Goal: Task Accomplishment & Management: Manage account settings

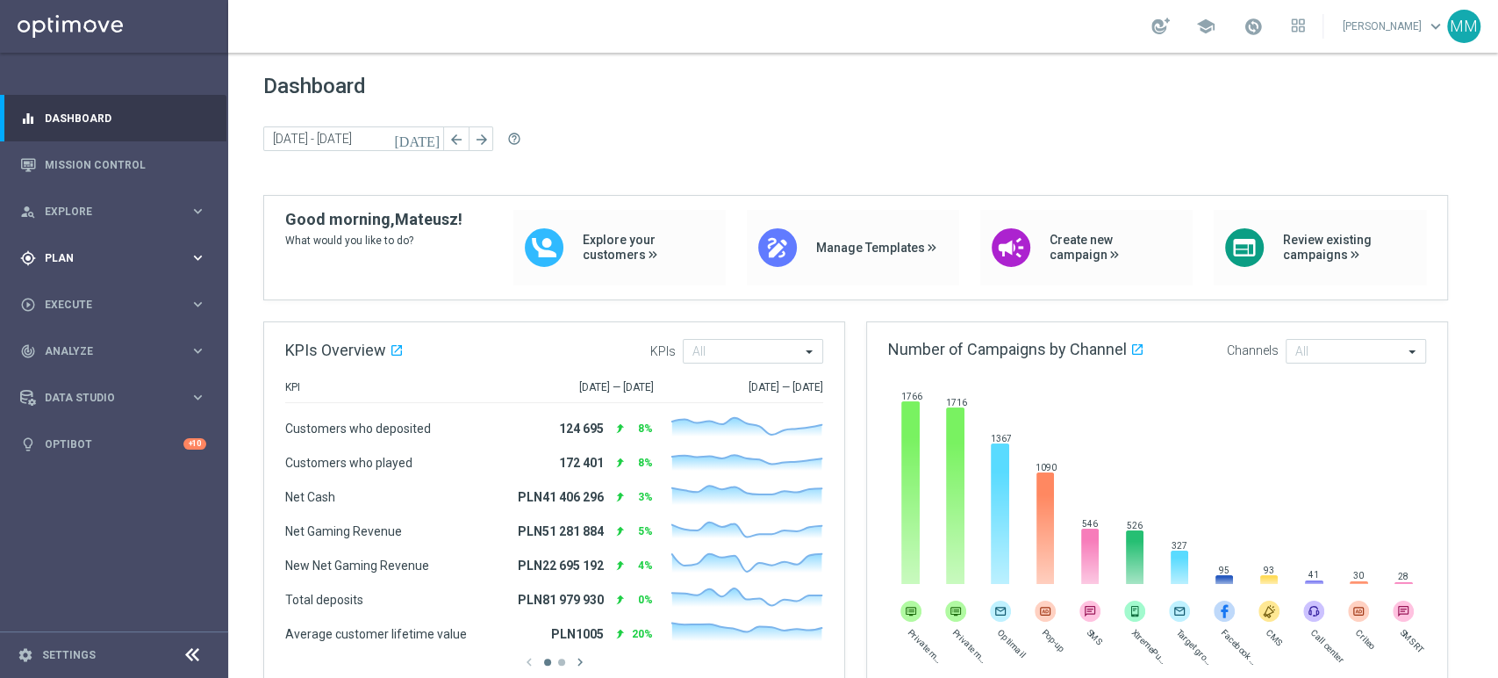
click at [169, 262] on span "Plan" at bounding box center [117, 258] width 145 height 11
click at [120, 298] on link "Target Groups" at bounding box center [114, 294] width 137 height 14
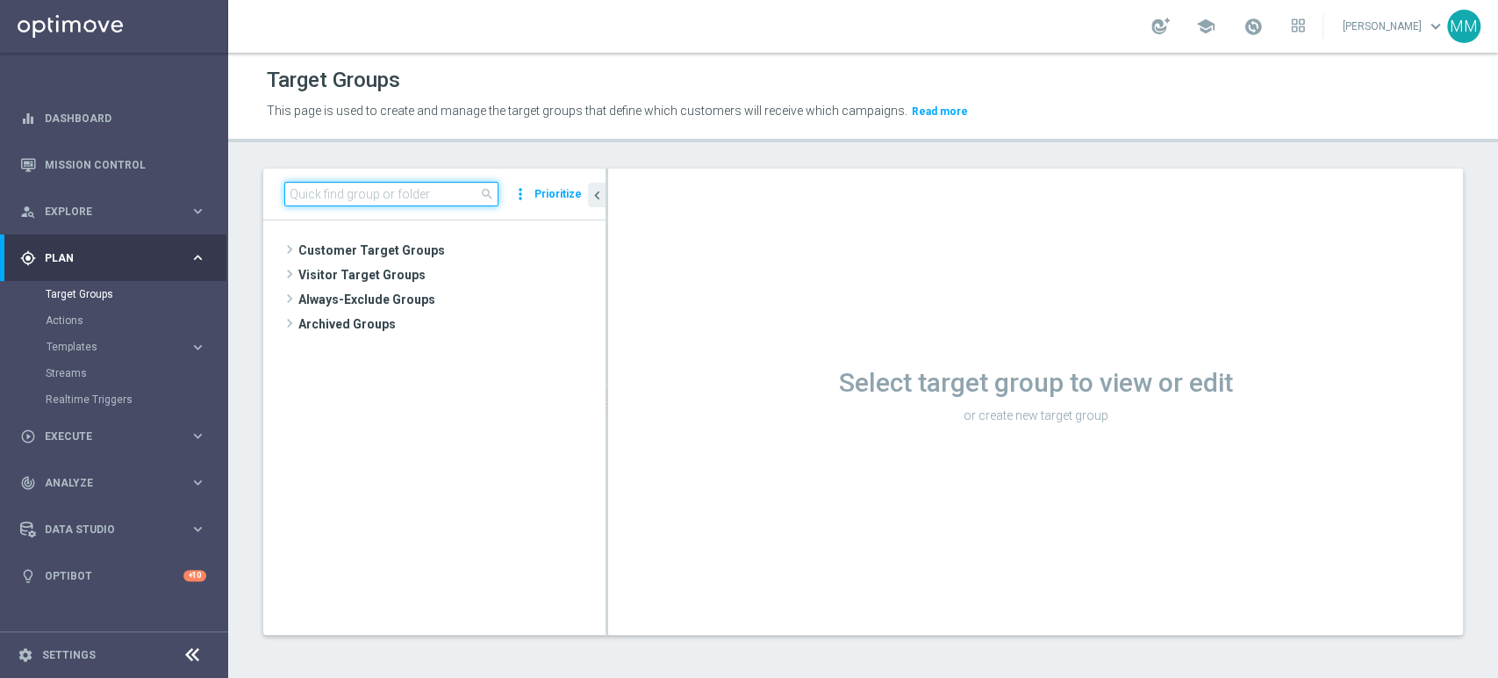
click at [360, 200] on input at bounding box center [391, 194] width 214 height 25
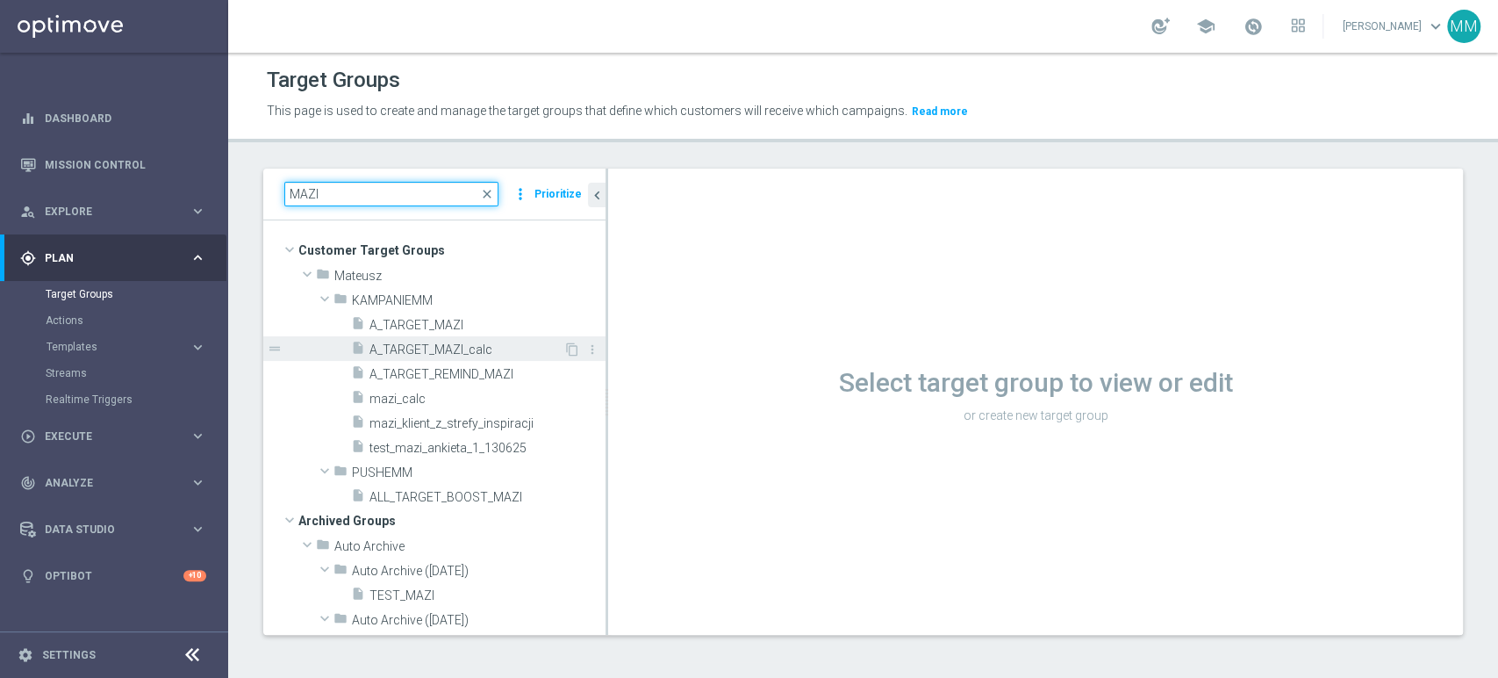
type input "MAZI"
click at [466, 345] on span "A_TARGET_MAZI_calc" at bounding box center [467, 349] width 194 height 15
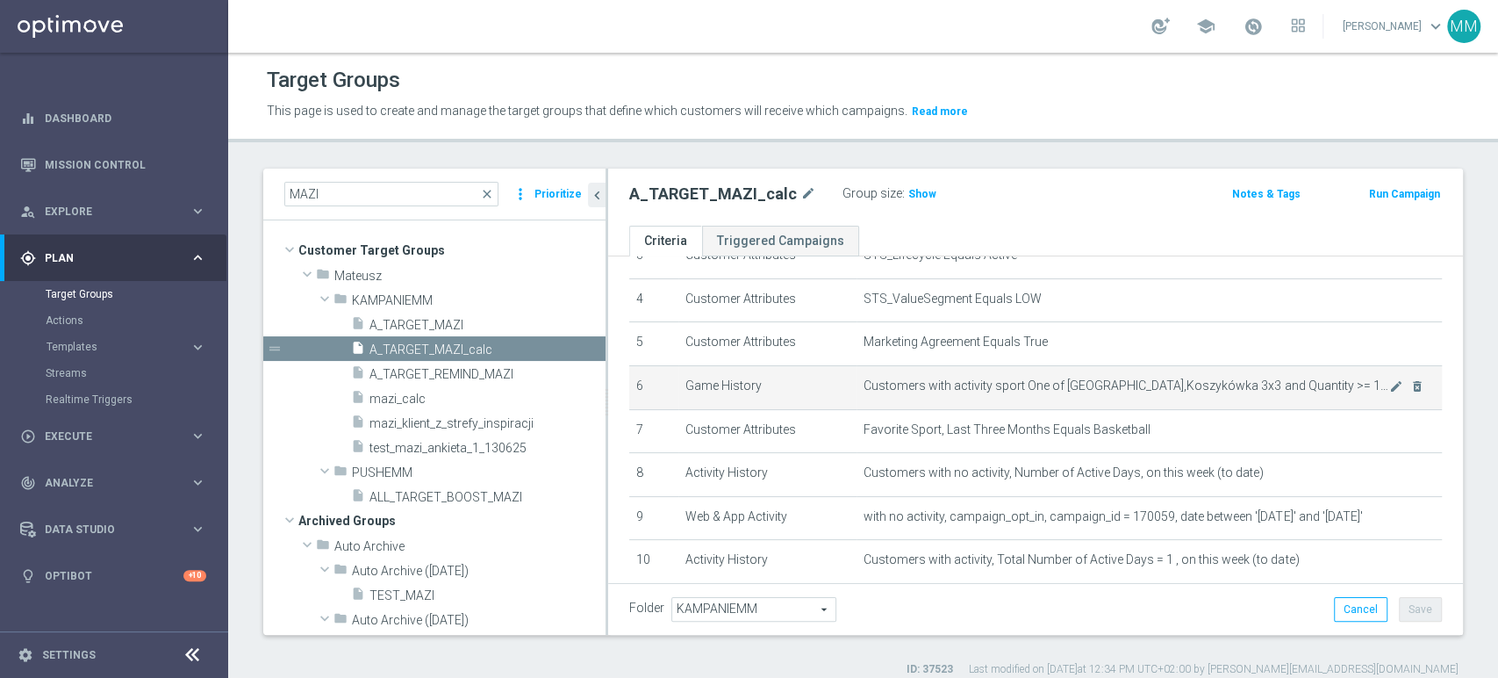
scroll to position [274, 0]
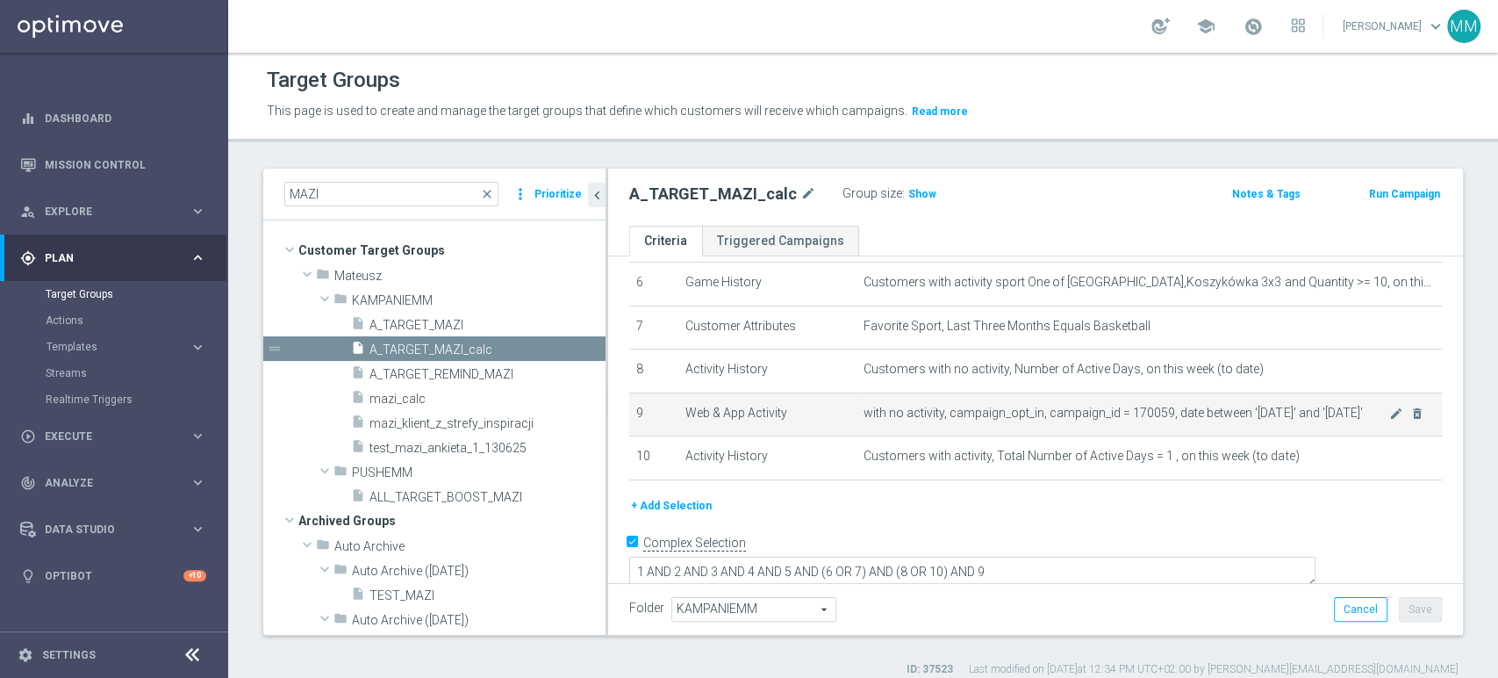
click at [1098, 417] on span "with no activity, campaign_opt_in, campaign_id = 170059, date between '[DATE]' …" at bounding box center [1127, 413] width 526 height 15
click at [1097, 417] on span "with no activity, campaign_opt_in, campaign_id = 170059, date between '[DATE]' …" at bounding box center [1127, 413] width 526 height 15
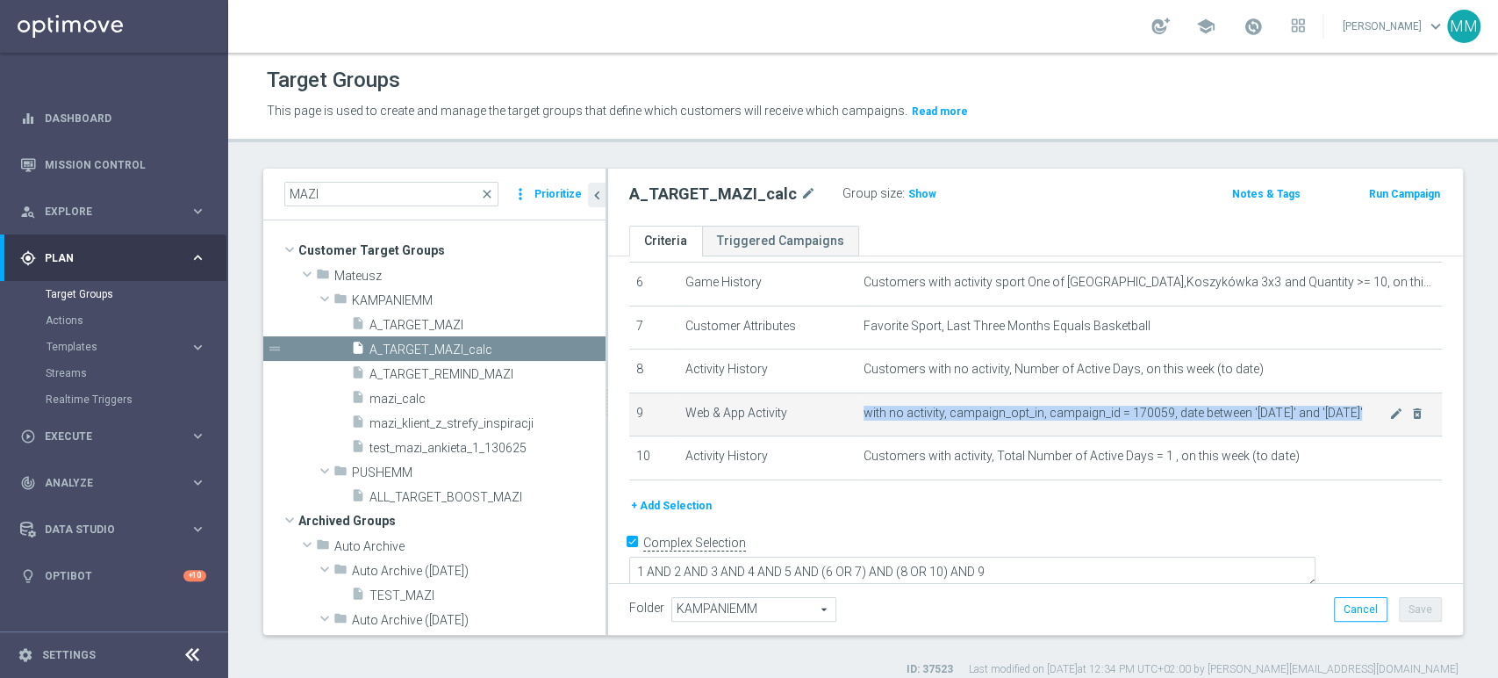
click at [1097, 417] on span "with no activity, campaign_opt_in, campaign_id = 170059, date between '[DATE]' …" at bounding box center [1127, 413] width 526 height 15
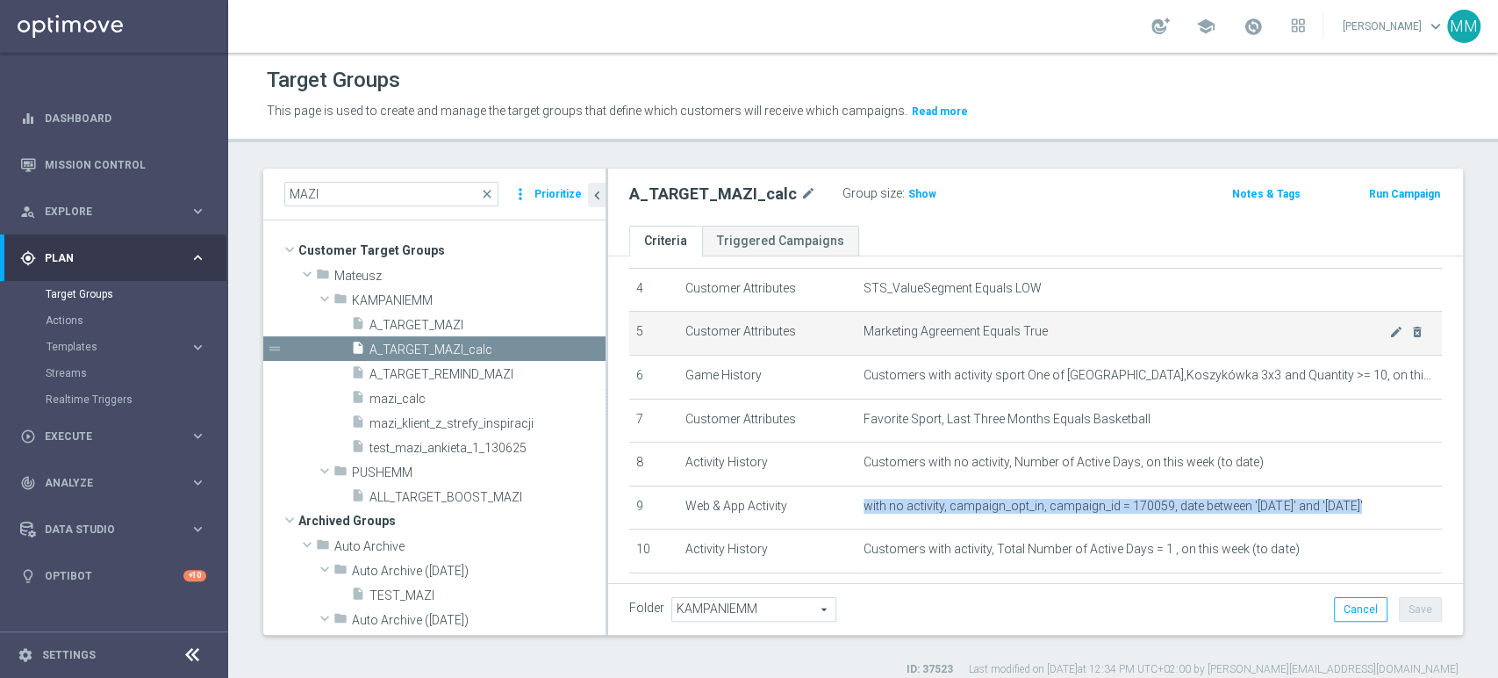
scroll to position [79, 0]
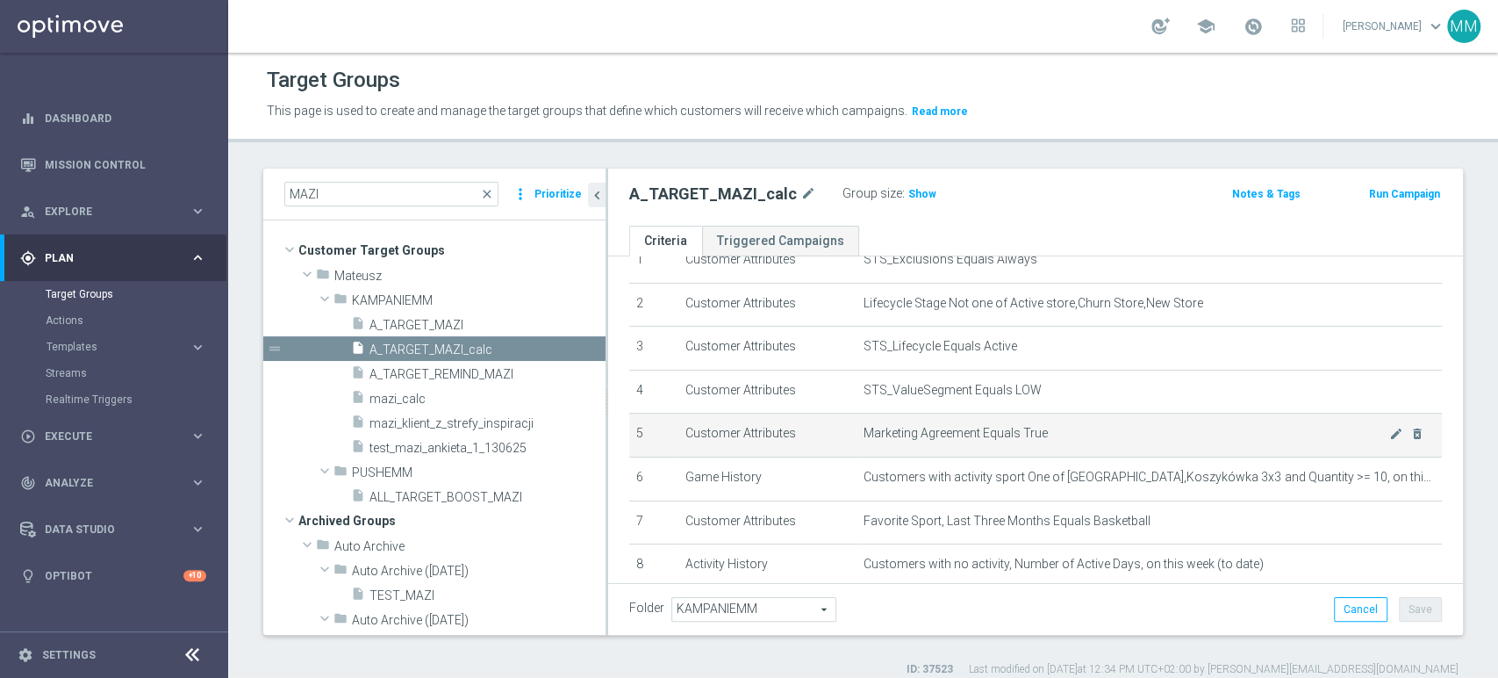
click at [1033, 427] on span "Marketing Agreement Equals True" at bounding box center [1127, 433] width 526 height 15
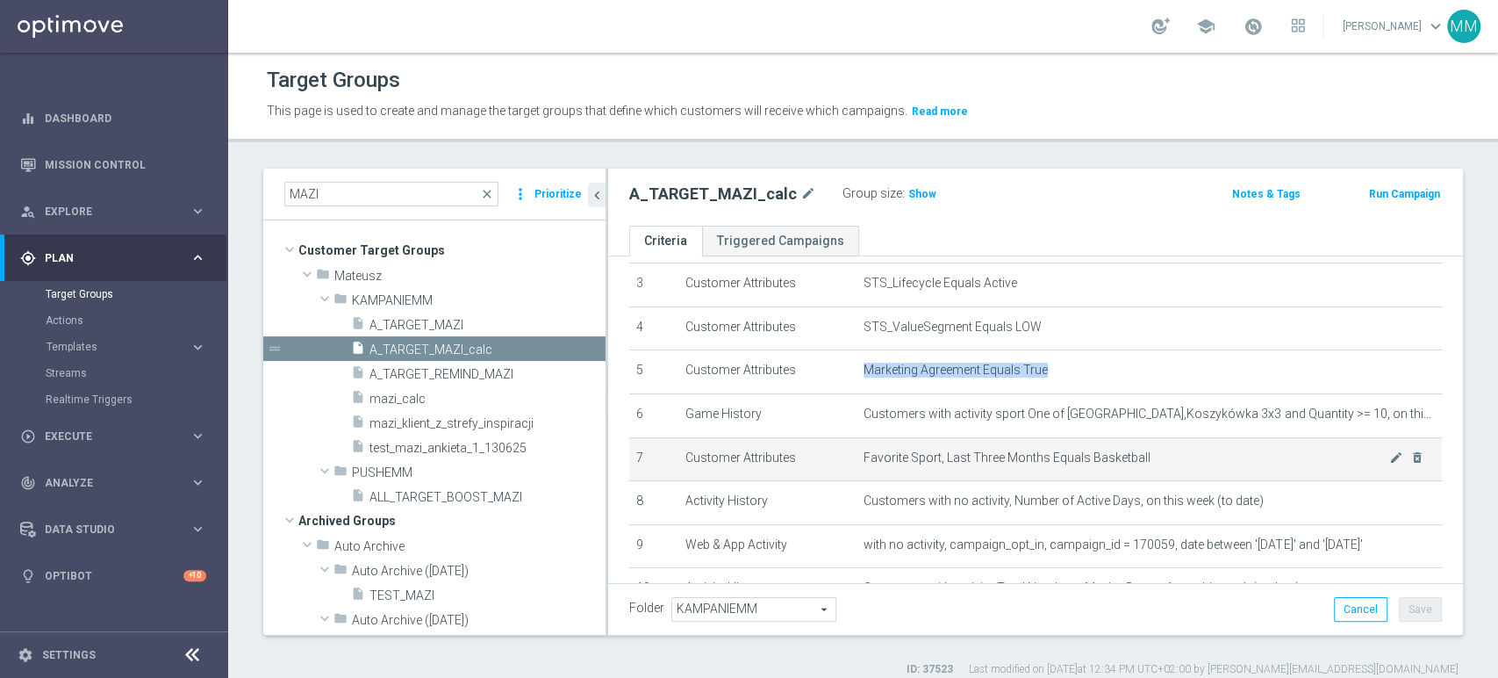
scroll to position [176, 0]
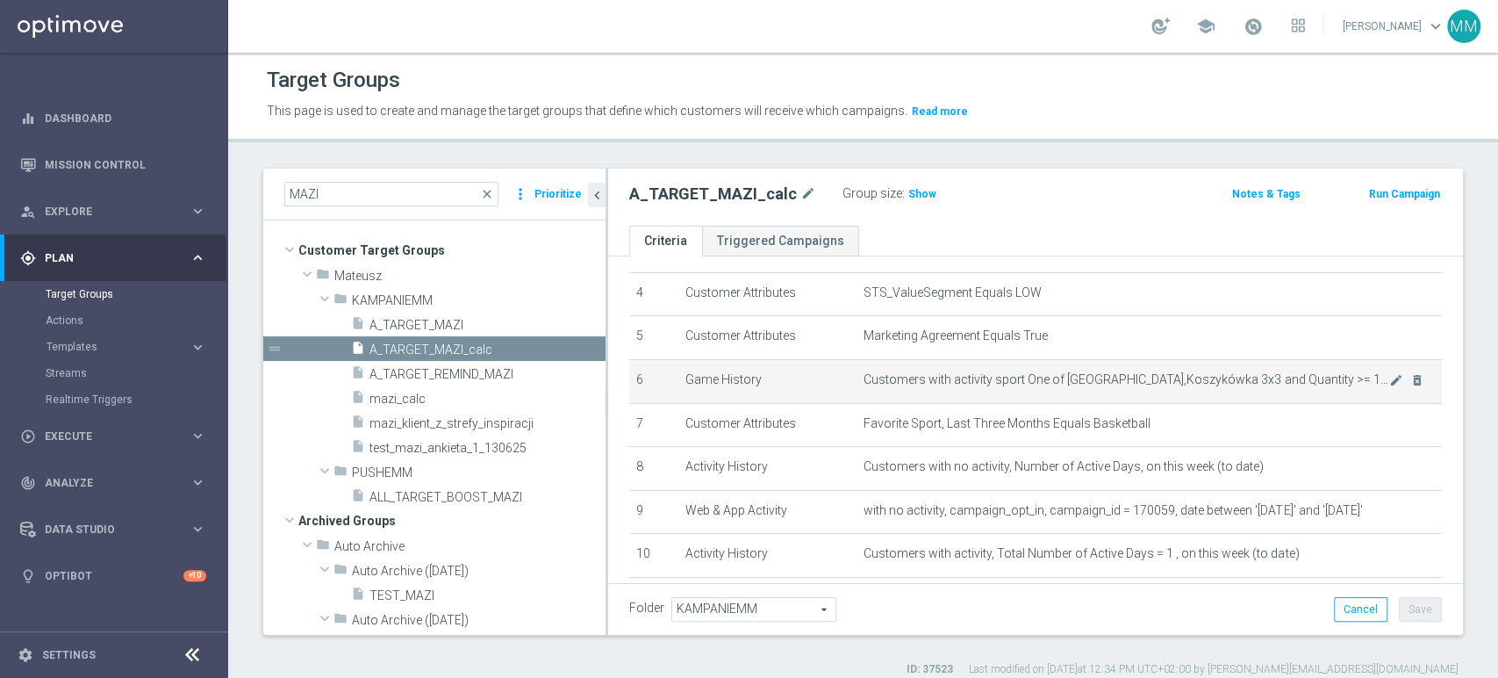
click at [1130, 383] on span "Customers with activity sport One of [GEOGRAPHIC_DATA],Koszykówka 3x3 and Quant…" at bounding box center [1127, 379] width 526 height 15
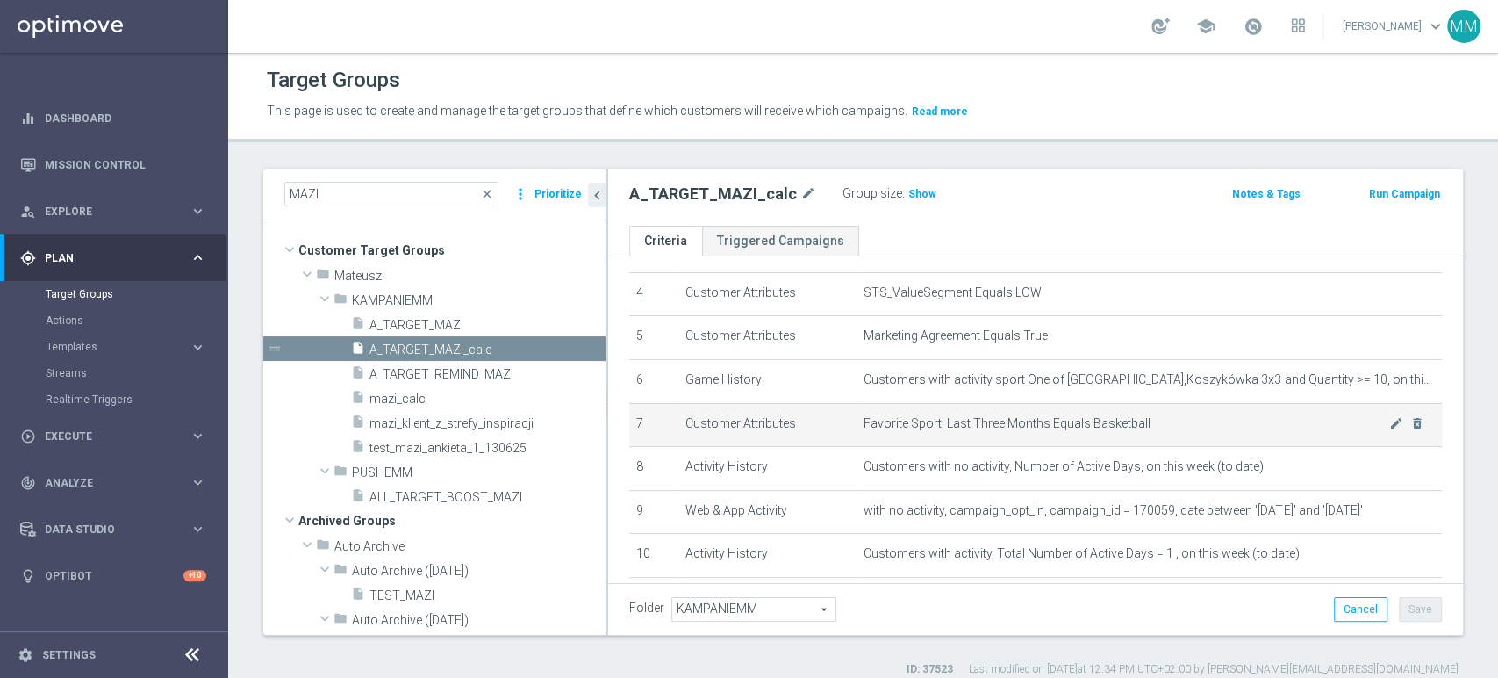
click at [1121, 429] on span "Favorite Sport, Last Three Months Equals Basketball" at bounding box center [1127, 423] width 526 height 15
click at [1410, 420] on icon "delete_forever" at bounding box center [1417, 423] width 14 height 14
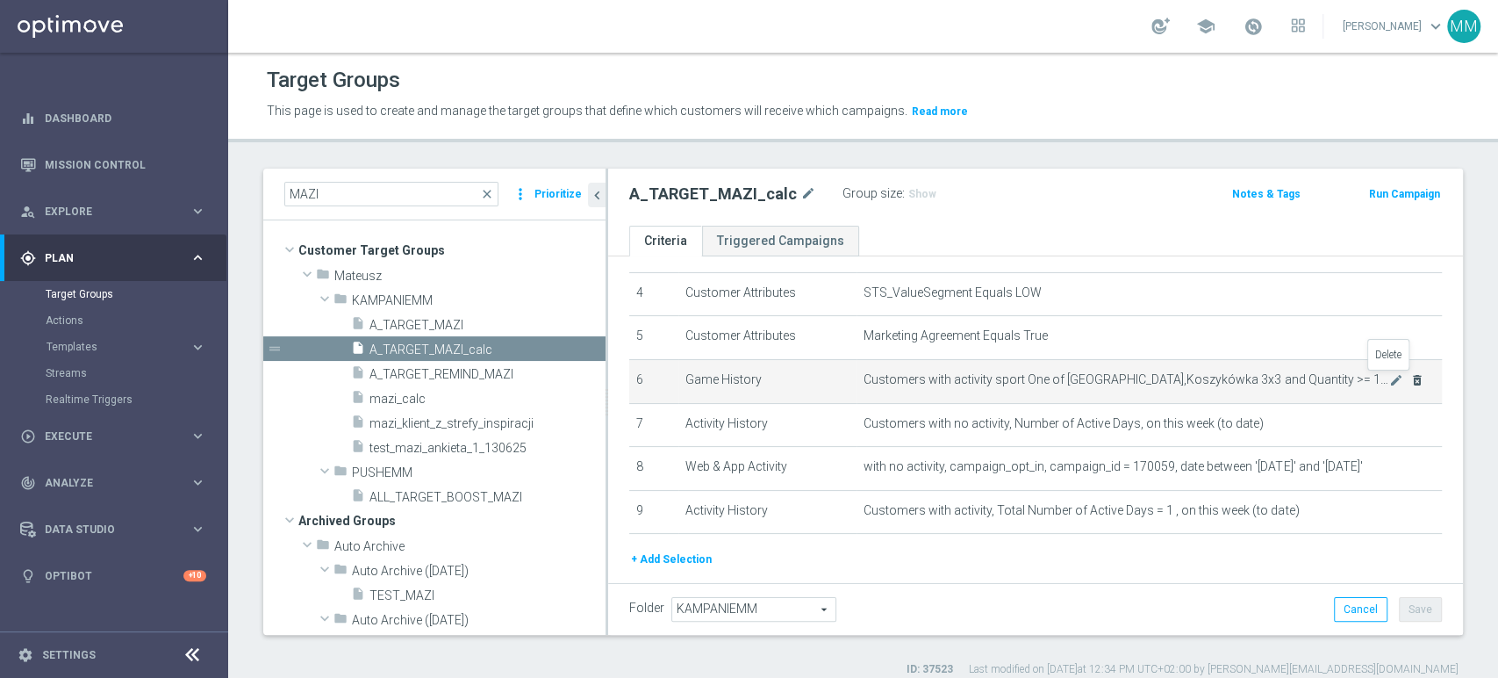
click at [1410, 384] on icon "delete_forever" at bounding box center [1417, 380] width 14 height 14
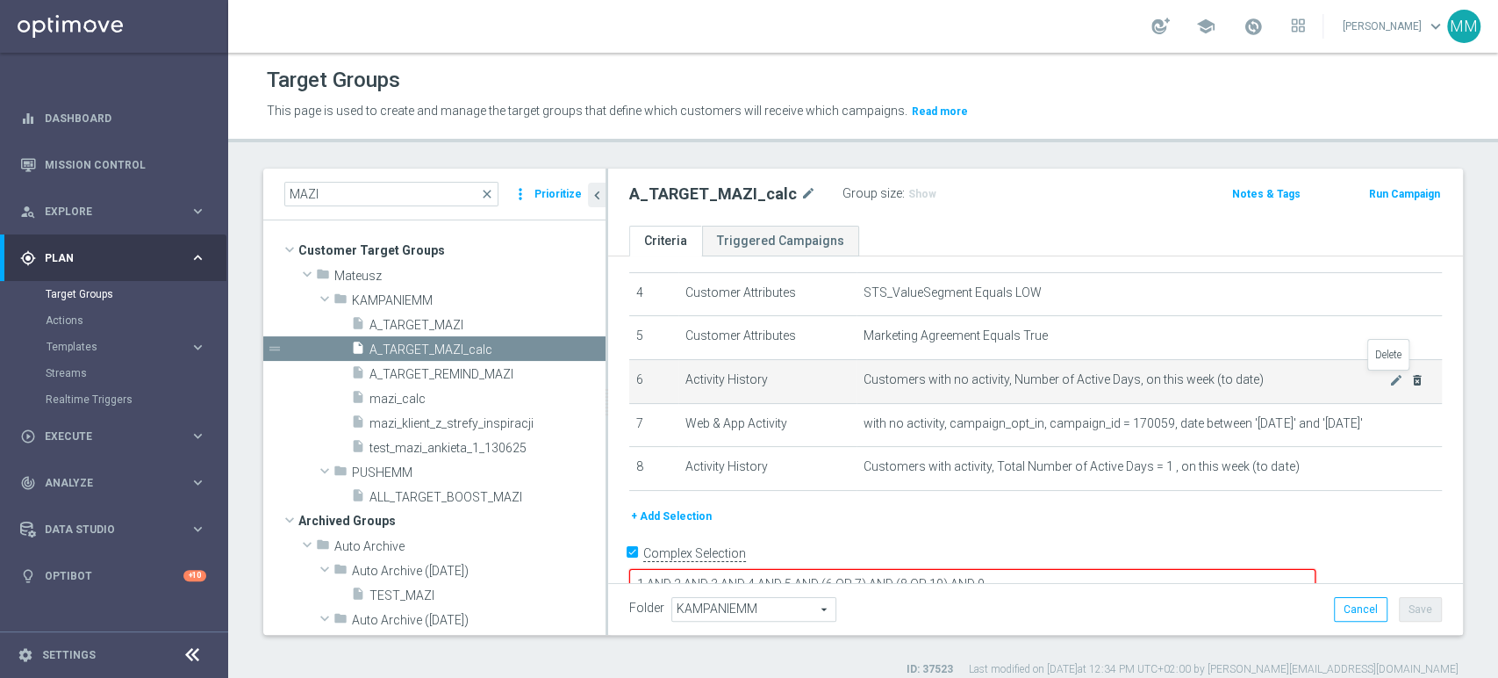
click at [1410, 386] on icon "delete_forever" at bounding box center [1417, 380] width 14 height 14
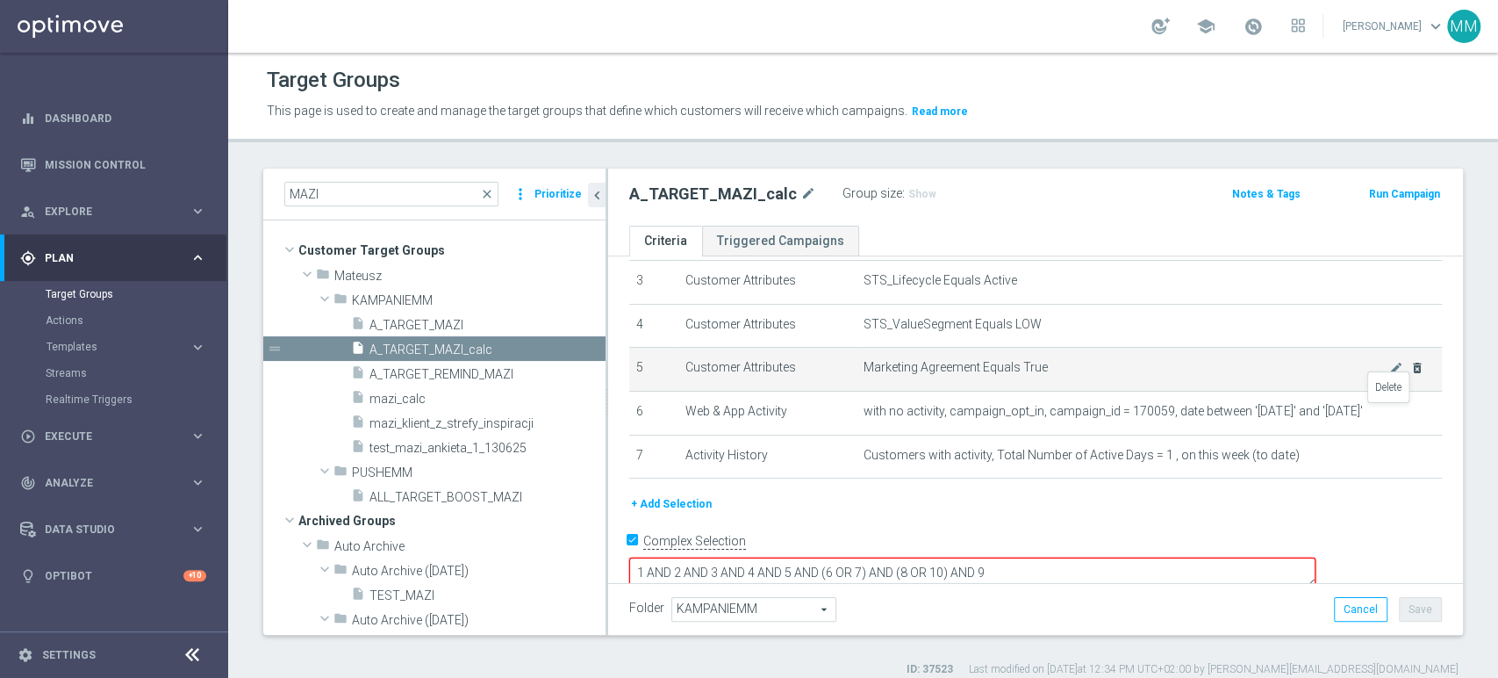
click at [0, 0] on icon "delete_forever" at bounding box center [0, 0] width 0 height 0
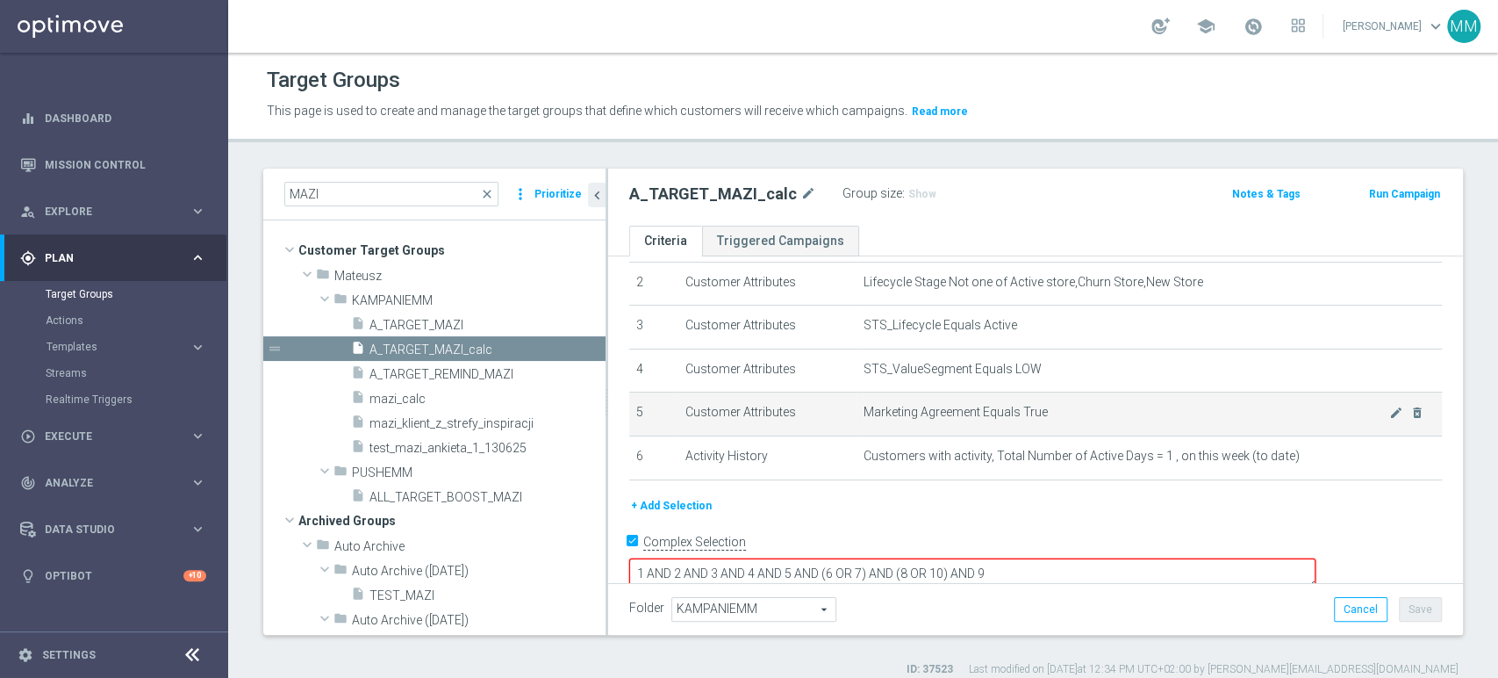
drag, startPoint x: 1393, startPoint y: 455, endPoint x: 1377, endPoint y: 456, distance: 15.8
click at [0, 0] on icon "delete_forever" at bounding box center [0, 0] width 0 height 0
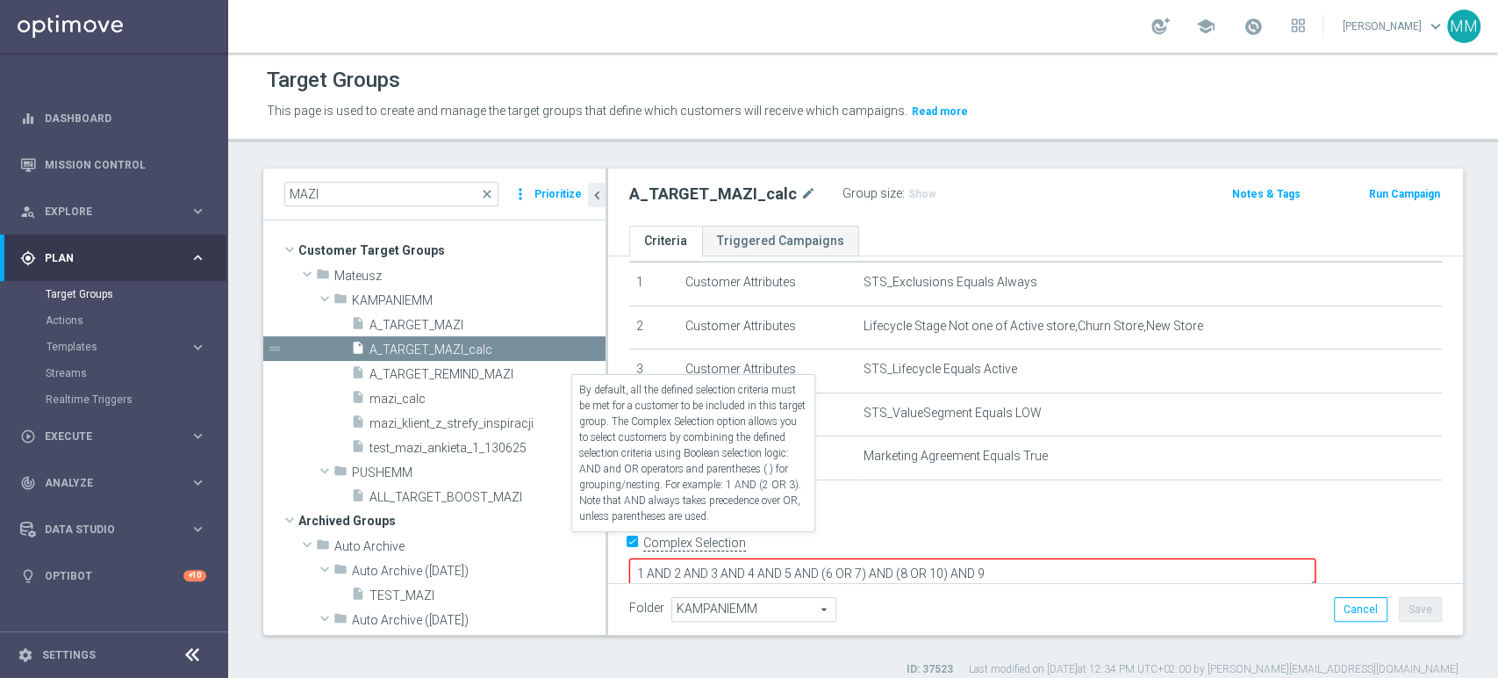
click at [699, 549] on label "Complex Selection" at bounding box center [694, 543] width 103 height 17
click at [641, 549] on input "Complex Selection" at bounding box center [634, 544] width 11 height 25
checkbox input "false"
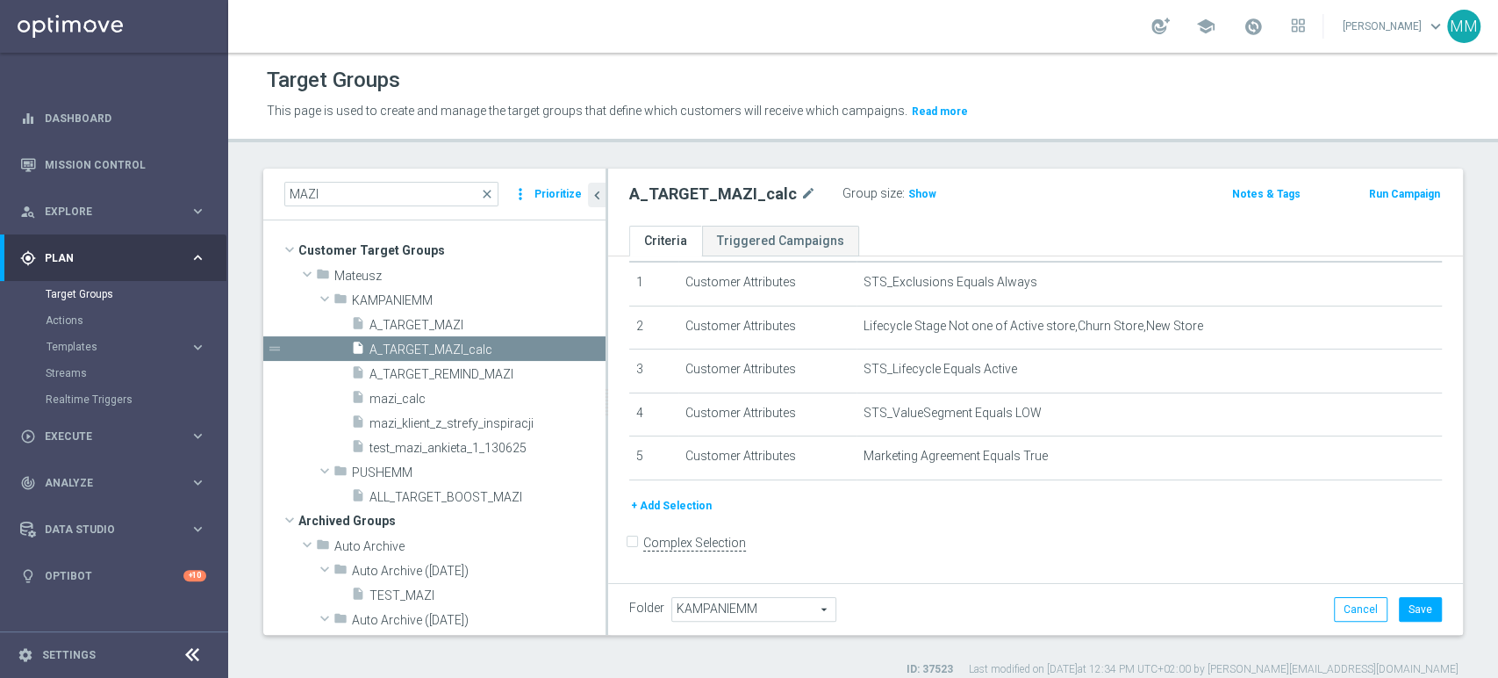
scroll to position [53, 0]
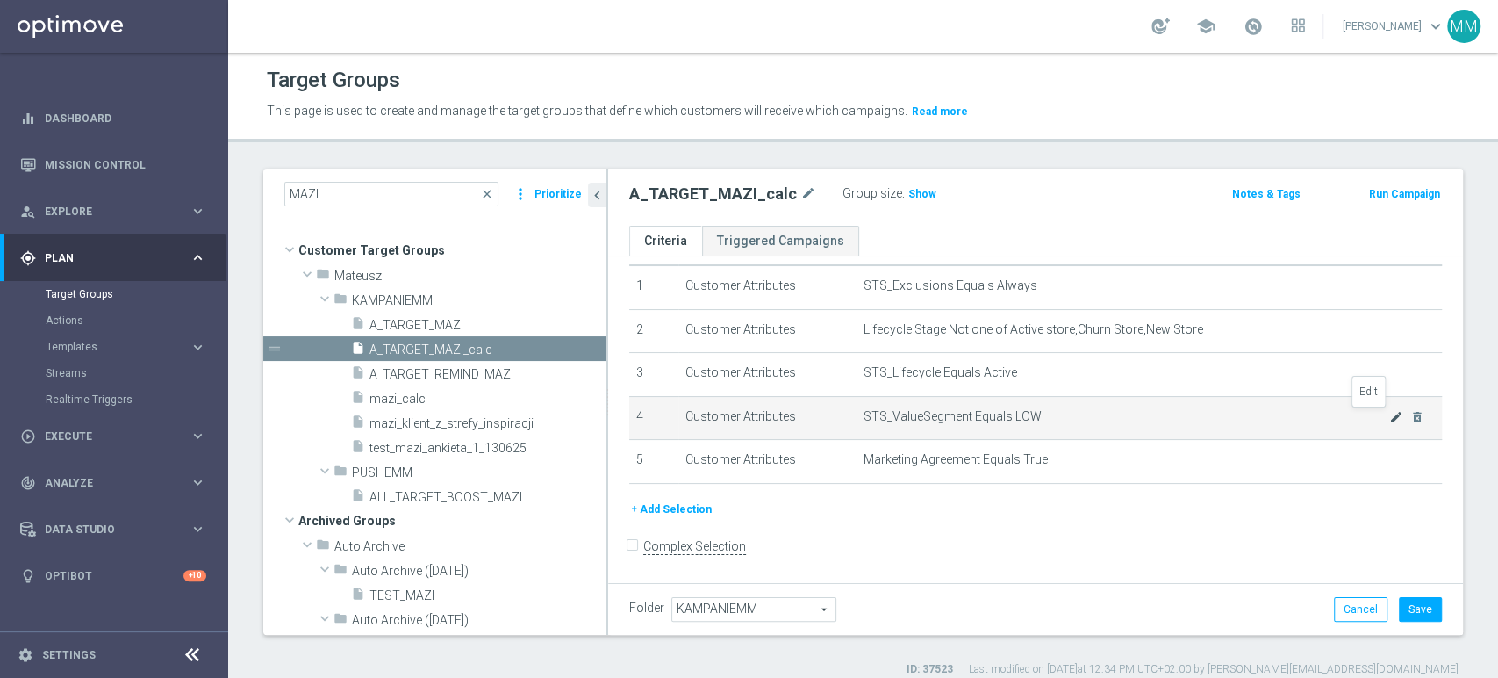
click at [1389, 419] on icon "mode_edit" at bounding box center [1396, 417] width 14 height 14
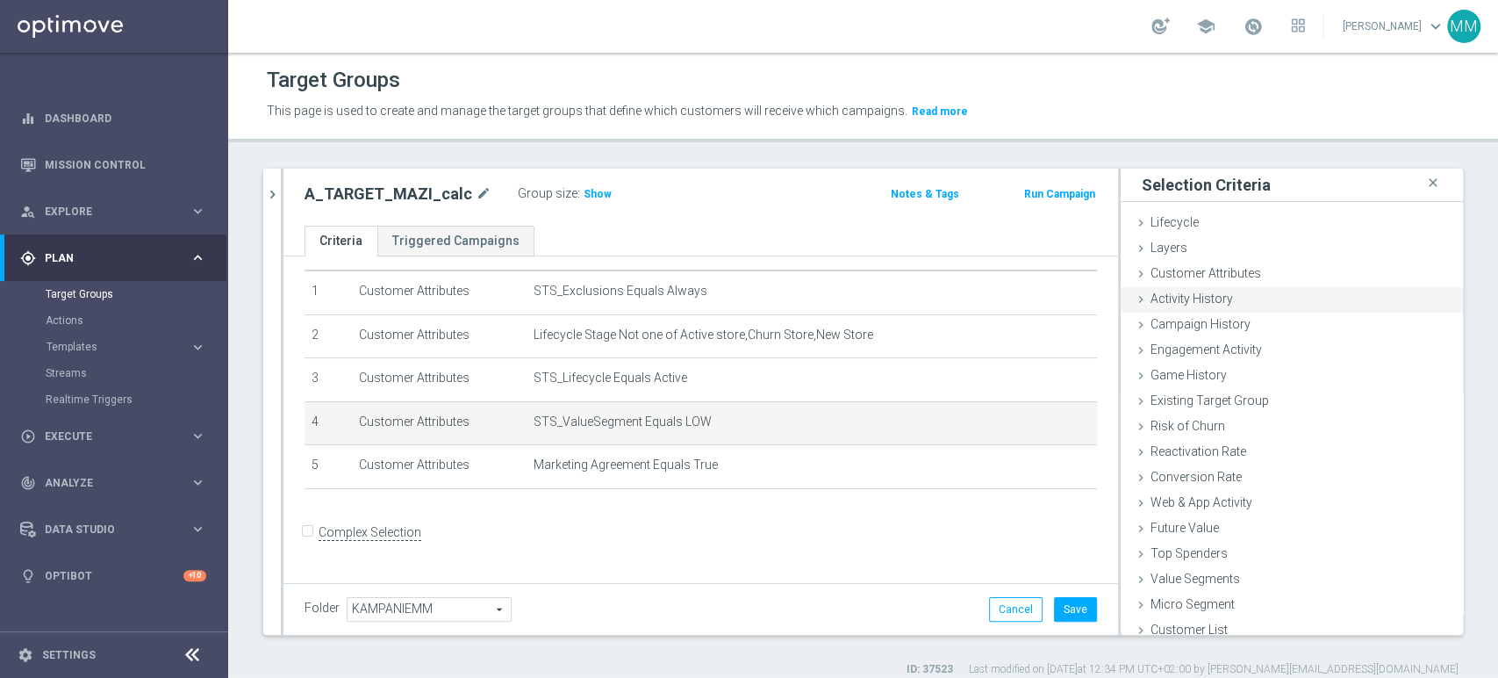
scroll to position [34, 0]
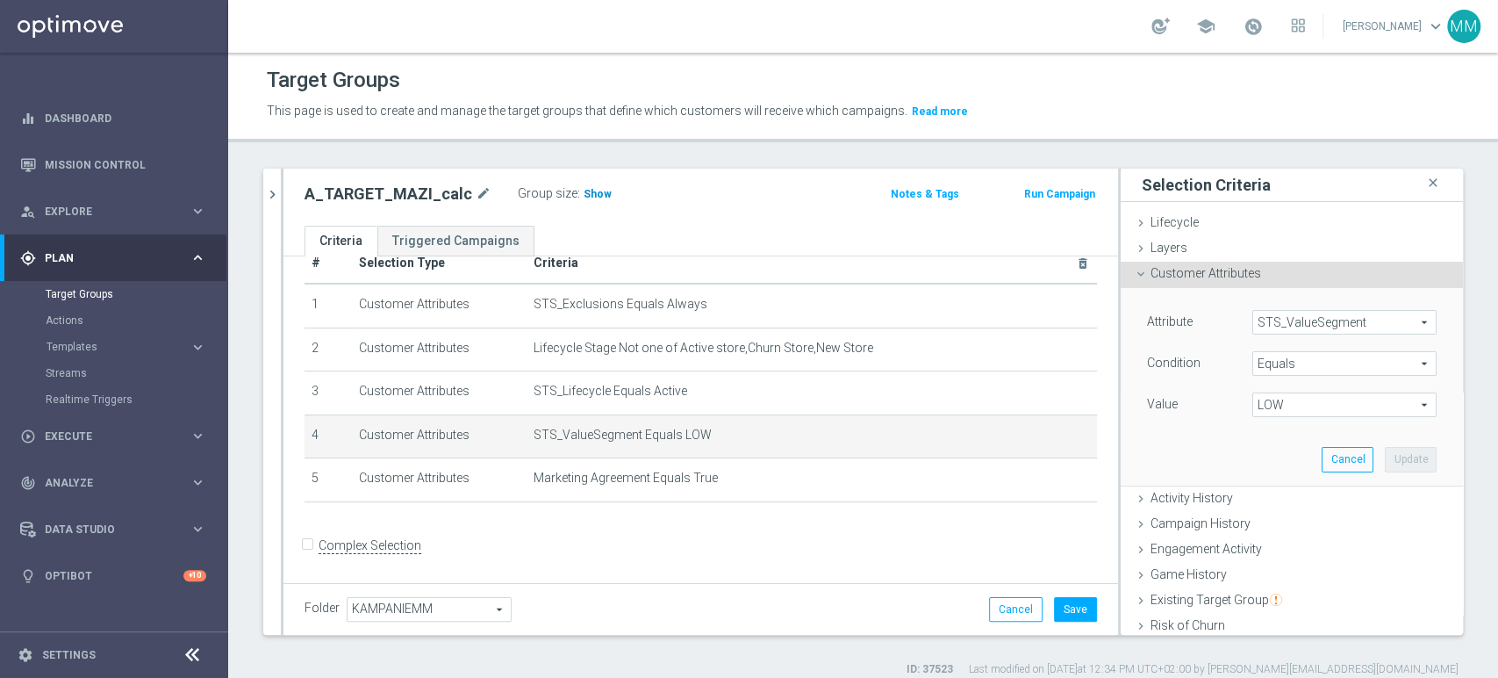
click at [592, 196] on span "Show" at bounding box center [598, 194] width 28 height 12
click at [1322, 454] on button "Cancel" at bounding box center [1348, 459] width 52 height 25
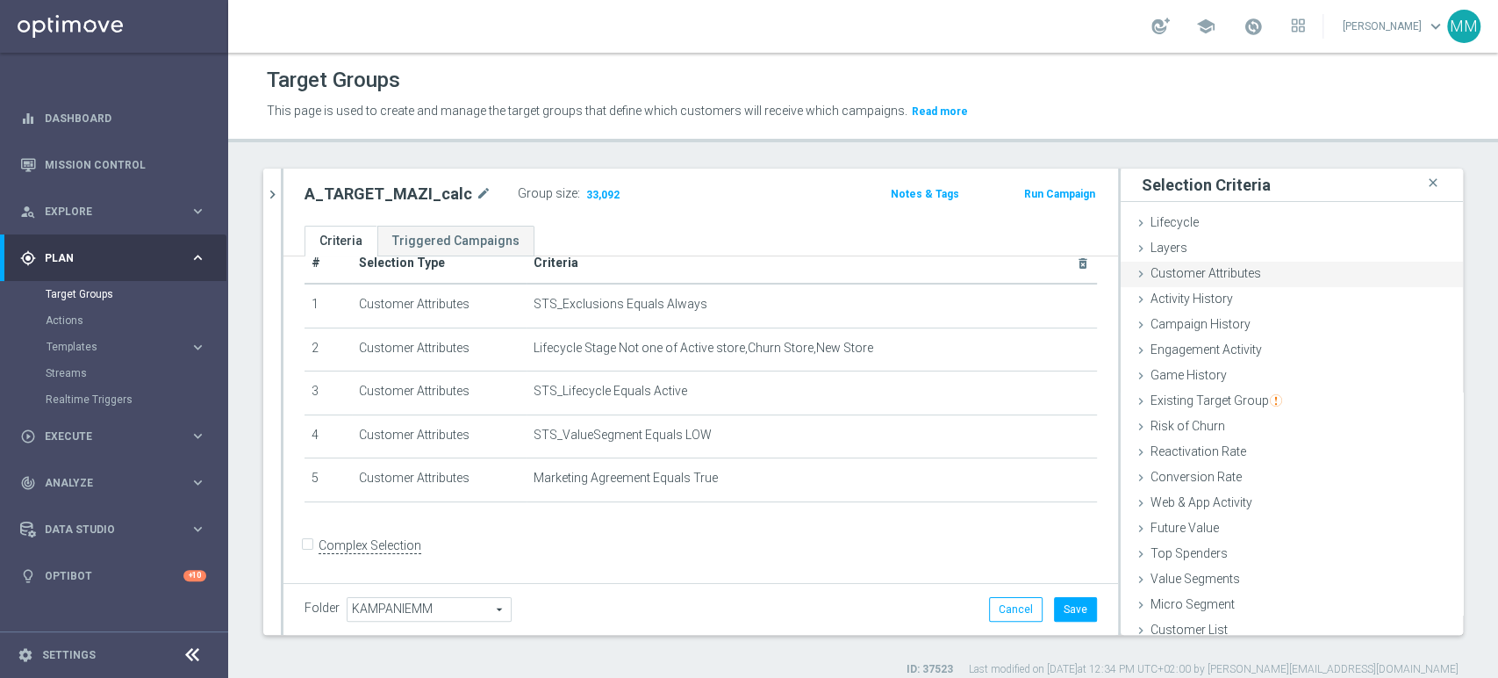
click at [1268, 282] on div "Customer Attributes done" at bounding box center [1292, 275] width 342 height 26
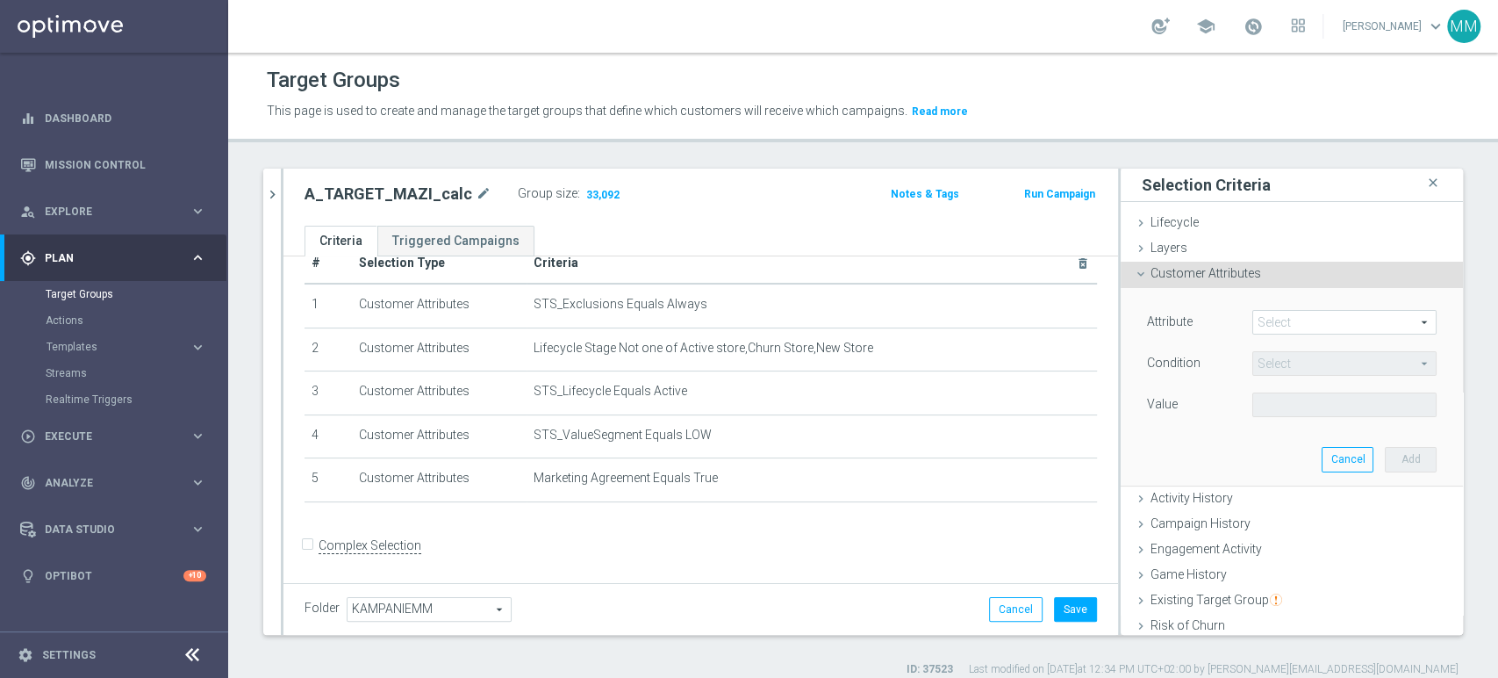
click at [1299, 319] on span at bounding box center [1344, 322] width 183 height 23
click at [0, 0] on input "search" at bounding box center [0, 0] width 0 height 0
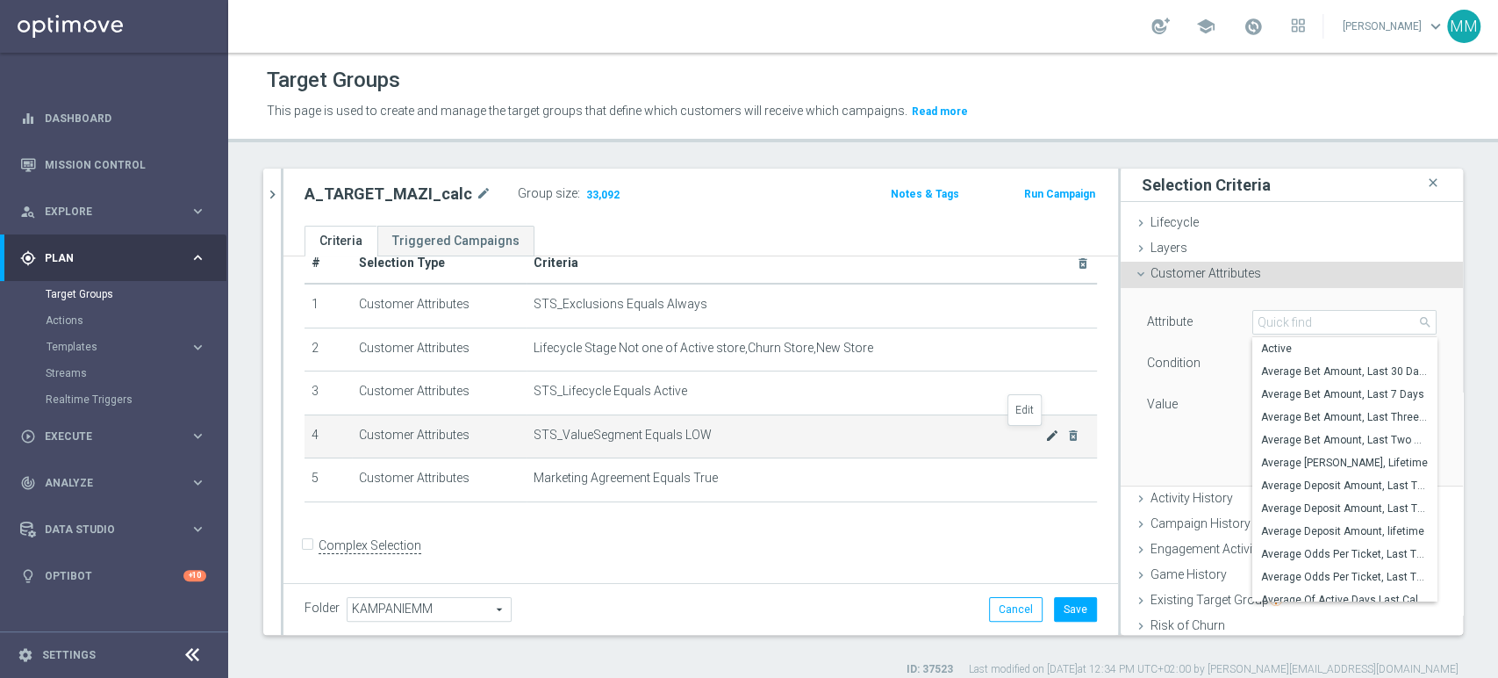
click at [1045, 440] on icon "mode_edit" at bounding box center [1052, 435] width 14 height 14
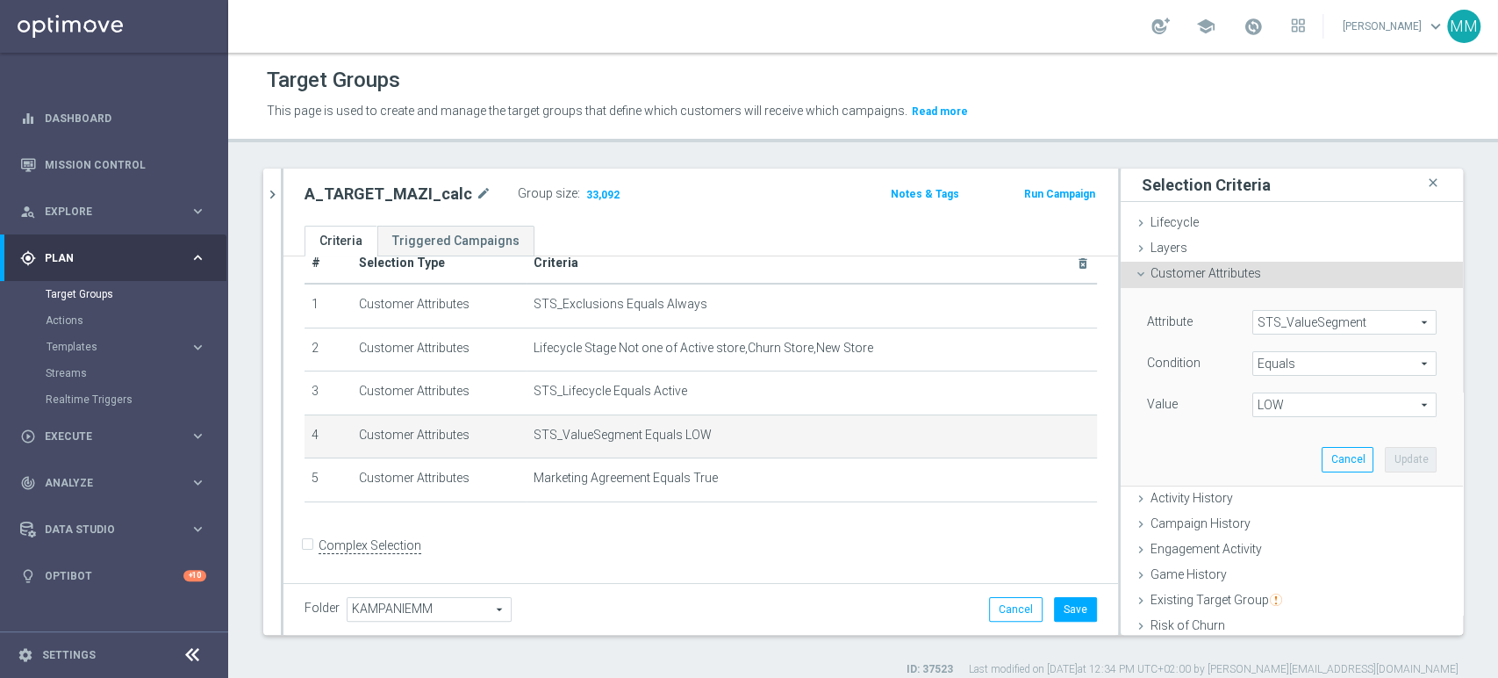
click at [1310, 408] on span "LOW" at bounding box center [1344, 404] width 183 height 23
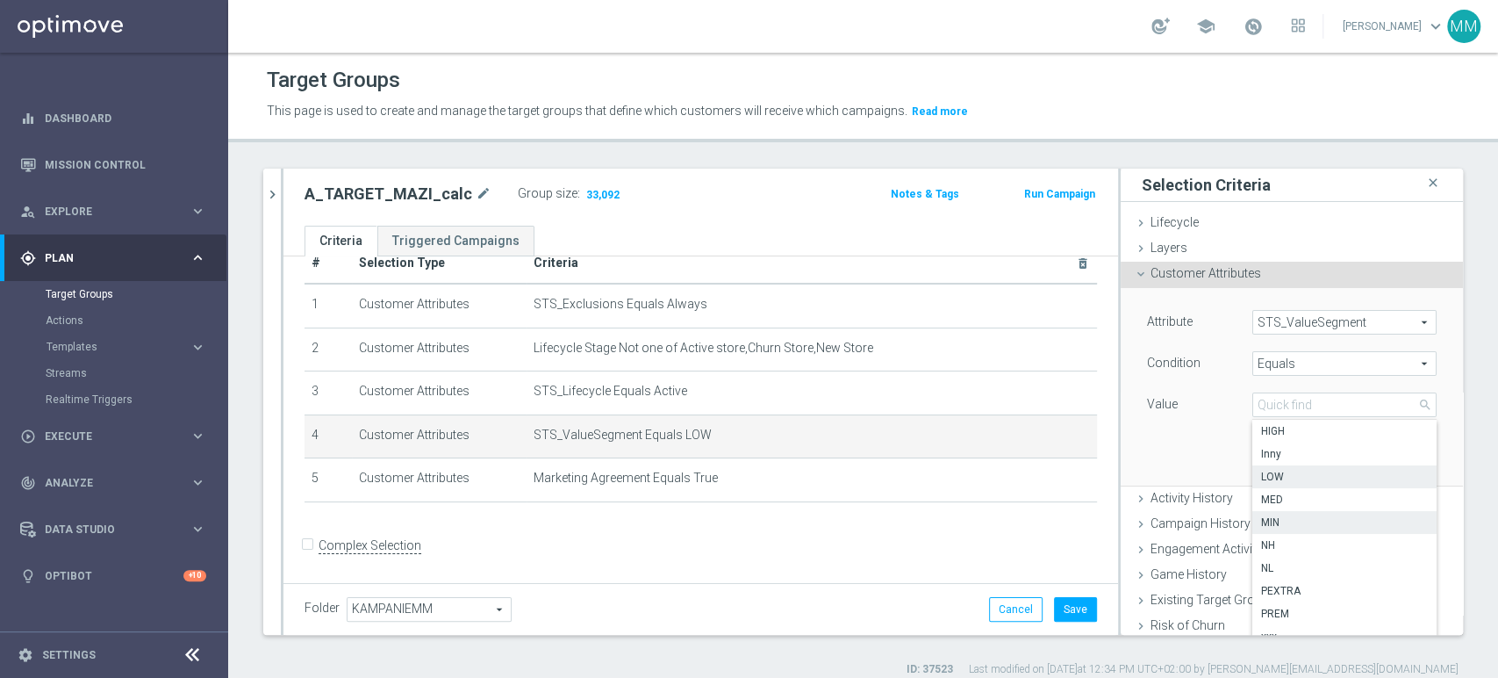
click at [1282, 531] on label "MIN" at bounding box center [1344, 522] width 184 height 23
type input "MIN"
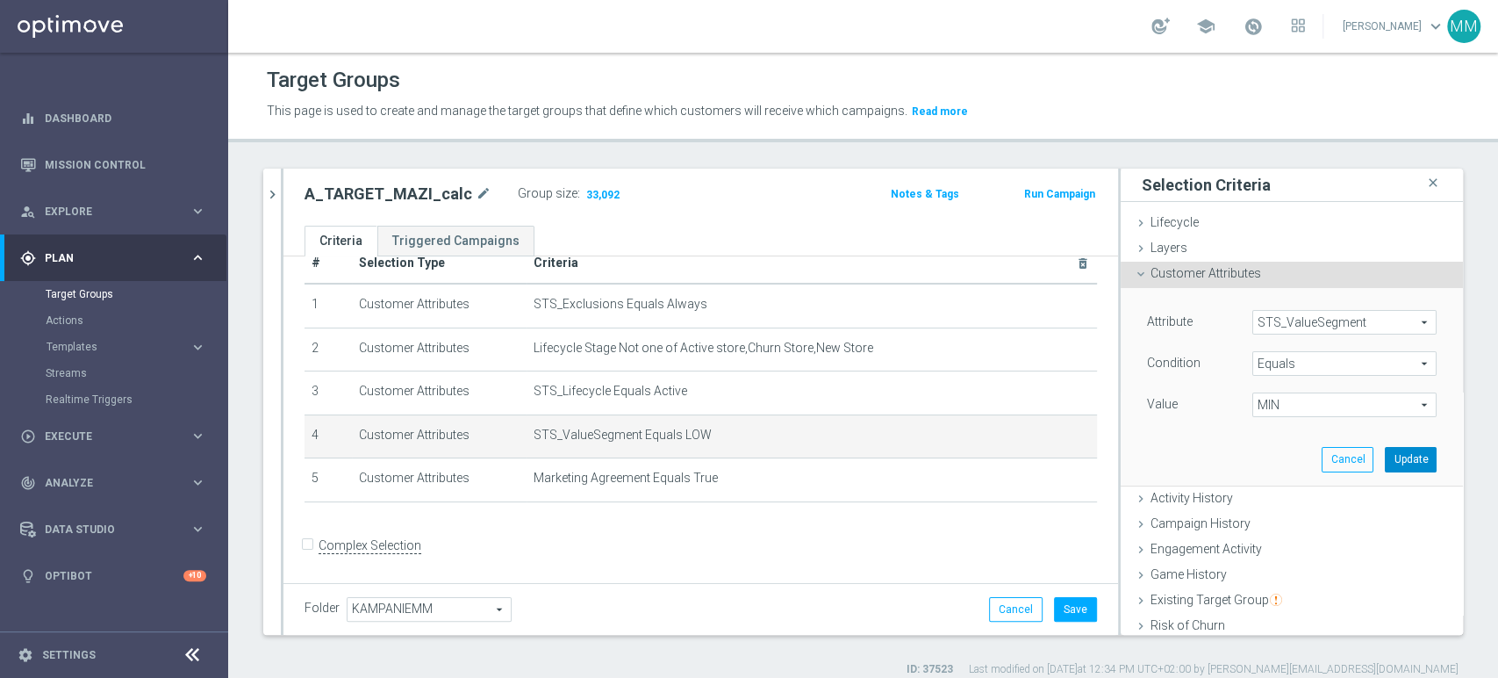
click at [1389, 463] on button "Update" at bounding box center [1411, 459] width 52 height 25
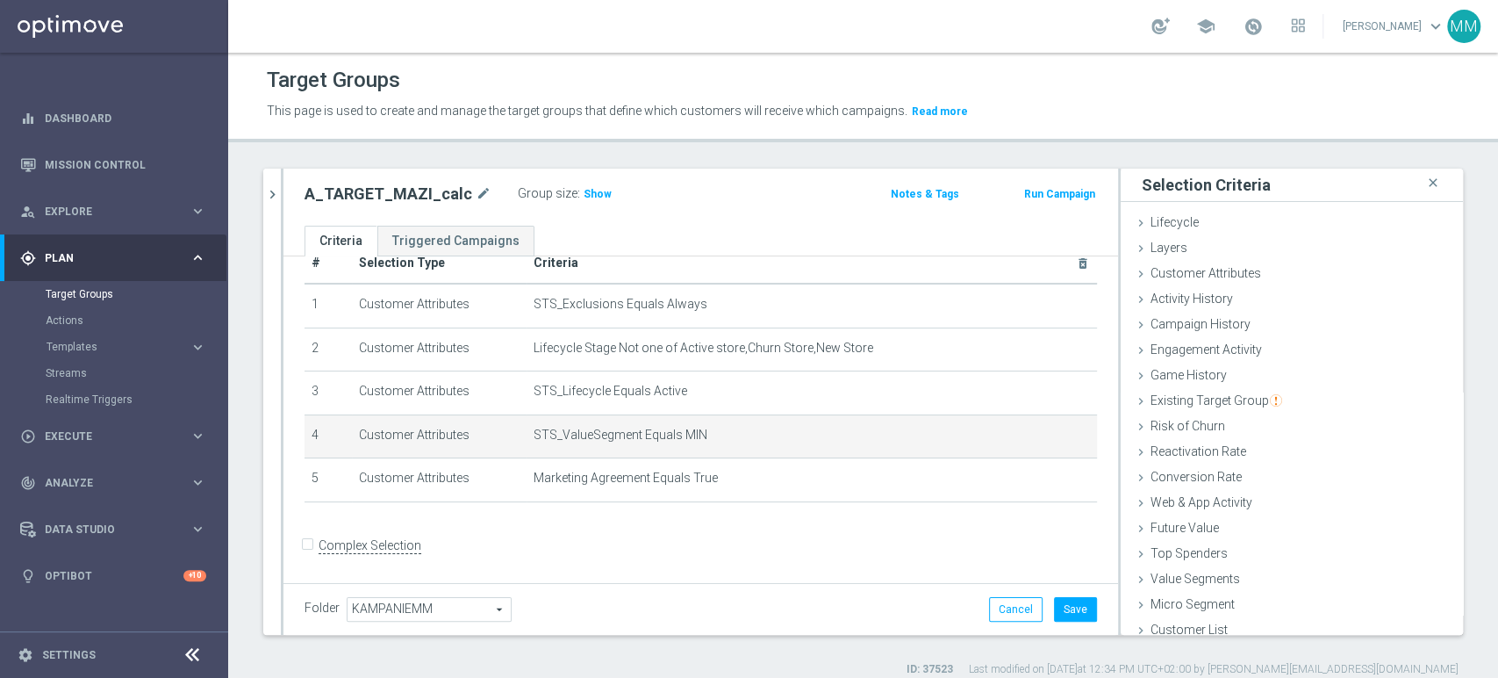
click at [600, 192] on div "Group size : Show" at bounding box center [606, 192] width 176 height 21
click at [592, 192] on span "Show" at bounding box center [598, 194] width 28 height 12
click at [1045, 430] on icon "mode_edit" at bounding box center [1052, 435] width 14 height 14
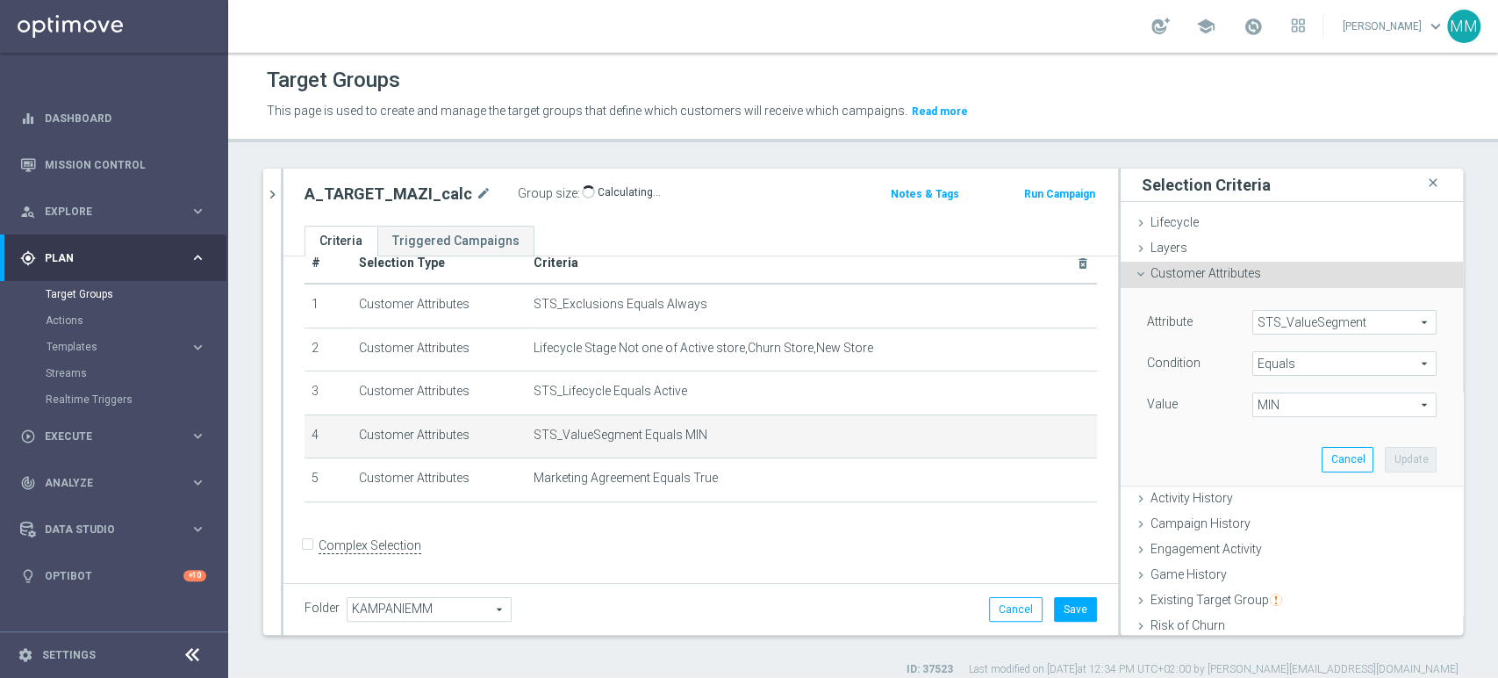
click at [1307, 366] on span "Equals" at bounding box center [1344, 363] width 183 height 23
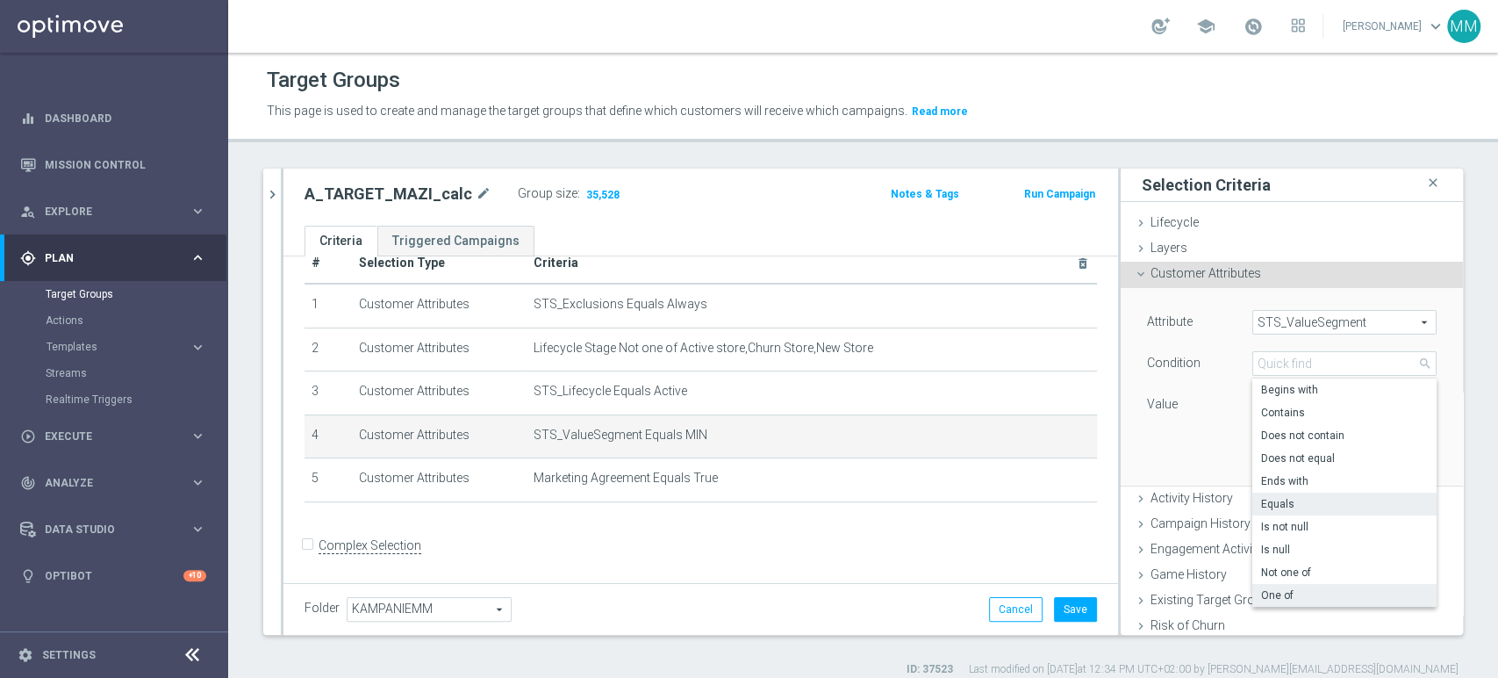
click at [1294, 594] on span "One of" at bounding box center [1344, 595] width 167 height 14
type input "One of"
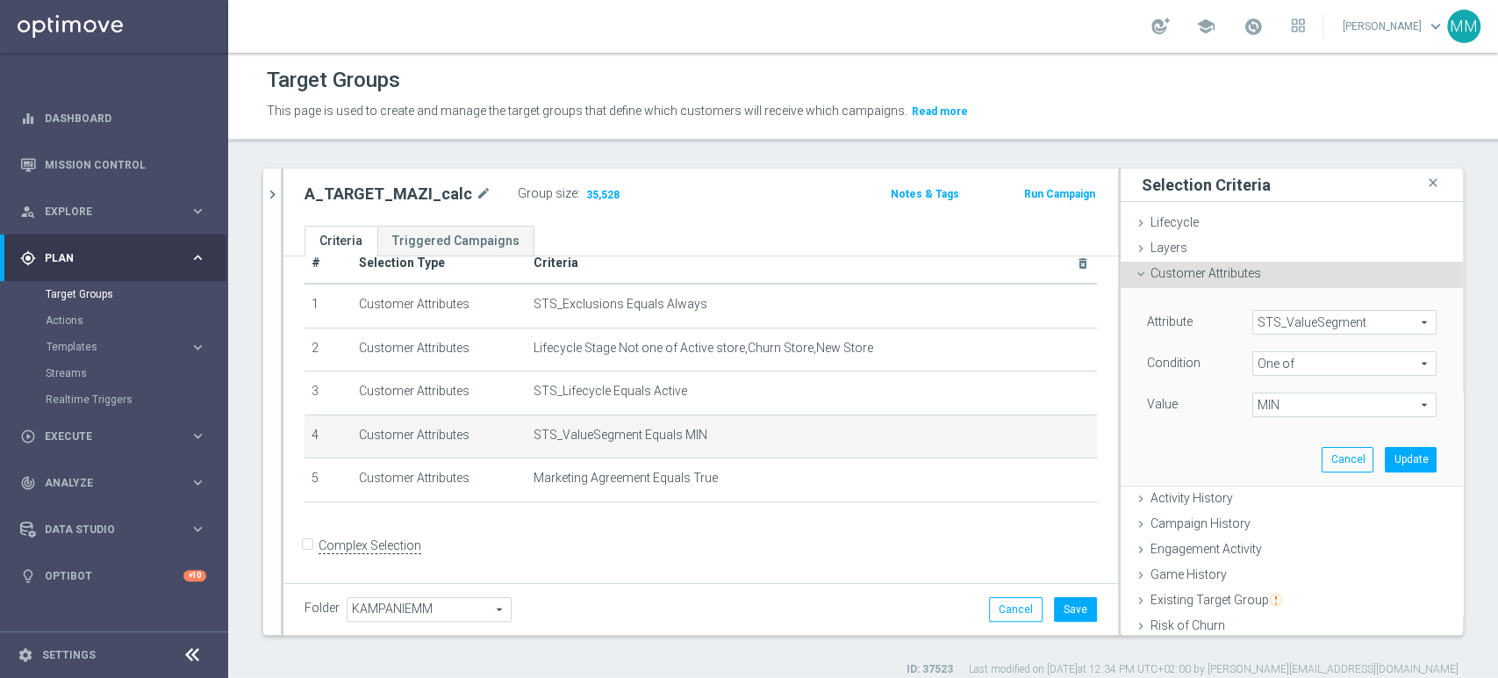
click at [1274, 411] on span "MIN" at bounding box center [1344, 404] width 183 height 23
click at [1288, 502] on span "LOW" at bounding box center [1357, 499] width 160 height 14
click at [1277, 502] on input "LOW" at bounding box center [1271, 499] width 11 height 11
checkbox input "true"
type input "Selected 2 of 10"
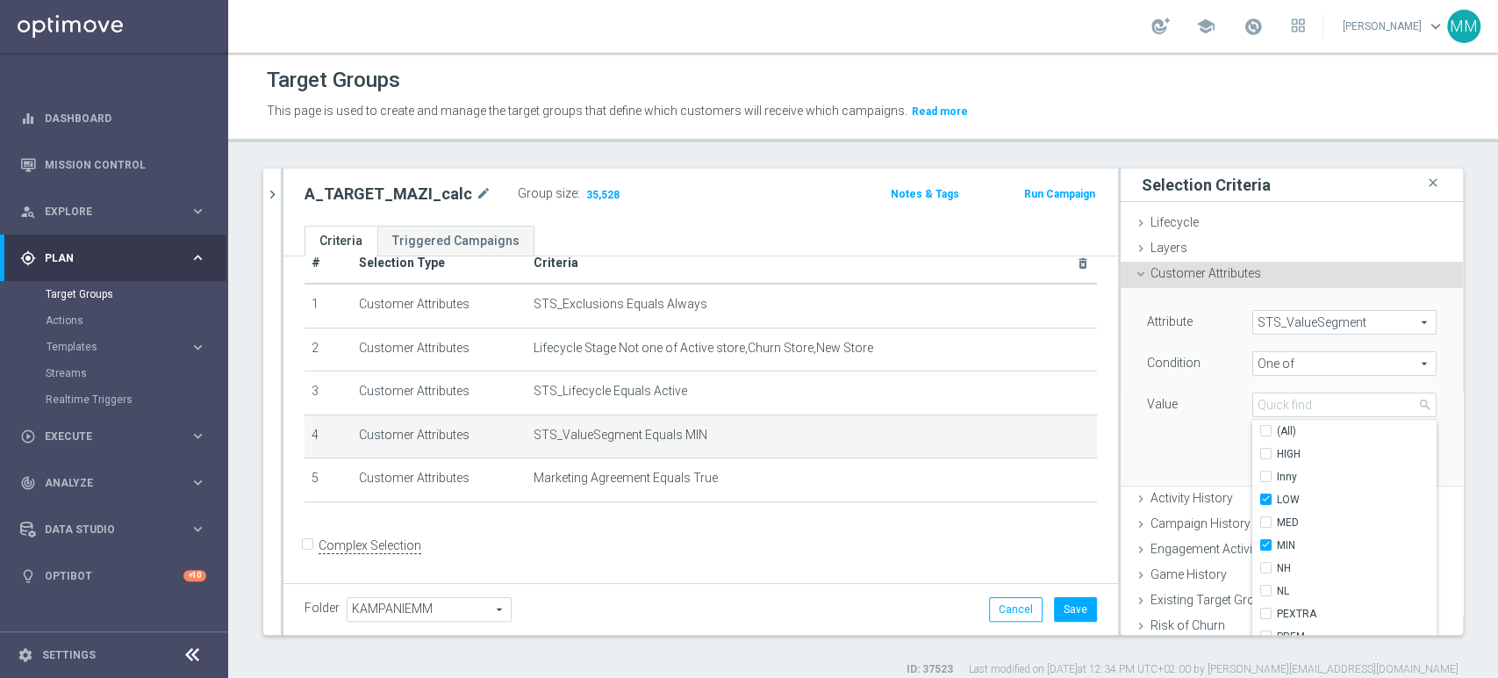
click at [1201, 437] on div "Attribute STS_ValueSegment STS_ValueSegment arrow_drop_down search Condition On…" at bounding box center [1292, 386] width 316 height 197
click at [1385, 464] on button "Update" at bounding box center [1411, 459] width 52 height 25
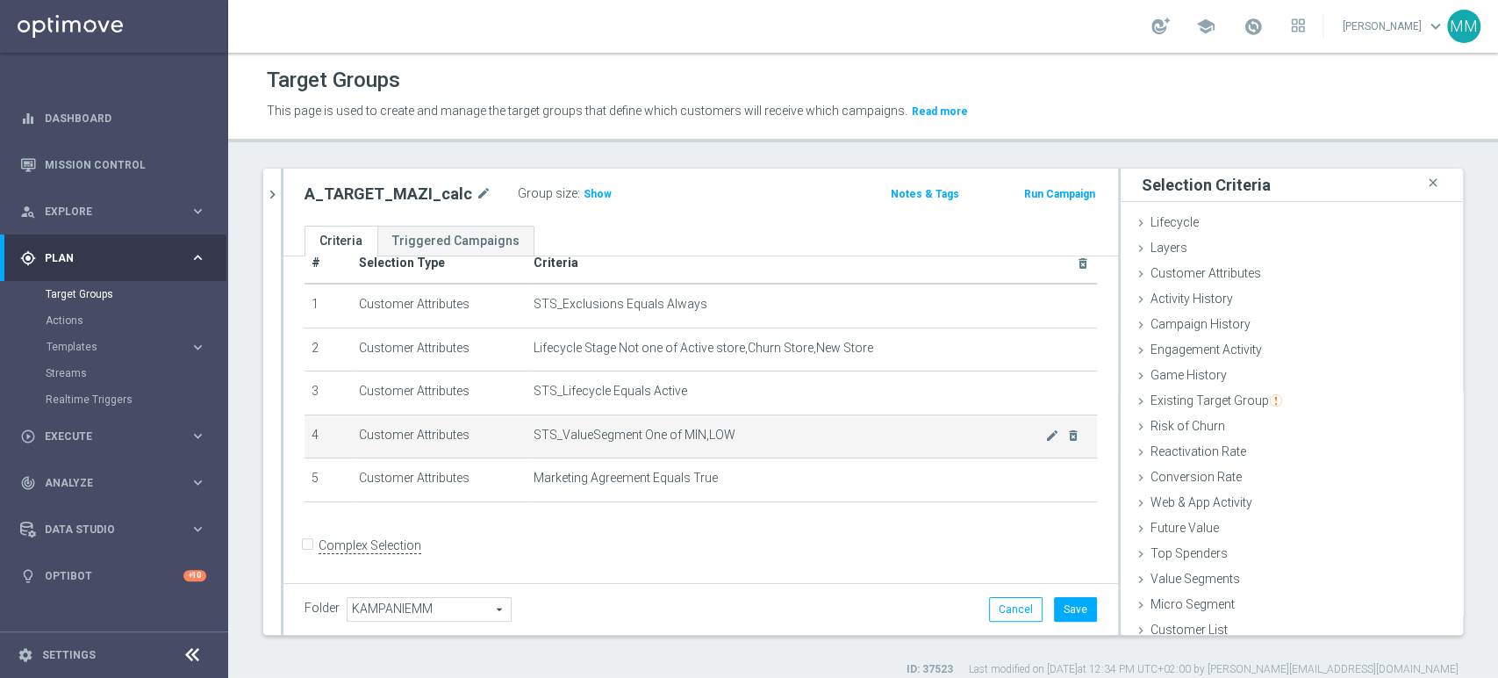
scroll to position [14, 0]
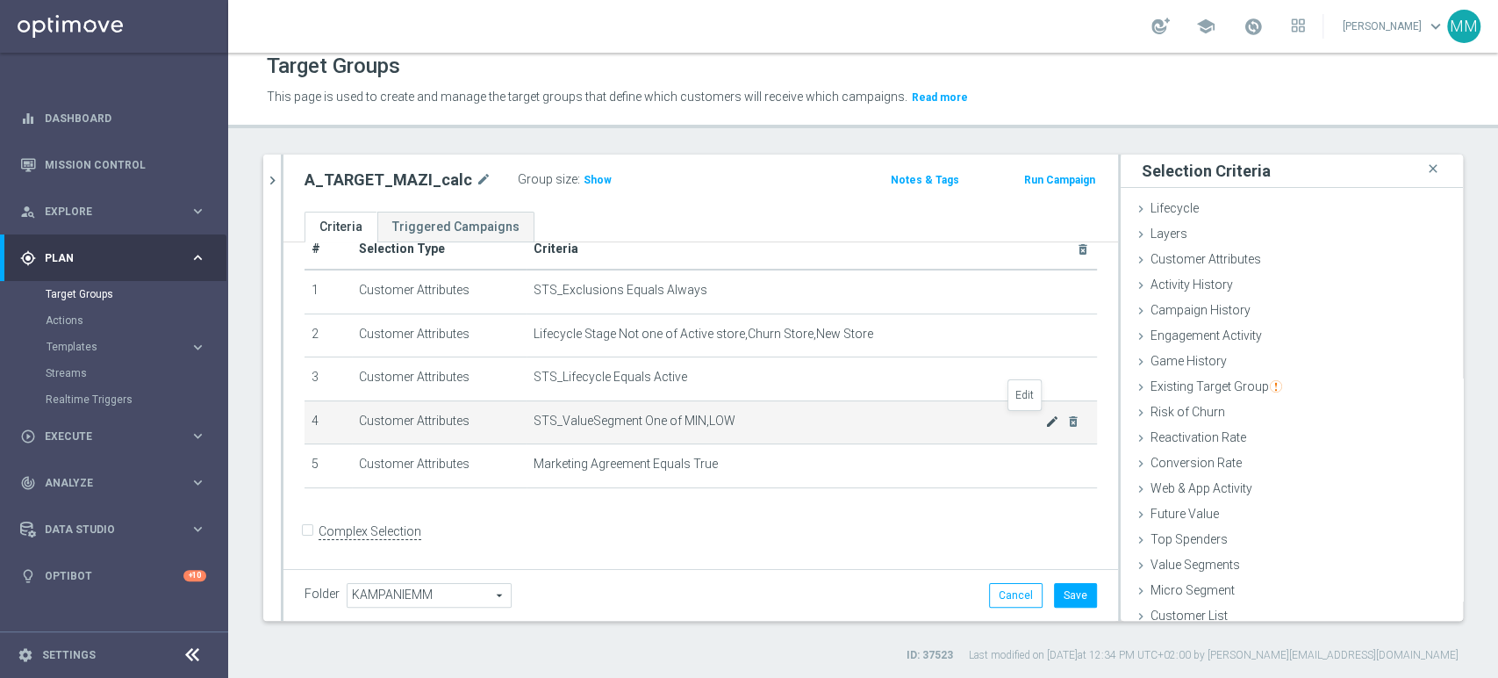
click at [1045, 422] on icon "mode_edit" at bounding box center [1052, 421] width 14 height 14
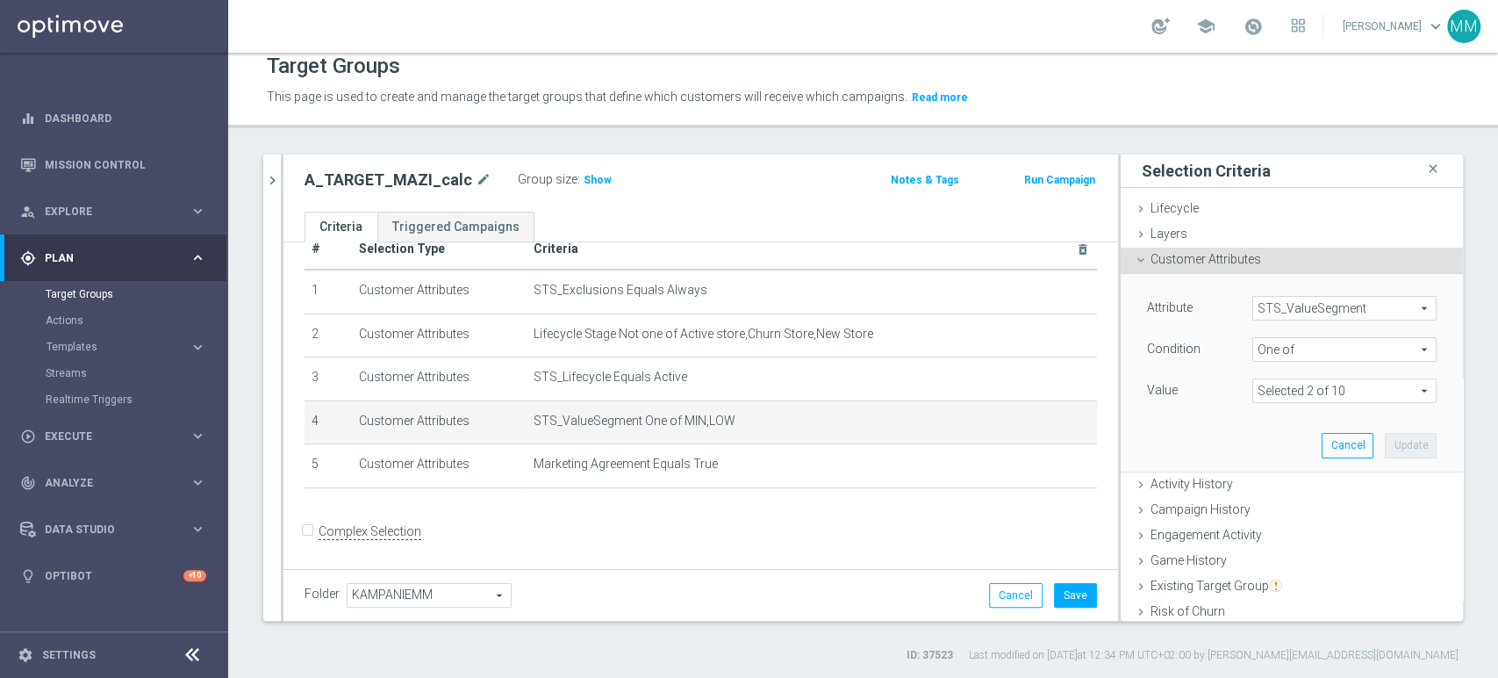
click at [1282, 347] on span "One of" at bounding box center [1344, 349] width 183 height 23
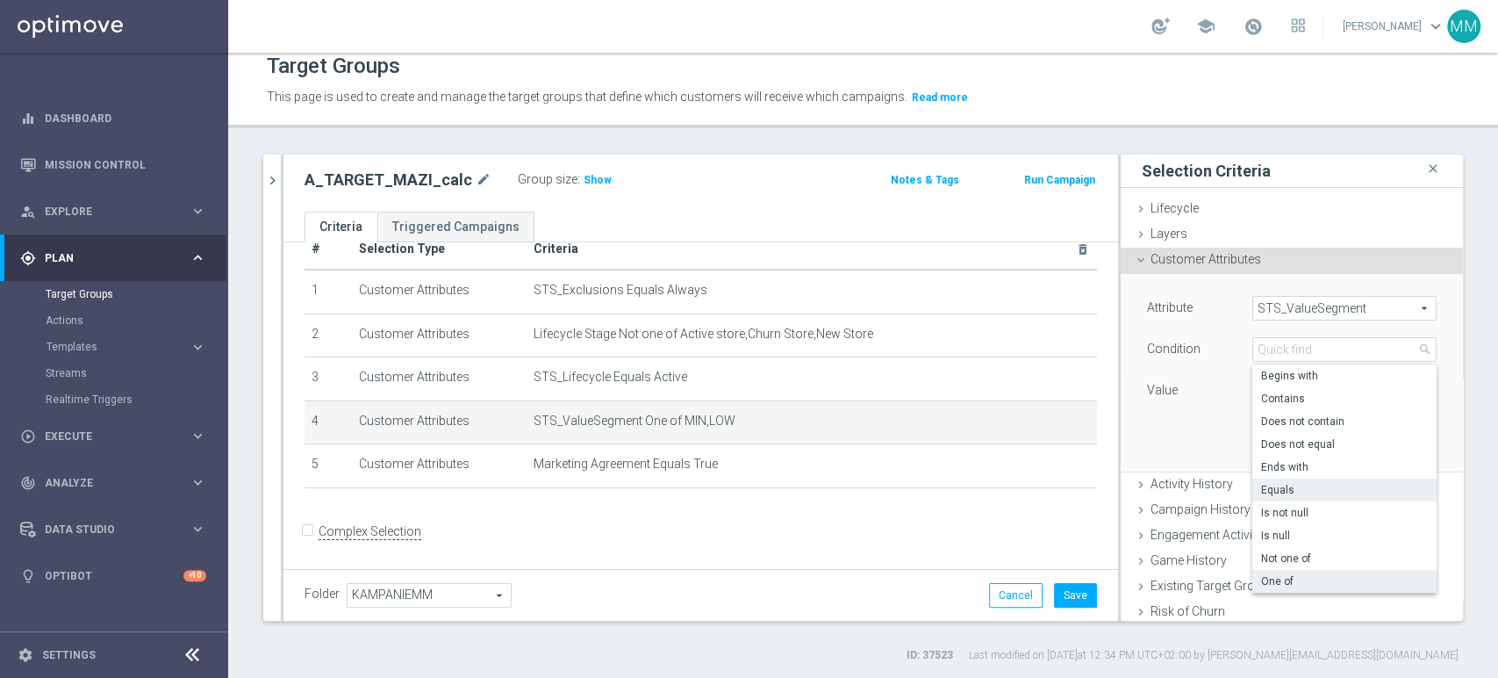
click at [1302, 485] on span "Equals" at bounding box center [1344, 490] width 167 height 14
type input "Equals"
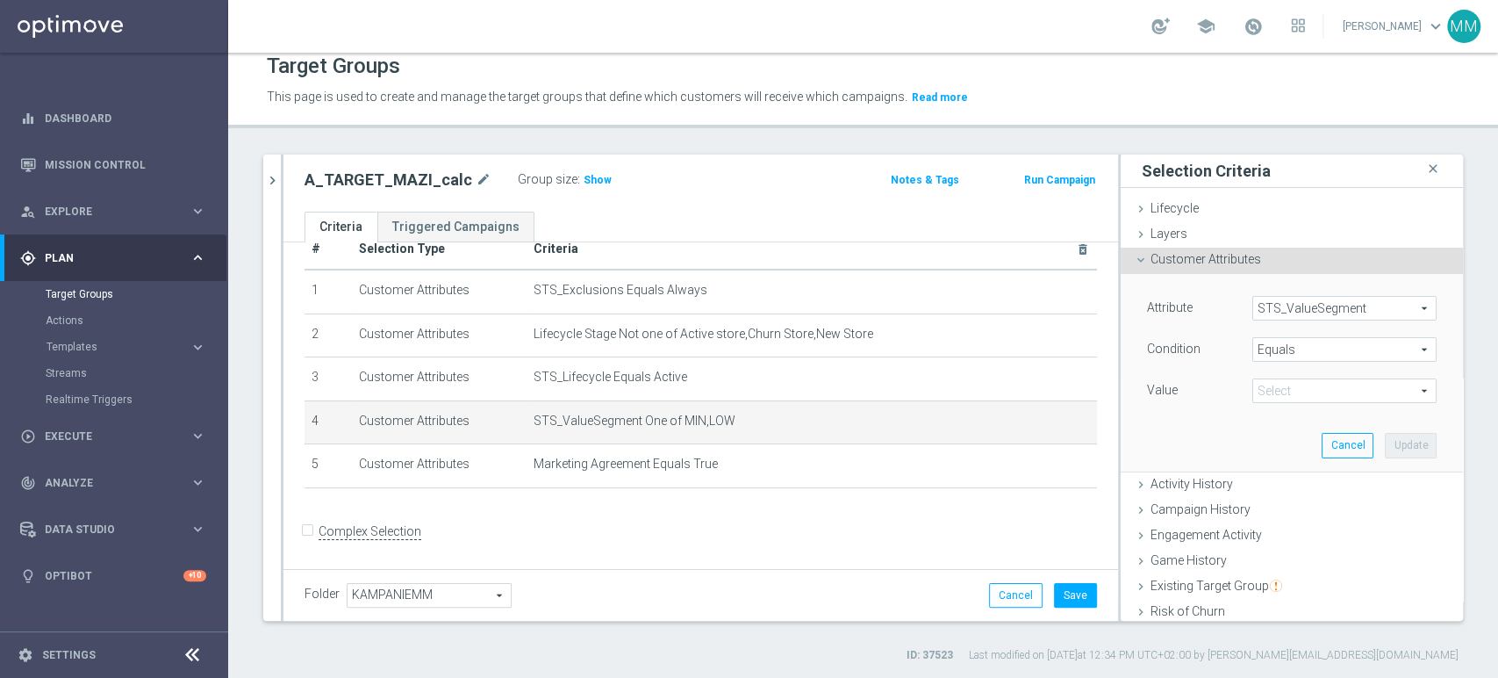
click at [1274, 389] on span at bounding box center [1344, 390] width 183 height 23
click at [1281, 484] on span "MED" at bounding box center [1344, 485] width 167 height 14
type input "MED"
click at [1396, 442] on button "Update" at bounding box center [1411, 445] width 52 height 25
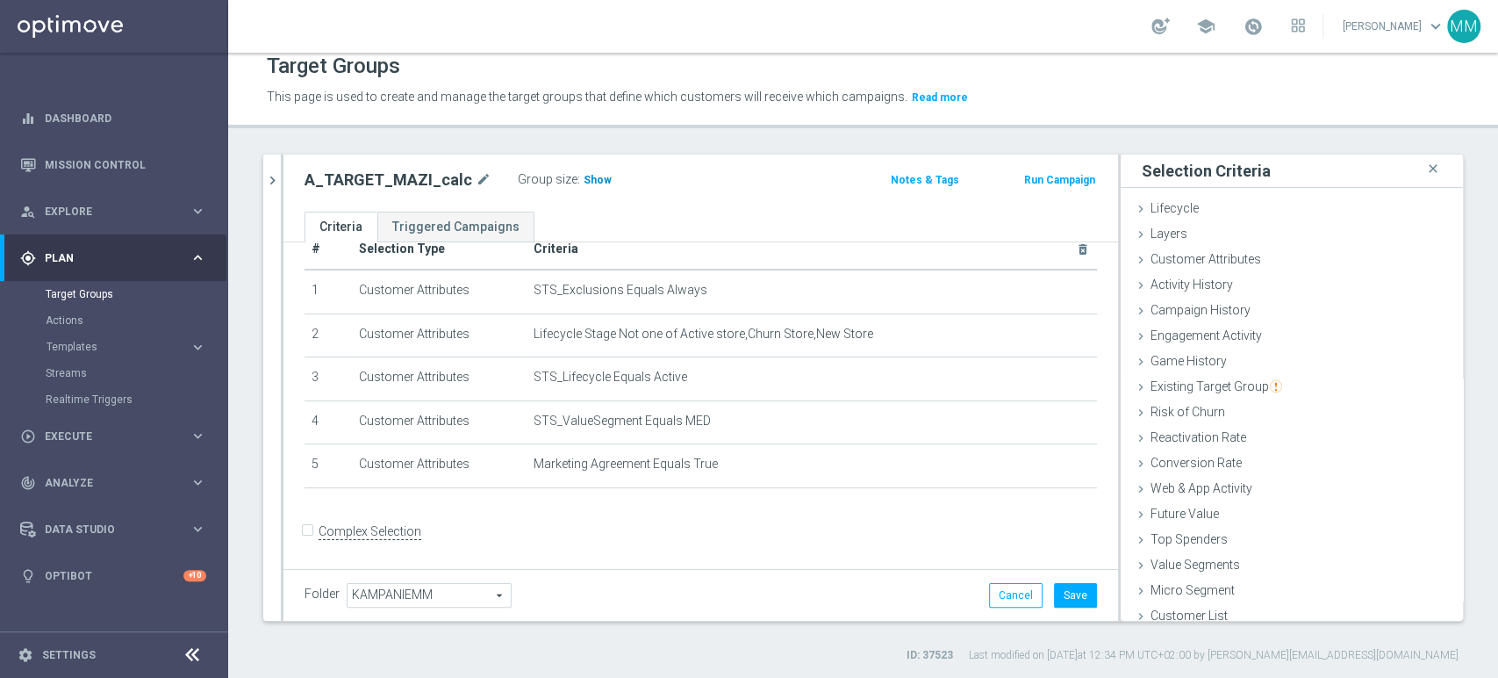
click at [592, 181] on span "Show" at bounding box center [598, 180] width 28 height 12
click at [1248, 258] on div "Customer Attributes done selection updated" at bounding box center [1292, 261] width 342 height 26
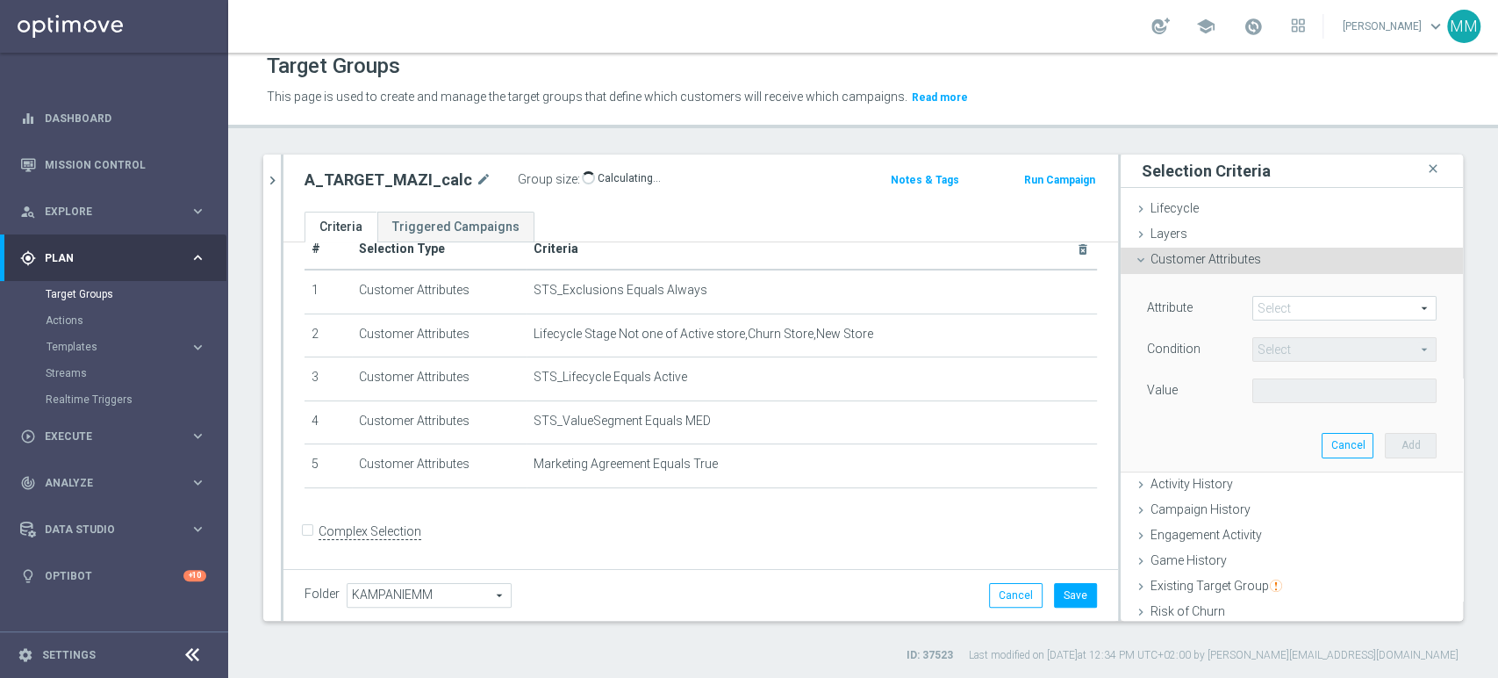
click at [1265, 298] on span at bounding box center [1344, 308] width 183 height 23
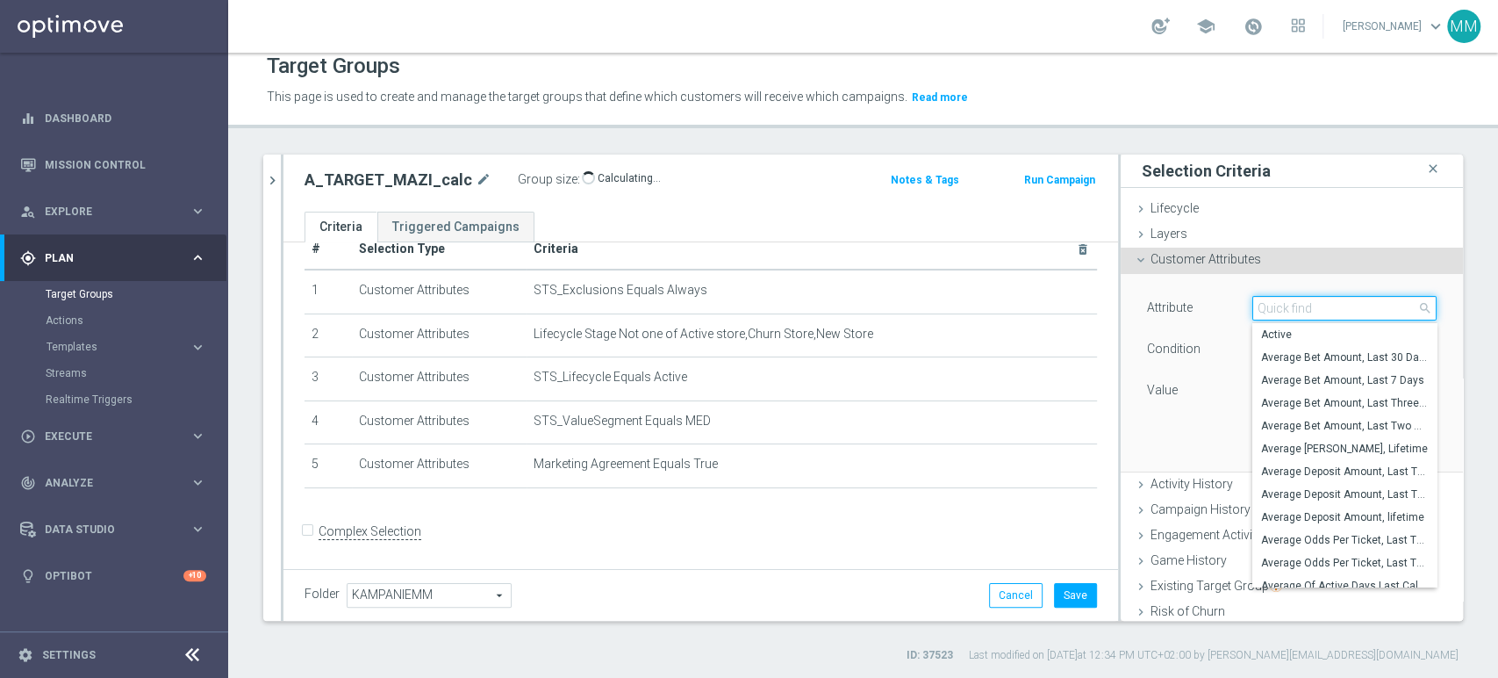
click at [1265, 298] on input "search" at bounding box center [1344, 308] width 184 height 25
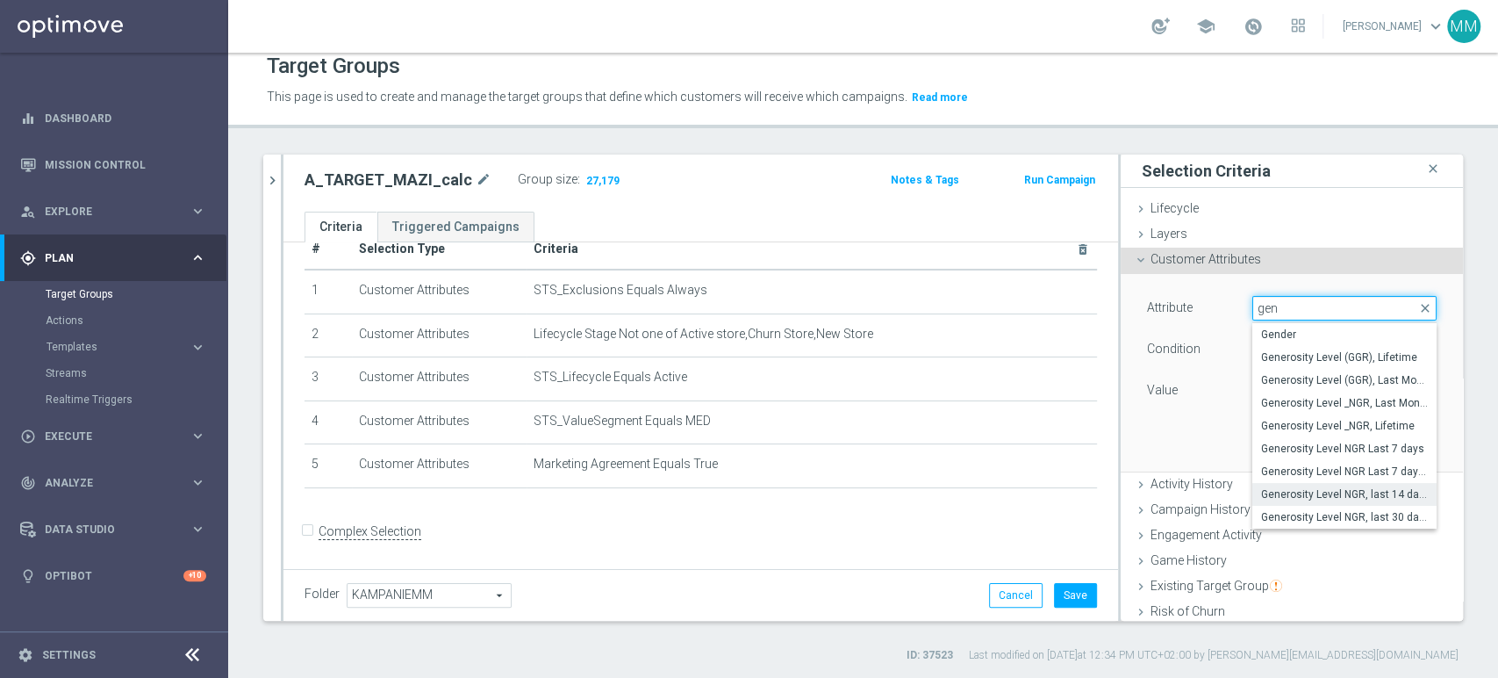
type input "gen"
click at [1310, 490] on span "Generosity Level NGR, last 14 days" at bounding box center [1344, 494] width 167 height 14
type input "Generosity Level NGR, last 14 days"
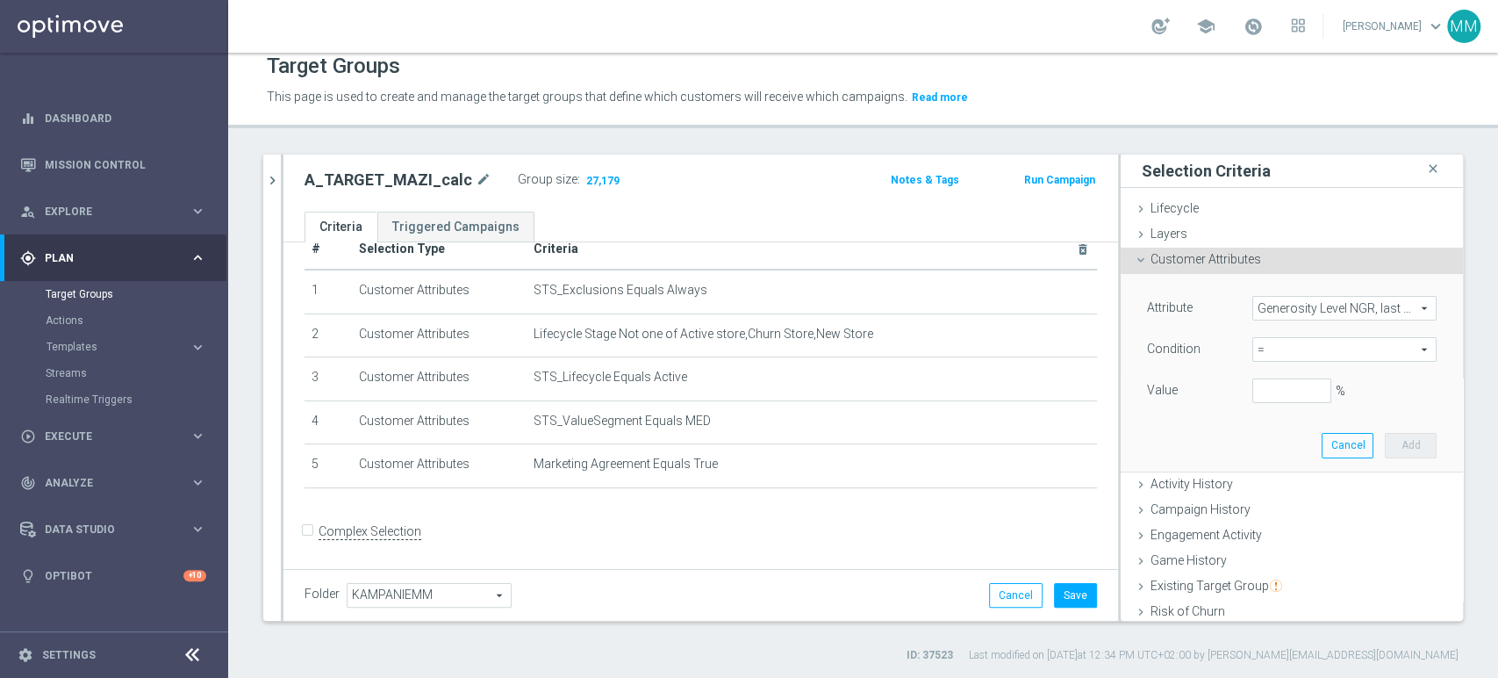
click at [1278, 348] on span "=" at bounding box center [1344, 349] width 183 height 23
click at [1289, 513] on span "between" at bounding box center [1344, 513] width 167 height 14
type input "between"
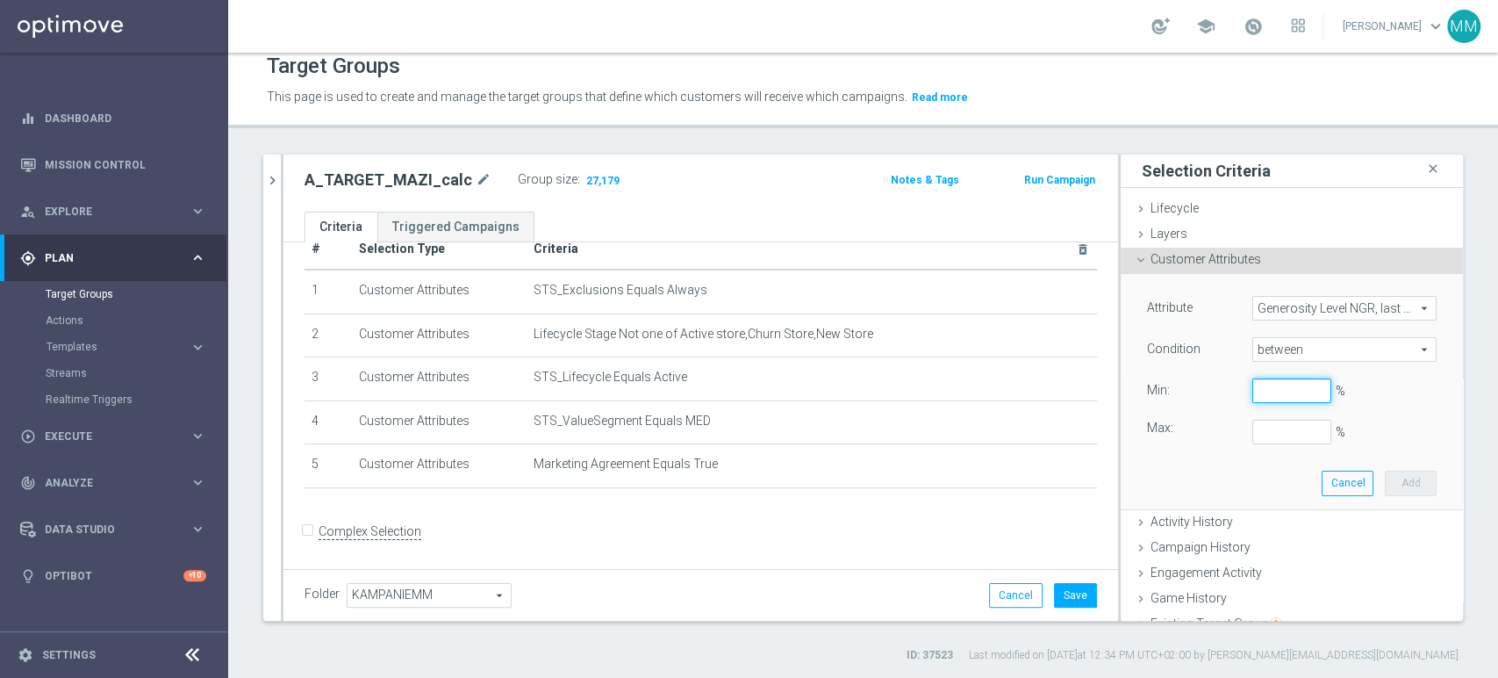
click at [1266, 388] on input "%" at bounding box center [1291, 390] width 79 height 25
type input "0"
click at [1389, 470] on button "Add" at bounding box center [1411, 482] width 52 height 25
type input "0.2"
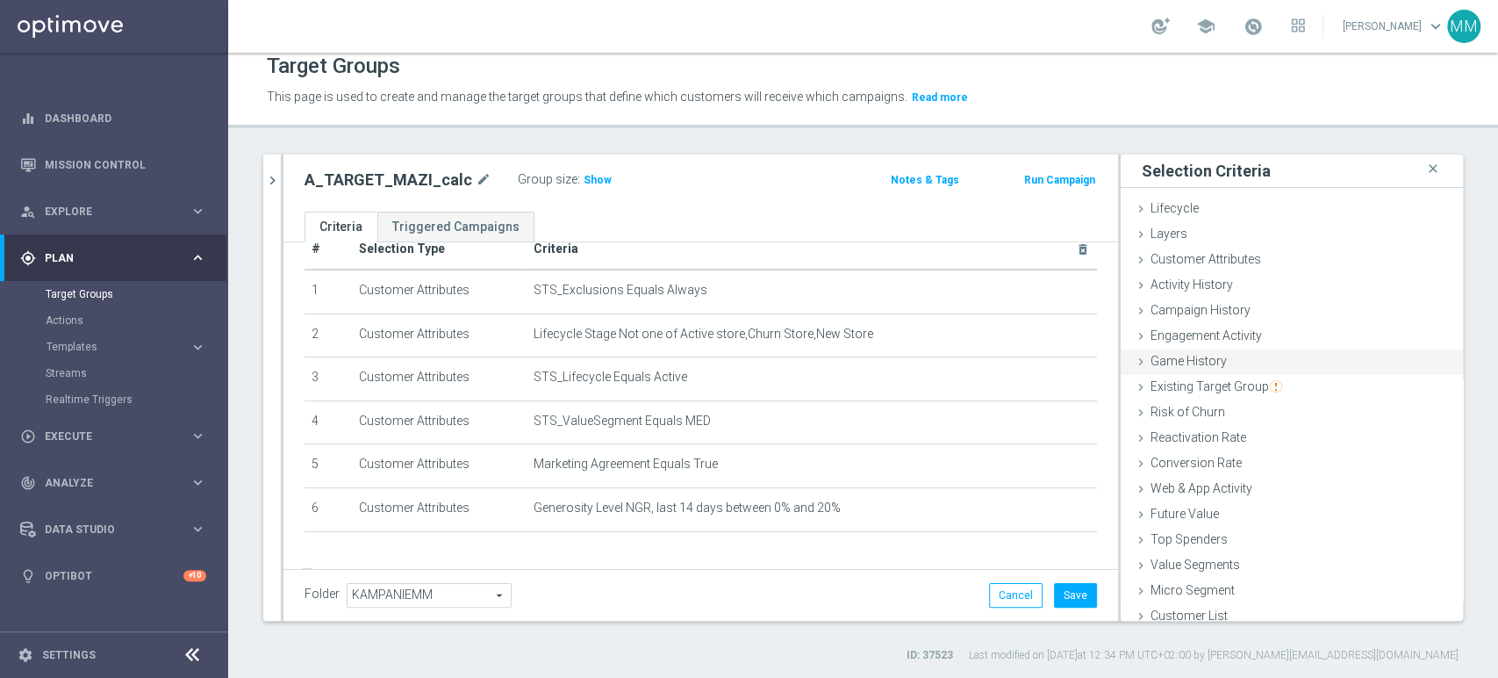
click at [1193, 367] on span "Game History" at bounding box center [1189, 361] width 76 height 14
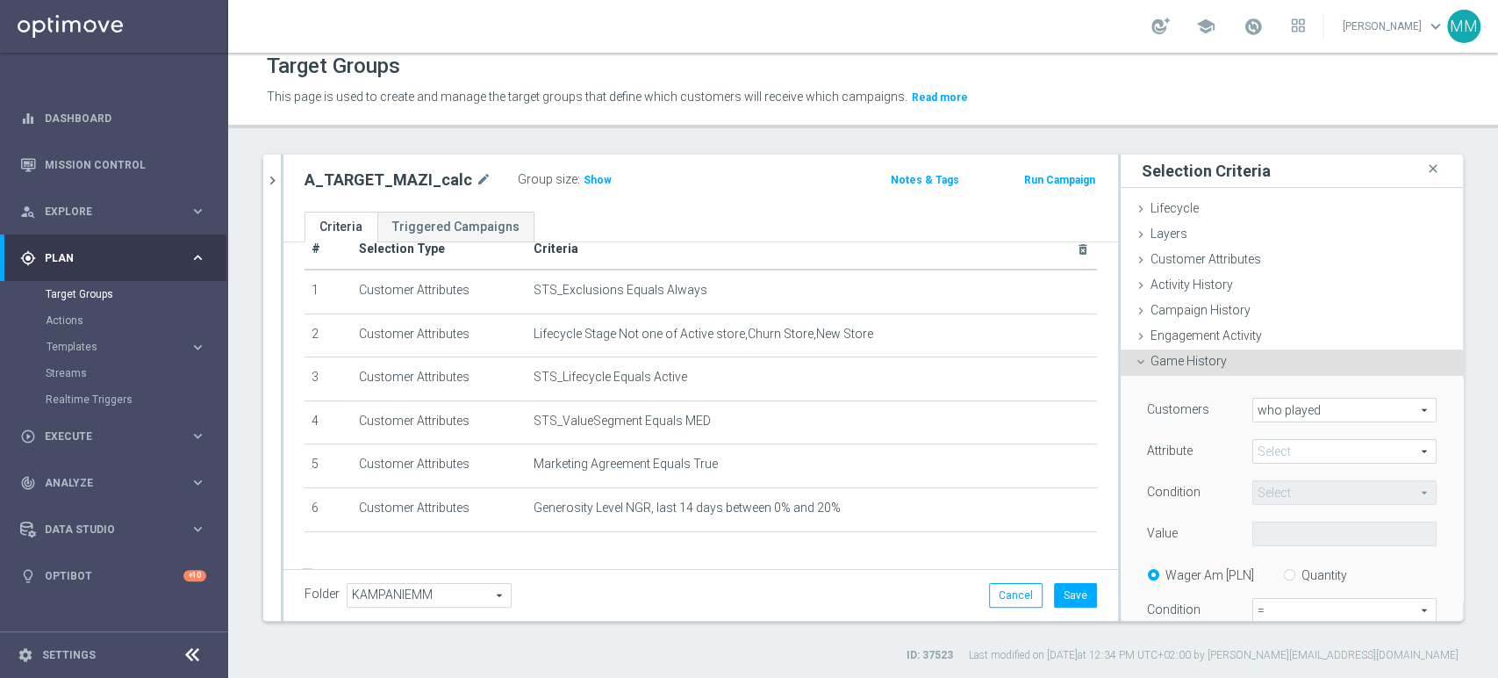
click at [1299, 450] on span at bounding box center [1344, 451] width 183 height 23
click at [1278, 489] on label "region" at bounding box center [1344, 500] width 184 height 23
type input "region"
type input "Equals"
click at [1282, 456] on span "region" at bounding box center [1344, 451] width 183 height 23
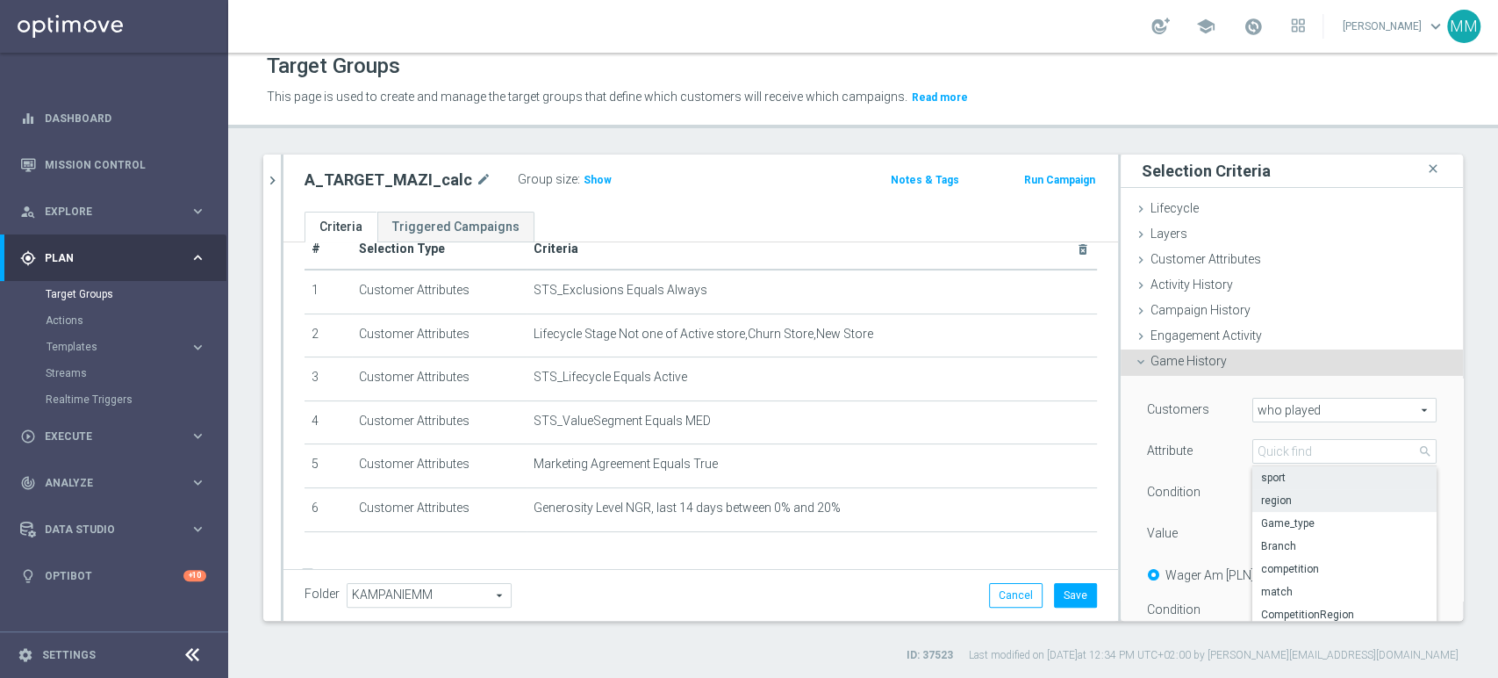
click at [1275, 481] on span "sport" at bounding box center [1344, 477] width 167 height 14
type input "sport"
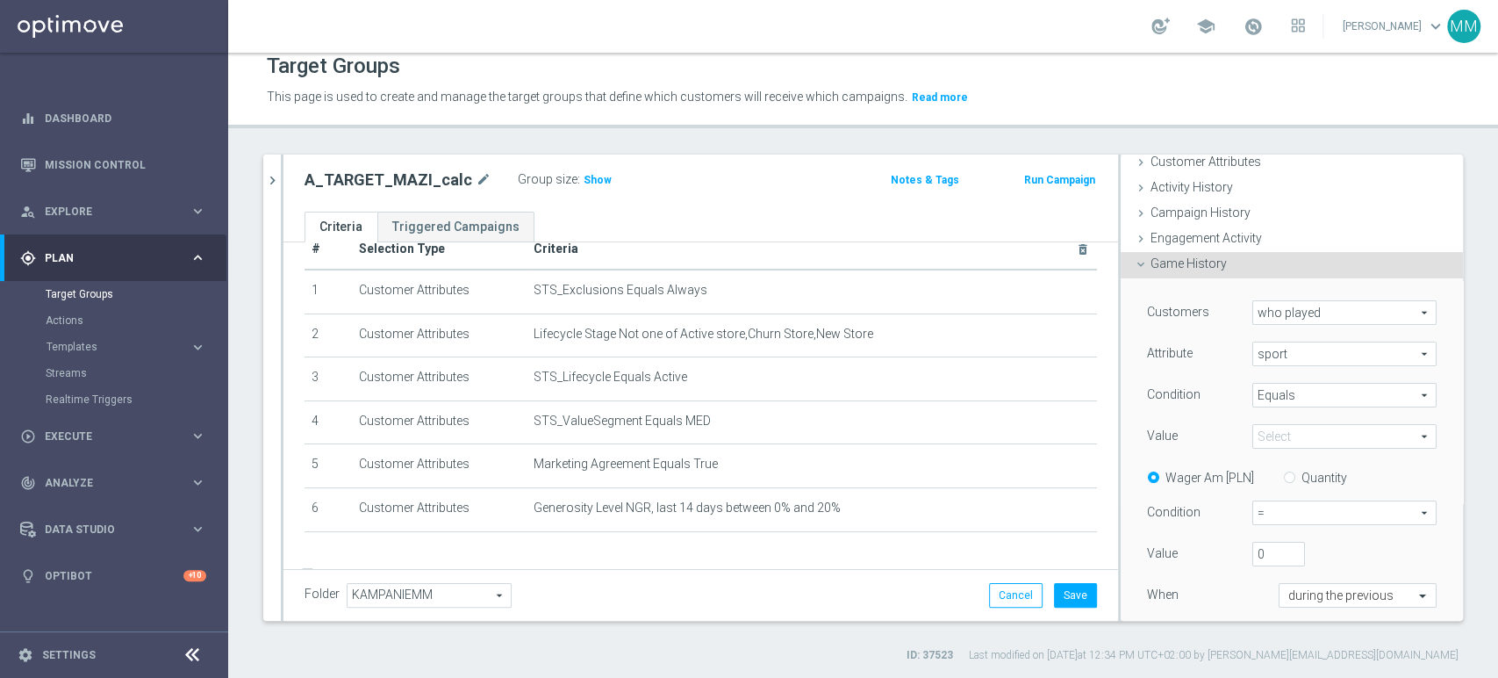
click at [1274, 433] on span at bounding box center [1344, 436] width 183 height 23
click at [0, 0] on input "search" at bounding box center [0, 0] width 0 height 0
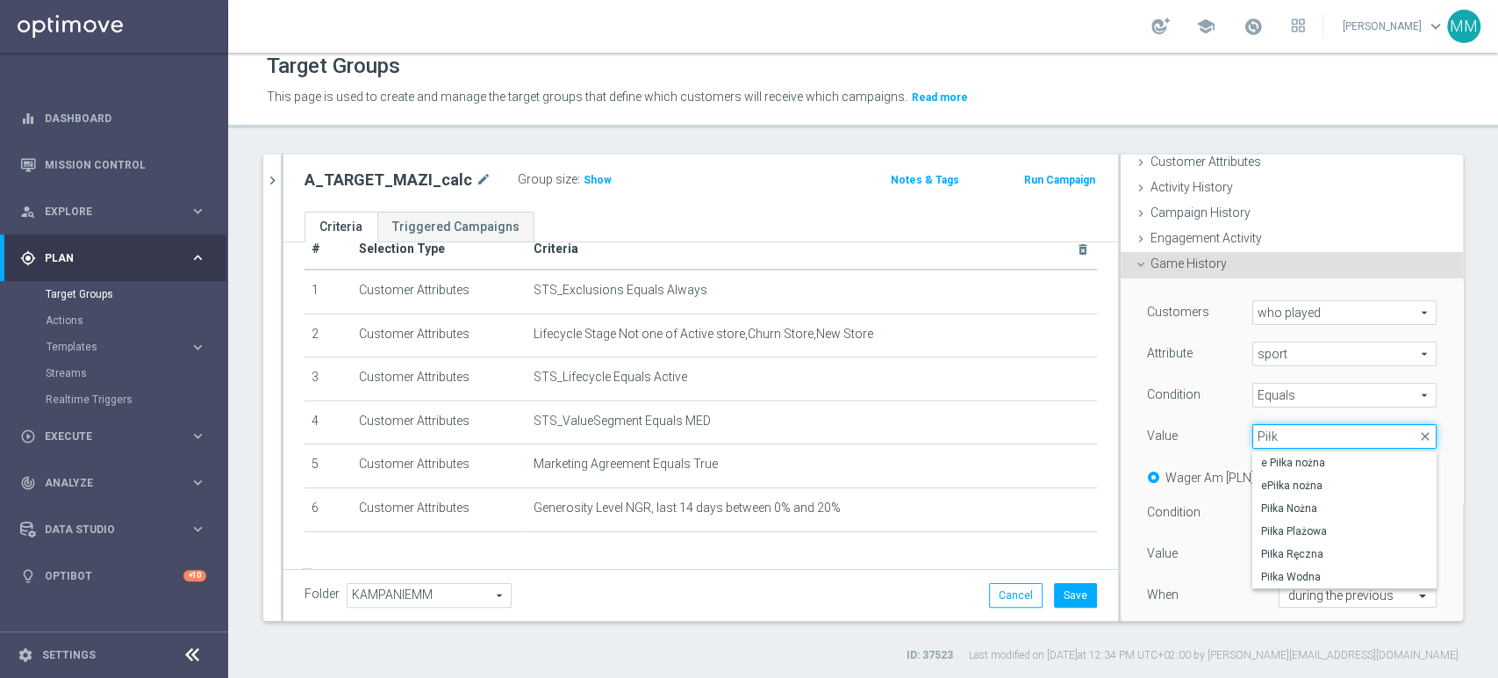
type input "Piłka"
click at [1261, 511] on span "Piłka Nożna" at bounding box center [1344, 508] width 167 height 14
type input "Piłka Nożna"
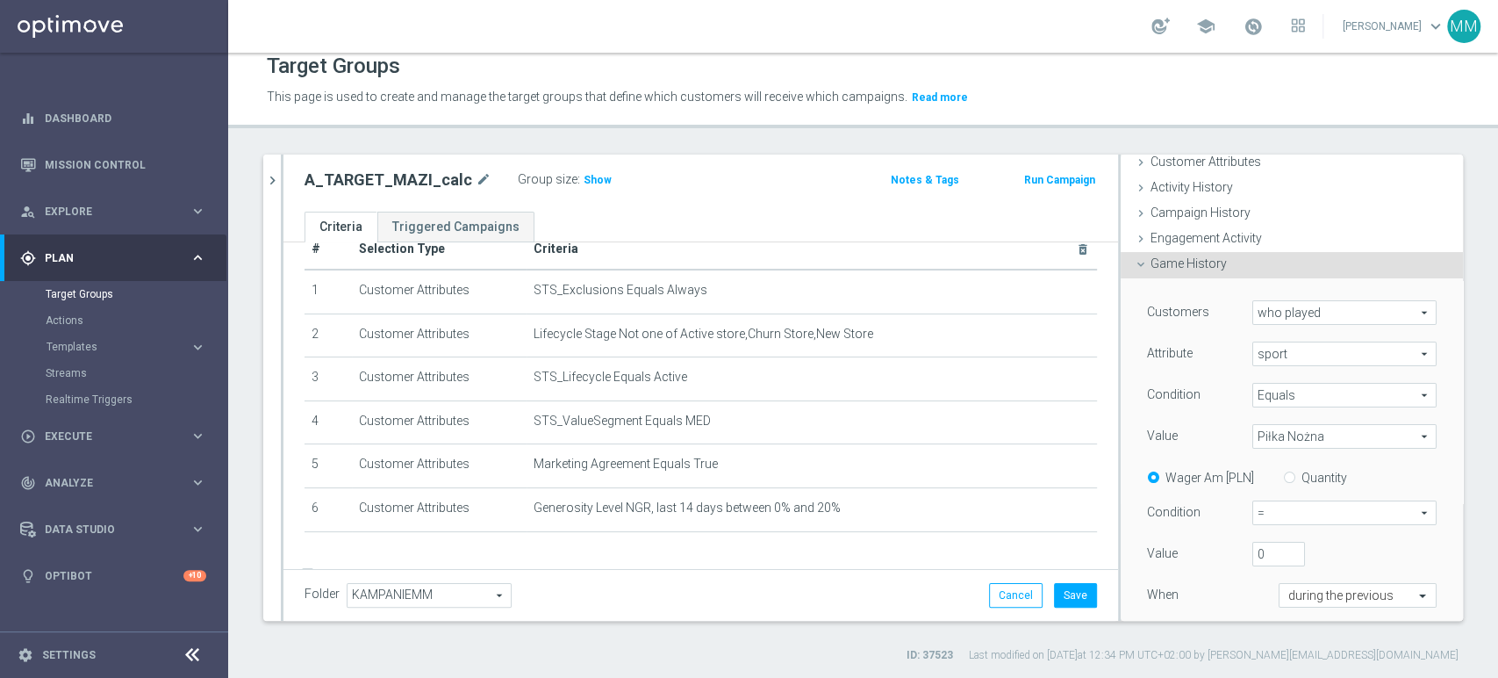
click at [1313, 470] on label "Quantity" at bounding box center [1325, 478] width 46 height 16
click at [1299, 470] on input "Quantity" at bounding box center [1293, 474] width 11 height 11
radio input "true"
click at [1302, 509] on span "=" at bounding box center [1344, 512] width 183 height 23
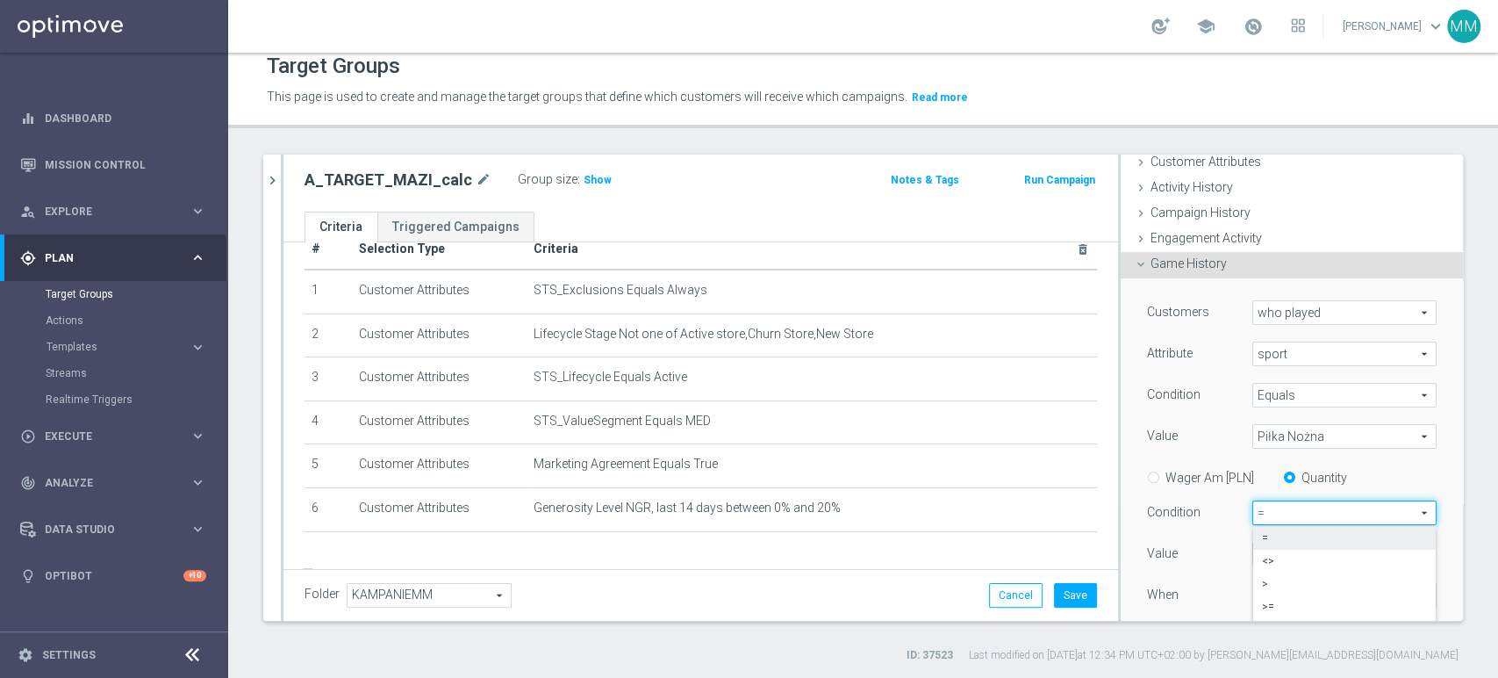
click at [1268, 601] on span ">=" at bounding box center [1344, 606] width 165 height 14
type input ">="
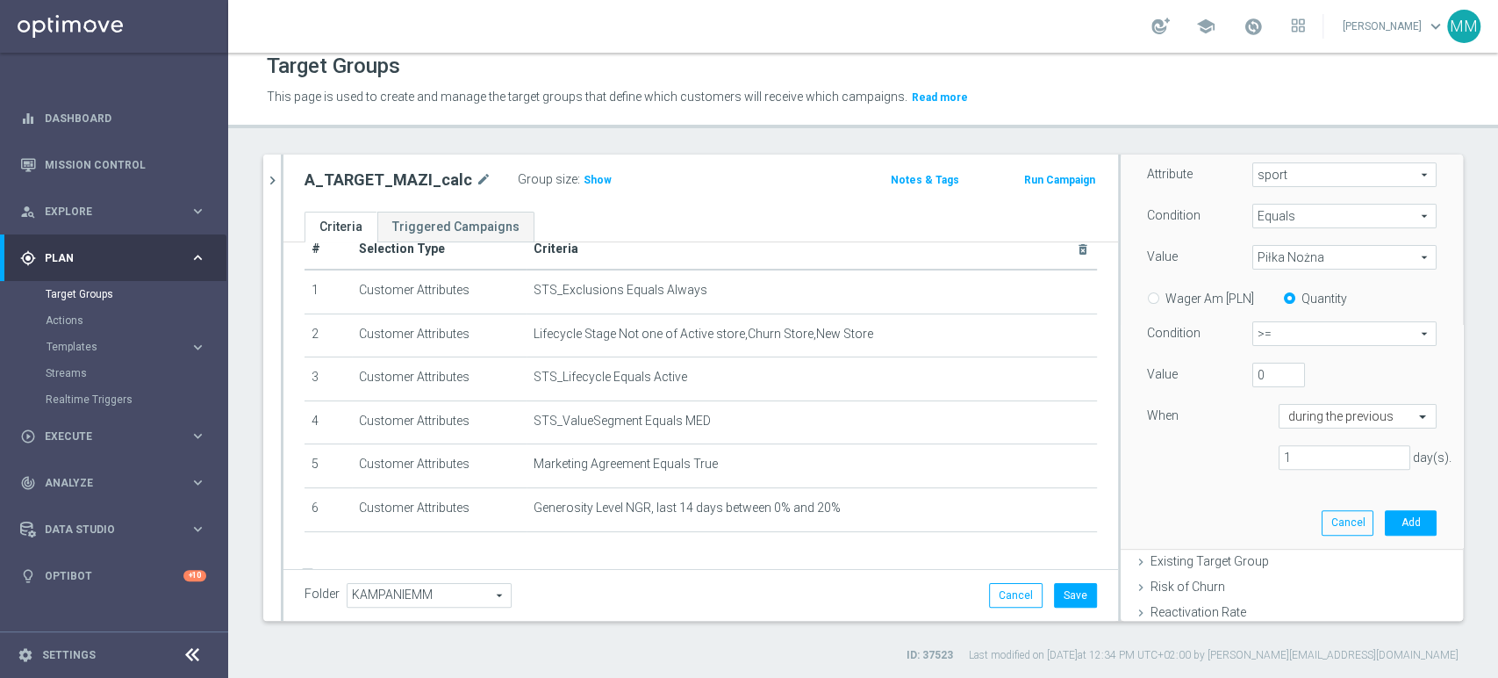
scroll to position [292, 0]
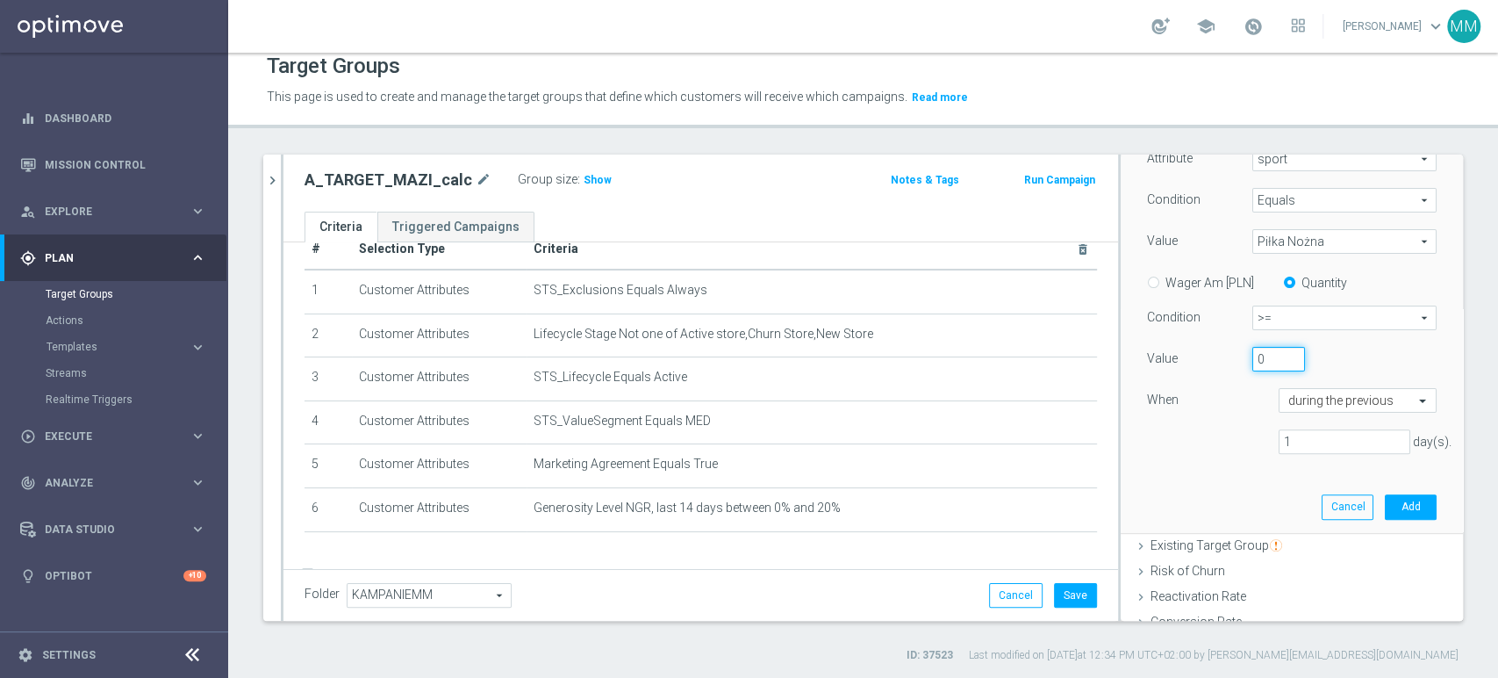
drag, startPoint x: 1250, startPoint y: 342, endPoint x: 1217, endPoint y: 346, distance: 32.7
click at [1217, 346] on div "Customers who played who played arrow_drop_down search Attribute sport sport ar…" at bounding box center [1292, 286] width 290 height 362
type input "10"
drag, startPoint x: 1313, startPoint y: 448, endPoint x: 1198, endPoint y: 439, distance: 115.3
click at [1198, 439] on div "1 day(s)." at bounding box center [1292, 441] width 316 height 25
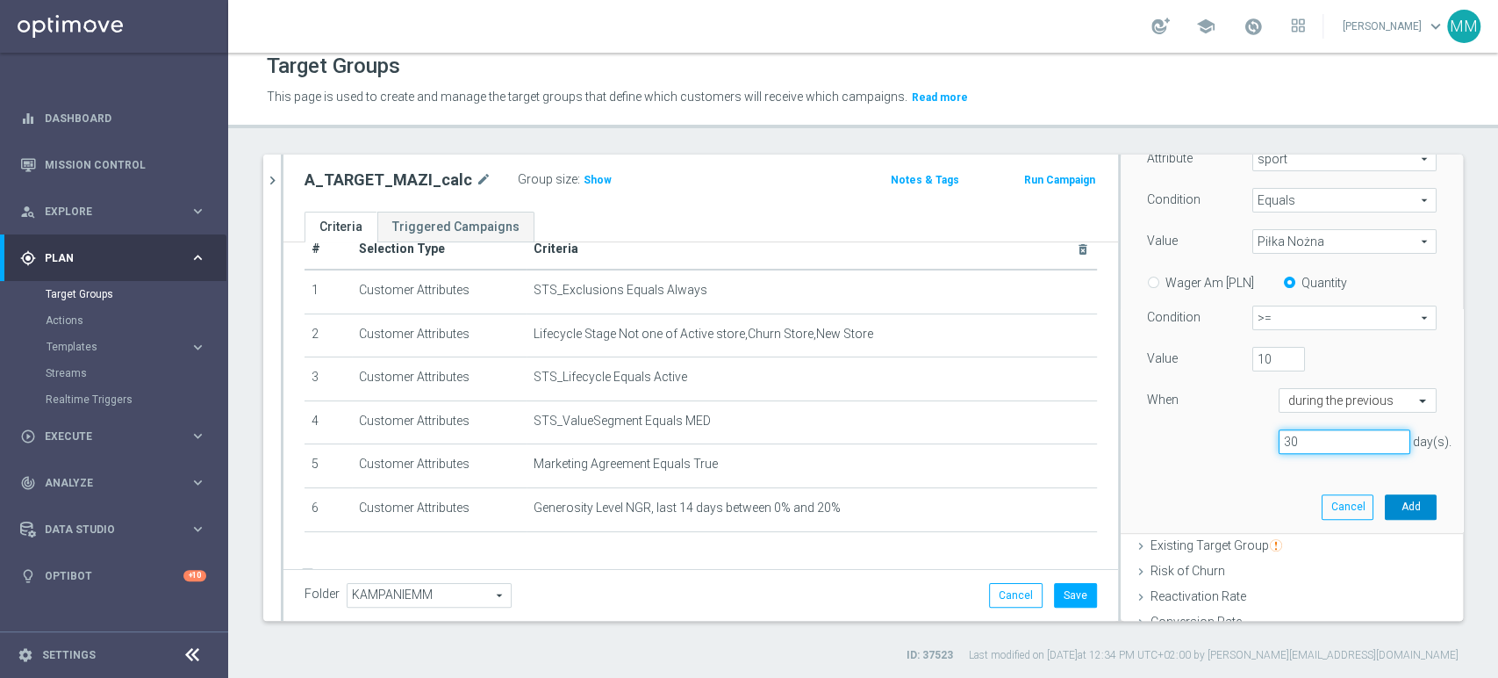
type input "30"
click at [1385, 509] on button "Add" at bounding box center [1411, 506] width 52 height 25
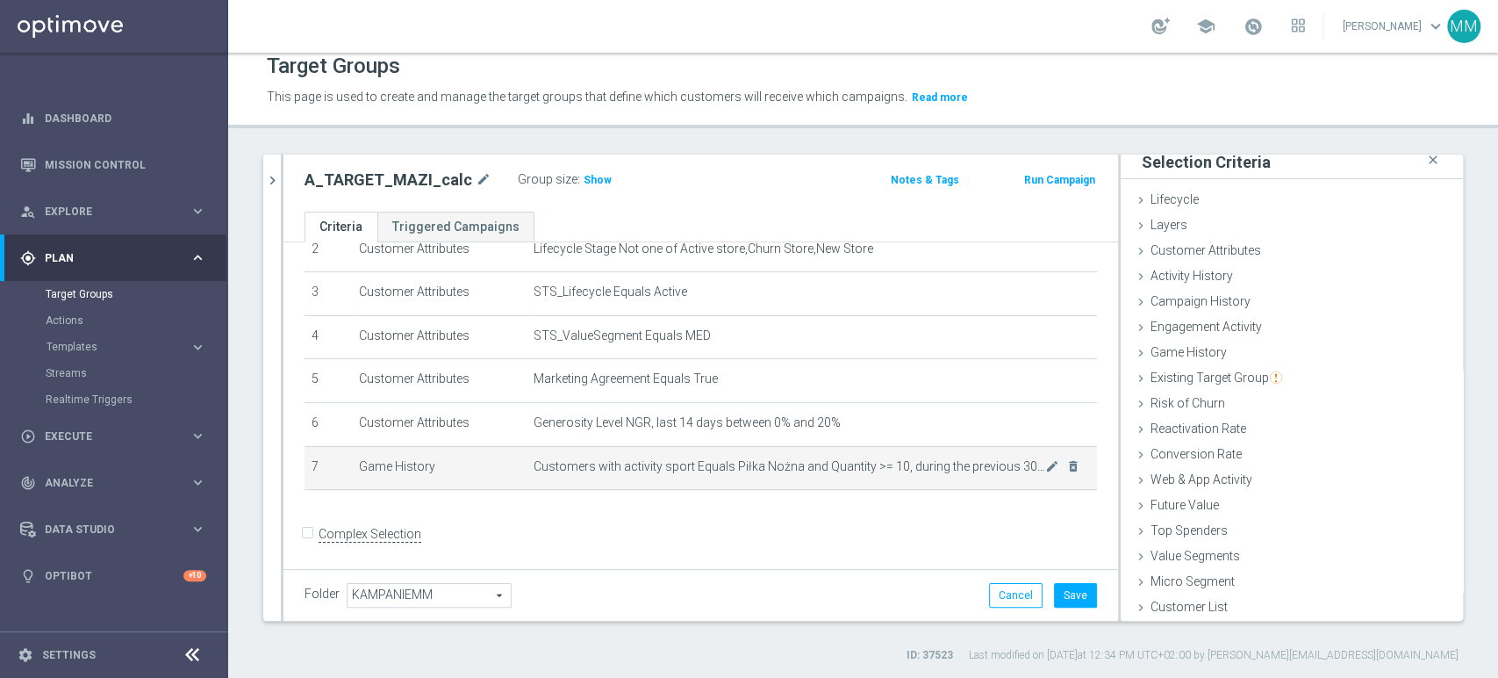
scroll to position [122, 0]
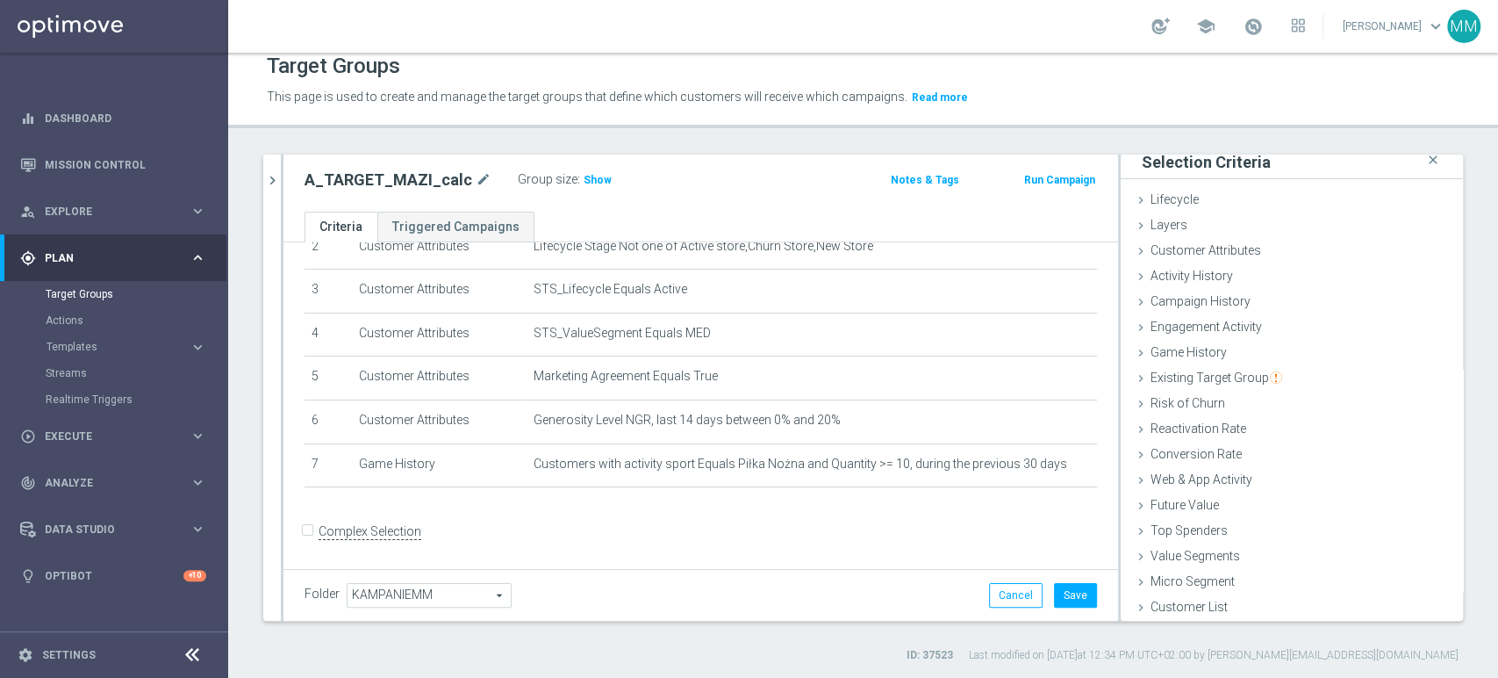
click at [569, 176] on div "Group size : Show" at bounding box center [606, 178] width 176 height 21
click at [584, 175] on span "Show" at bounding box center [598, 180] width 28 height 12
click at [1202, 269] on span "Activity History" at bounding box center [1192, 276] width 83 height 14
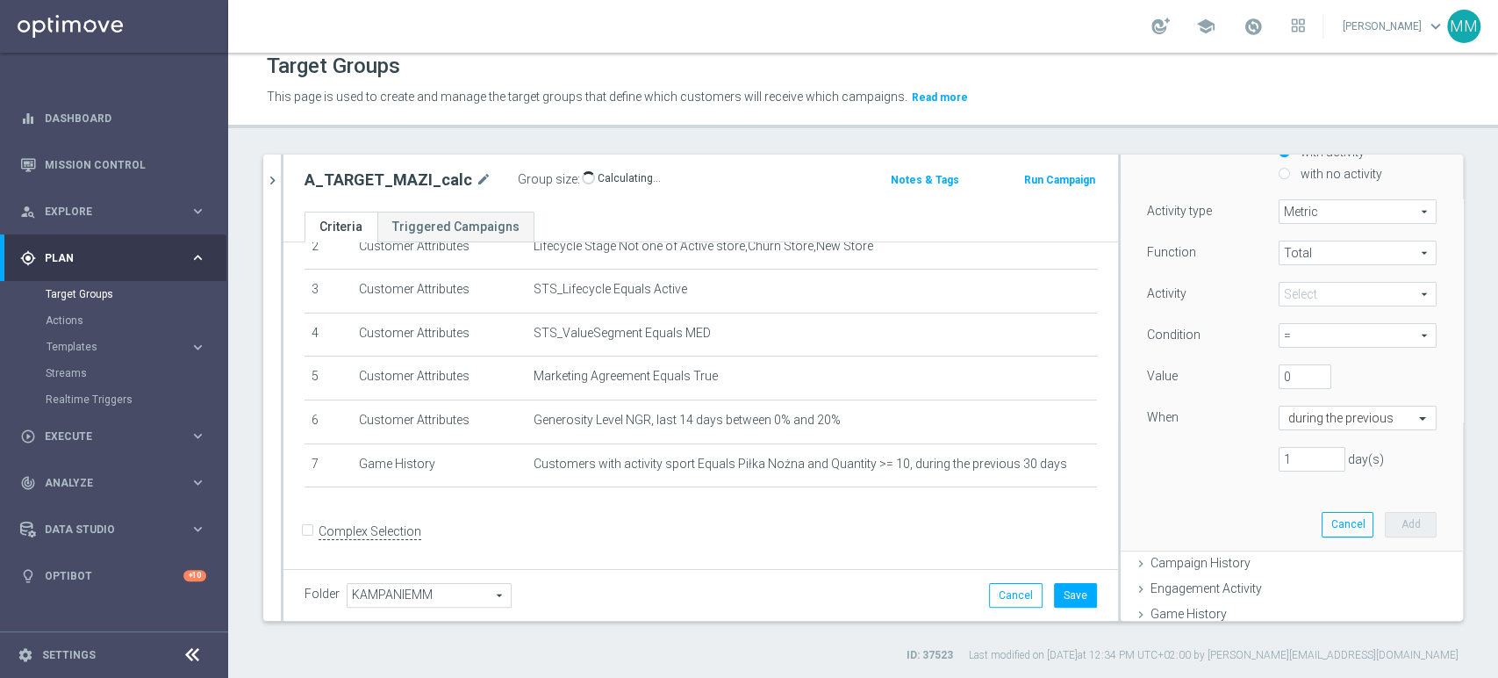
scroll to position [147, 0]
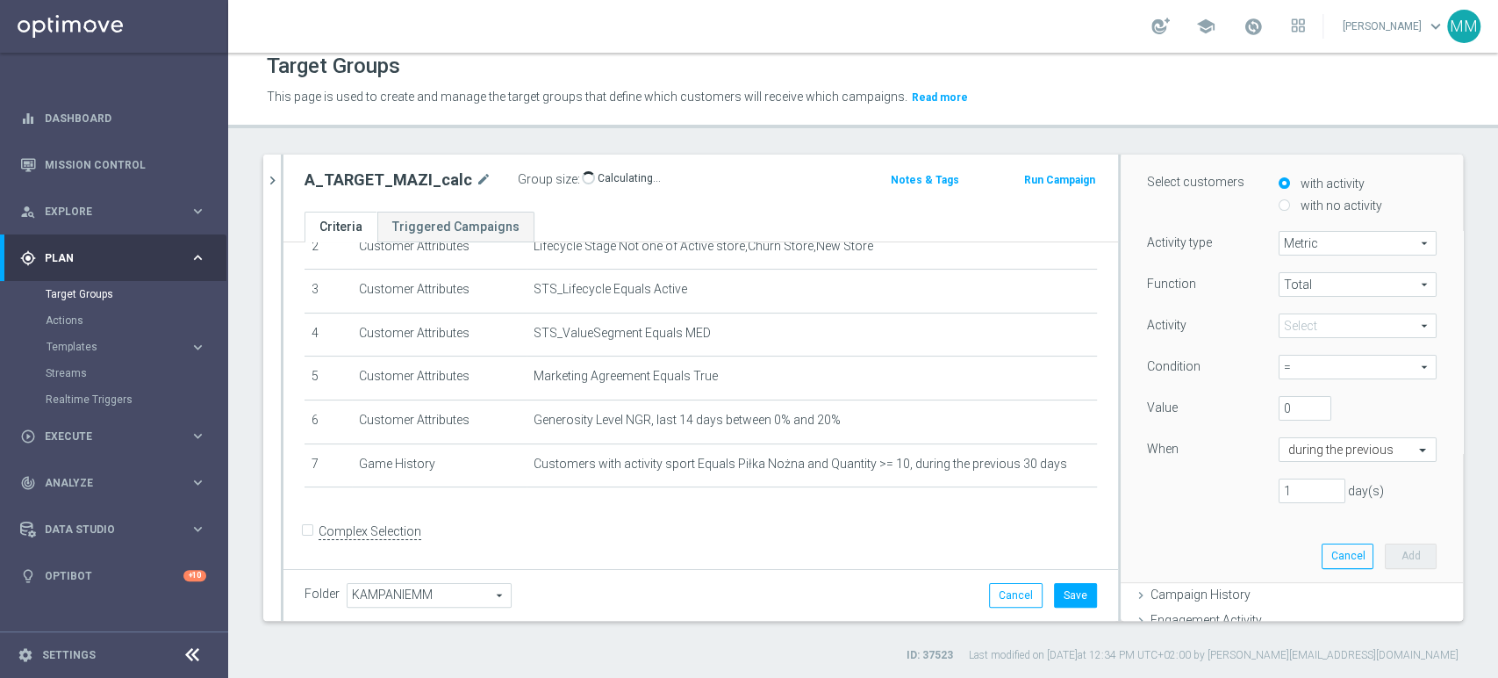
click at [1327, 314] on span at bounding box center [1358, 325] width 156 height 23
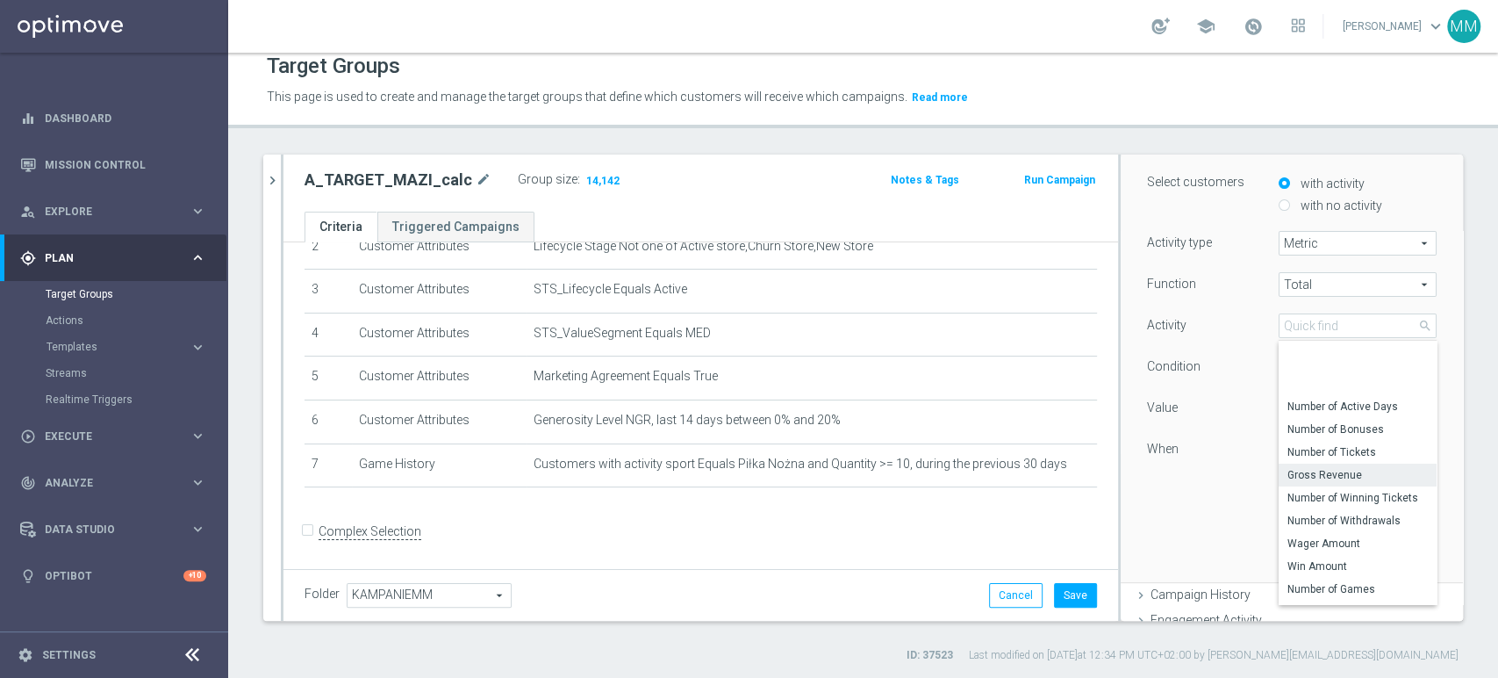
scroll to position [0, 0]
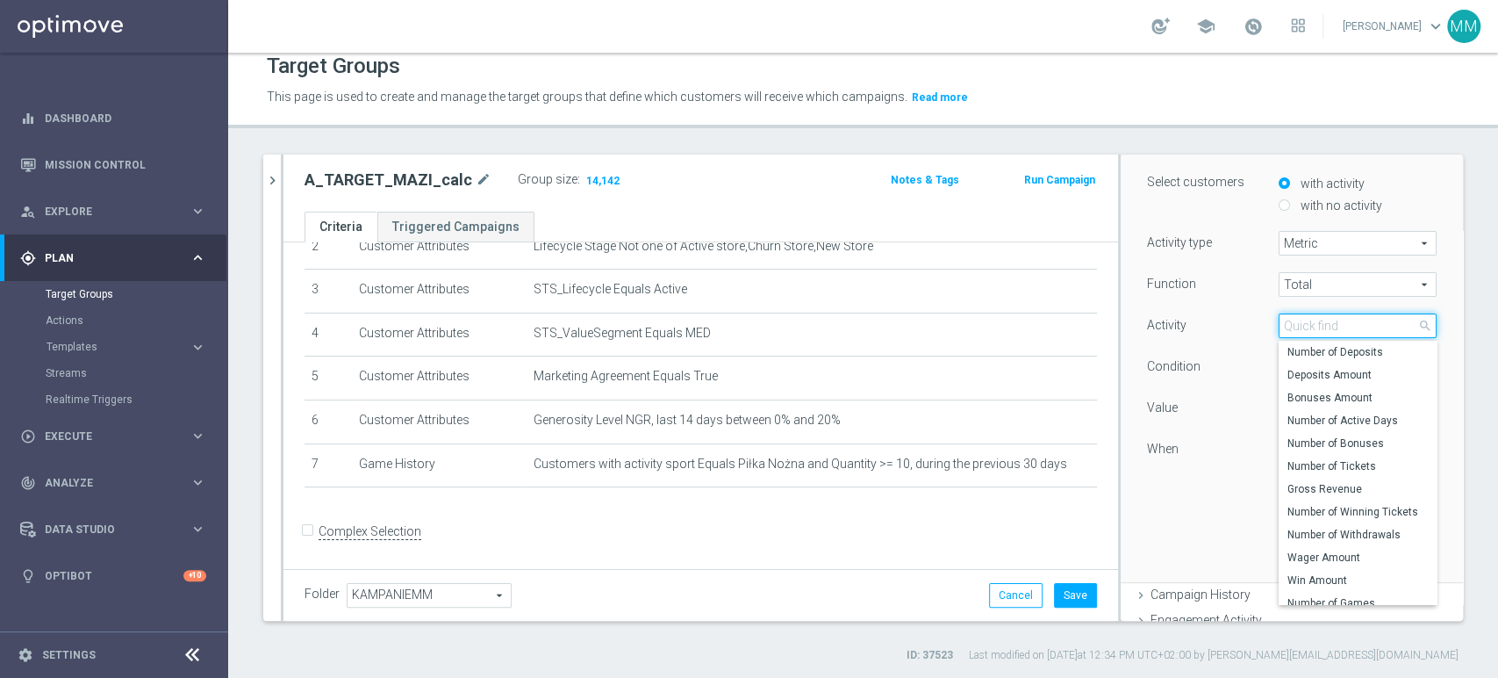
click at [1340, 325] on input "search" at bounding box center [1358, 325] width 158 height 25
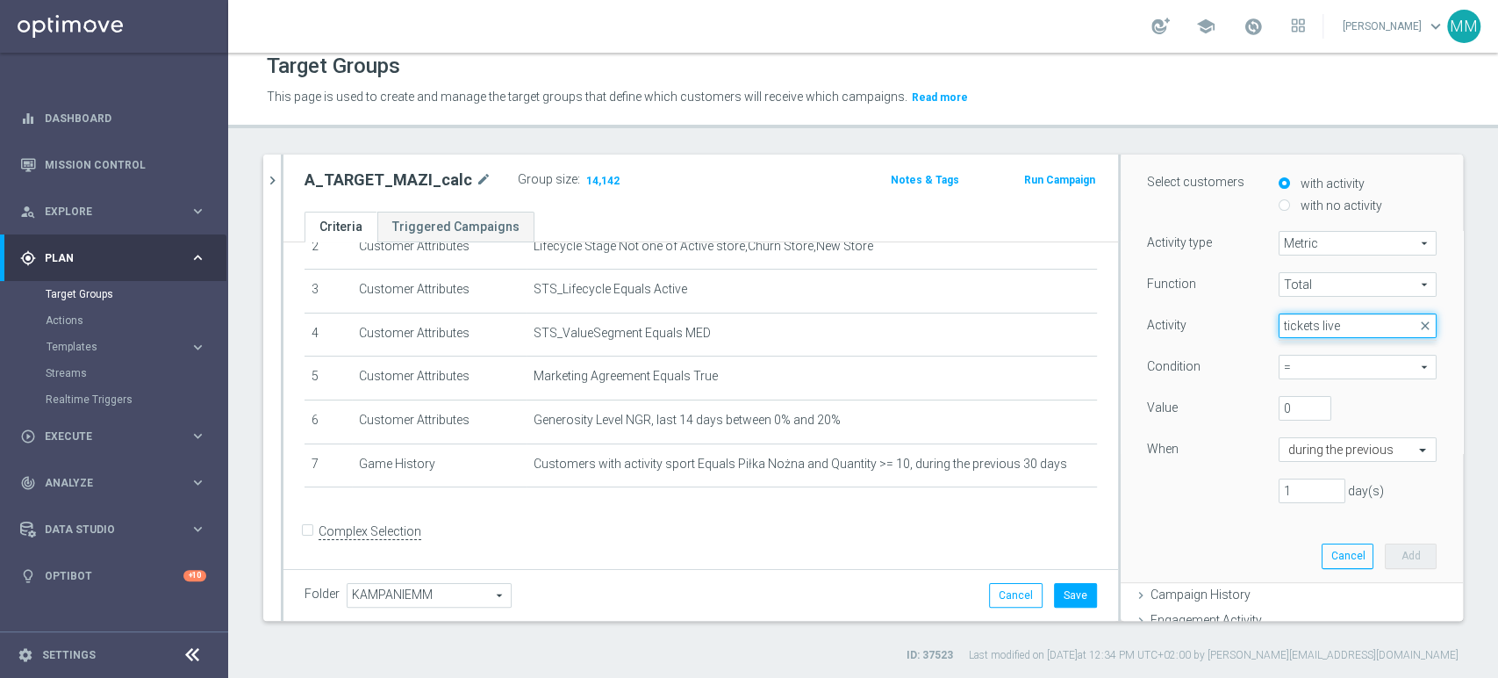
click at [1315, 327] on input "tickets live" at bounding box center [1358, 325] width 158 height 25
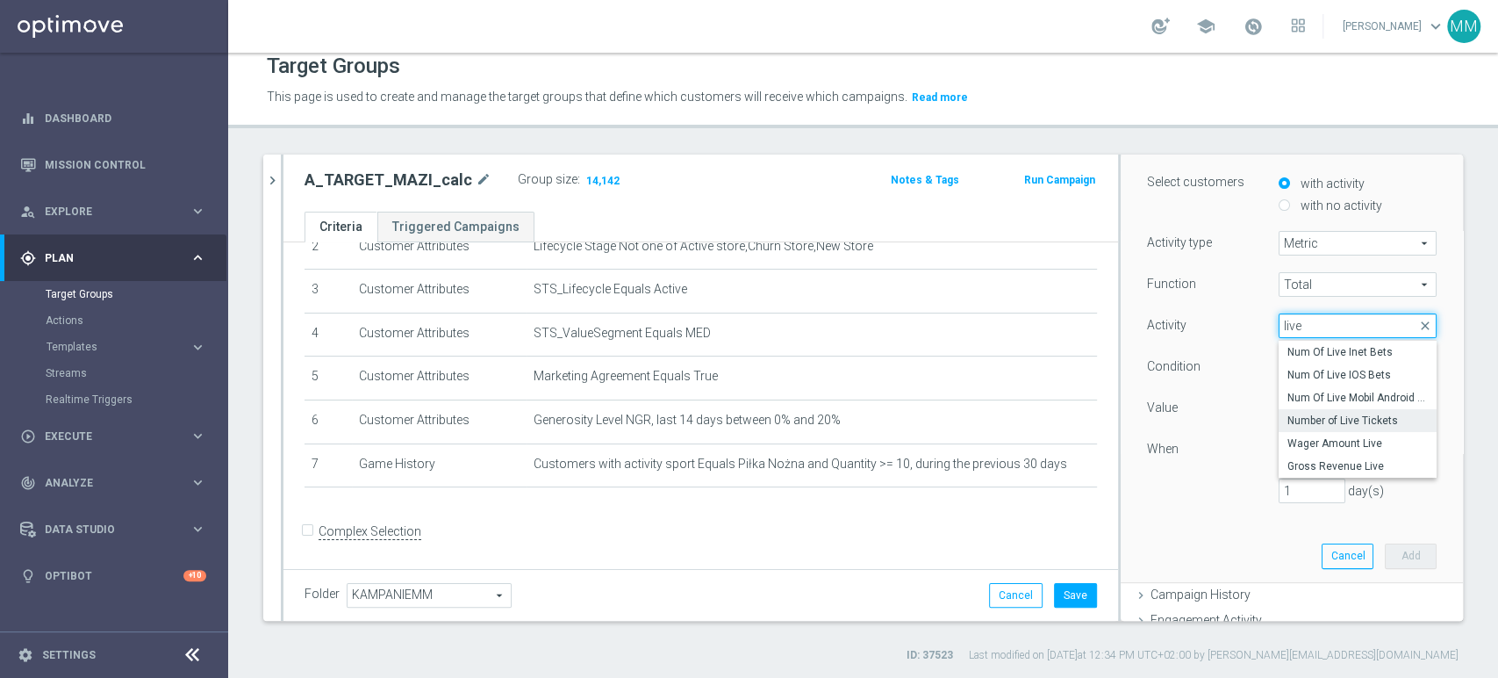
type input "live"
click at [1359, 415] on span "Number of Live Tickets" at bounding box center [1358, 420] width 140 height 14
type input "Number of Live Tickets"
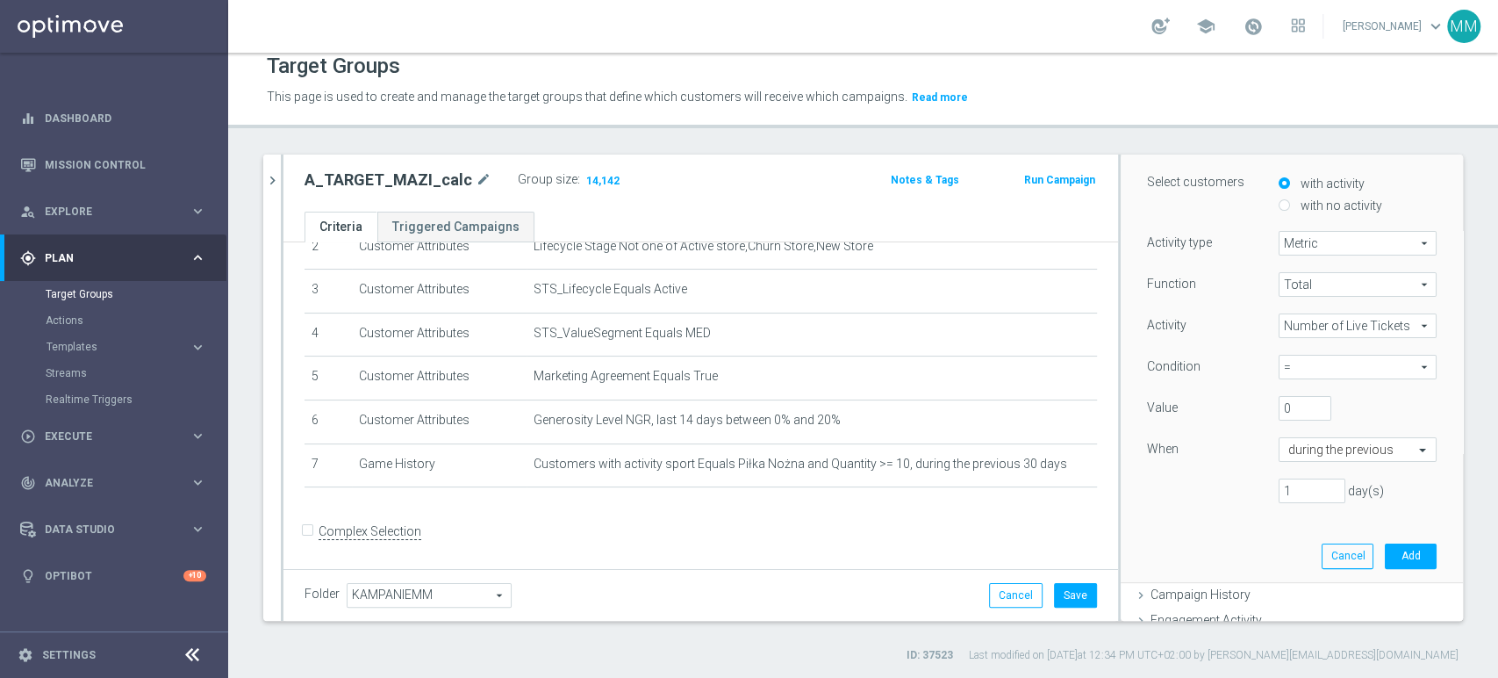
click at [1305, 370] on span "=" at bounding box center [1358, 366] width 156 height 23
click at [1295, 467] on span ">=" at bounding box center [1358, 462] width 140 height 14
type input ">="
drag, startPoint x: 1269, startPoint y: 416, endPoint x: 1244, endPoint y: 413, distance: 25.7
click at [1266, 413] on div "0" at bounding box center [1305, 408] width 79 height 25
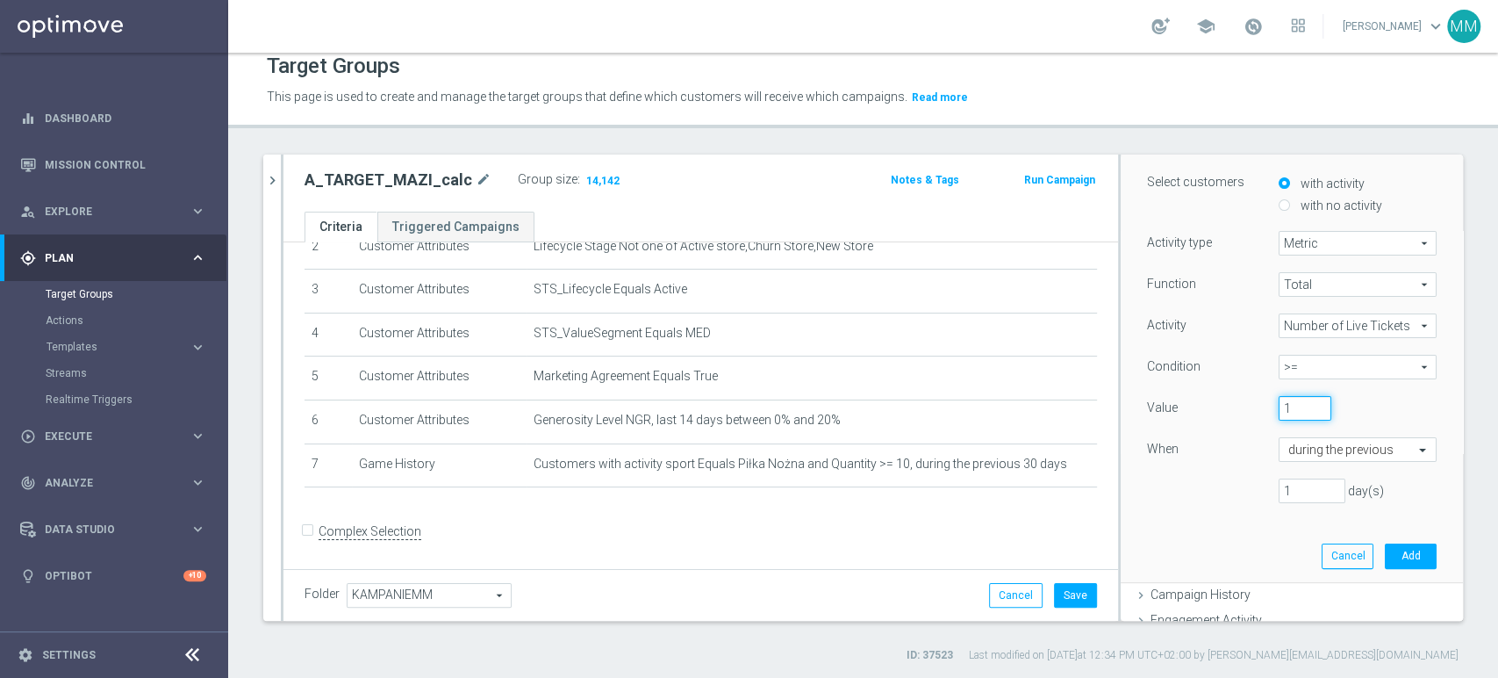
type input "1"
click at [1282, 494] on input "1" at bounding box center [1312, 490] width 67 height 25
type input "14"
click at [1385, 554] on button "Add" at bounding box center [1411, 555] width 52 height 25
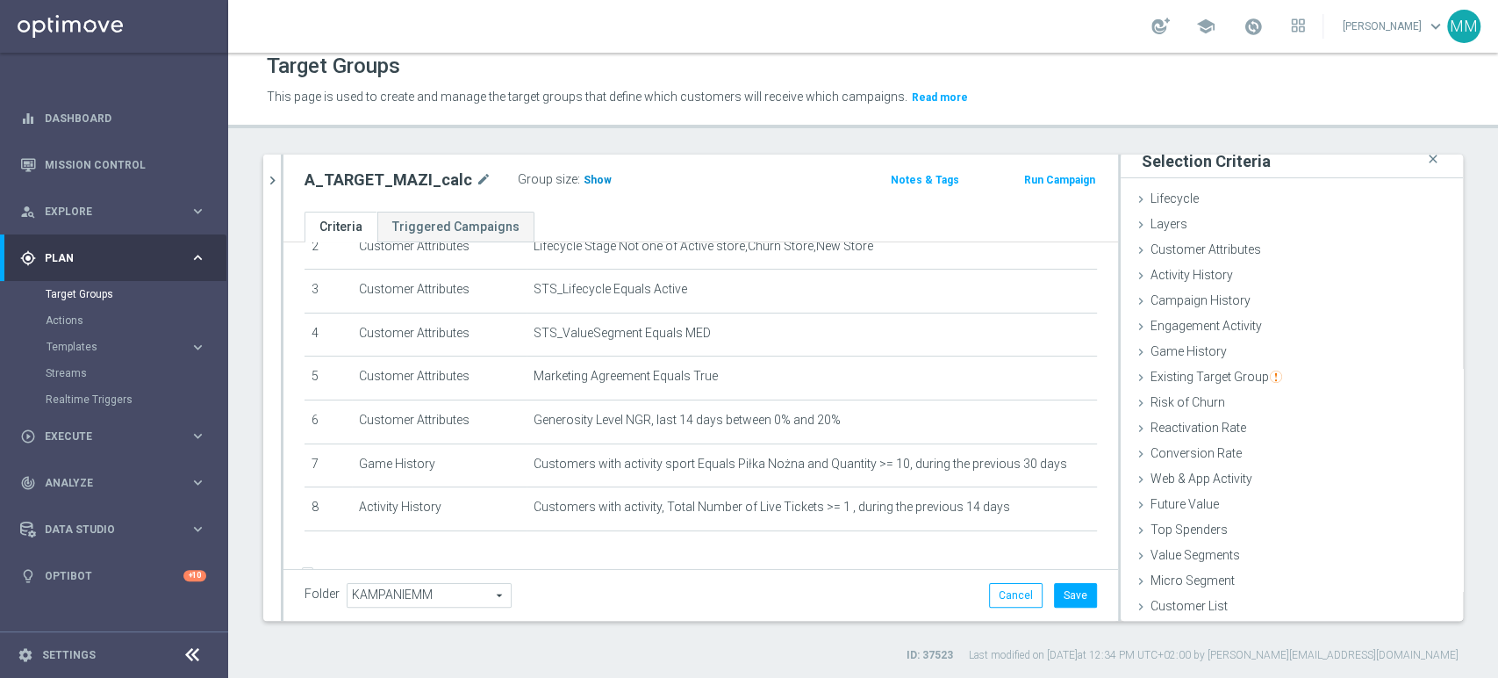
scroll to position [9, 0]
click at [593, 186] on h3 "Show" at bounding box center [598, 179] width 32 height 19
click at [1196, 255] on span "Customer Attributes" at bounding box center [1206, 250] width 111 height 14
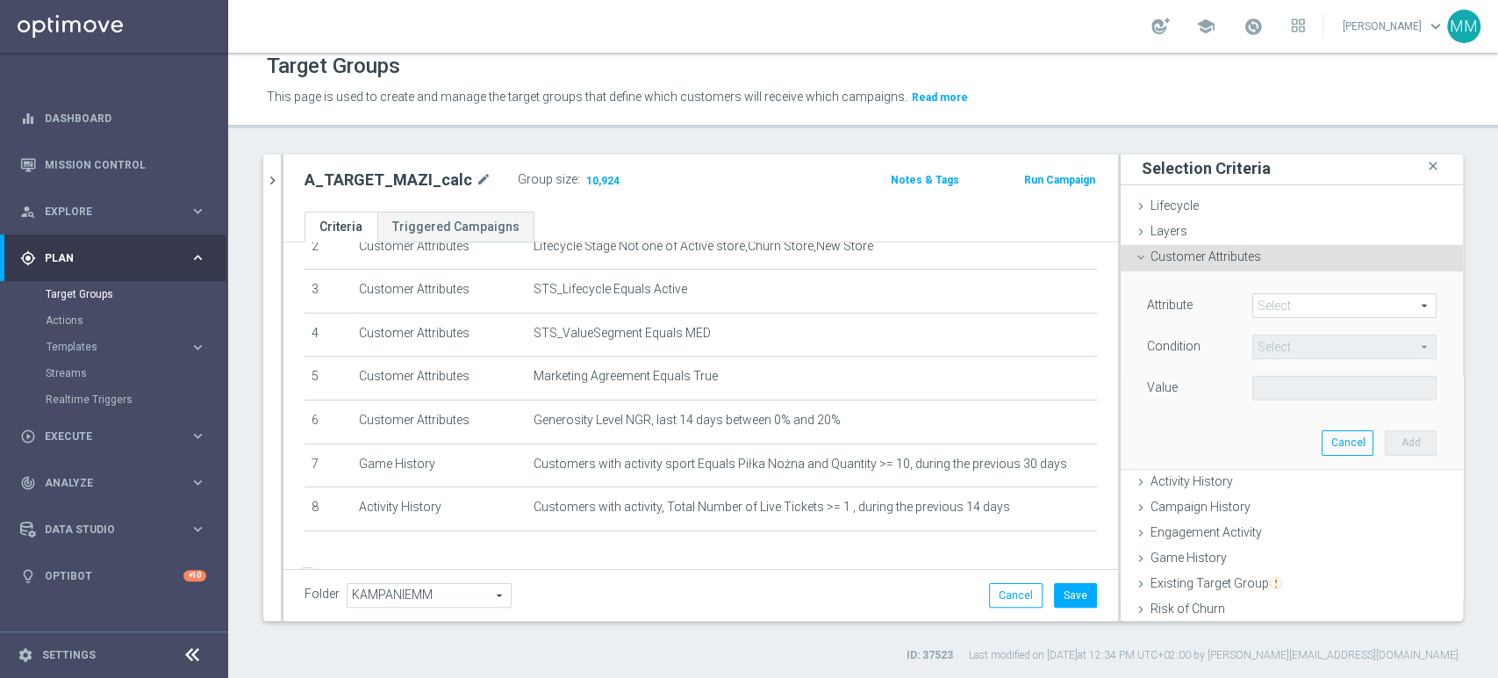
scroll to position [0, 0]
click at [1288, 311] on span at bounding box center [1344, 308] width 183 height 23
click at [0, 0] on input "search" at bounding box center [0, 0] width 0 height 0
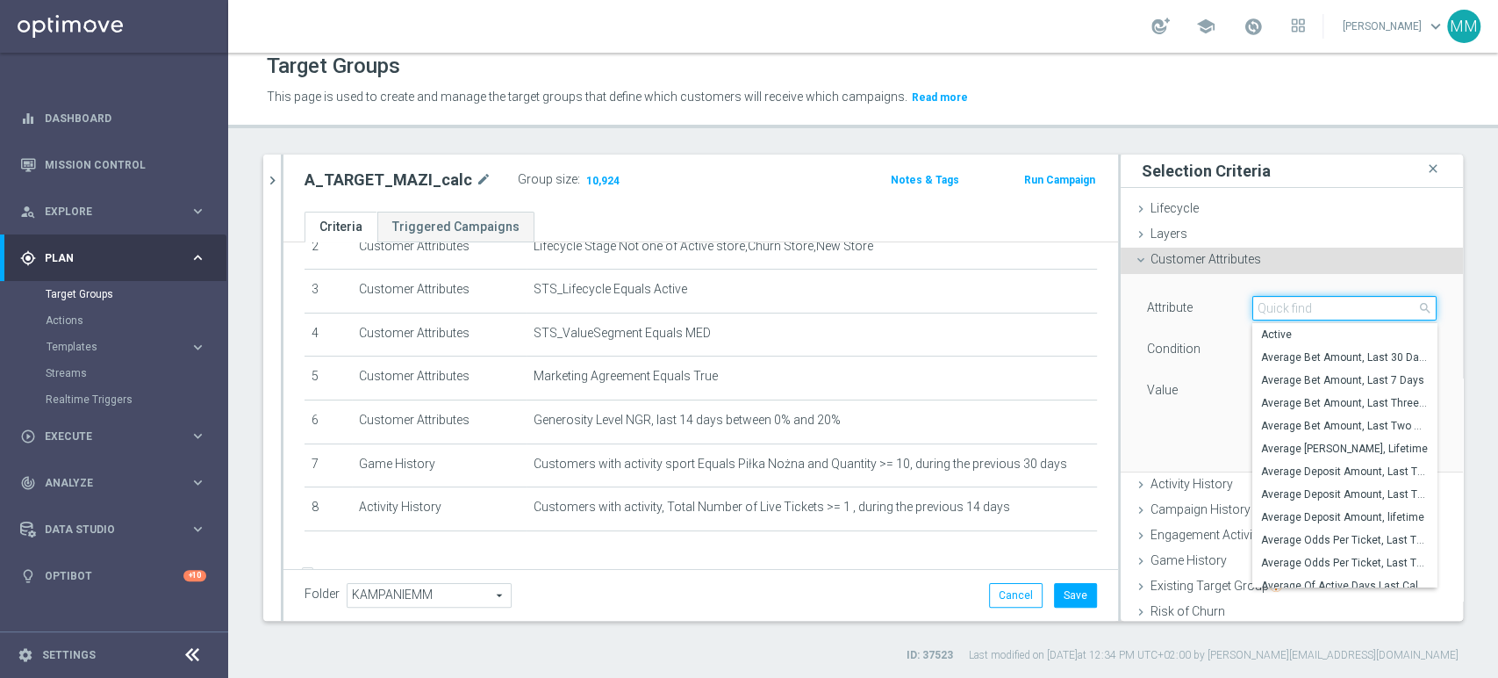
click at [1288, 311] on input "search" at bounding box center [1344, 308] width 184 height 25
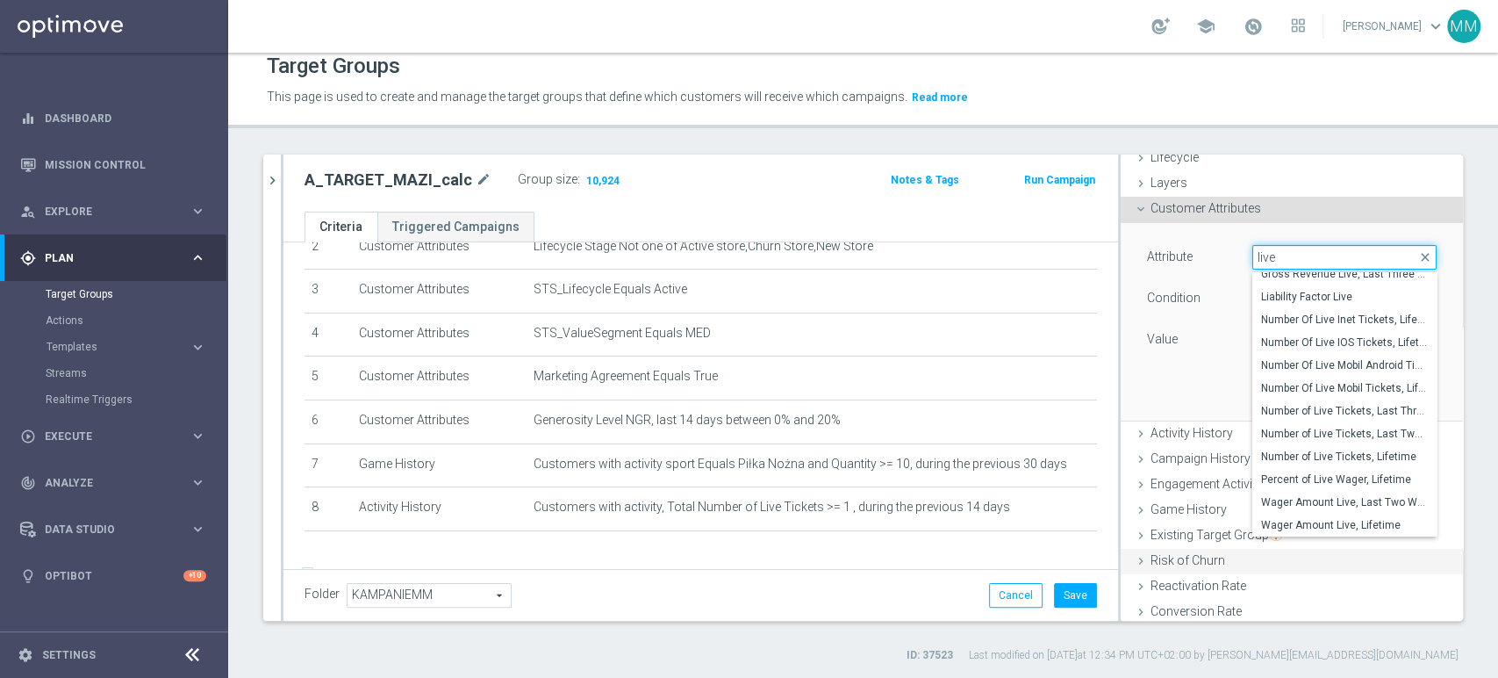
scroll to position [97, 0]
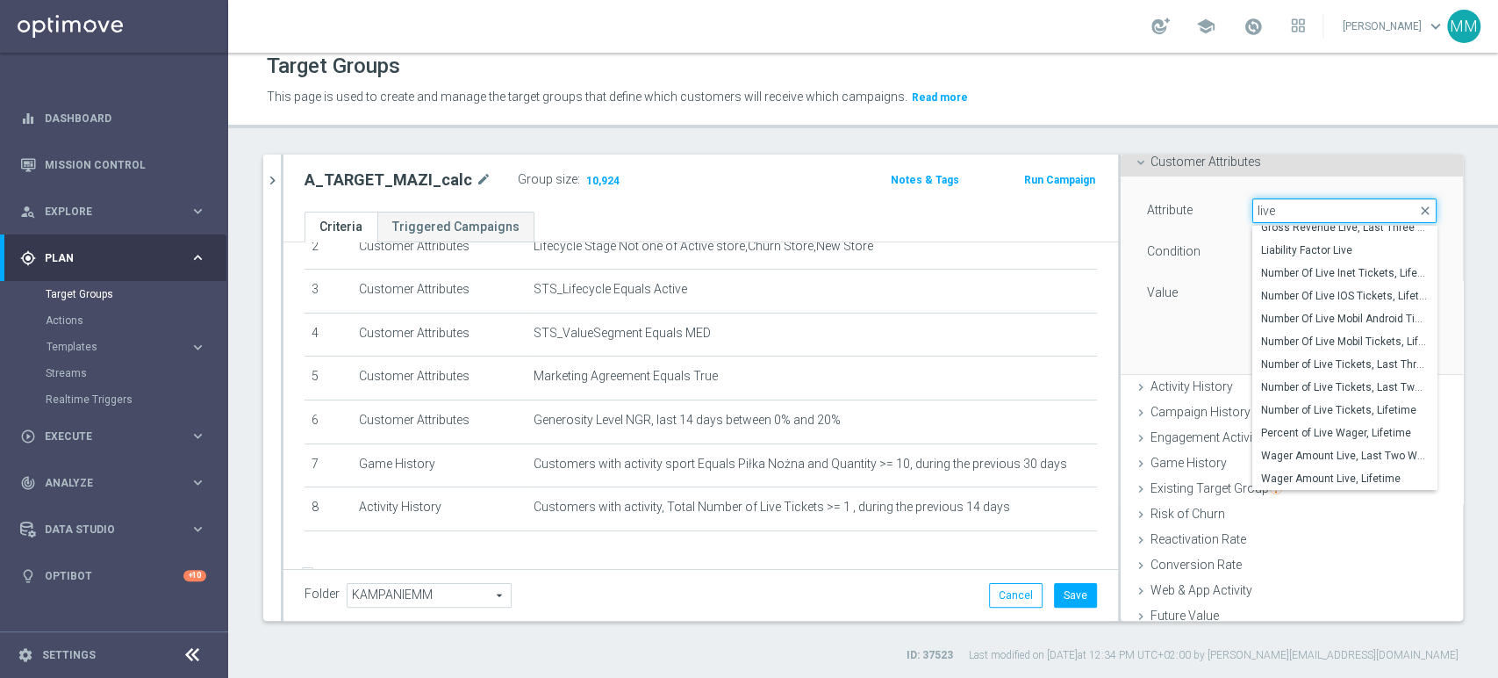
type input "live"
click at [1172, 293] on div "Value" at bounding box center [1186, 295] width 105 height 28
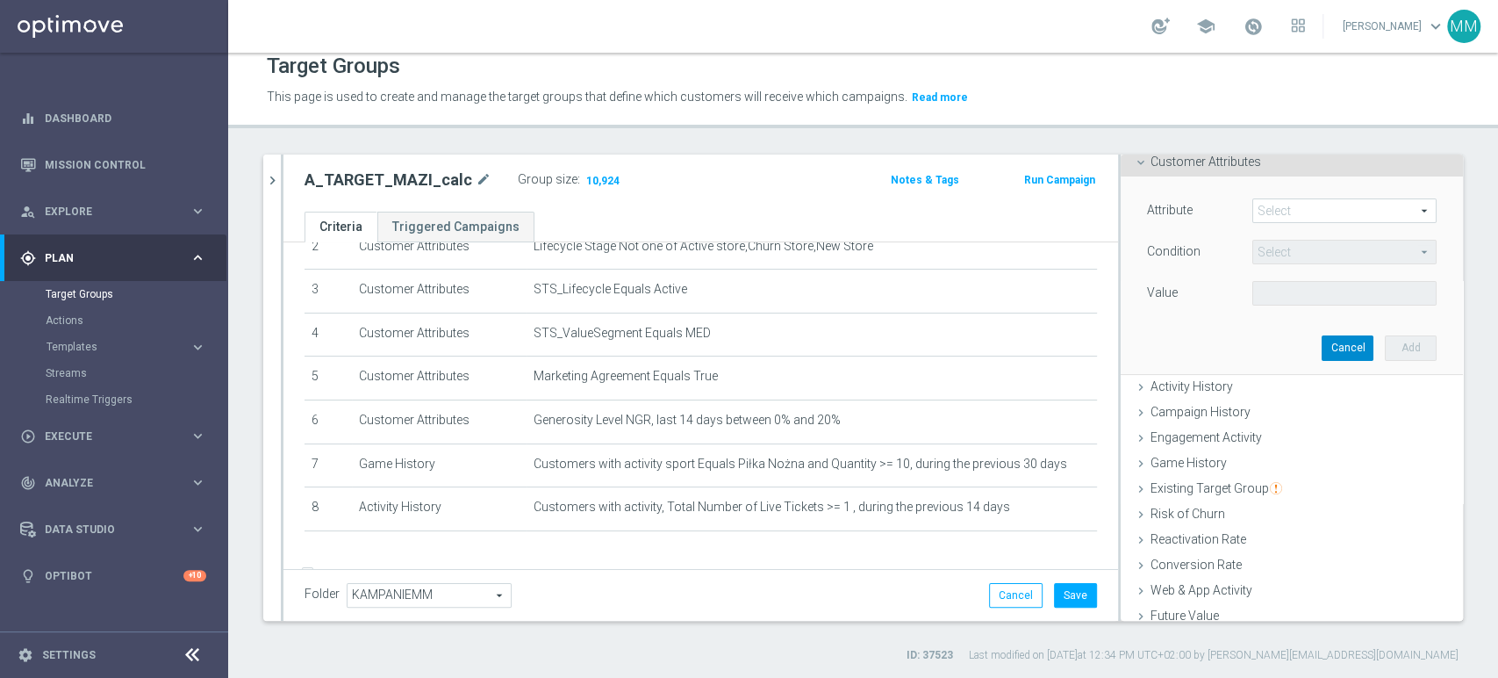
click at [1322, 340] on button "Cancel" at bounding box center [1348, 347] width 52 height 25
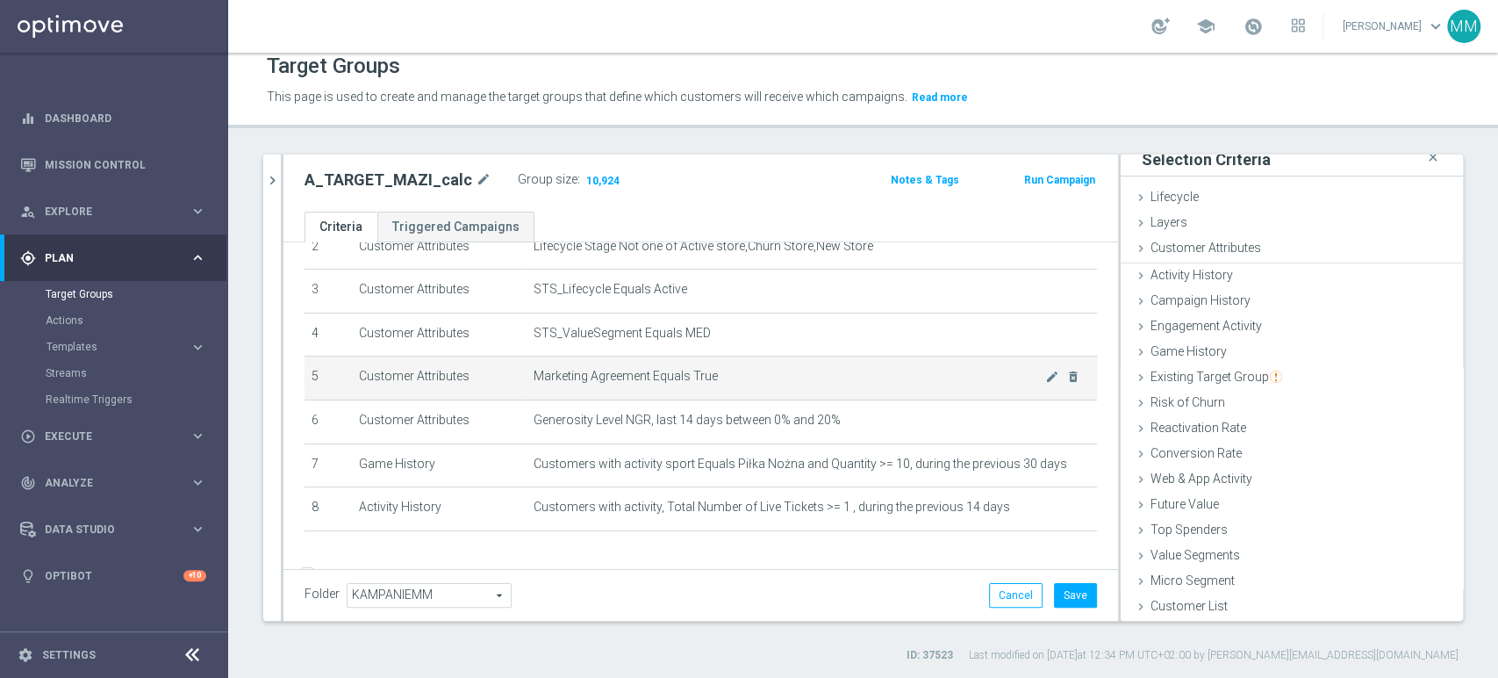
scroll to position [9, 0]
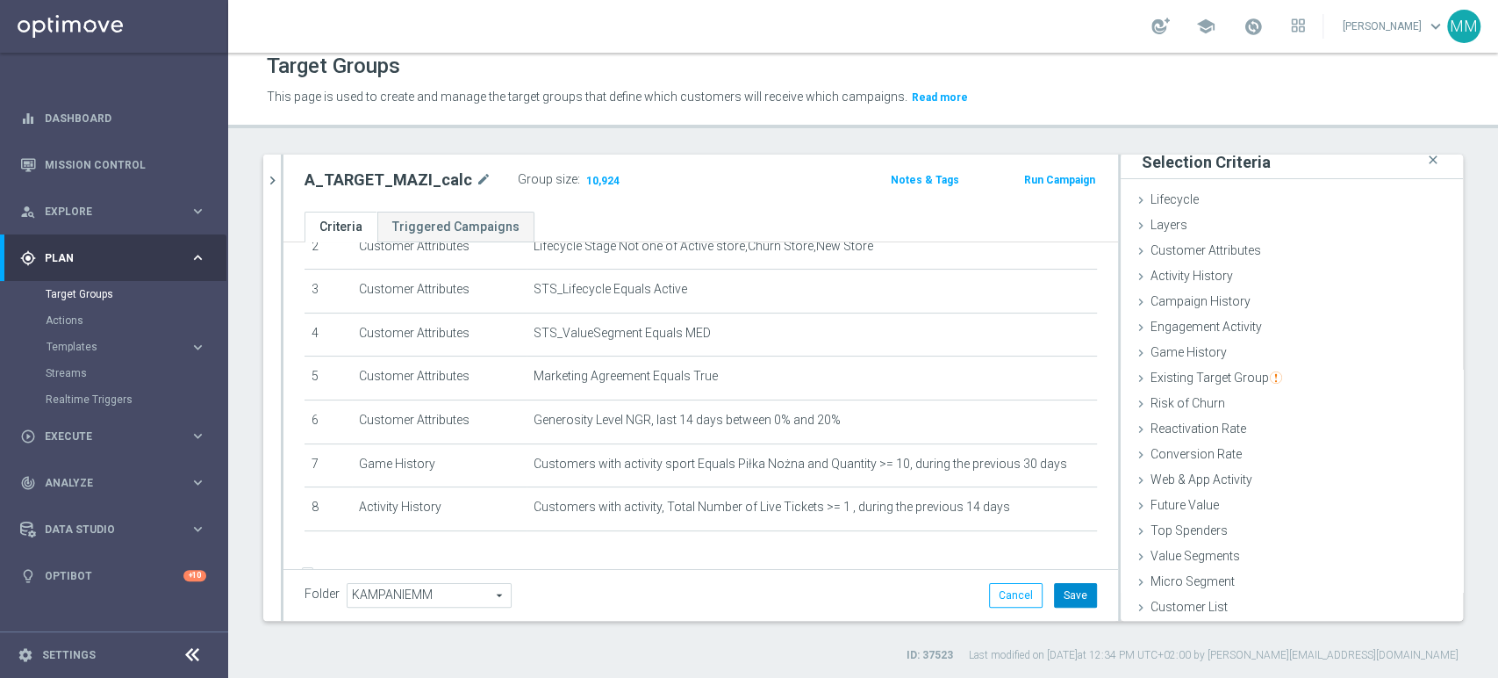
click at [1059, 585] on button "Save" at bounding box center [1075, 595] width 43 height 25
click at [125, 519] on div "Data Studio keyboard_arrow_right" at bounding box center [113, 529] width 226 height 47
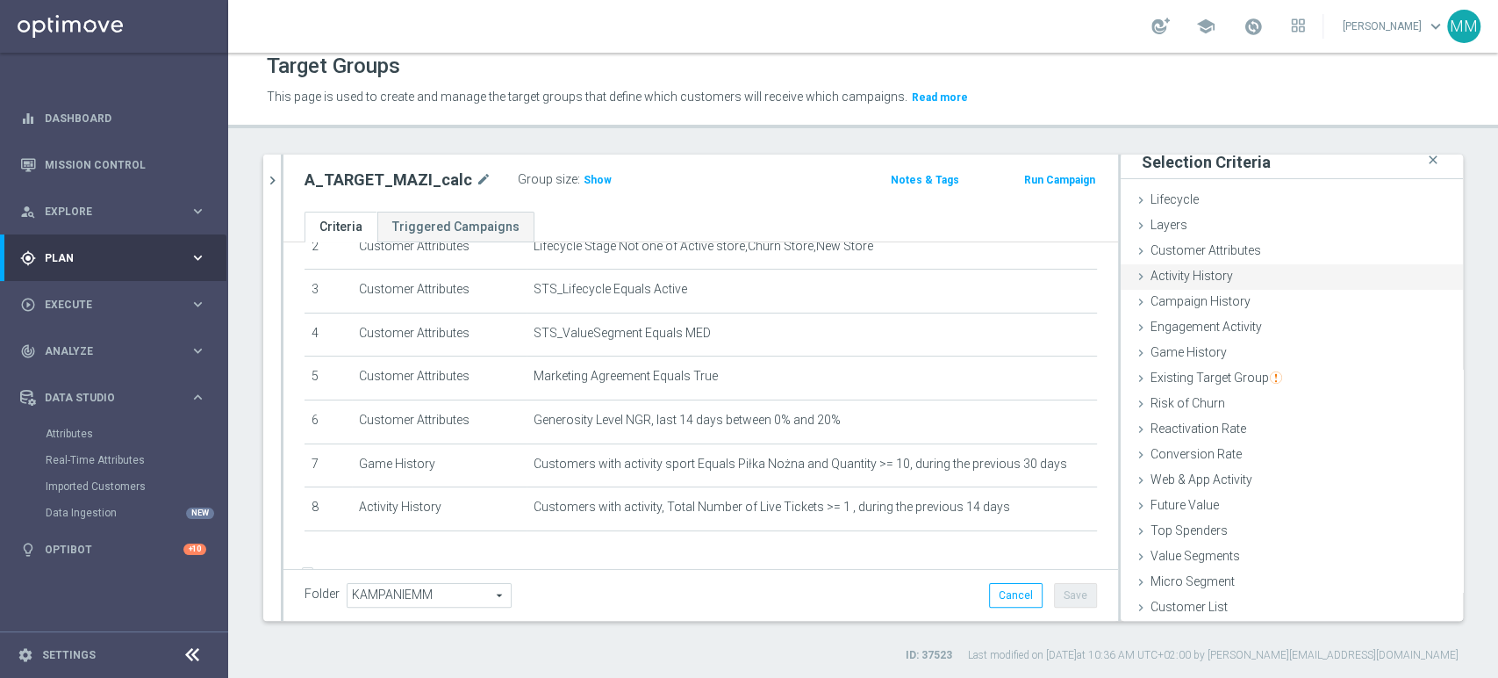
click at [1196, 277] on span "Activity History" at bounding box center [1192, 276] width 83 height 14
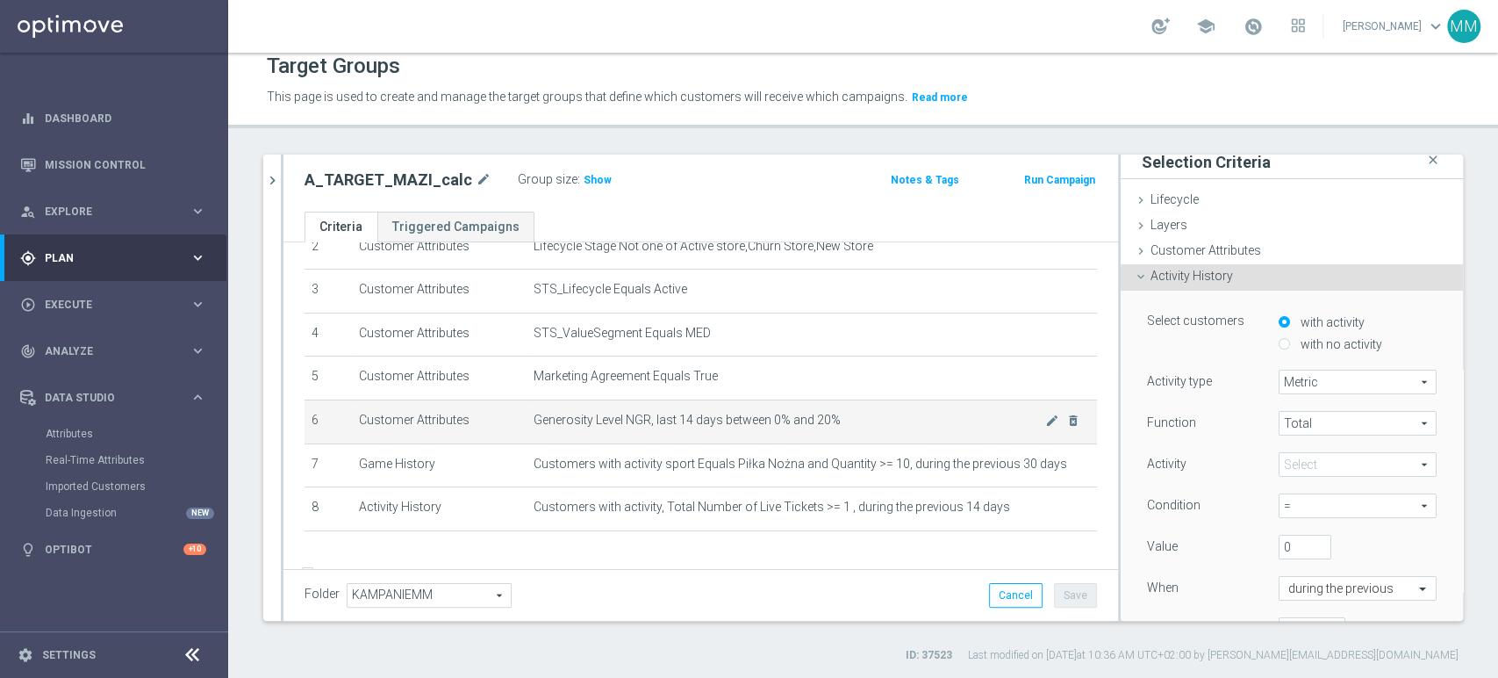
click at [869, 409] on td "Generosity Level NGR, last 14 days between 0% and 20% mode_edit delete_forever" at bounding box center [812, 421] width 571 height 44
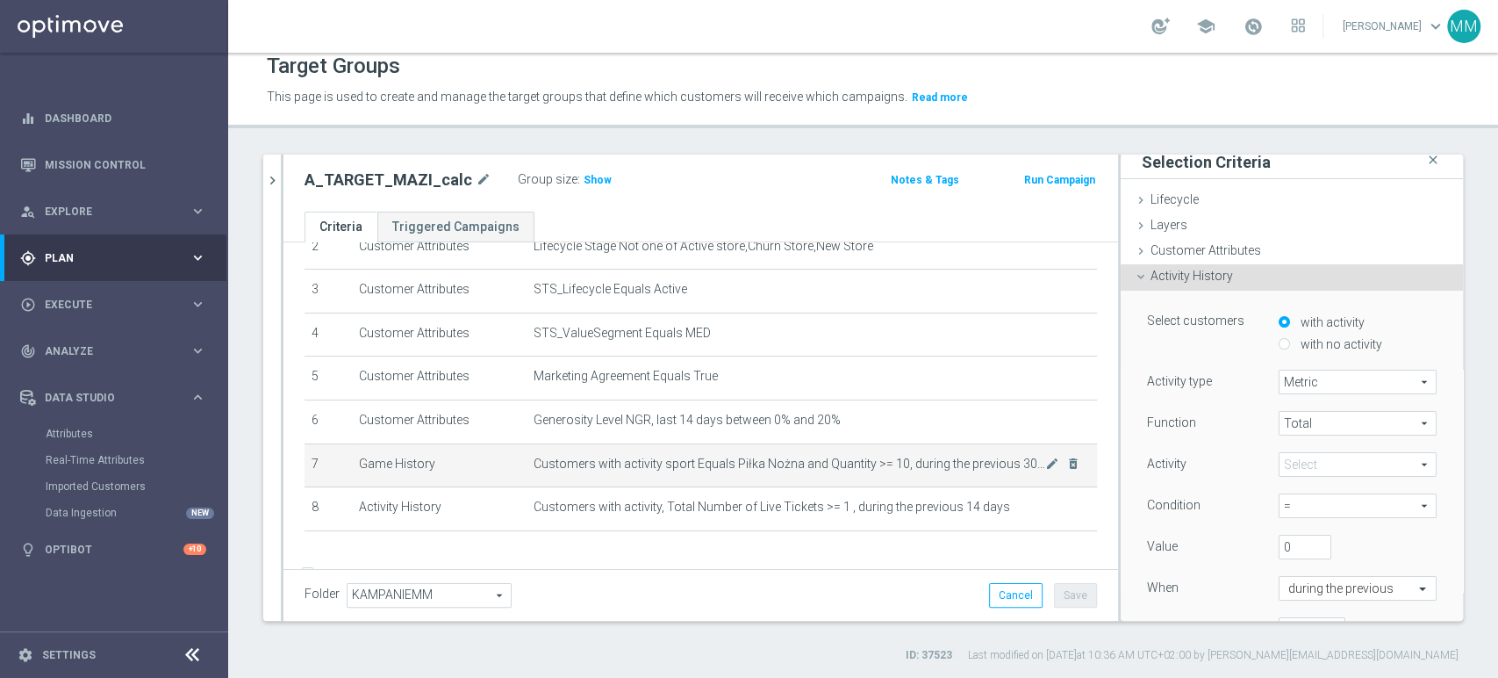
click at [877, 463] on span "Customers with activity sport Equals Piłka Nożna and Quantity >= 10, during the…" at bounding box center [790, 463] width 512 height 15
click at [584, 175] on span "Show" at bounding box center [598, 180] width 28 height 12
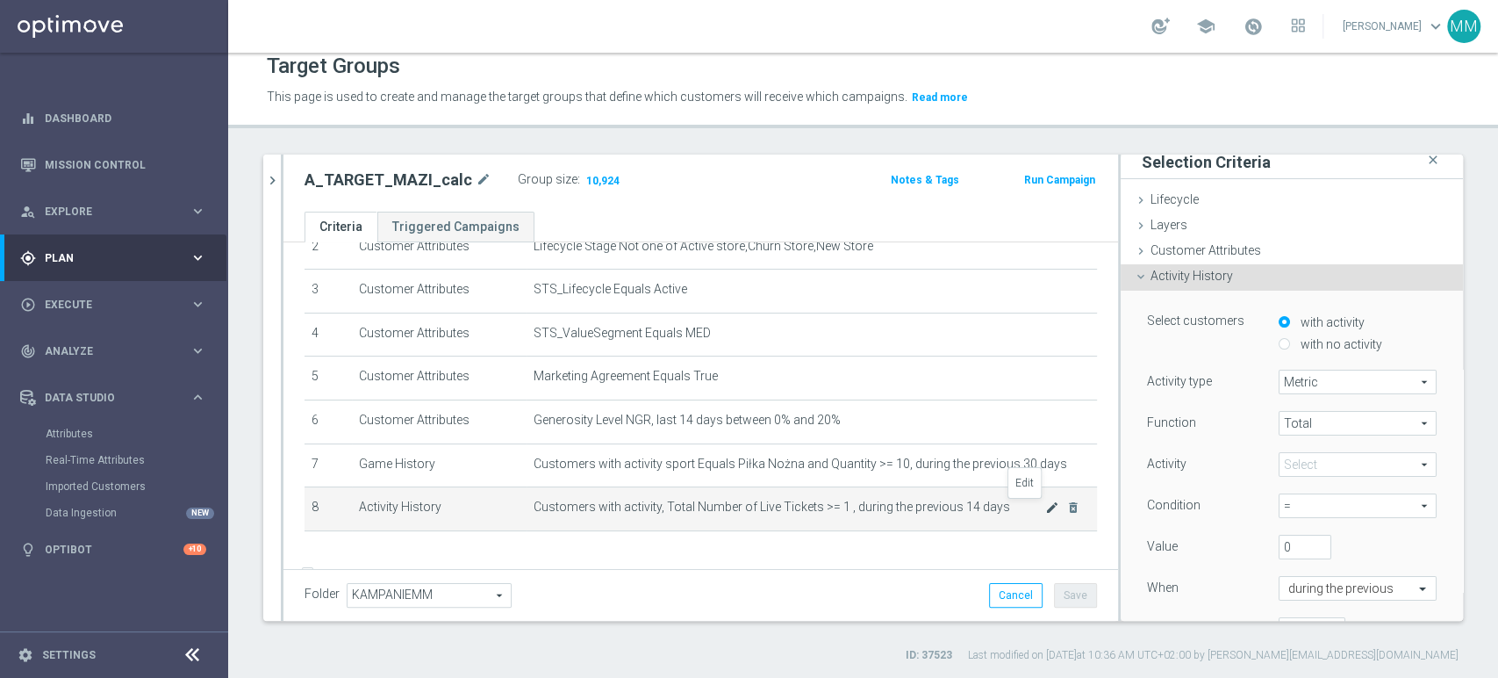
click at [1045, 513] on icon "mode_edit" at bounding box center [1052, 507] width 14 height 14
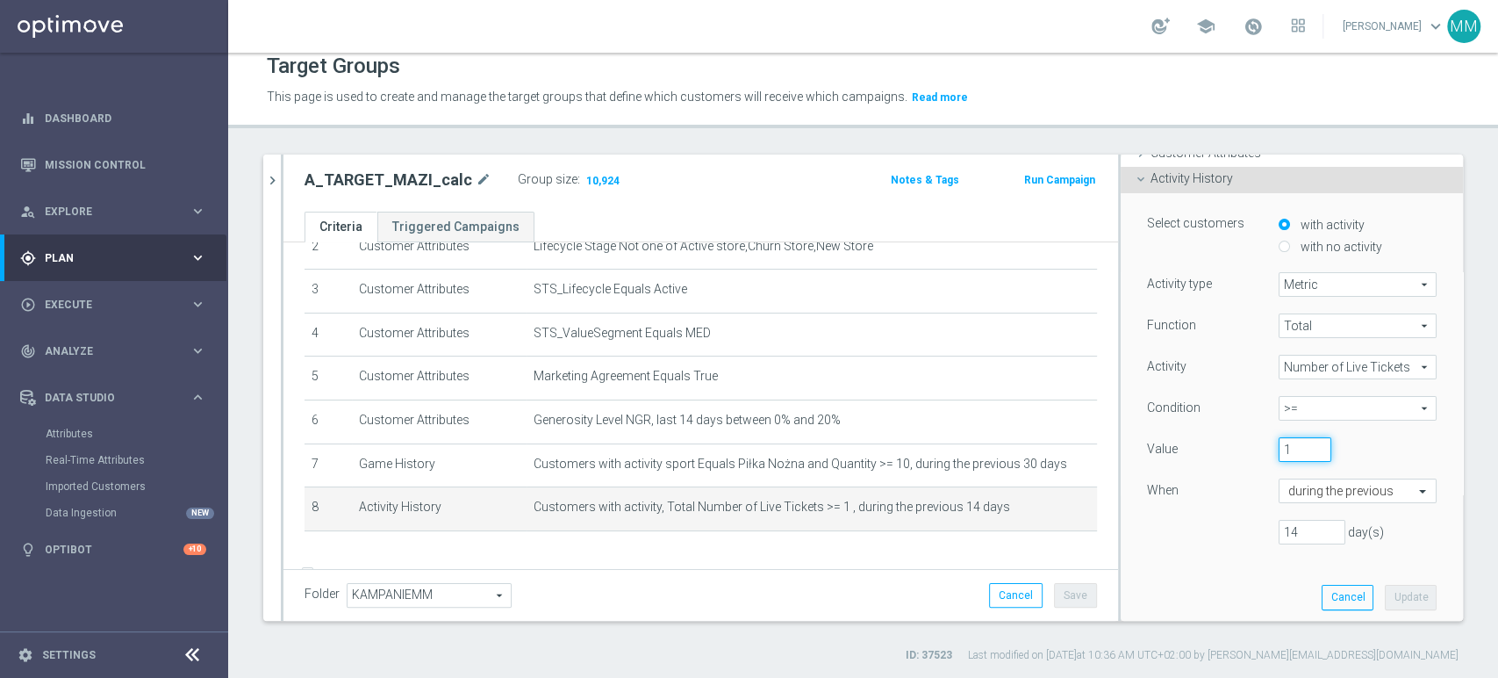
click at [1295, 441] on input "1" at bounding box center [1305, 449] width 53 height 25
type input "3"
click at [1385, 599] on button "Update" at bounding box center [1411, 597] width 52 height 25
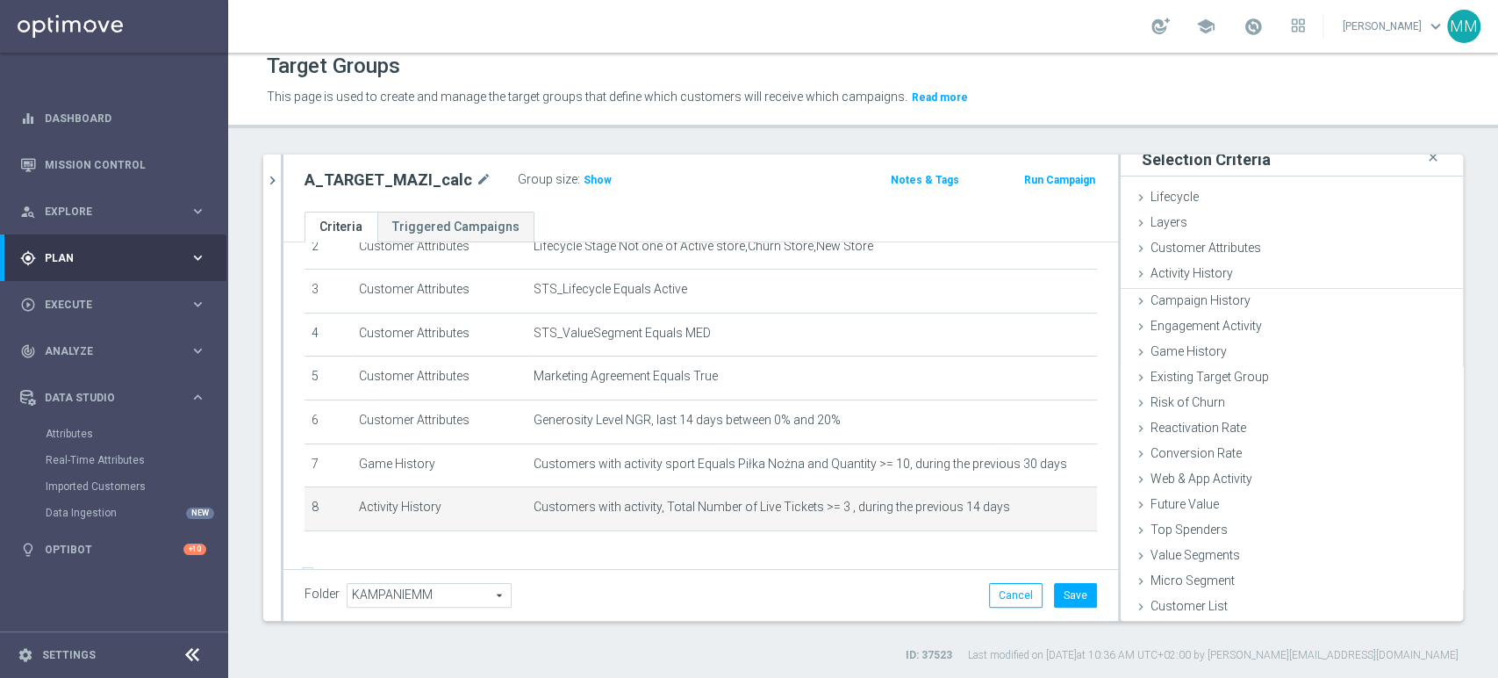
scroll to position [9, 0]
click at [587, 178] on span "Show" at bounding box center [598, 180] width 28 height 12
click at [1045, 506] on icon "mode_edit" at bounding box center [1052, 507] width 14 height 14
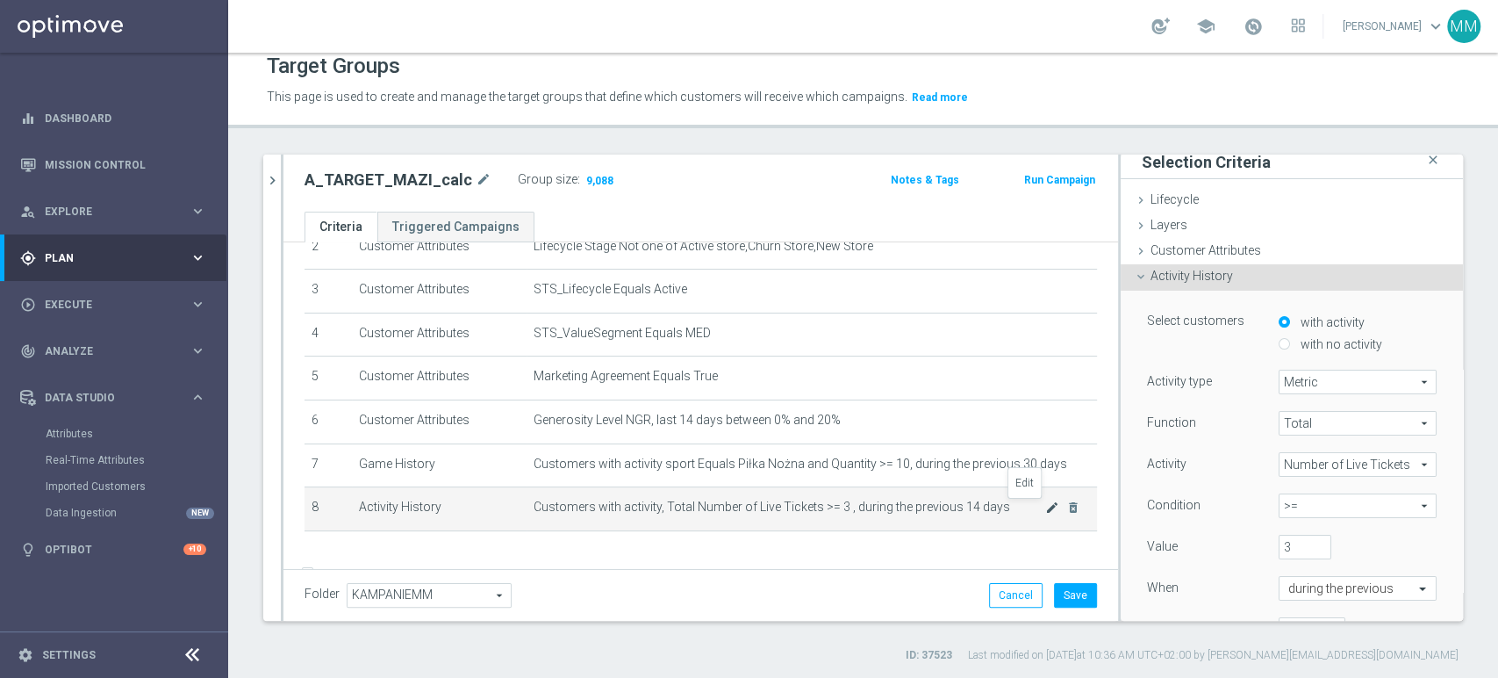
scroll to position [106, 0]
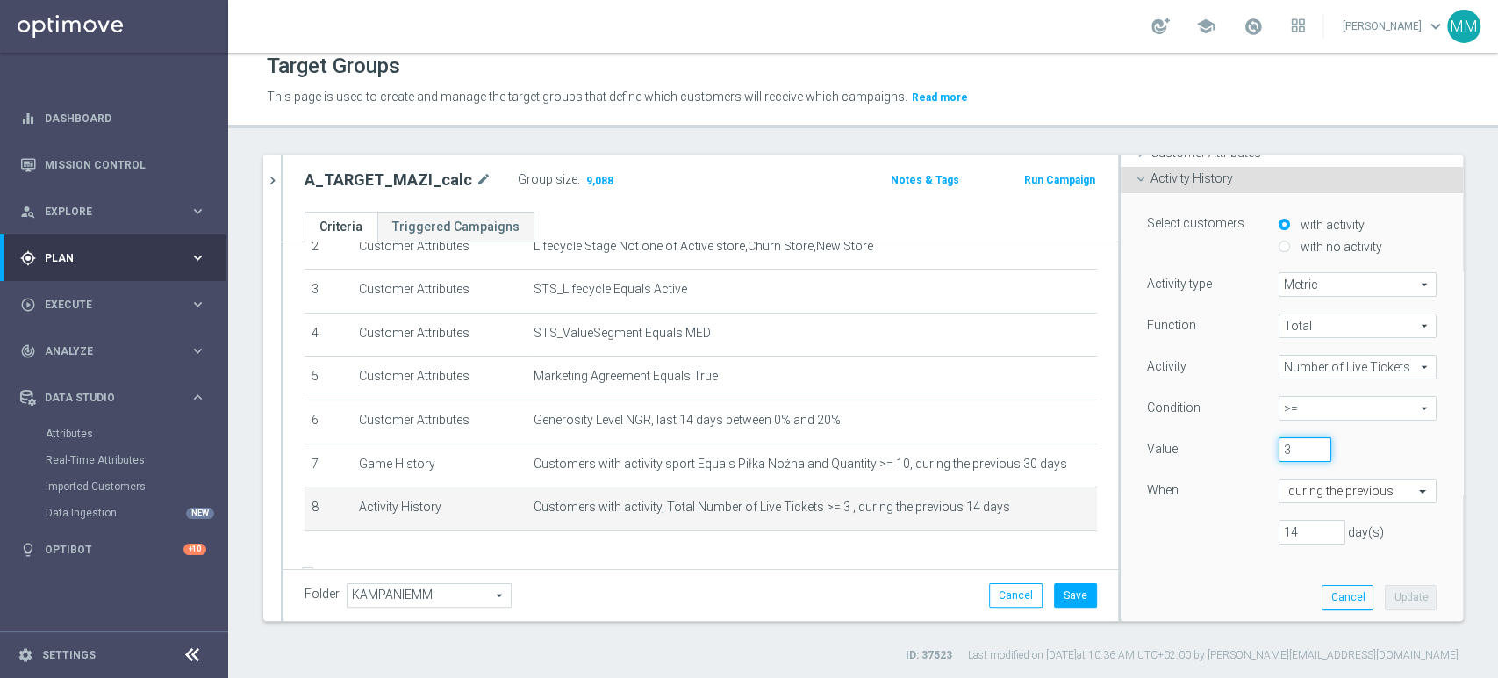
click at [1297, 452] on input "3" at bounding box center [1305, 449] width 53 height 25
type input "1"
click at [1385, 588] on button "Update" at bounding box center [1411, 597] width 52 height 25
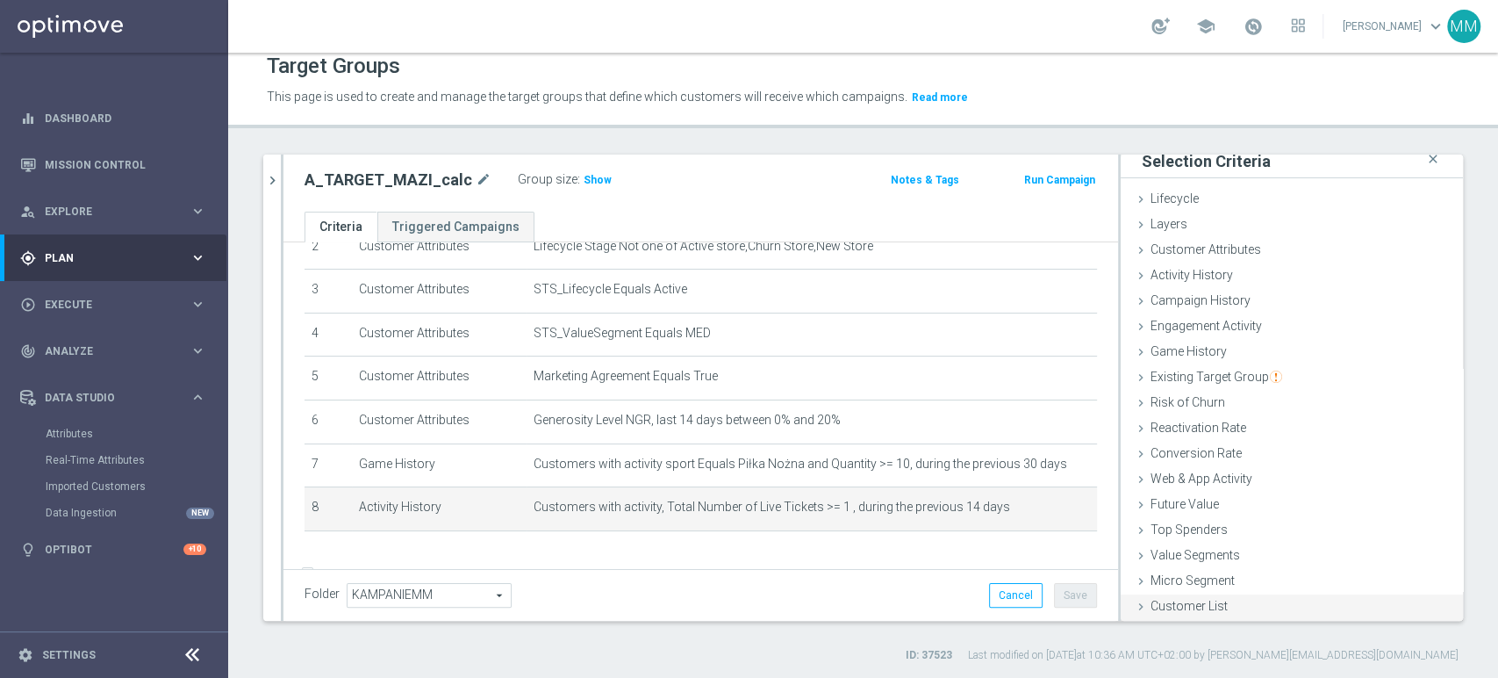
scroll to position [9, 0]
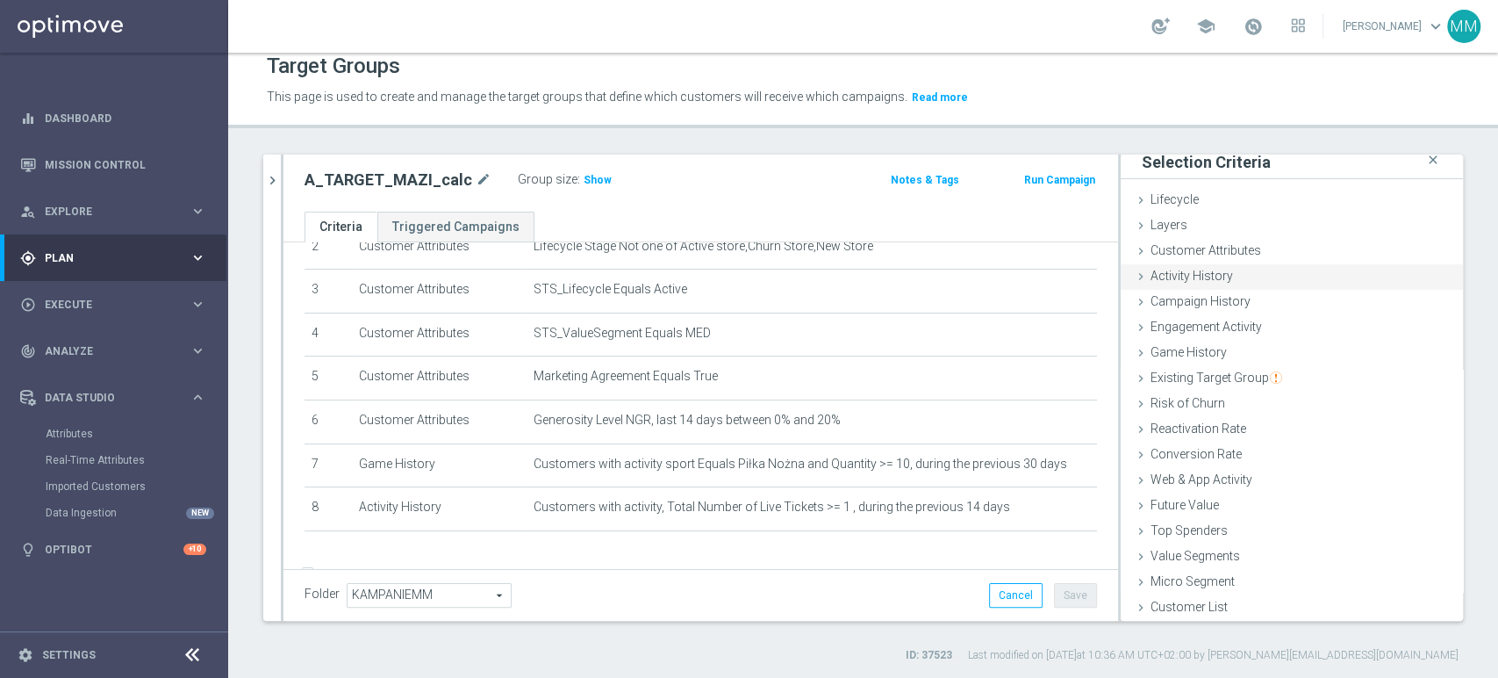
click at [1211, 274] on span "Activity History" at bounding box center [1192, 276] width 83 height 14
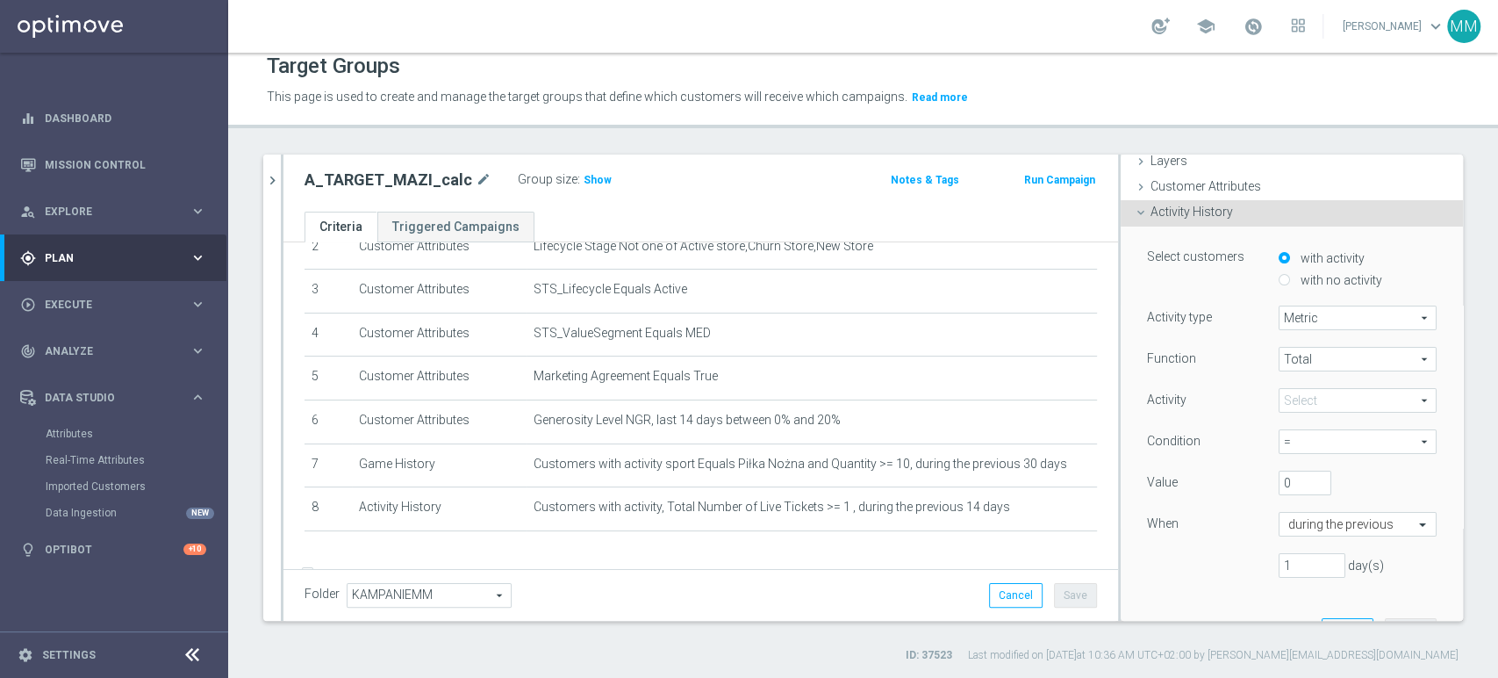
scroll to position [106, 0]
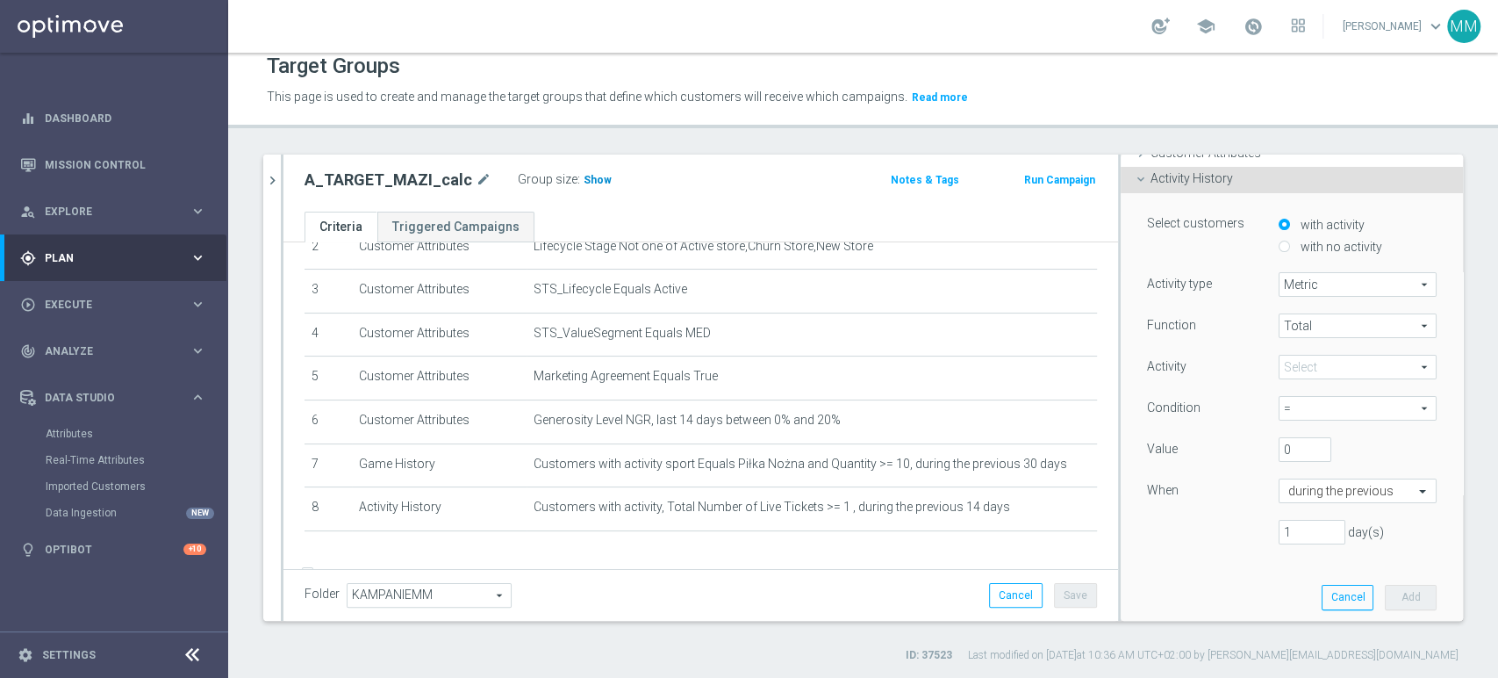
click at [582, 170] on h3 "Show" at bounding box center [598, 179] width 32 height 19
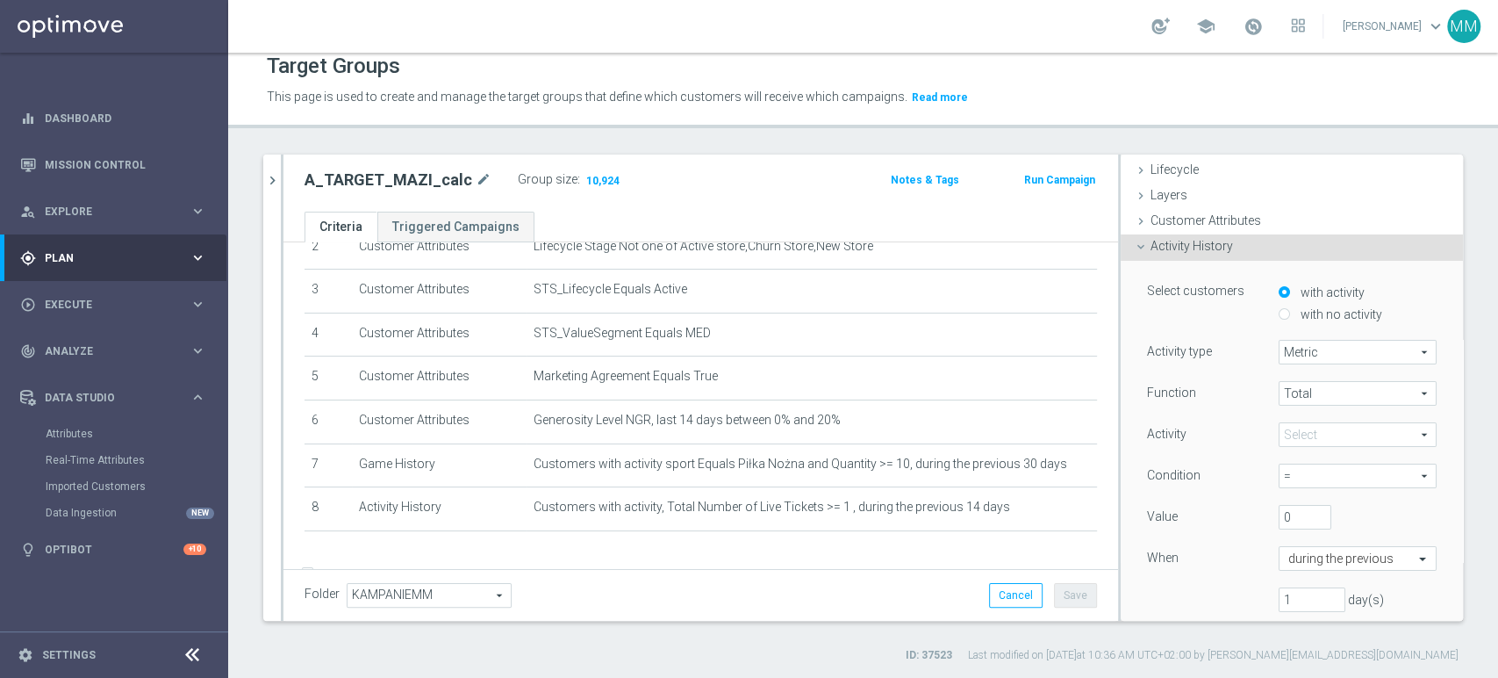
scroll to position [9, 0]
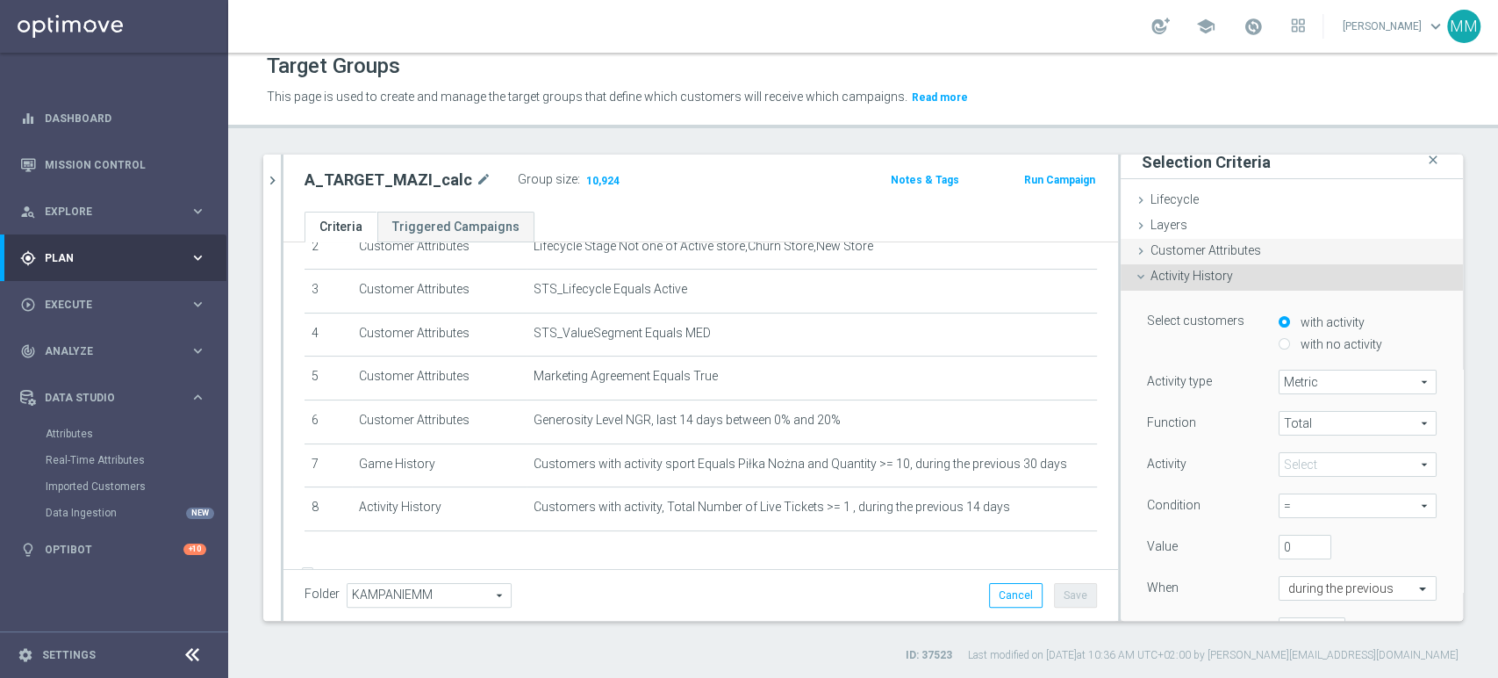
click at [1206, 249] on span "Customer Attributes" at bounding box center [1206, 250] width 111 height 14
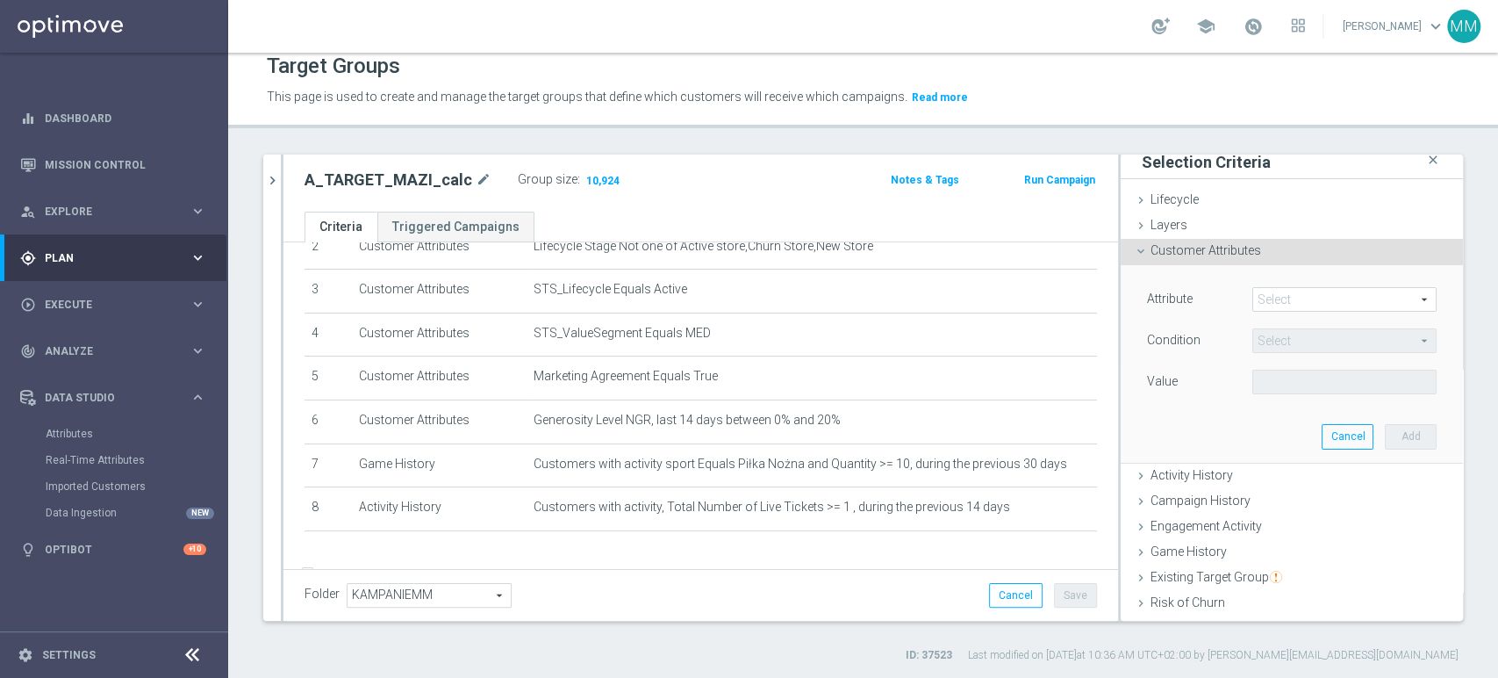
click at [1267, 300] on span at bounding box center [1344, 299] width 183 height 23
click at [0, 0] on input "search" at bounding box center [0, 0] width 0 height 0
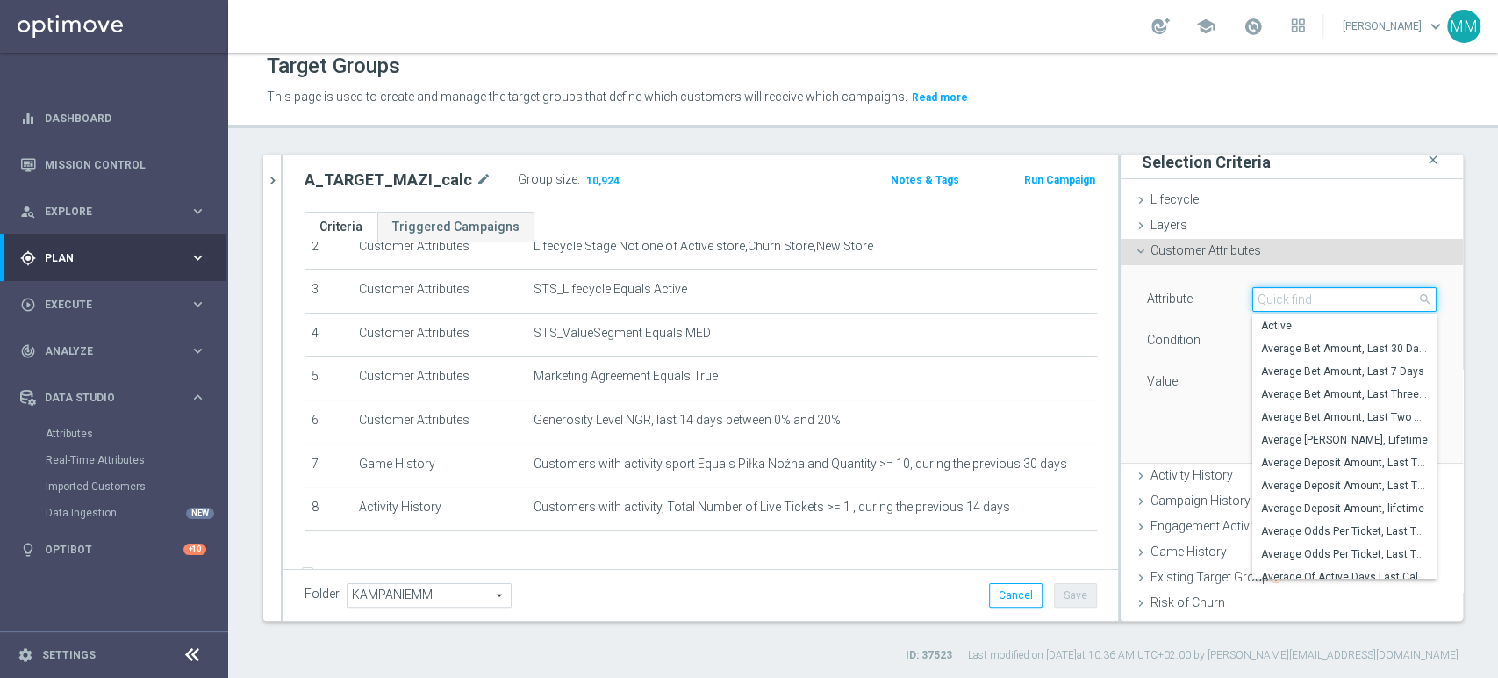
click at [1269, 299] on input "search" at bounding box center [1344, 299] width 184 height 25
type input "perce"
type input "live"
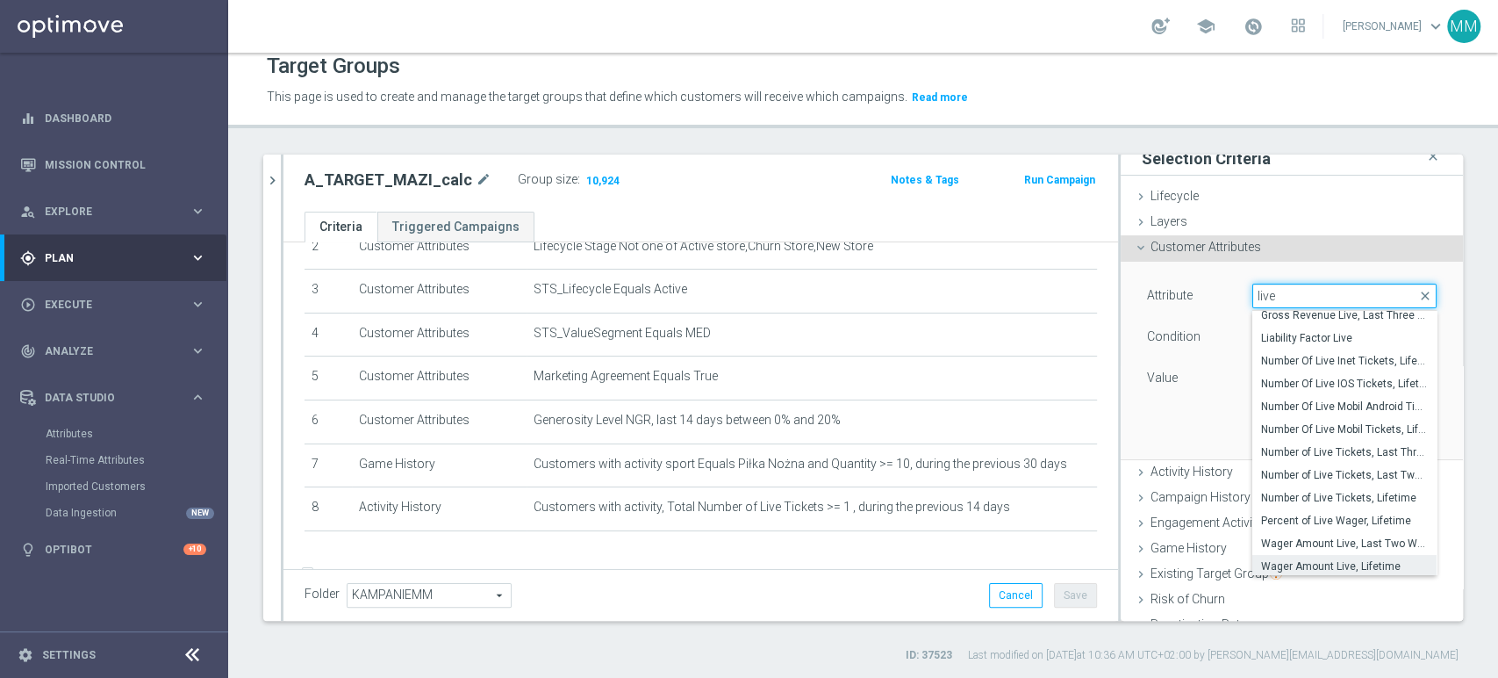
scroll to position [10, 0]
click at [1185, 391] on div "Value" at bounding box center [1186, 380] width 105 height 28
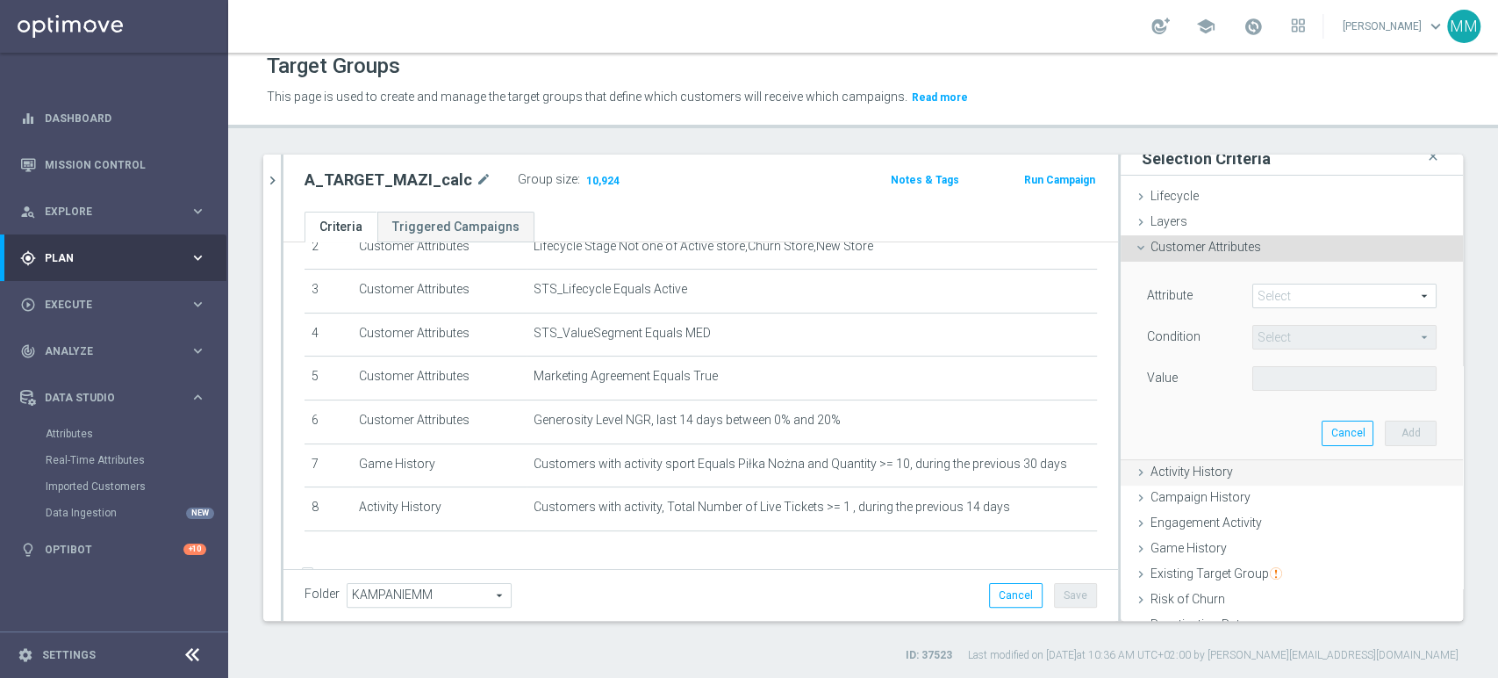
click at [1187, 473] on span "Activity History" at bounding box center [1192, 471] width 83 height 14
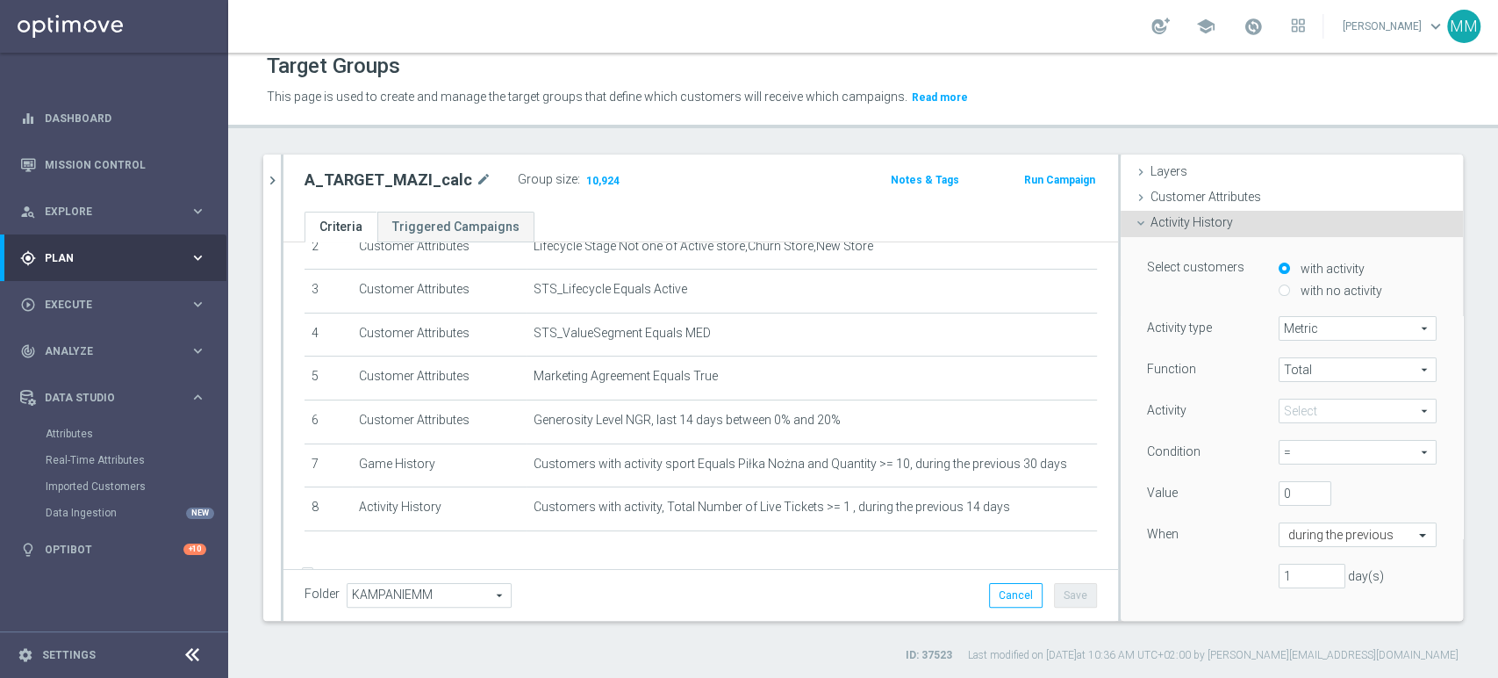
scroll to position [110, 0]
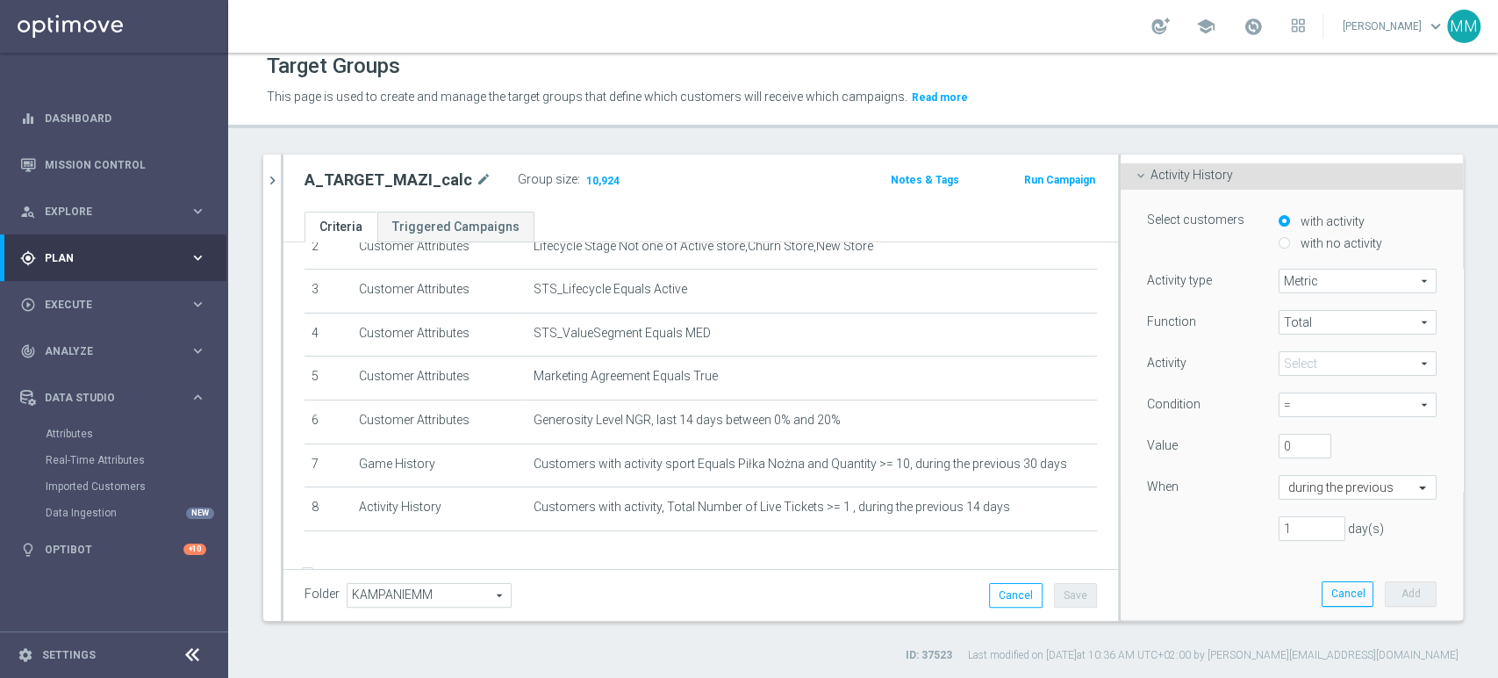
click at [1320, 355] on span at bounding box center [1358, 363] width 156 height 23
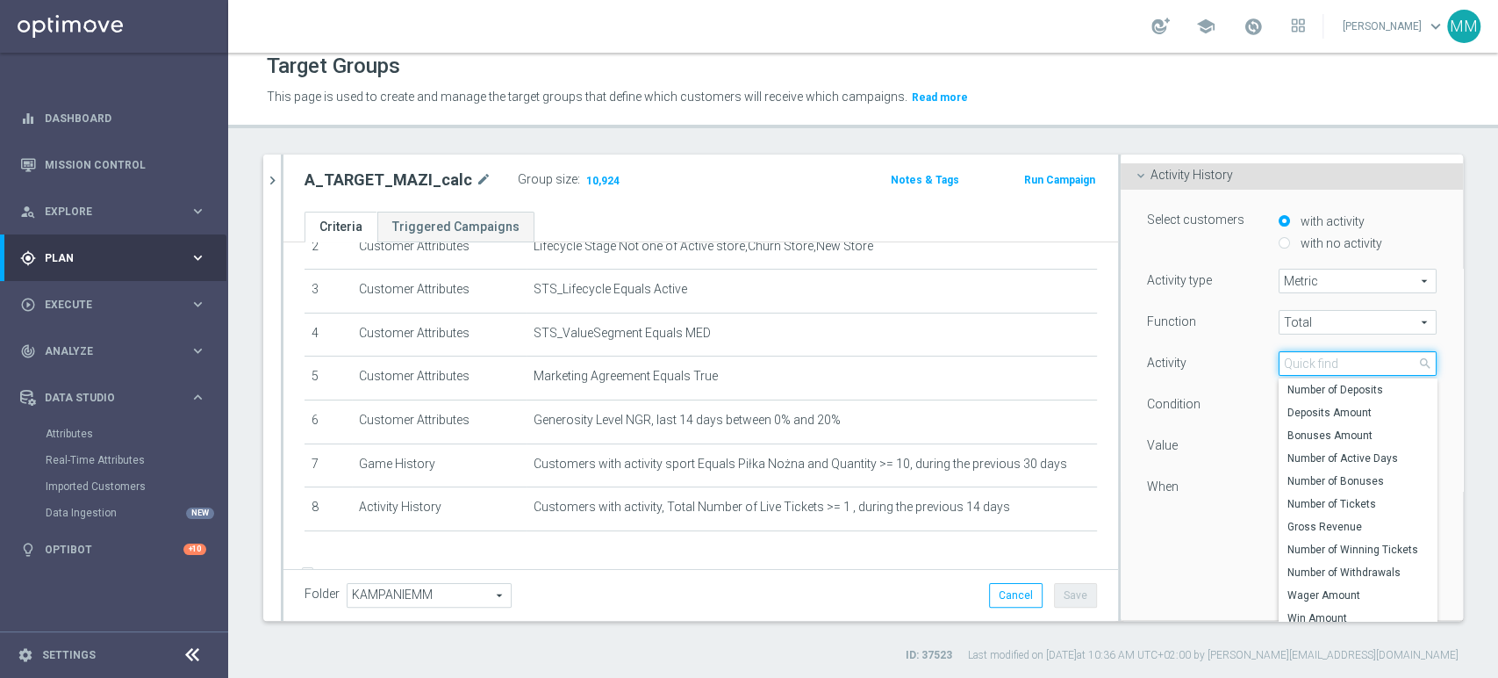
click at [1331, 372] on input "search" at bounding box center [1358, 363] width 158 height 25
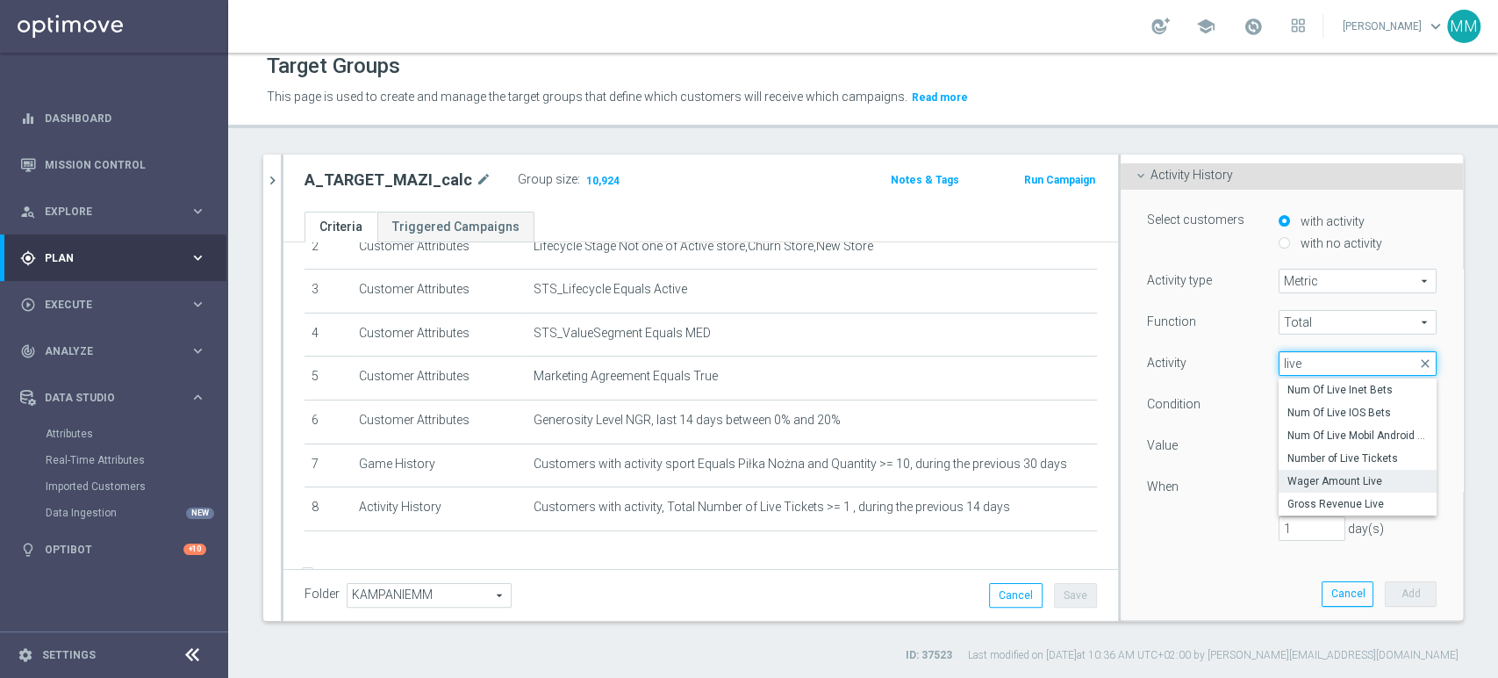
type input "live"
click at [1324, 474] on span "Wager Amount Live" at bounding box center [1358, 481] width 140 height 14
type input "Wager Amount Live"
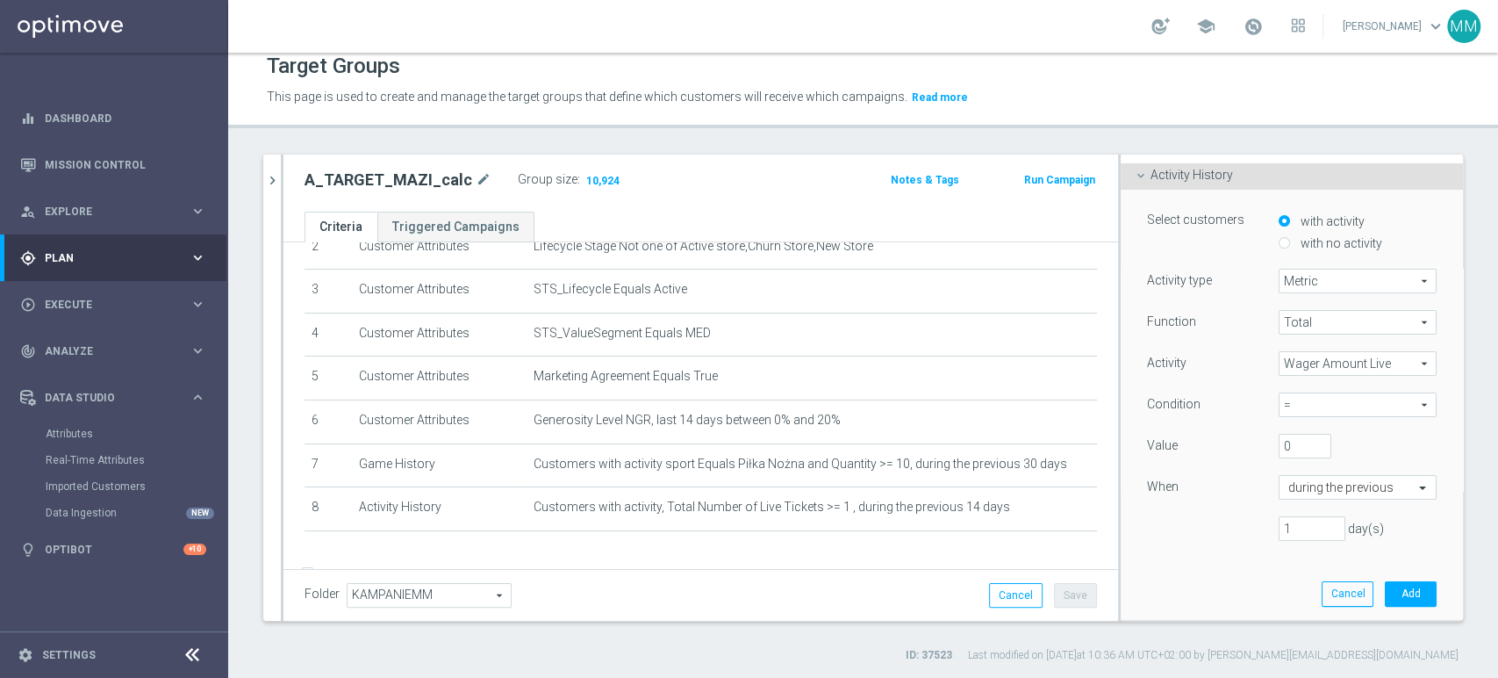
click at [1308, 408] on span "=" at bounding box center [1358, 404] width 156 height 23
click at [1301, 500] on span ">=" at bounding box center [1358, 499] width 140 height 14
type input ">="
click at [1295, 517] on input "1" at bounding box center [1312, 528] width 67 height 25
drag, startPoint x: 1284, startPoint y: 521, endPoint x: 1197, endPoint y: 522, distance: 86.9
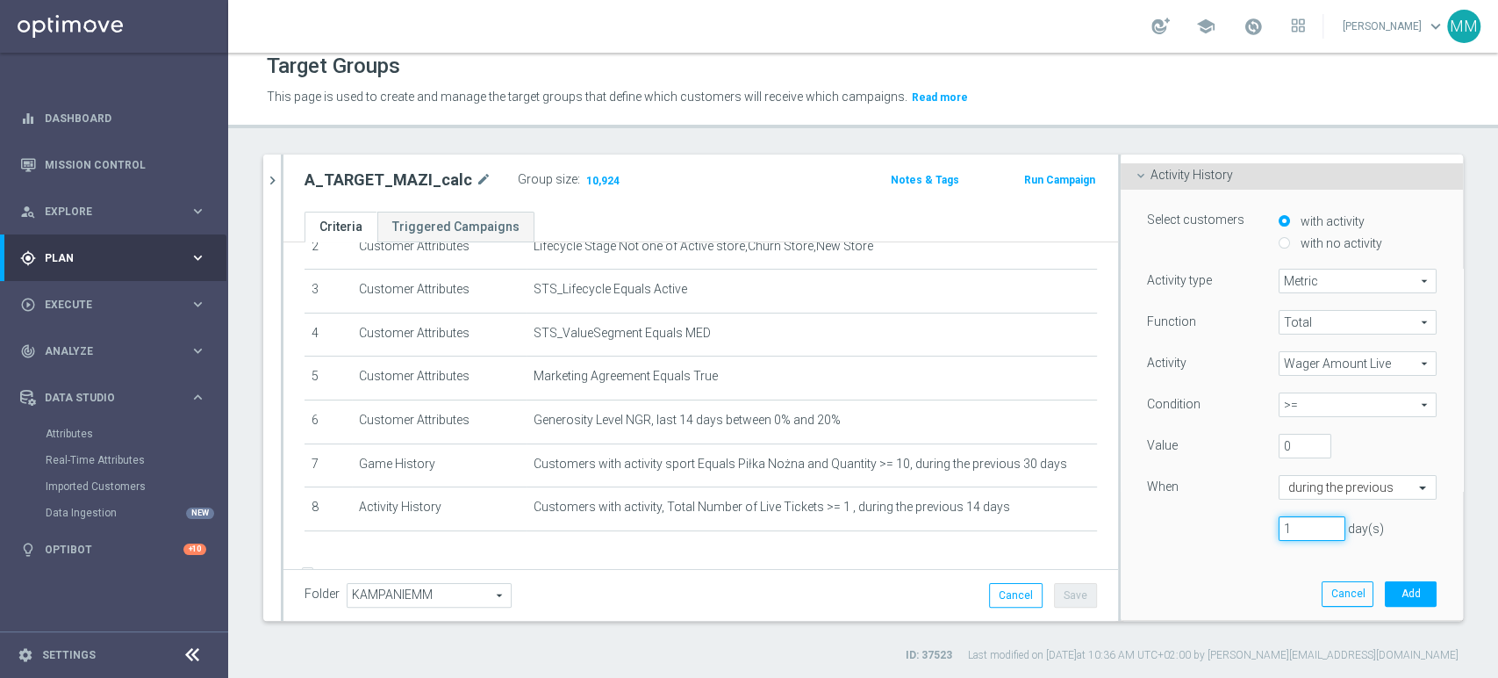
click at [1197, 522] on div "1 day(s)" at bounding box center [1292, 528] width 316 height 25
type input "14"
drag, startPoint x: 1281, startPoint y: 443, endPoint x: 1228, endPoint y: 441, distance: 52.7
click at [1228, 441] on div "Value 0" at bounding box center [1292, 448] width 316 height 28
type input "50"
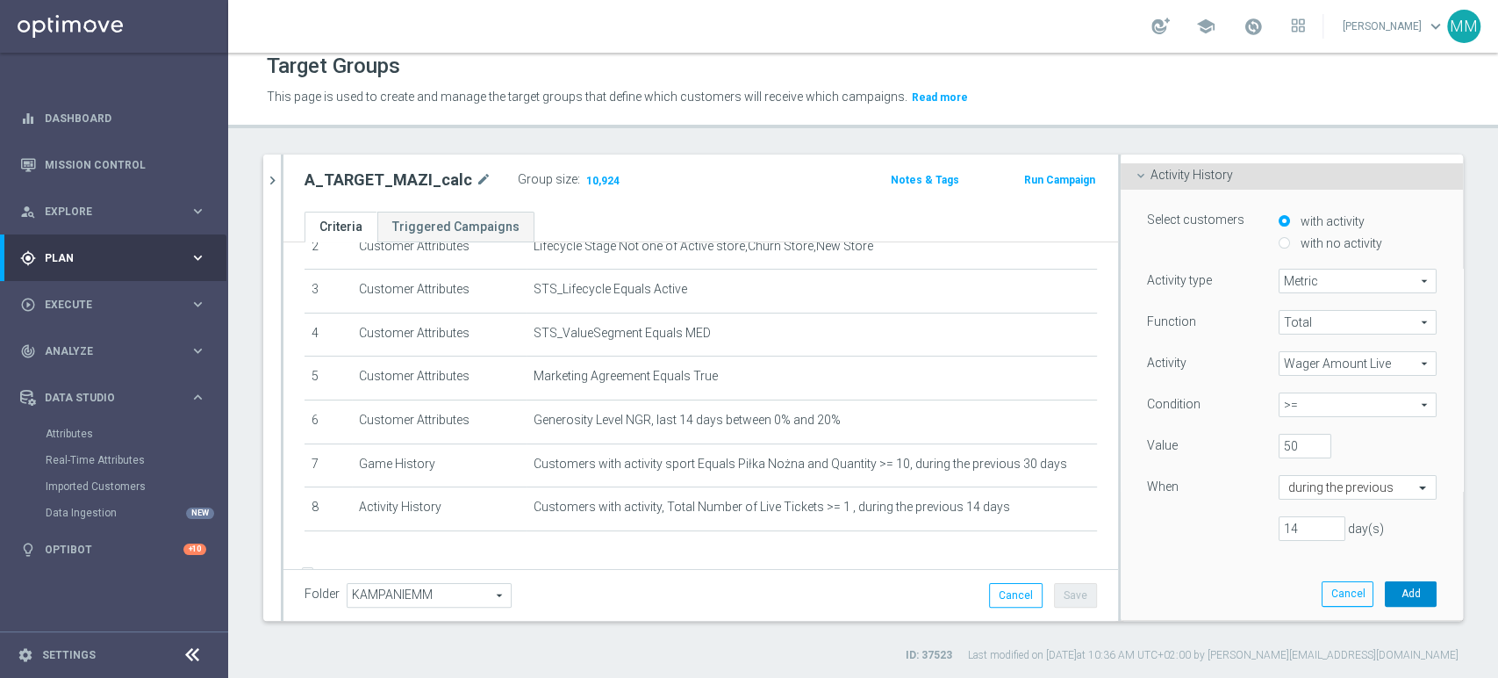
click at [1385, 590] on button "Add" at bounding box center [1411, 593] width 52 height 25
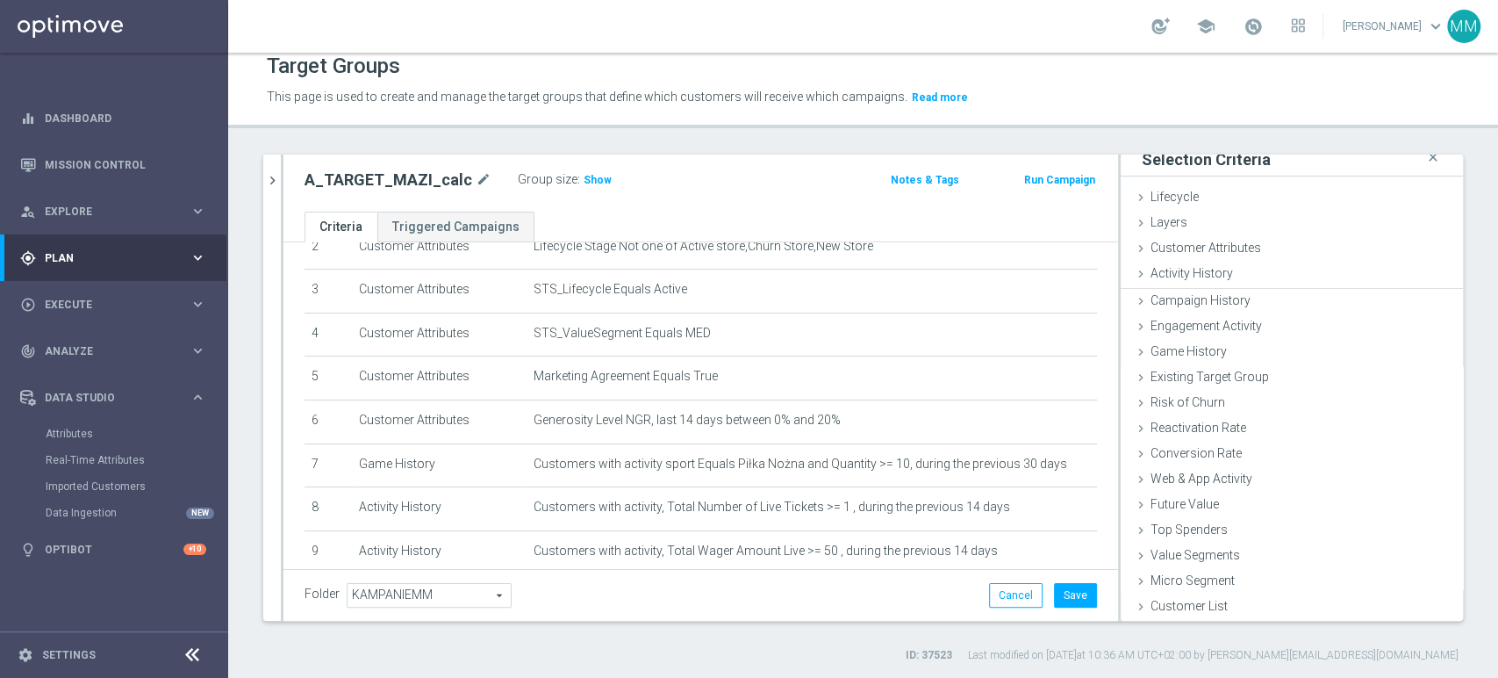
scroll to position [9, 0]
click at [584, 175] on span "Show" at bounding box center [598, 180] width 28 height 12
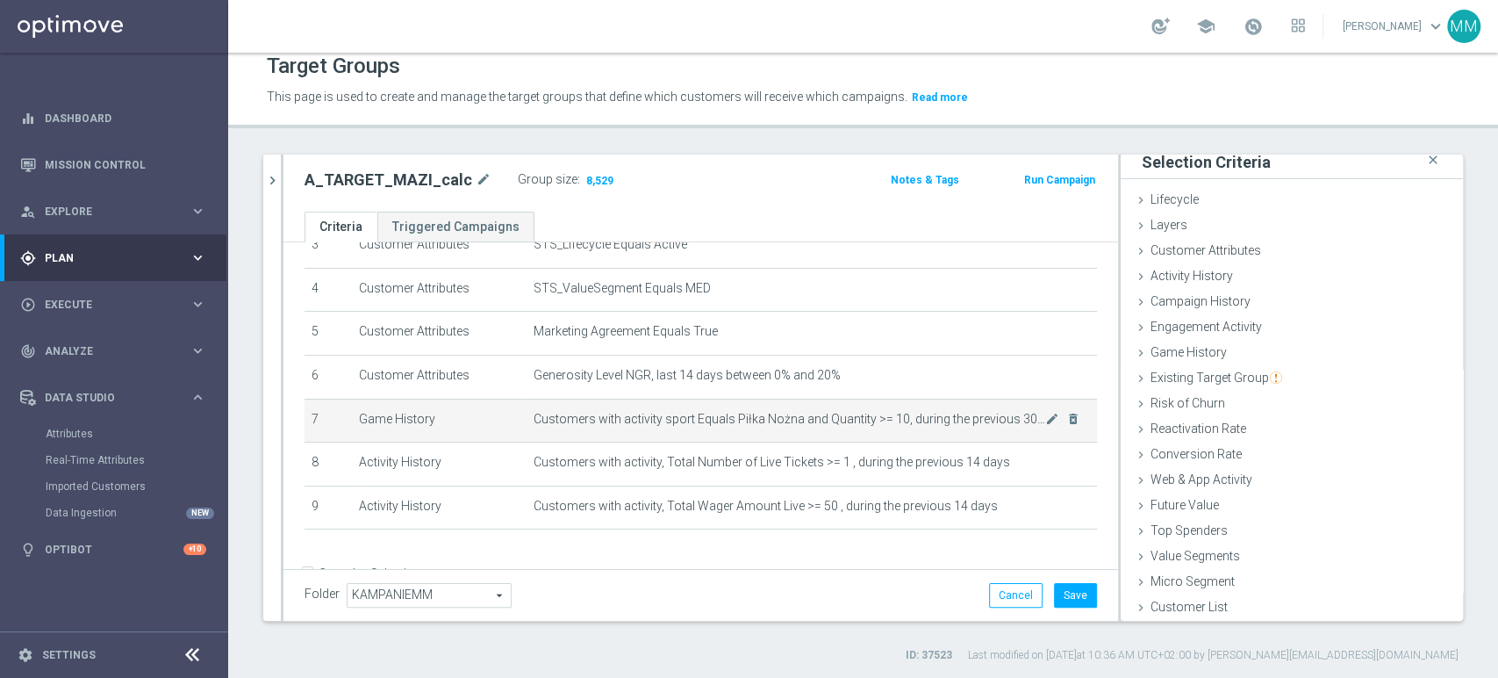
scroll to position [210, 0]
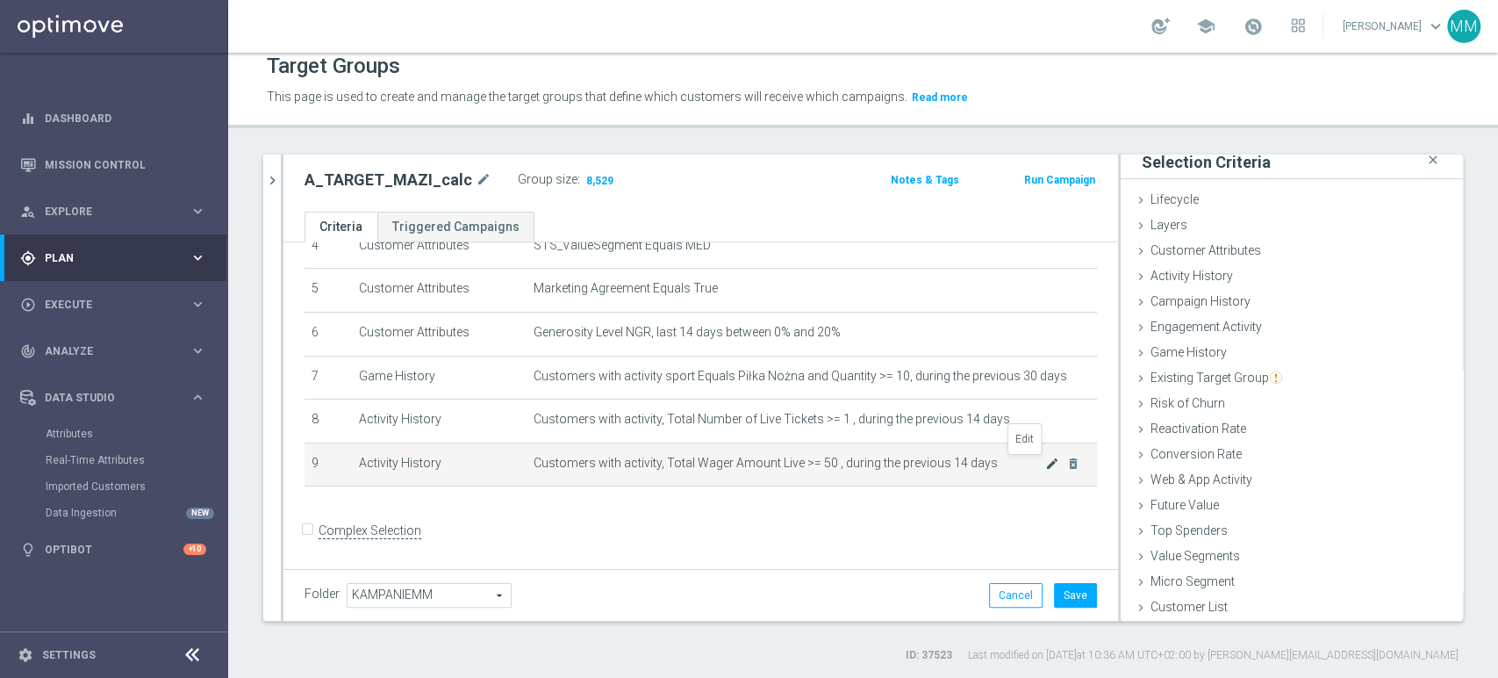
click at [1045, 461] on icon "mode_edit" at bounding box center [1052, 463] width 14 height 14
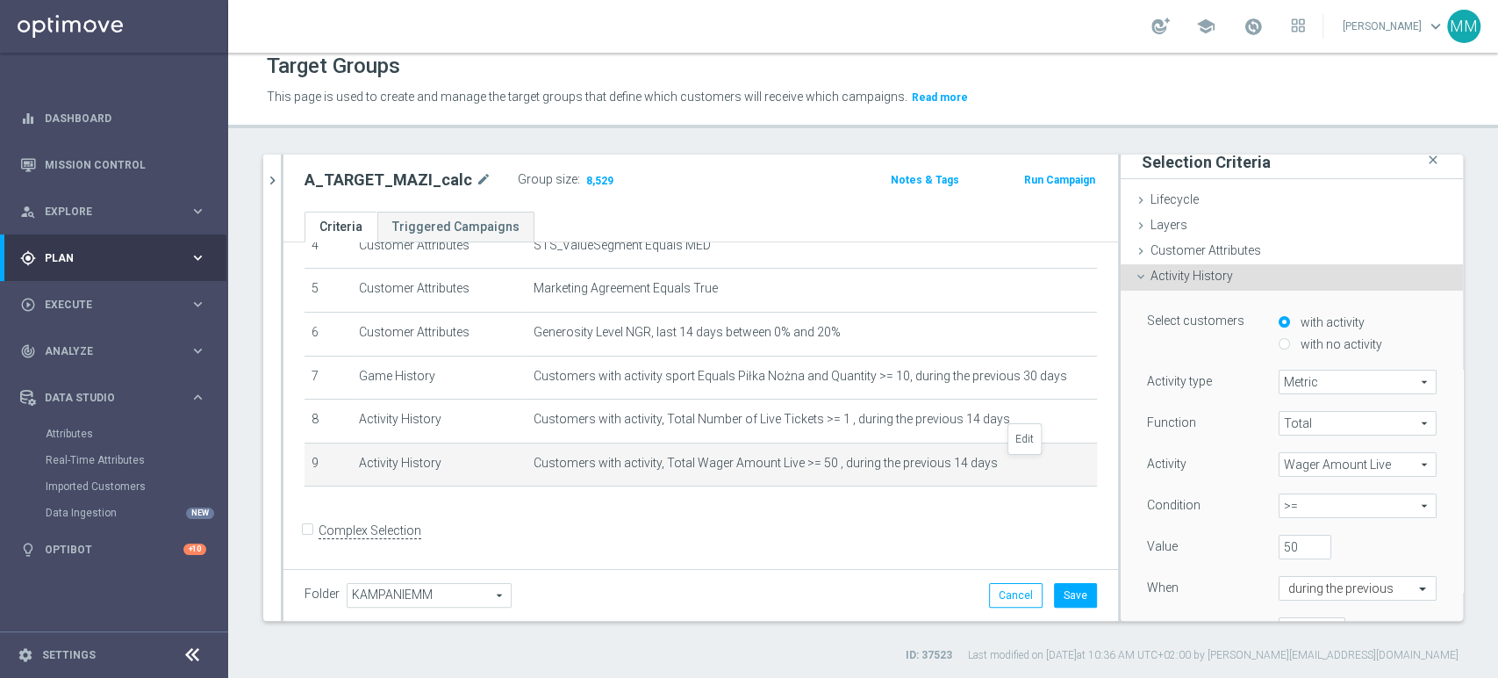
scroll to position [110, 0]
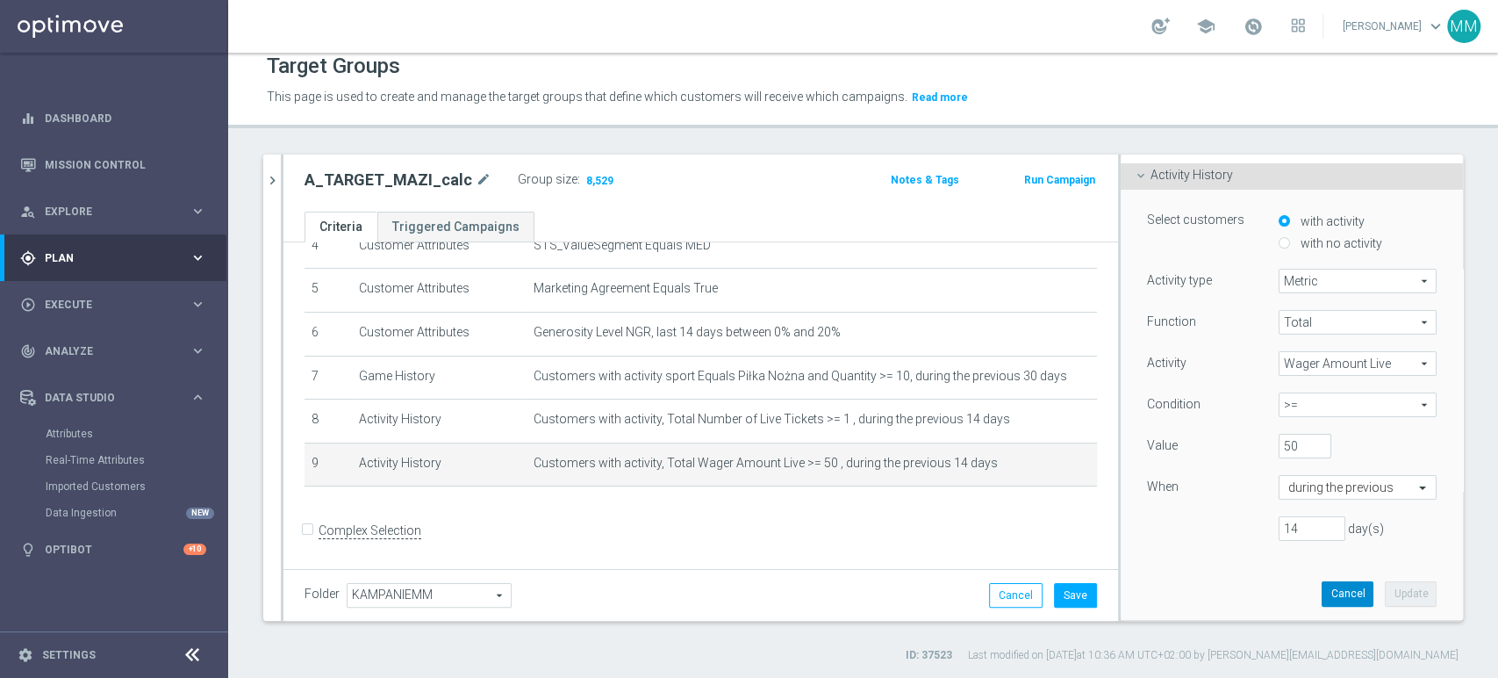
click at [1329, 591] on button "Cancel" at bounding box center [1348, 593] width 52 height 25
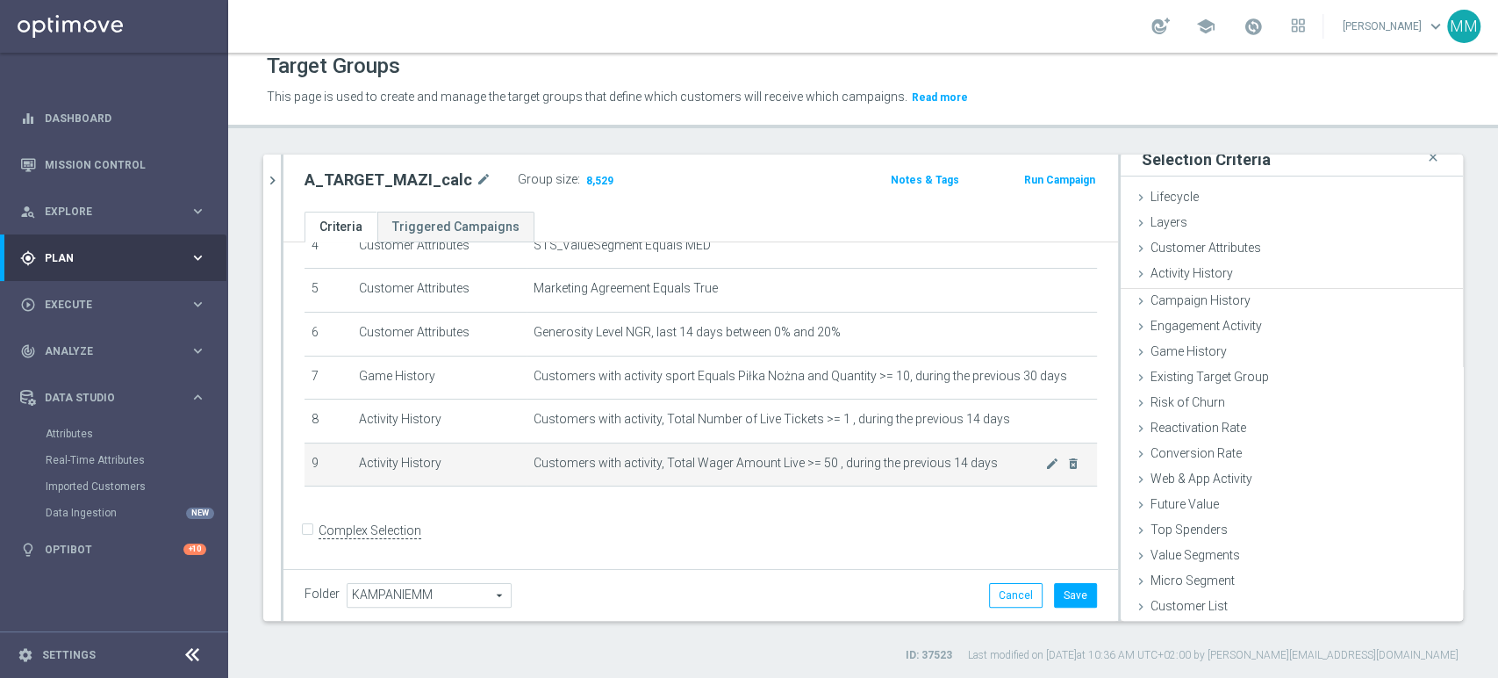
scroll to position [9, 0]
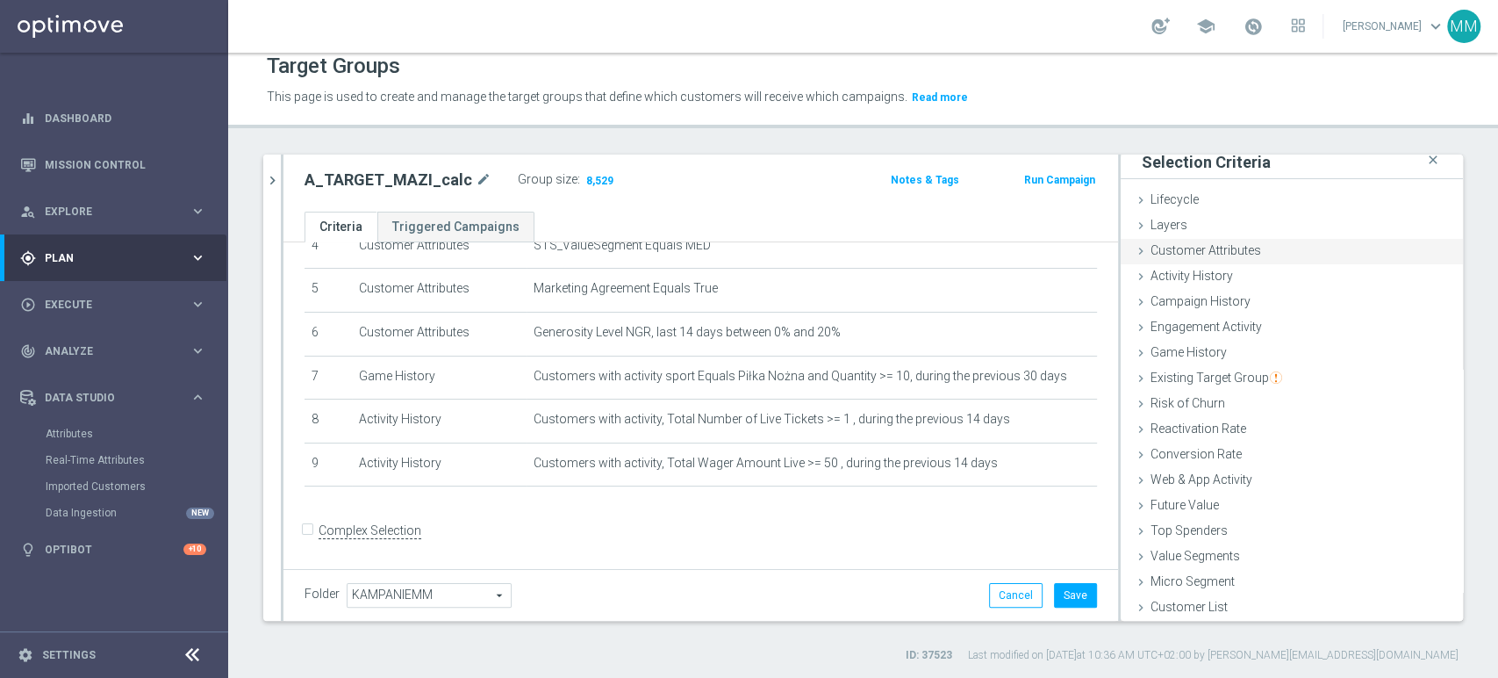
click at [1222, 254] on span "Customer Attributes" at bounding box center [1206, 250] width 111 height 14
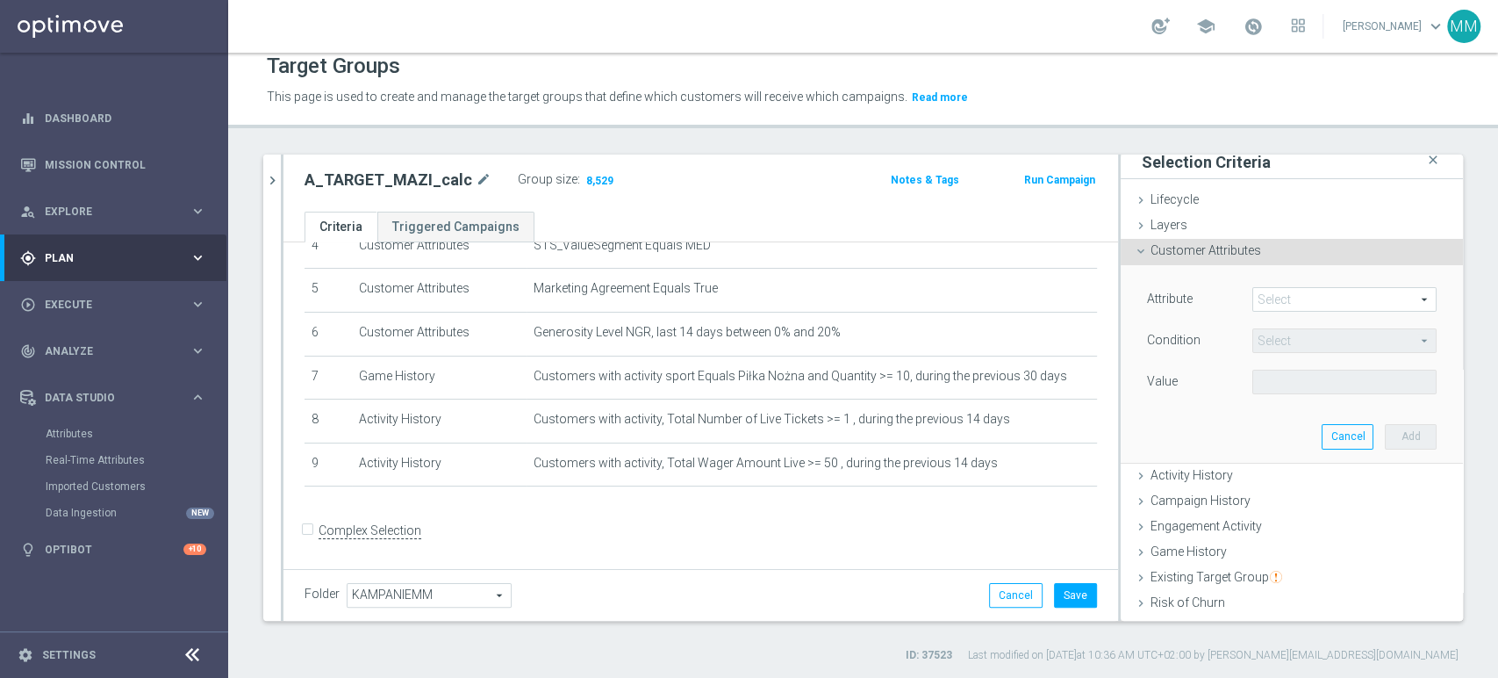
click at [1268, 292] on span at bounding box center [1344, 299] width 183 height 23
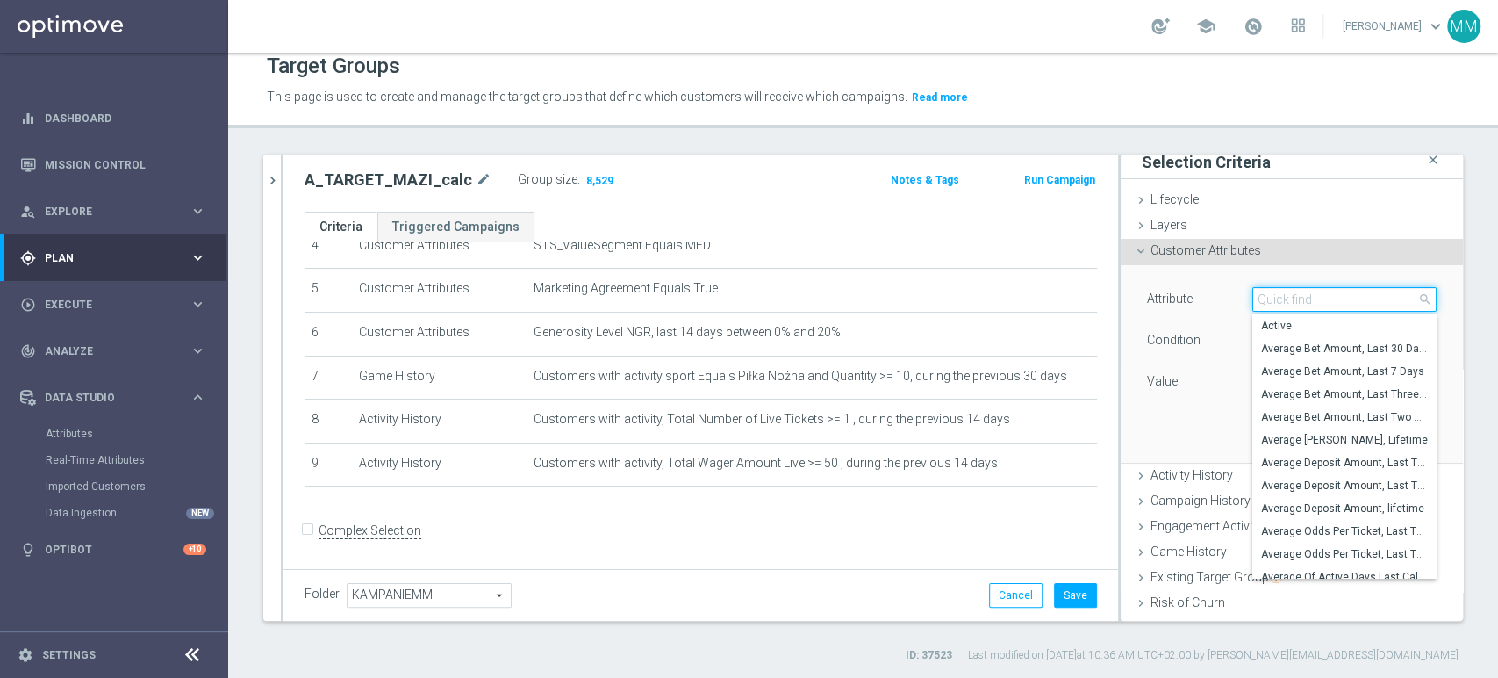
click at [1268, 292] on input "search" at bounding box center [1344, 299] width 184 height 25
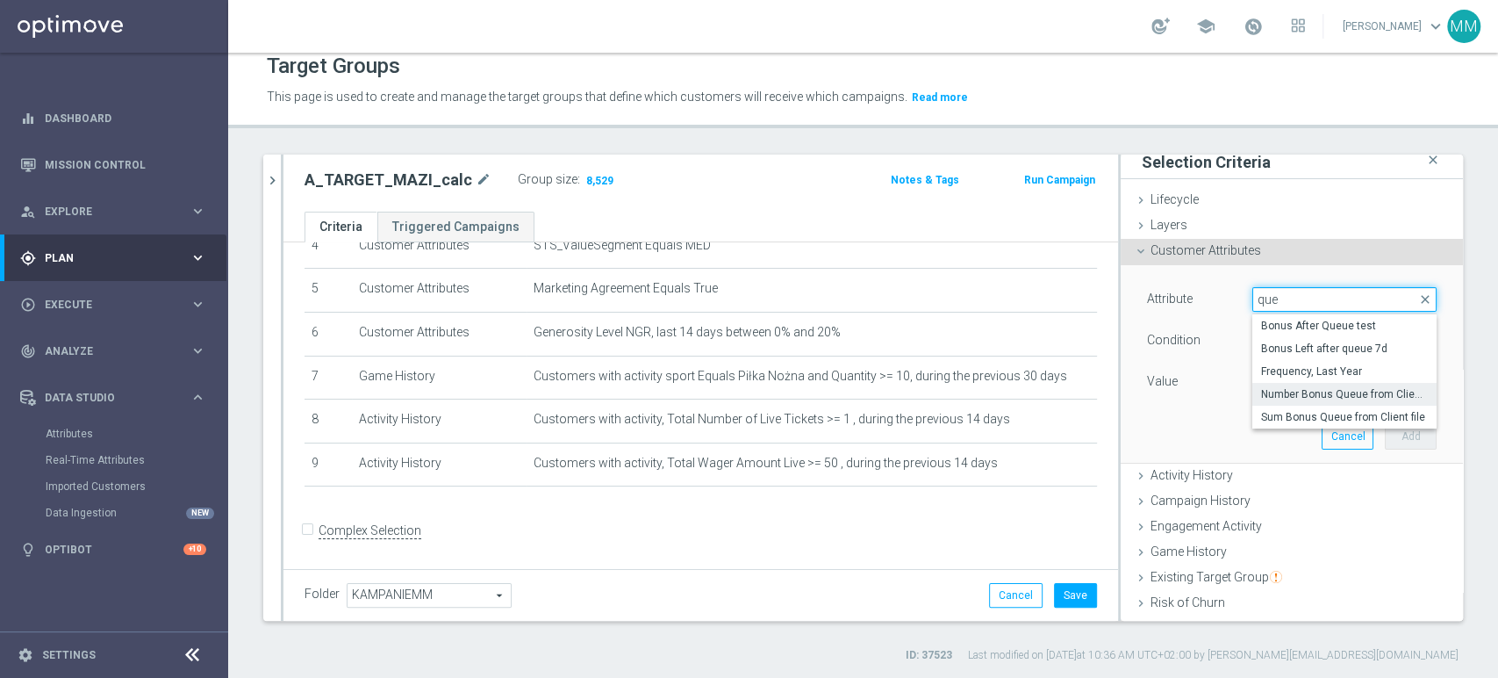
type input "que"
click at [1334, 394] on span "Number Bonus Queue from Client file" at bounding box center [1344, 394] width 167 height 14
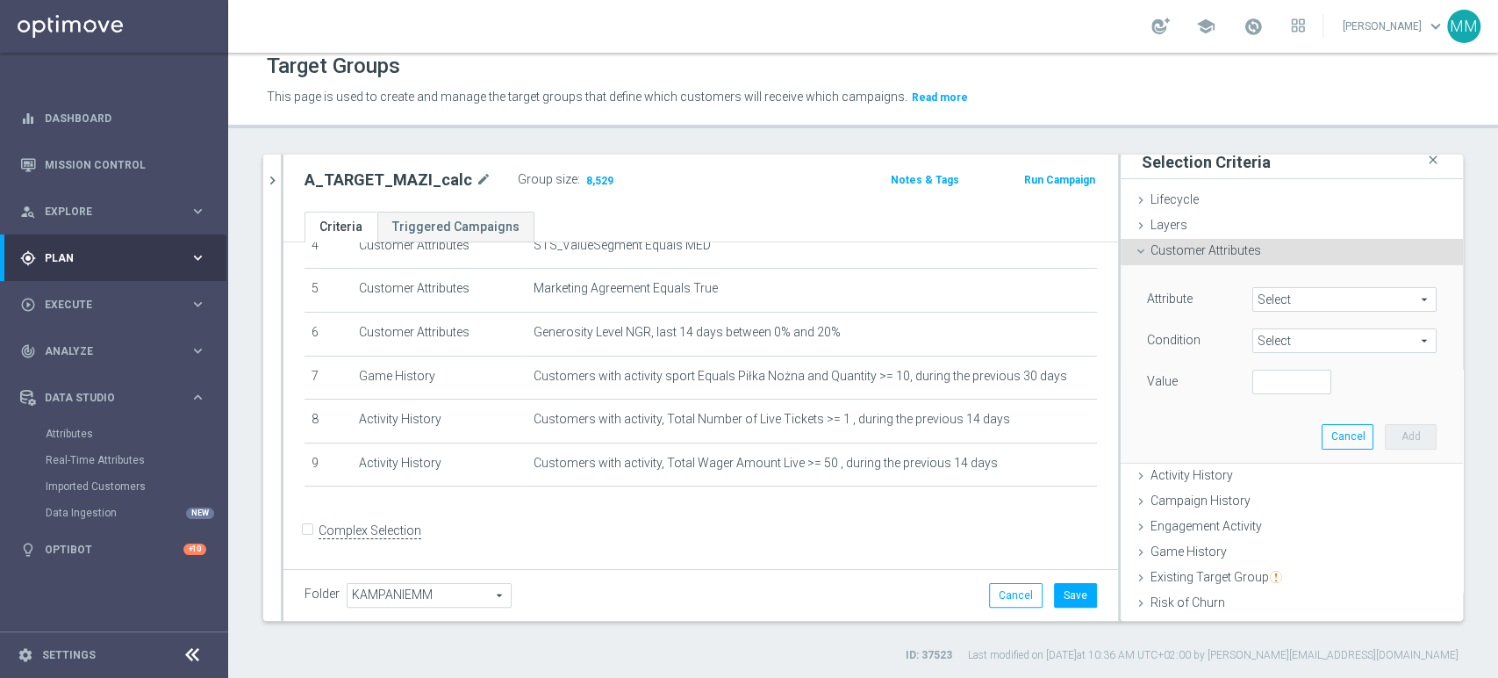
type input "Number Bonus Queue from Client file"
type input "="
click at [1281, 374] on input "number" at bounding box center [1291, 382] width 79 height 25
type input "0"
click at [1398, 441] on button "Add" at bounding box center [1411, 436] width 52 height 25
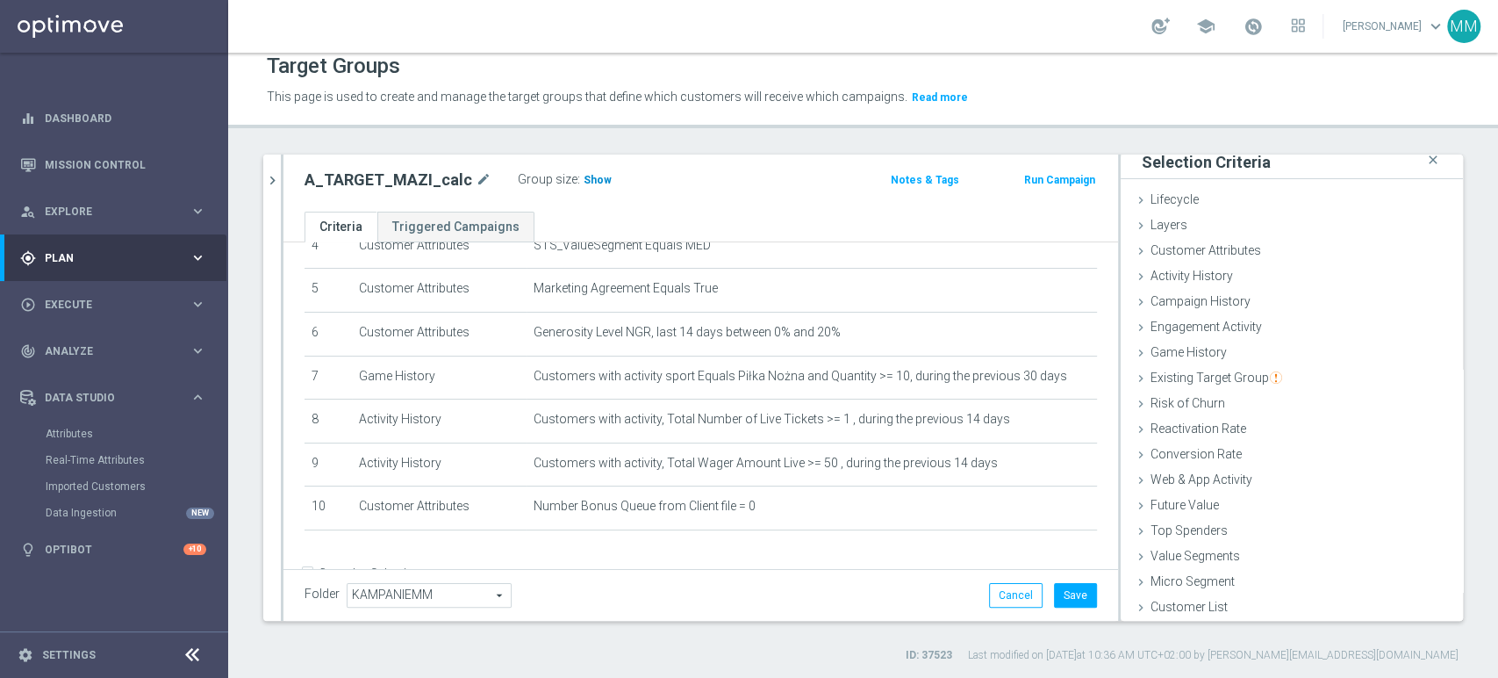
click at [584, 182] on span "Show" at bounding box center [598, 180] width 28 height 12
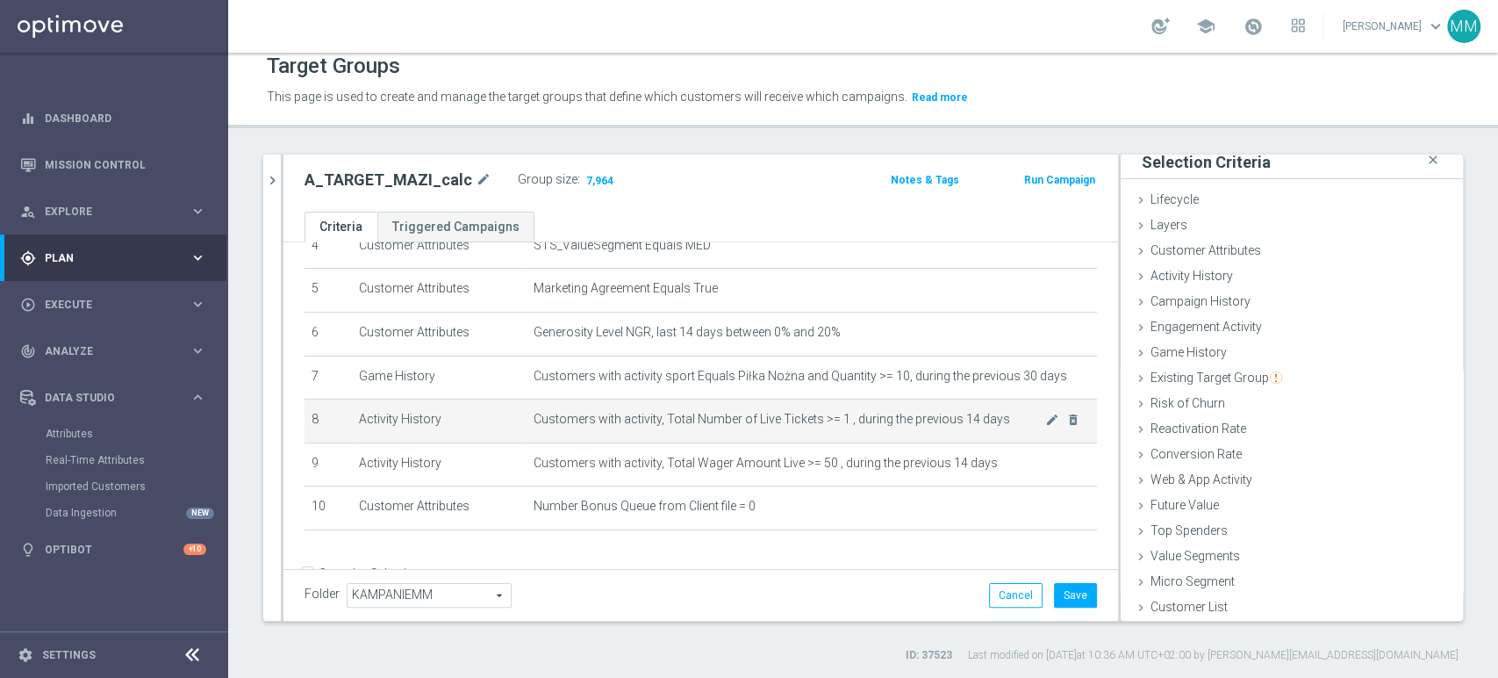
scroll to position [254, 0]
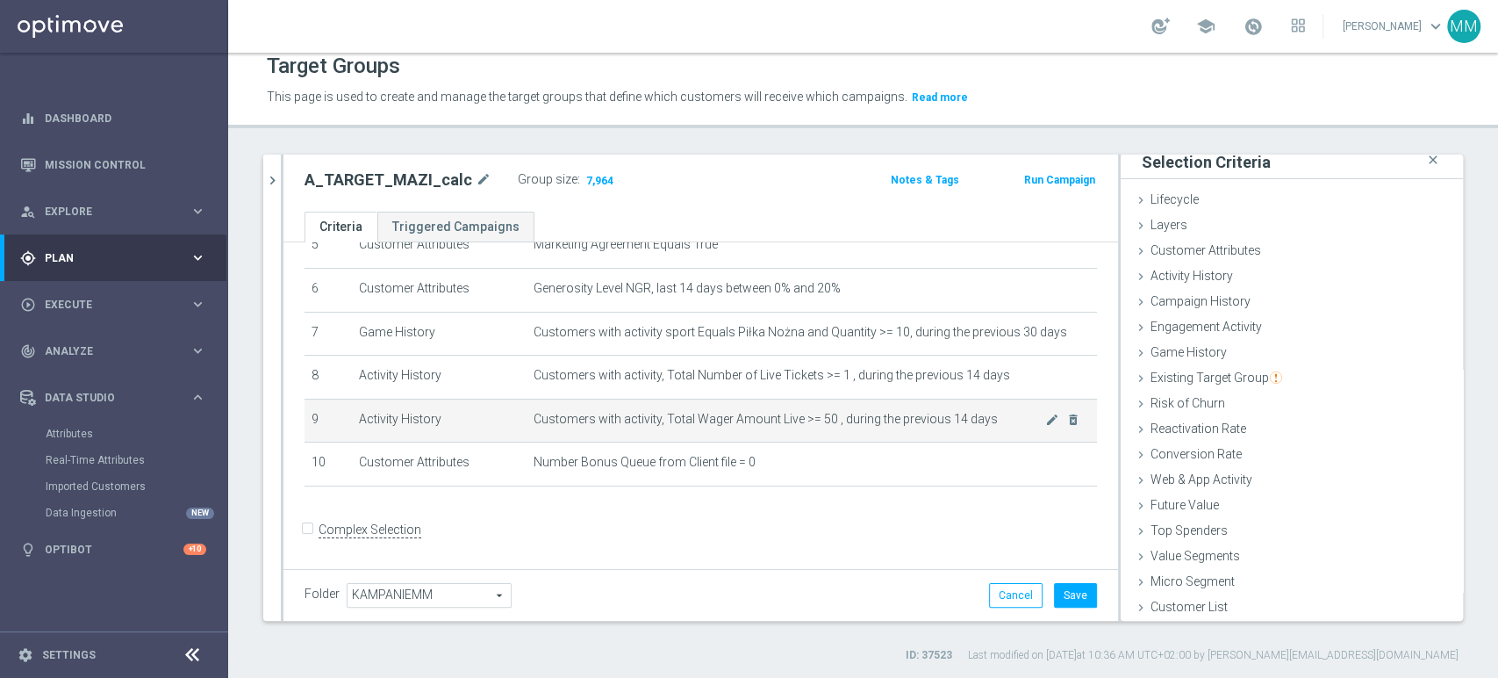
click at [751, 420] on span "Customers with activity, Total Wager Amount Live >= 50 , during the previous 14…" at bounding box center [790, 419] width 512 height 15
click at [753, 430] on td "Customers with activity, Total Wager Amount Live >= 50 , during the previous 14…" at bounding box center [812, 420] width 571 height 44
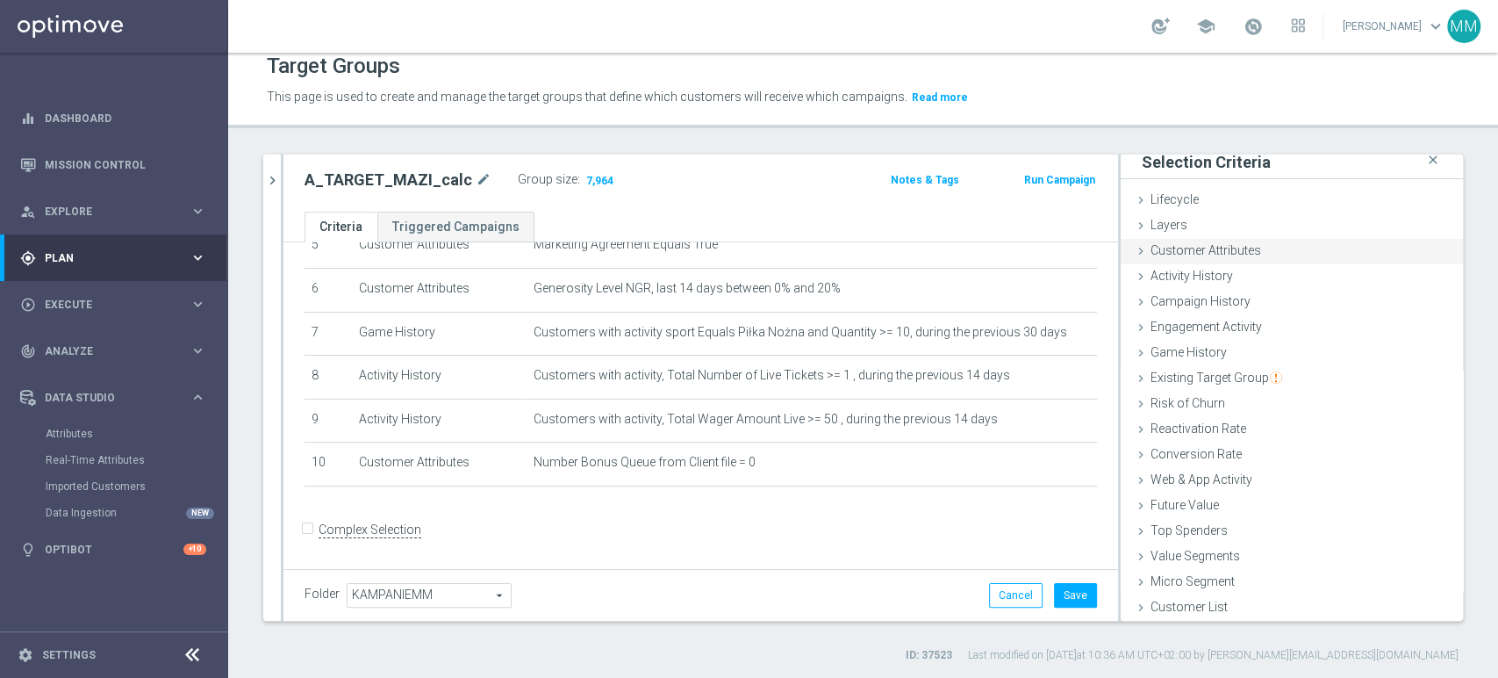
click at [1197, 248] on span "Customer Attributes" at bounding box center [1206, 250] width 111 height 14
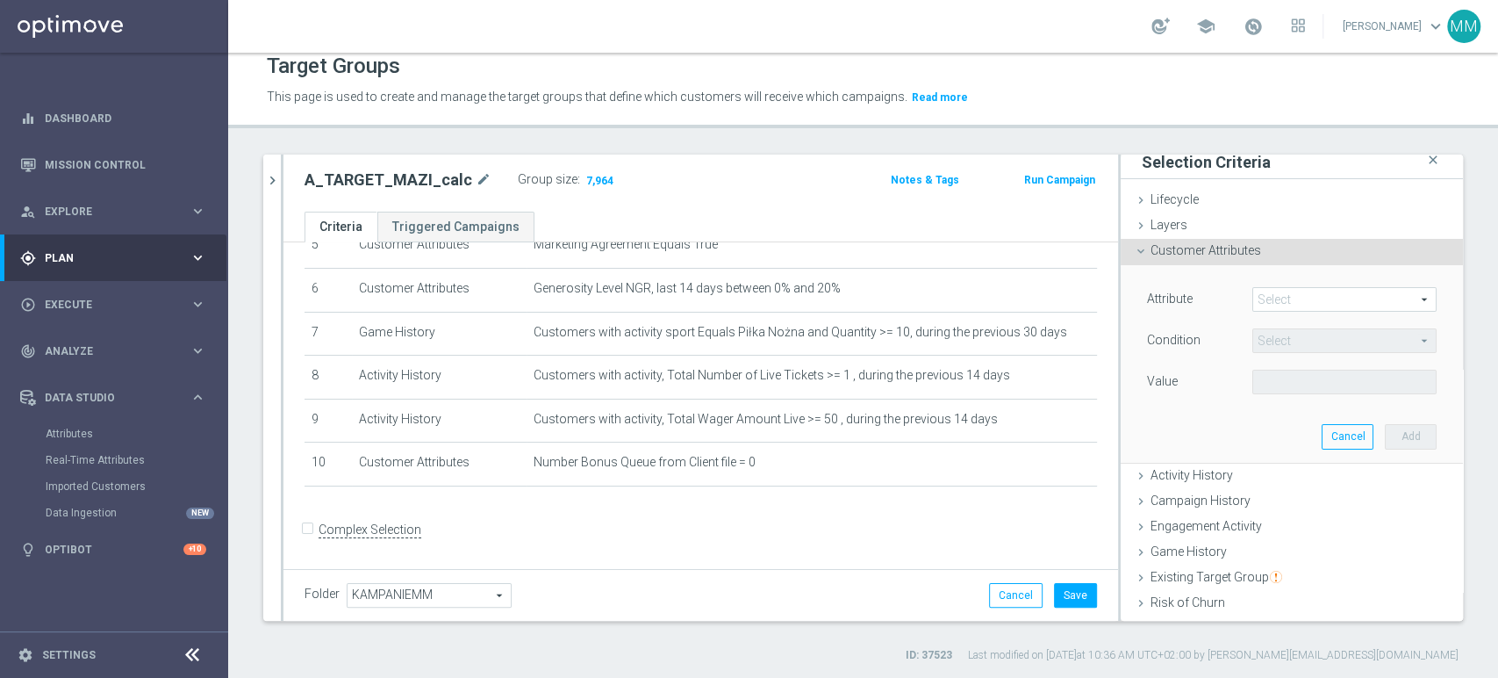
click at [1218, 257] on div "Customer Attributes done selection saved" at bounding box center [1292, 252] width 342 height 26
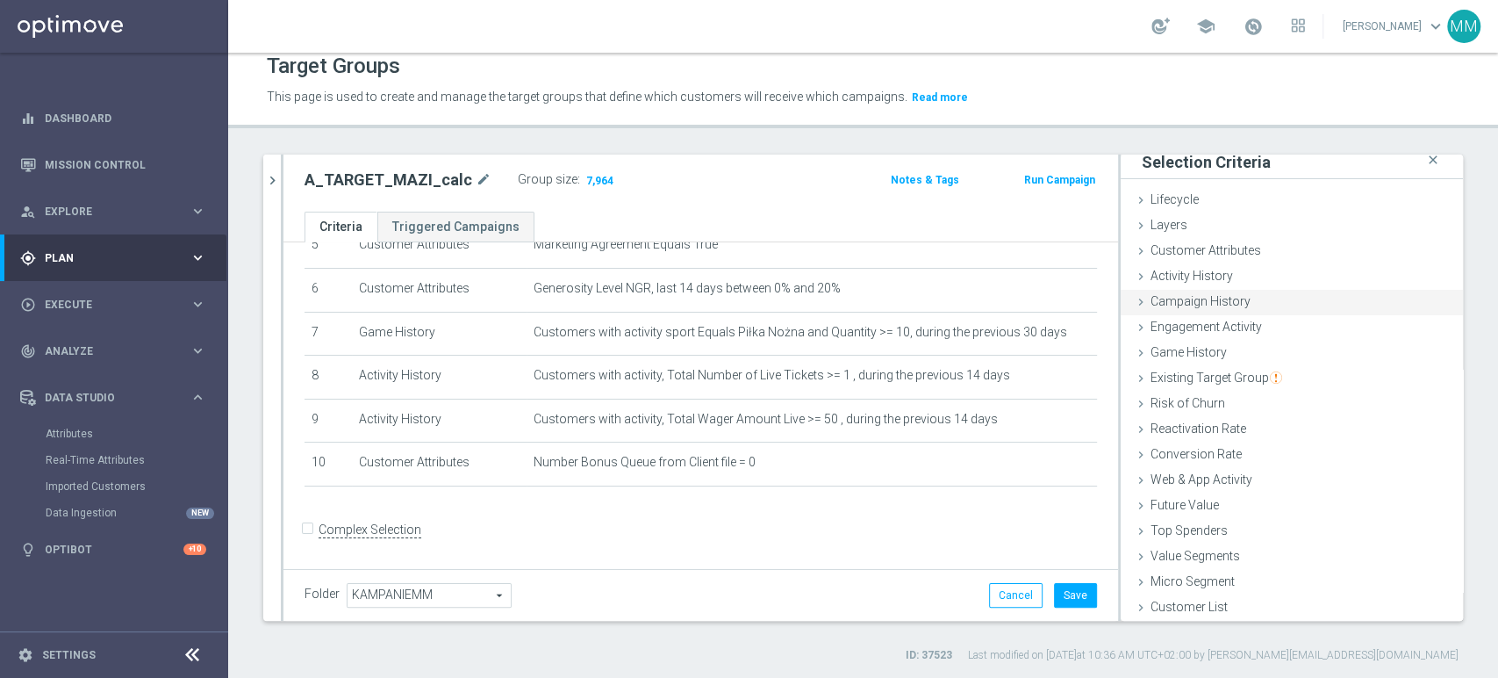
click at [1217, 301] on span "Campaign History" at bounding box center [1201, 301] width 100 height 14
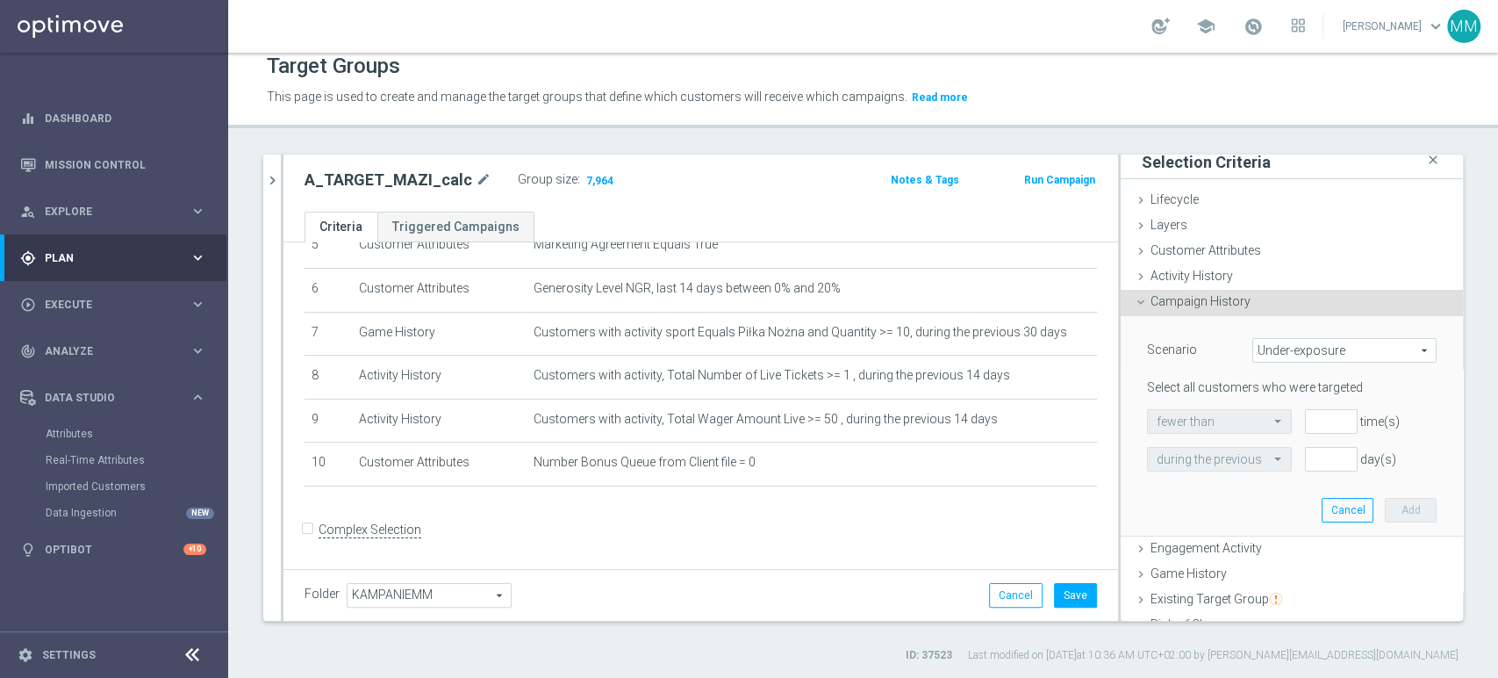
click at [1217, 301] on span "Campaign History" at bounding box center [1201, 301] width 100 height 14
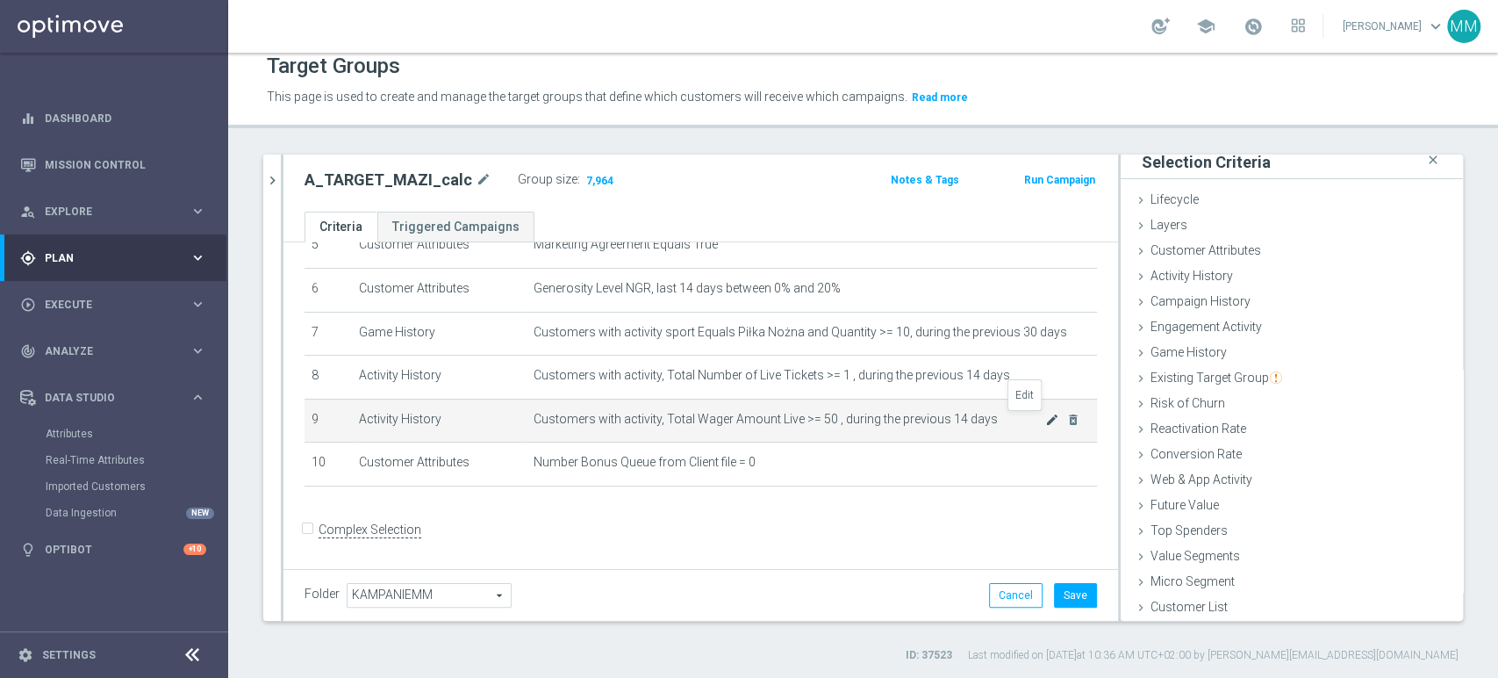
click at [1045, 420] on icon "mode_edit" at bounding box center [1052, 420] width 14 height 14
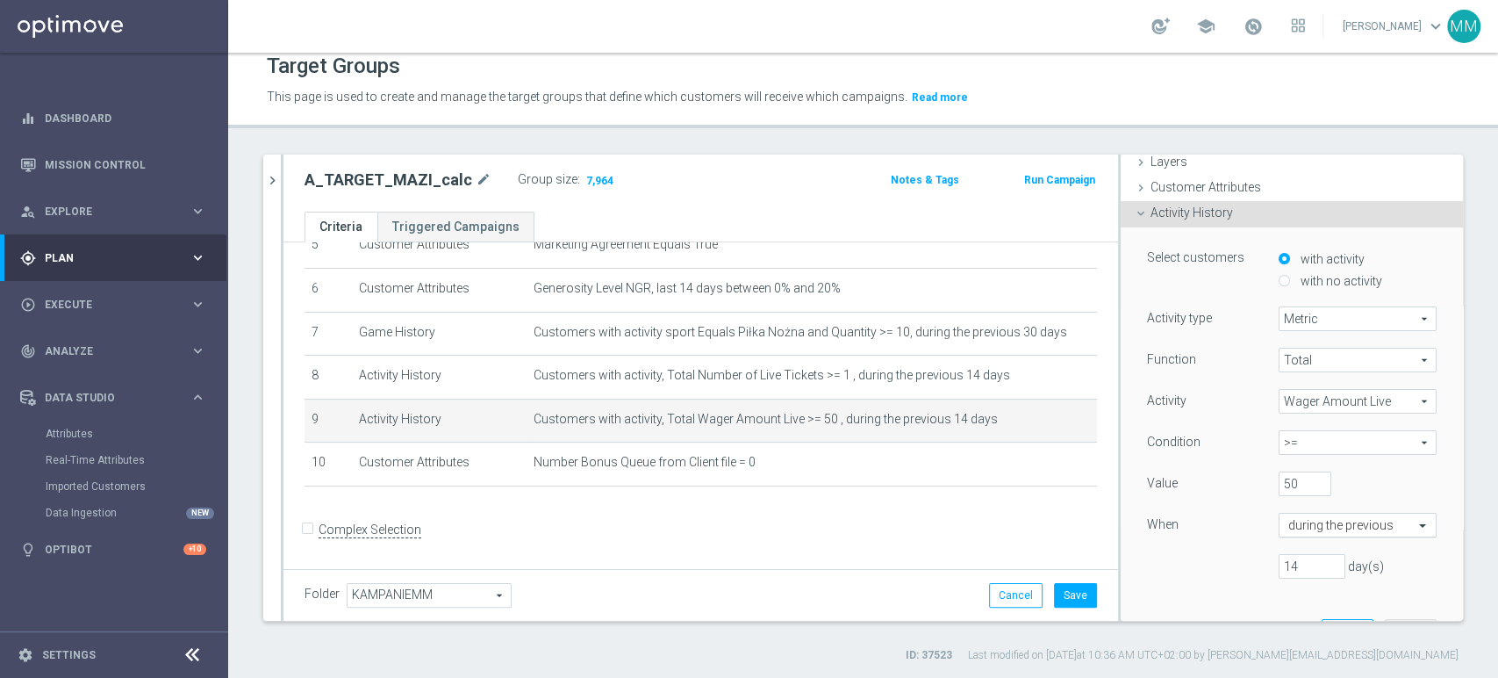
scroll to position [106, 0]
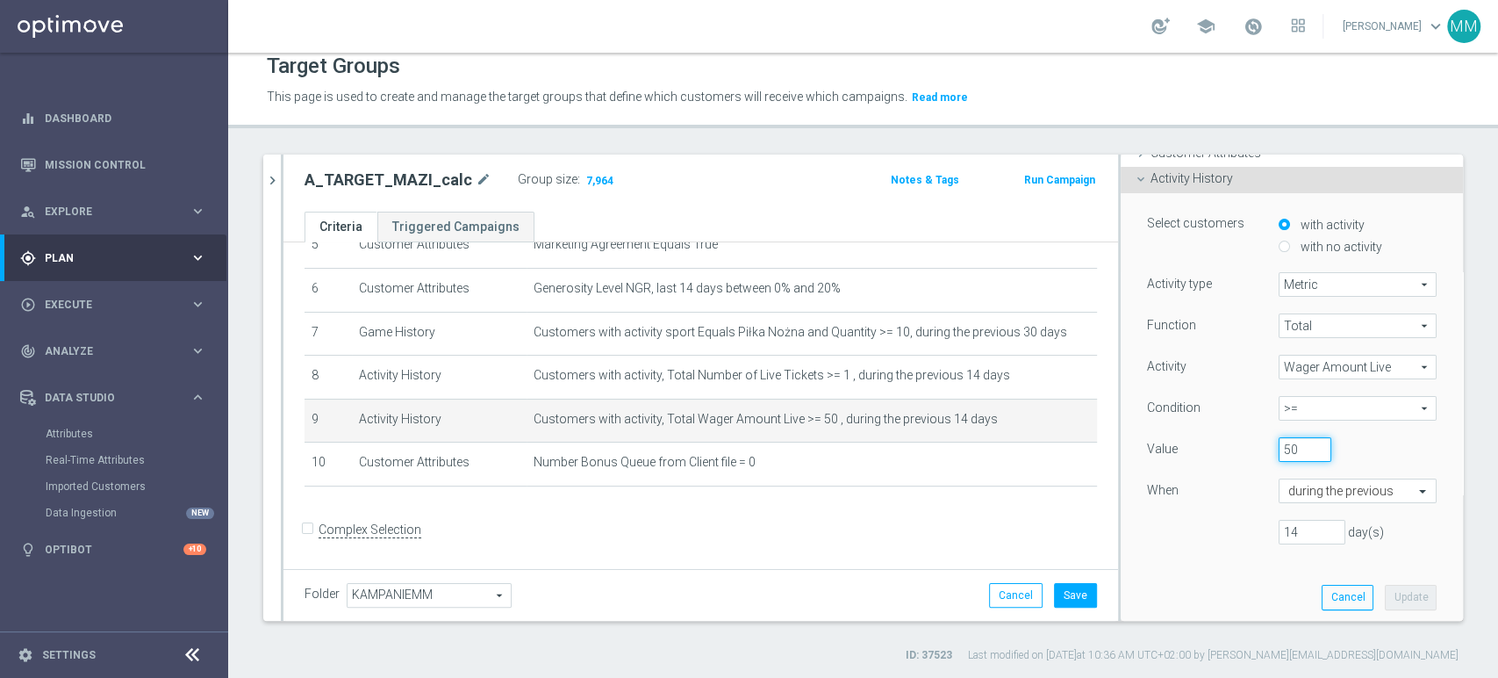
click at [1279, 454] on input "50" at bounding box center [1305, 449] width 53 height 25
type input "100"
click at [1385, 595] on button "Update" at bounding box center [1411, 597] width 52 height 25
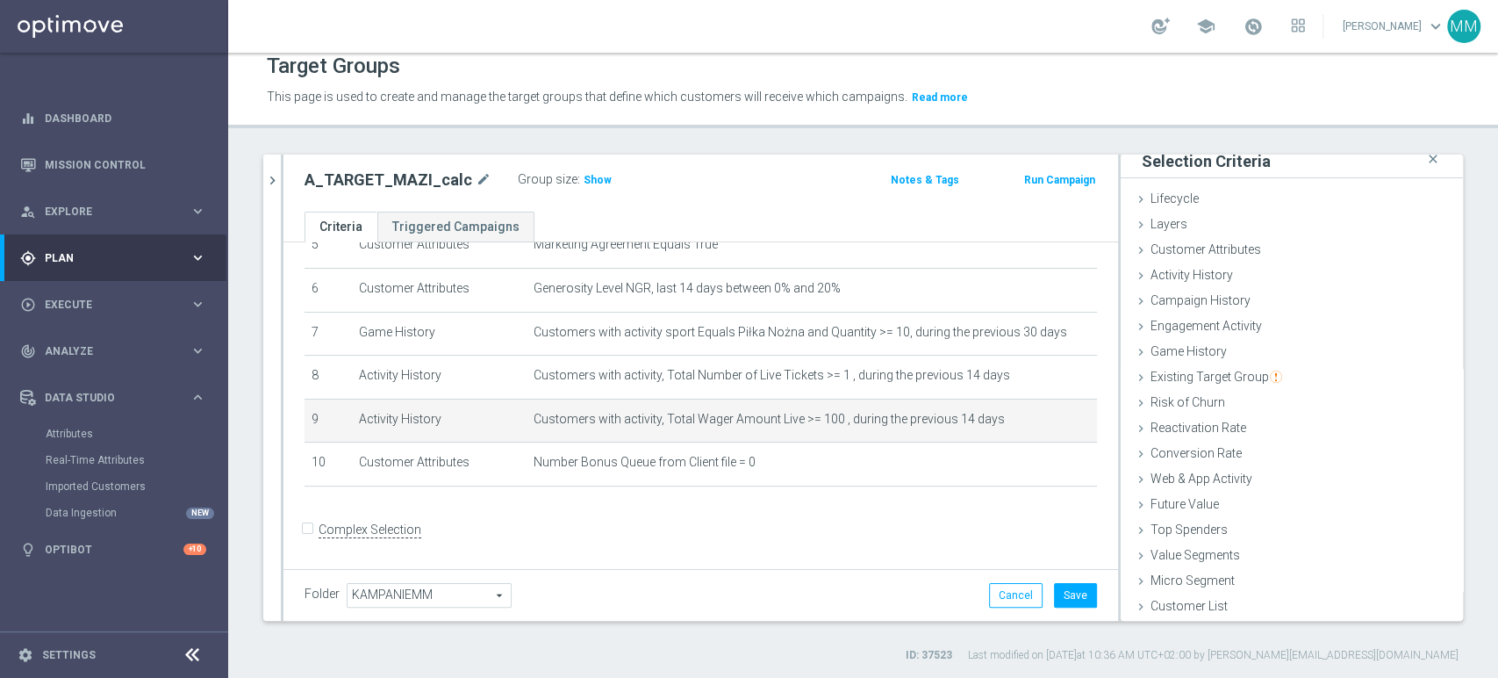
scroll to position [9, 0]
click at [587, 183] on span "Show" at bounding box center [598, 180] width 28 height 12
click at [1045, 420] on icon "mode_edit" at bounding box center [1052, 420] width 14 height 14
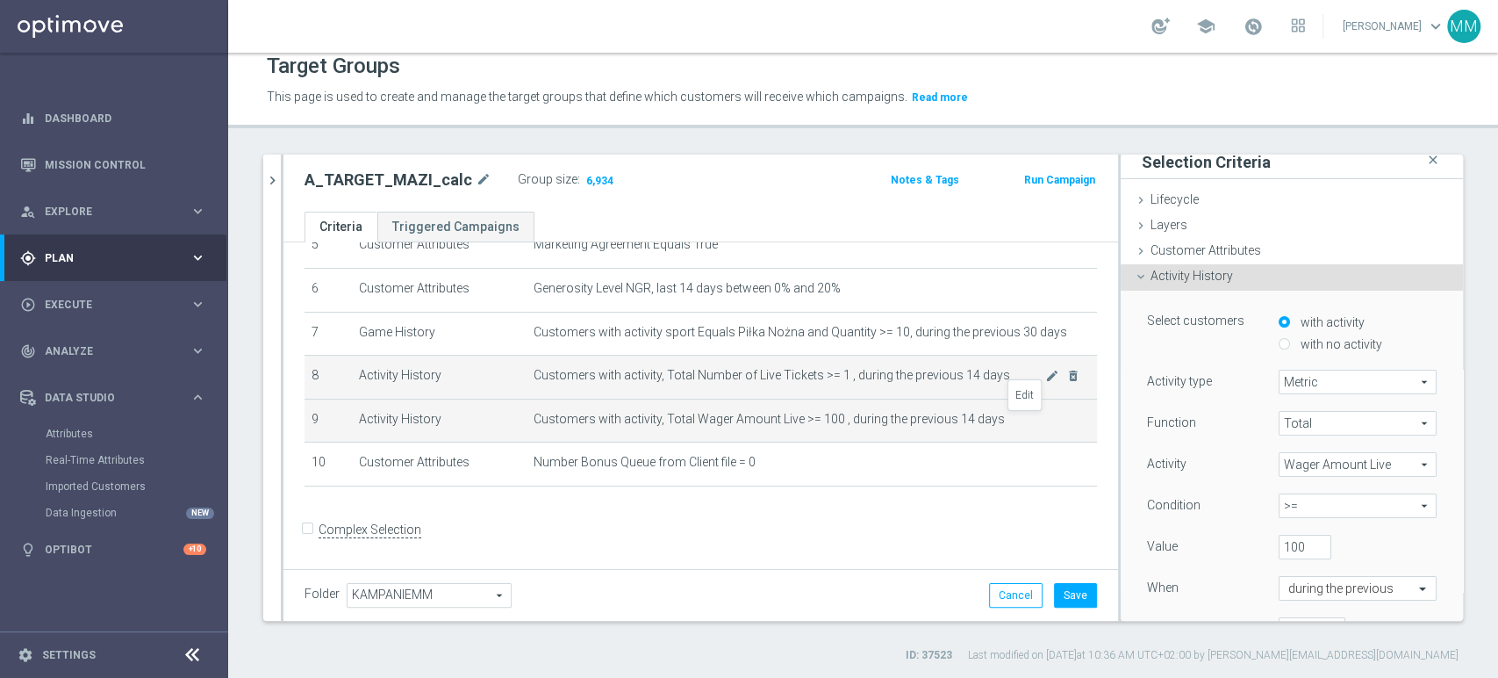
scroll to position [106, 0]
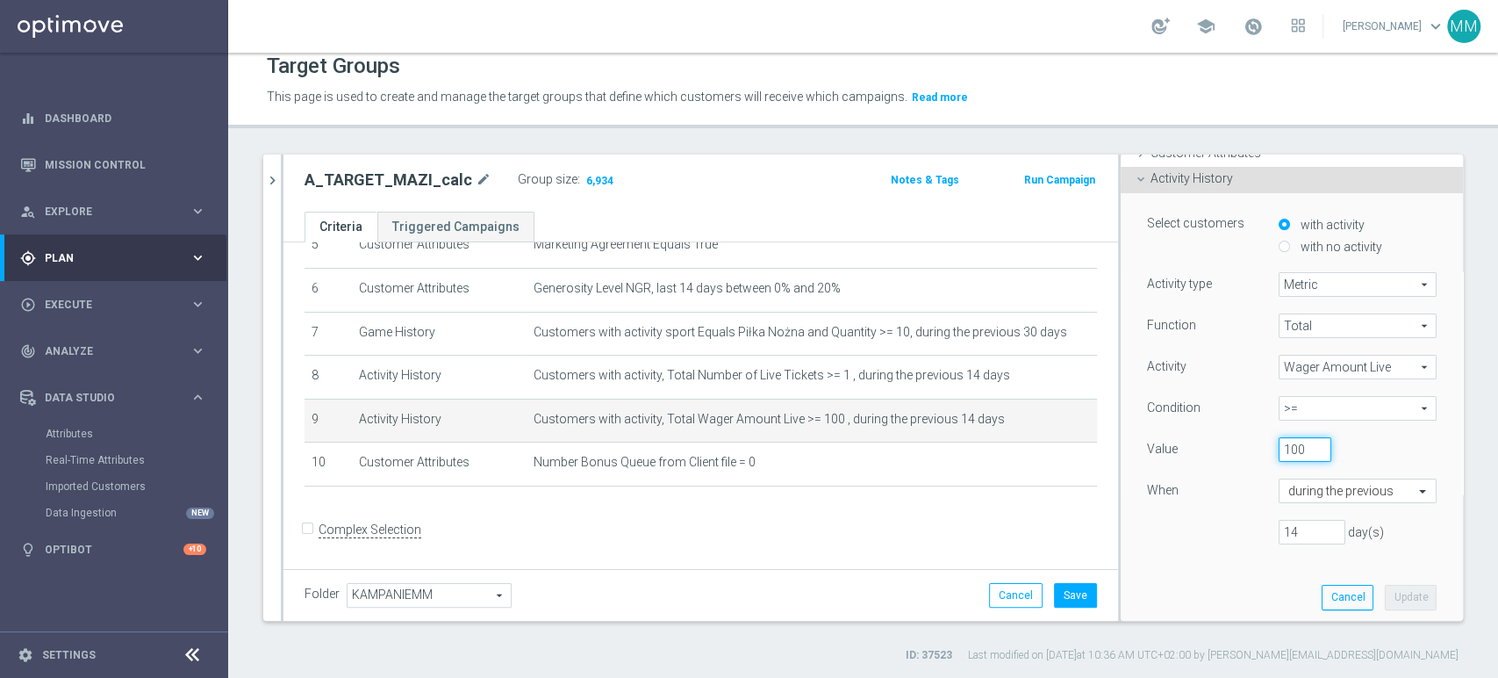
click at [1279, 448] on input "100" at bounding box center [1305, 449] width 53 height 25
type input "50"
click at [1385, 603] on button "Update" at bounding box center [1411, 597] width 52 height 25
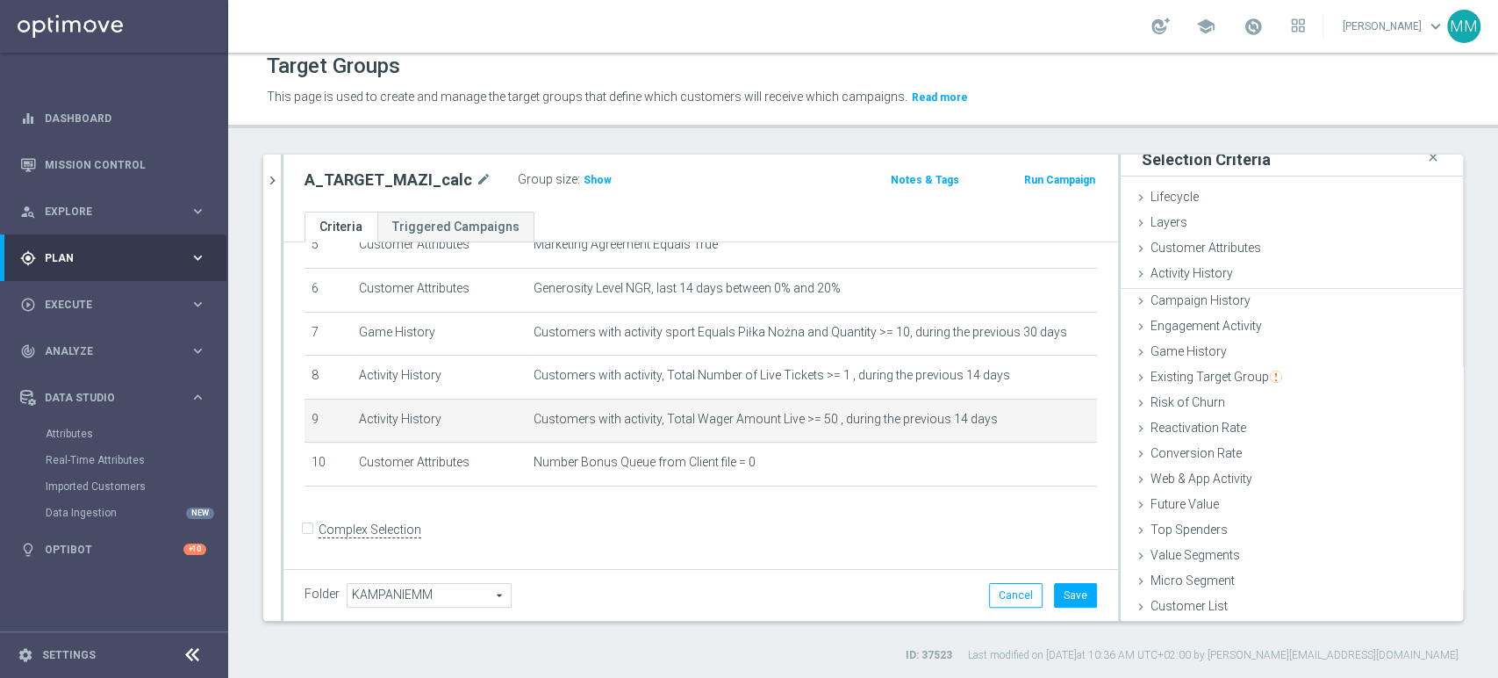
scroll to position [9, 0]
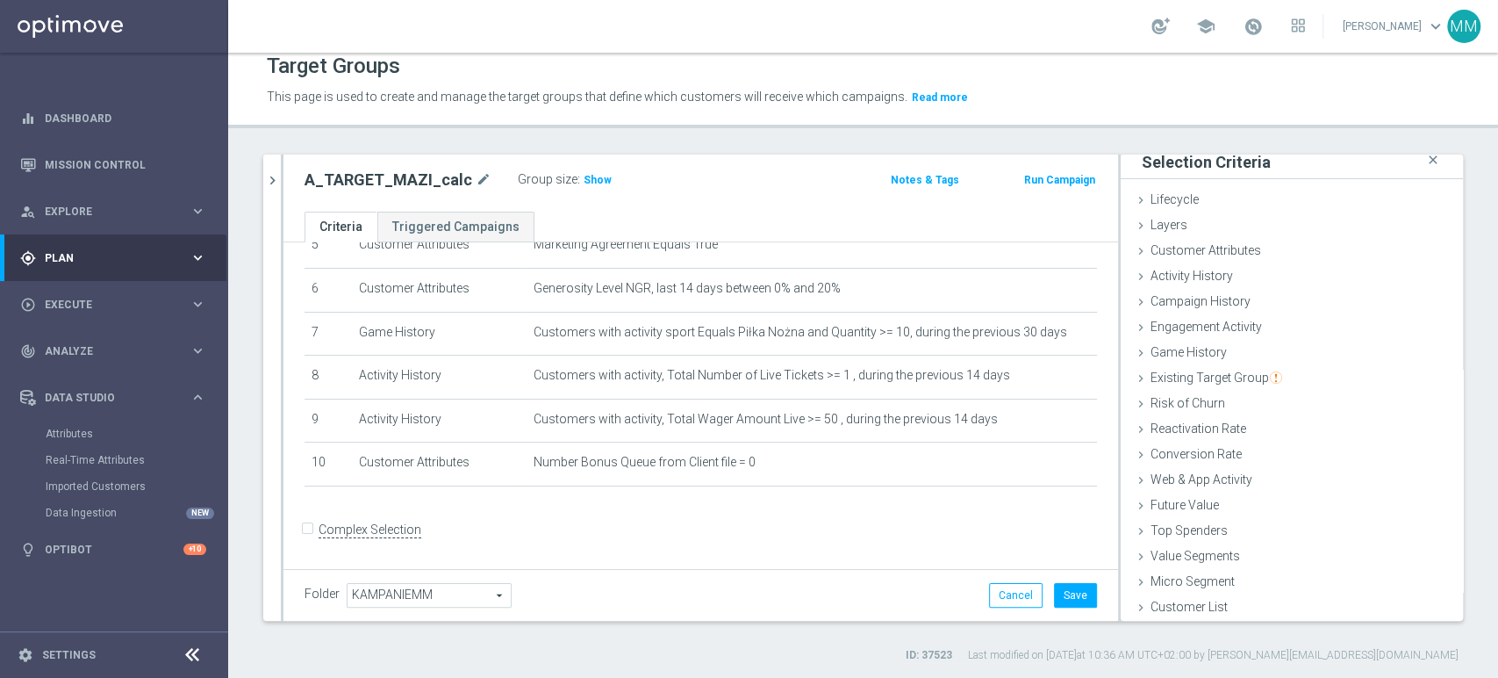
click at [586, 190] on div "Group size : Show" at bounding box center [606, 180] width 176 height 25
click at [592, 182] on span "Show" at bounding box center [598, 180] width 28 height 12
click at [1181, 298] on span "Campaign History" at bounding box center [1201, 301] width 100 height 14
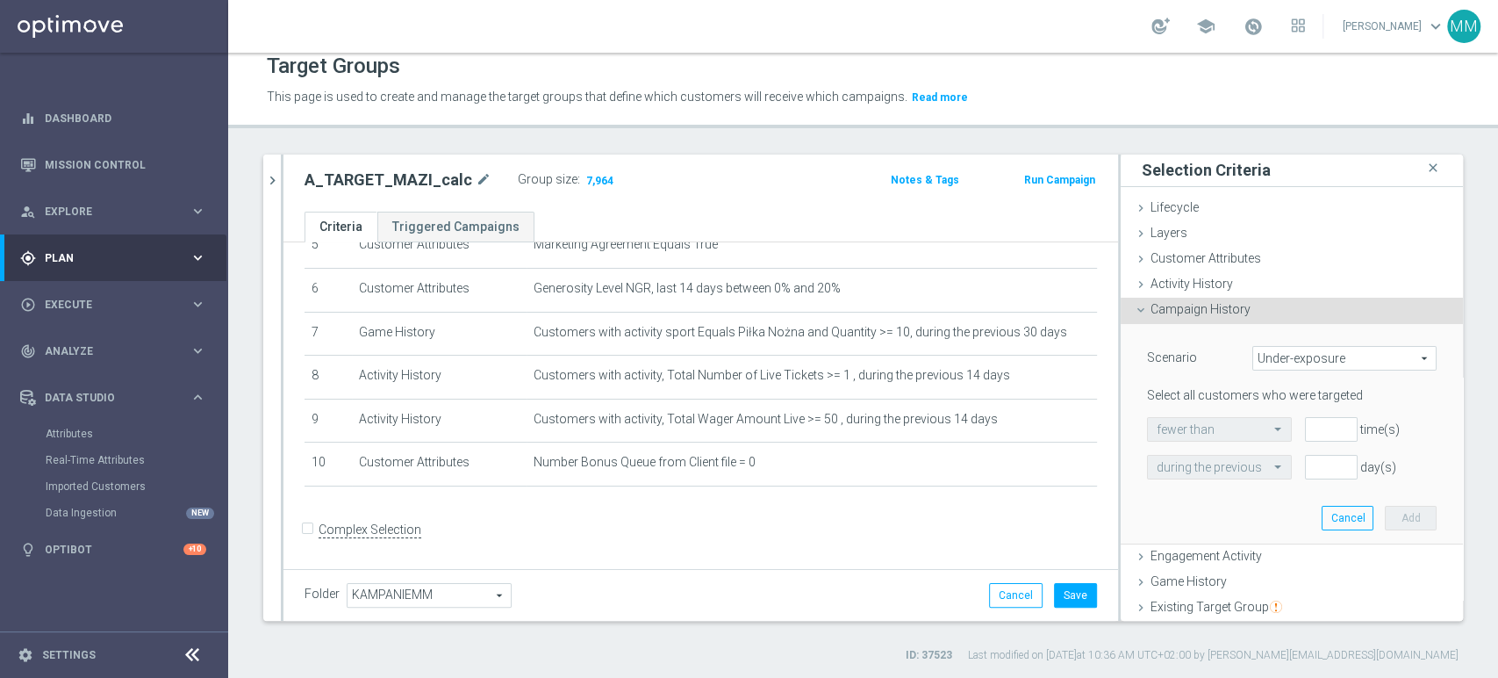
scroll to position [0, 0]
click at [1226, 280] on div "Activity History done selection updated" at bounding box center [1292, 286] width 342 height 26
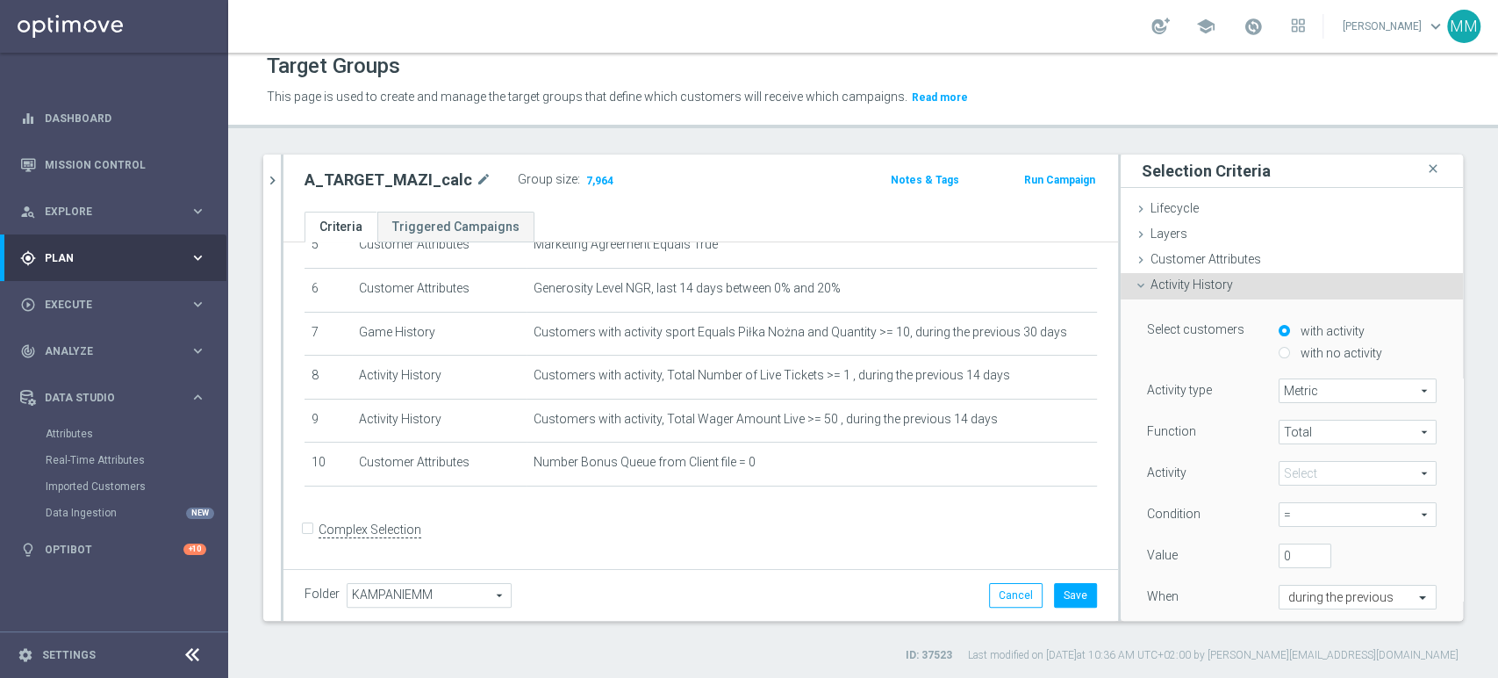
click at [1190, 274] on div "Activity History done selection updated" at bounding box center [1292, 286] width 342 height 26
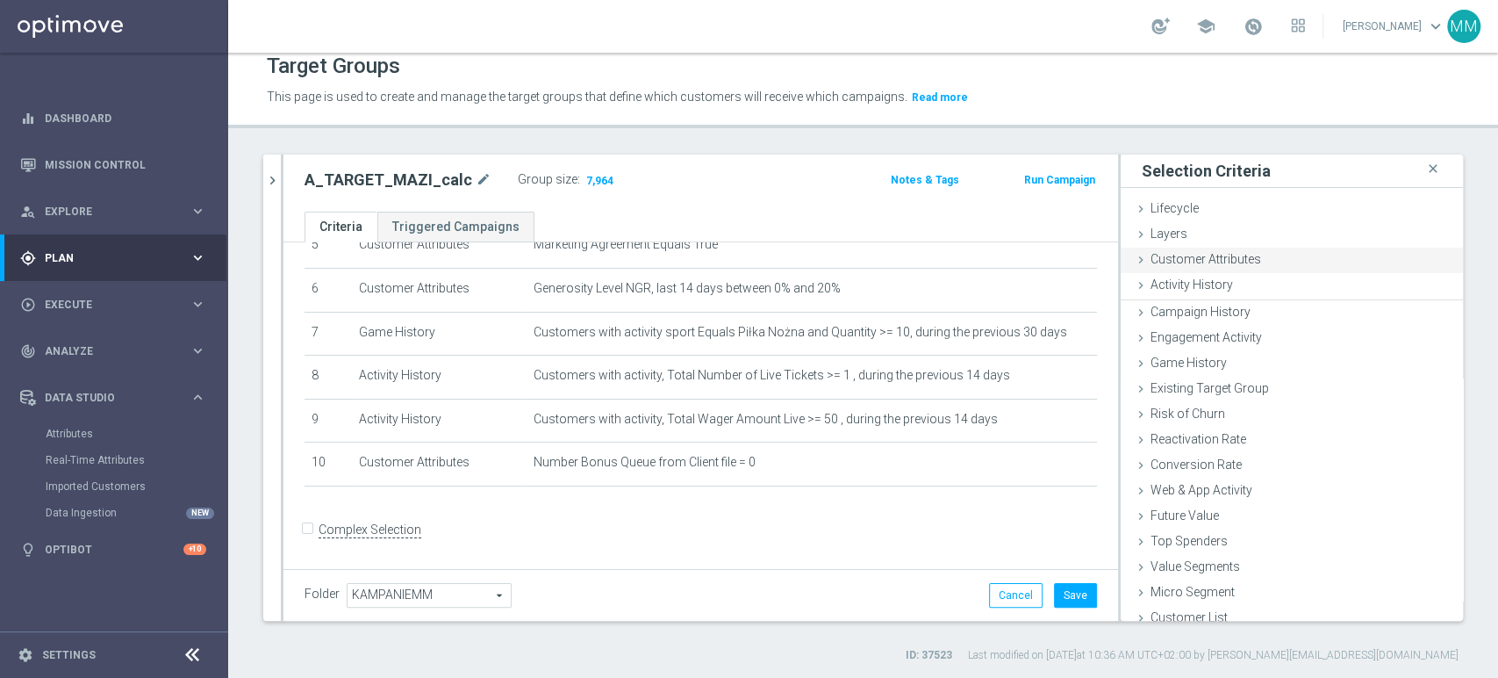
click at [1198, 261] on span "Customer Attributes" at bounding box center [1206, 259] width 111 height 14
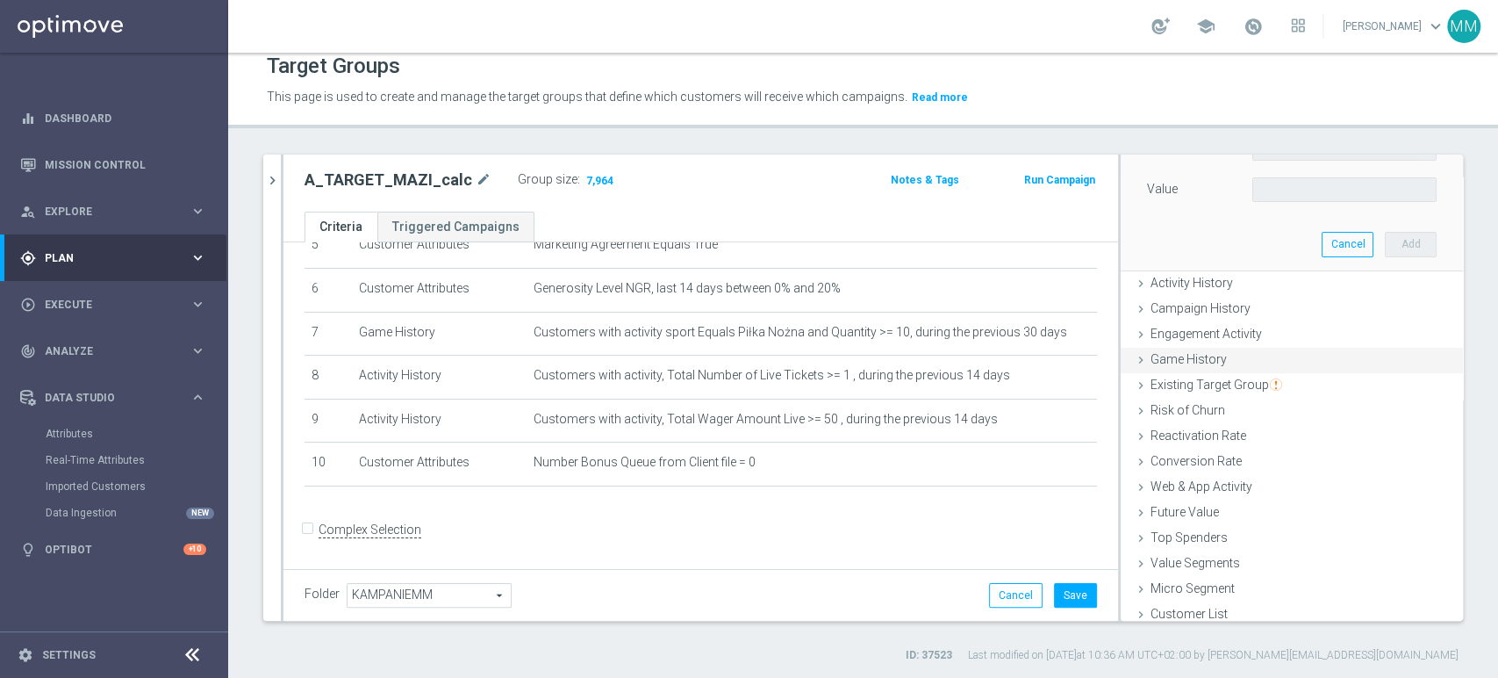
scroll to position [207, 0]
click at [1196, 473] on span "Web & App Activity" at bounding box center [1202, 480] width 102 height 14
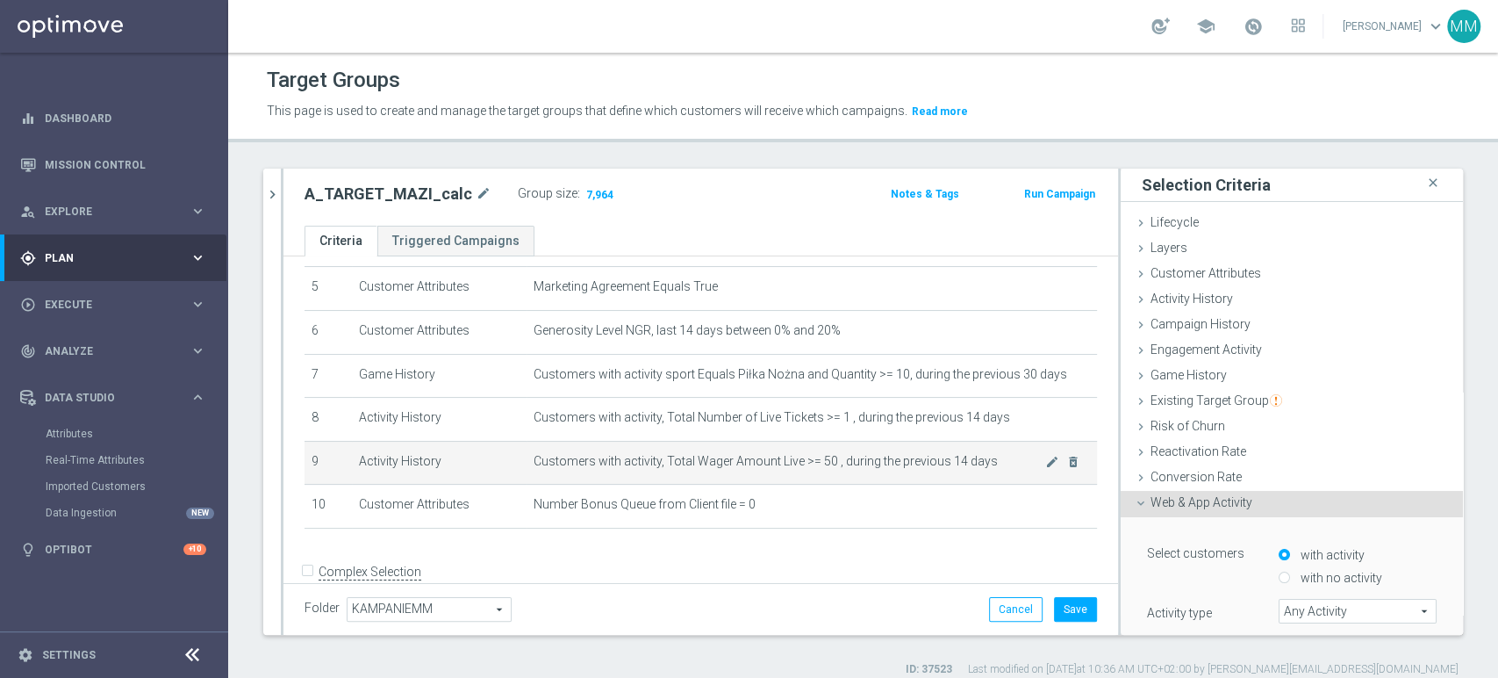
scroll to position [254, 0]
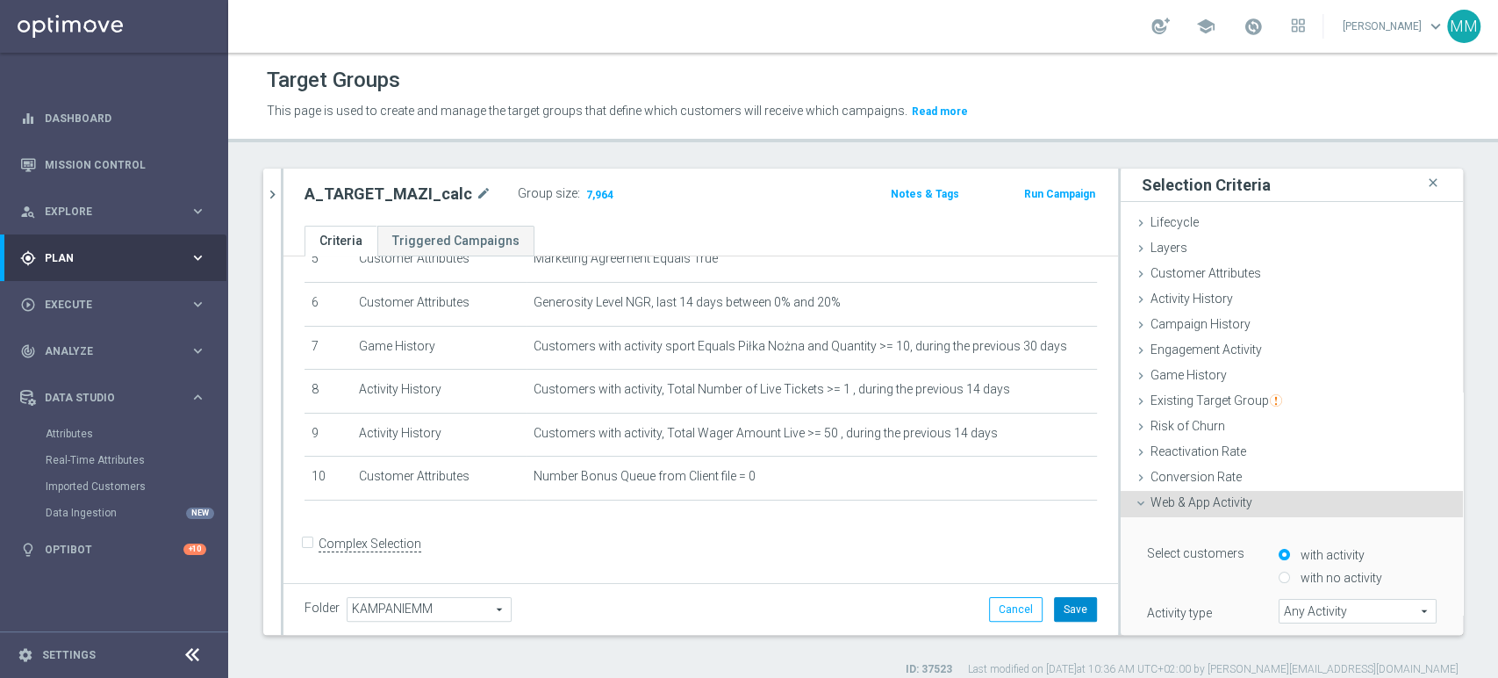
click at [1054, 609] on button "Save" at bounding box center [1075, 609] width 43 height 25
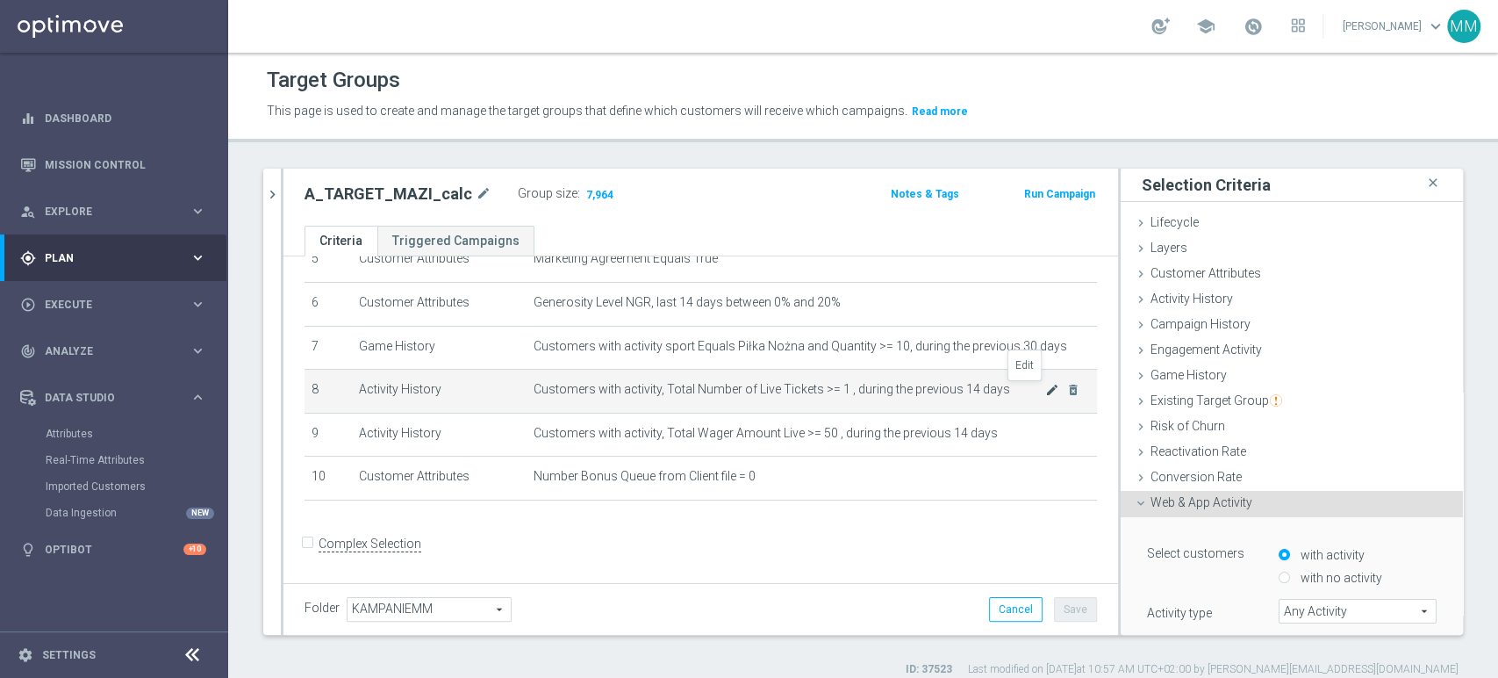
click at [1045, 391] on icon "mode_edit" at bounding box center [1052, 390] width 14 height 14
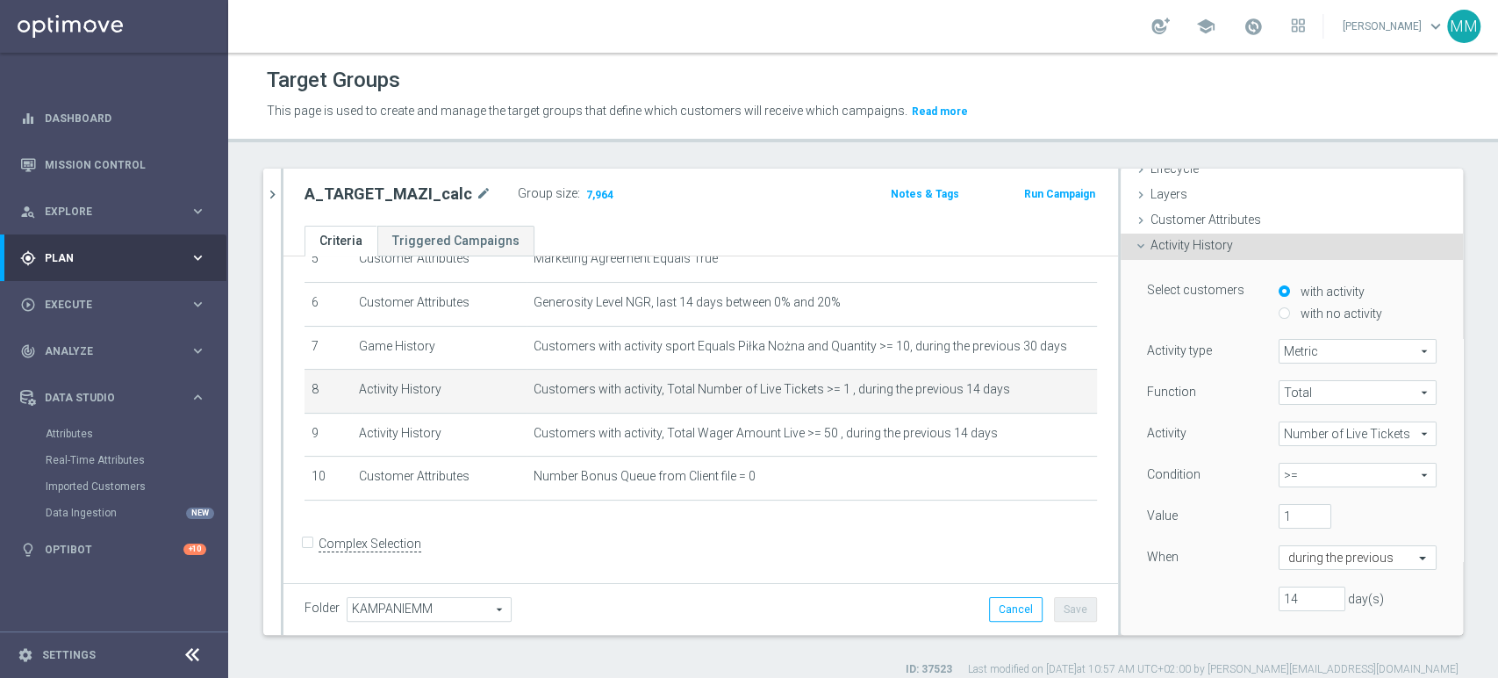
scroll to position [97, 0]
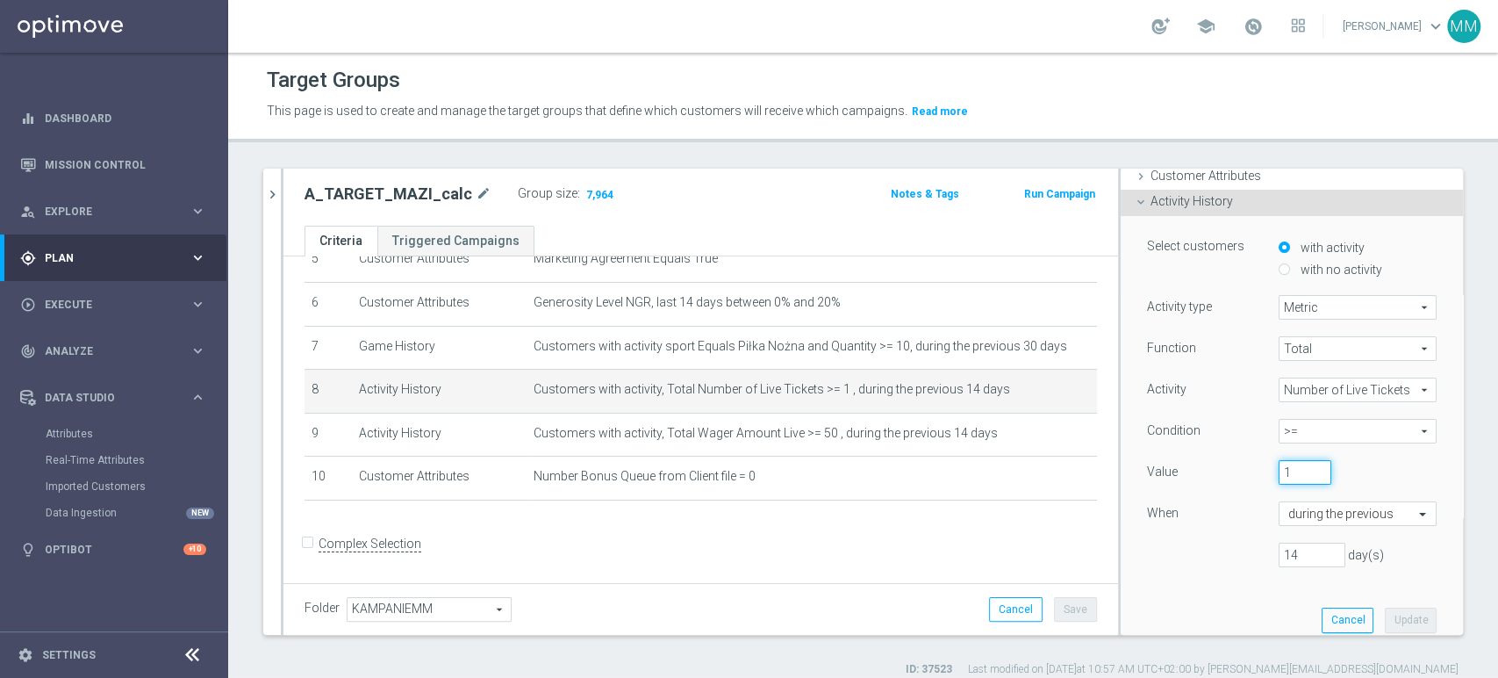
click at [1293, 466] on input "1" at bounding box center [1305, 472] width 53 height 25
click at [1279, 474] on input "1" at bounding box center [1305, 472] width 53 height 25
type input "3"
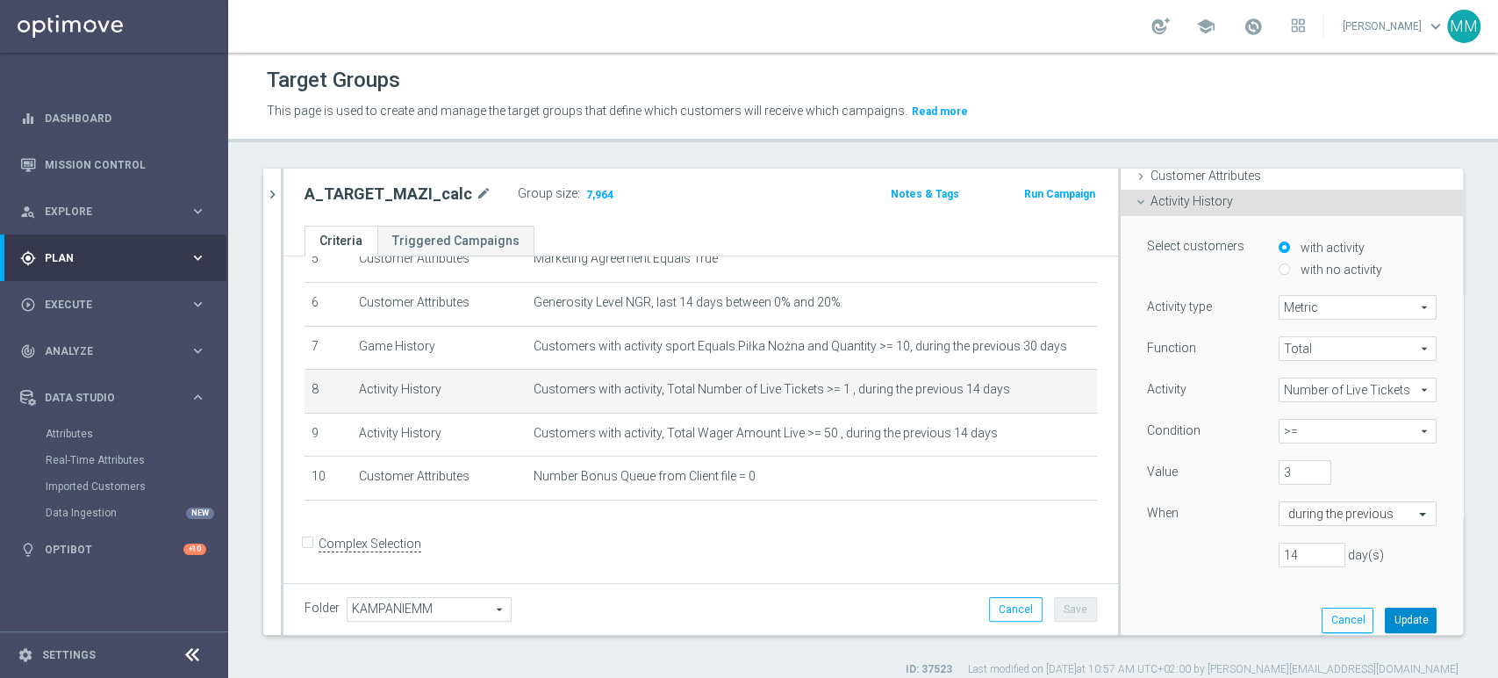
click at [1386, 614] on button "Update" at bounding box center [1411, 619] width 52 height 25
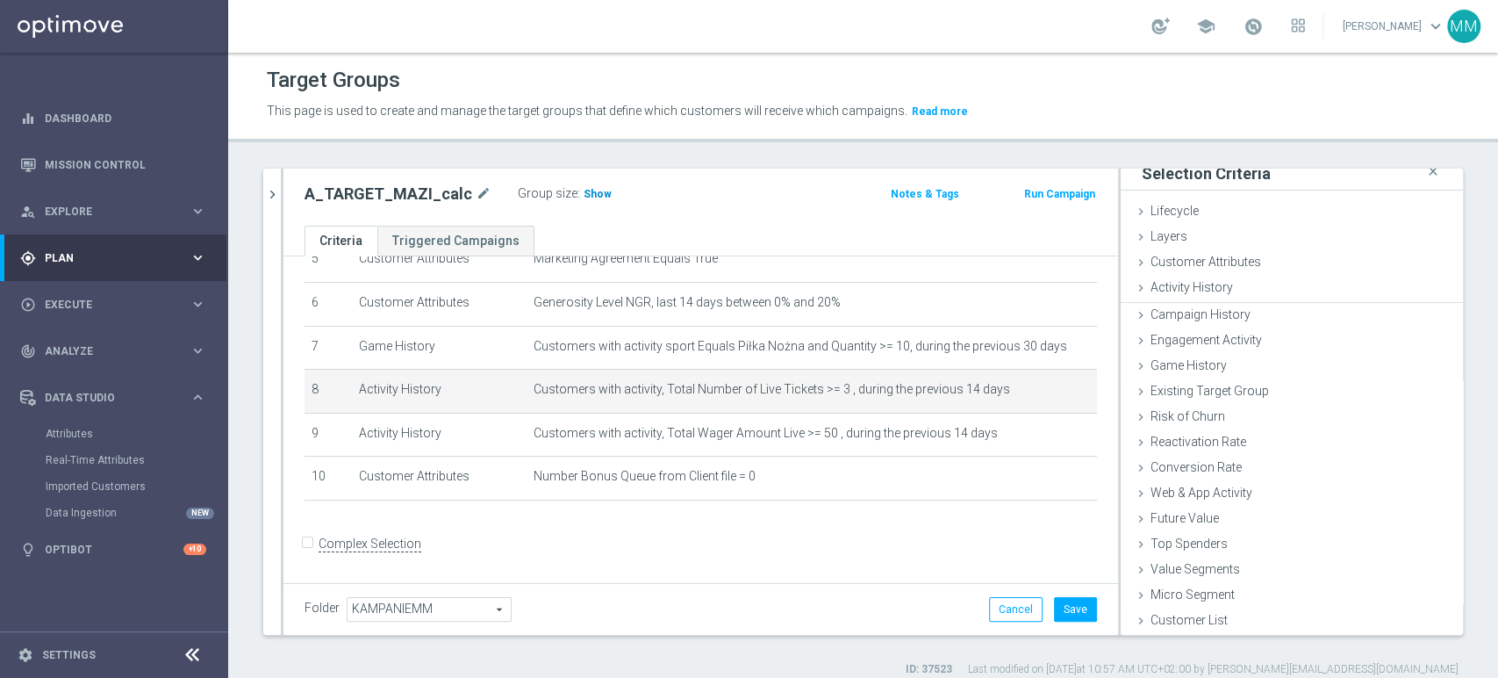
scroll to position [9, 0]
click at [584, 188] on span "Show" at bounding box center [598, 194] width 28 height 12
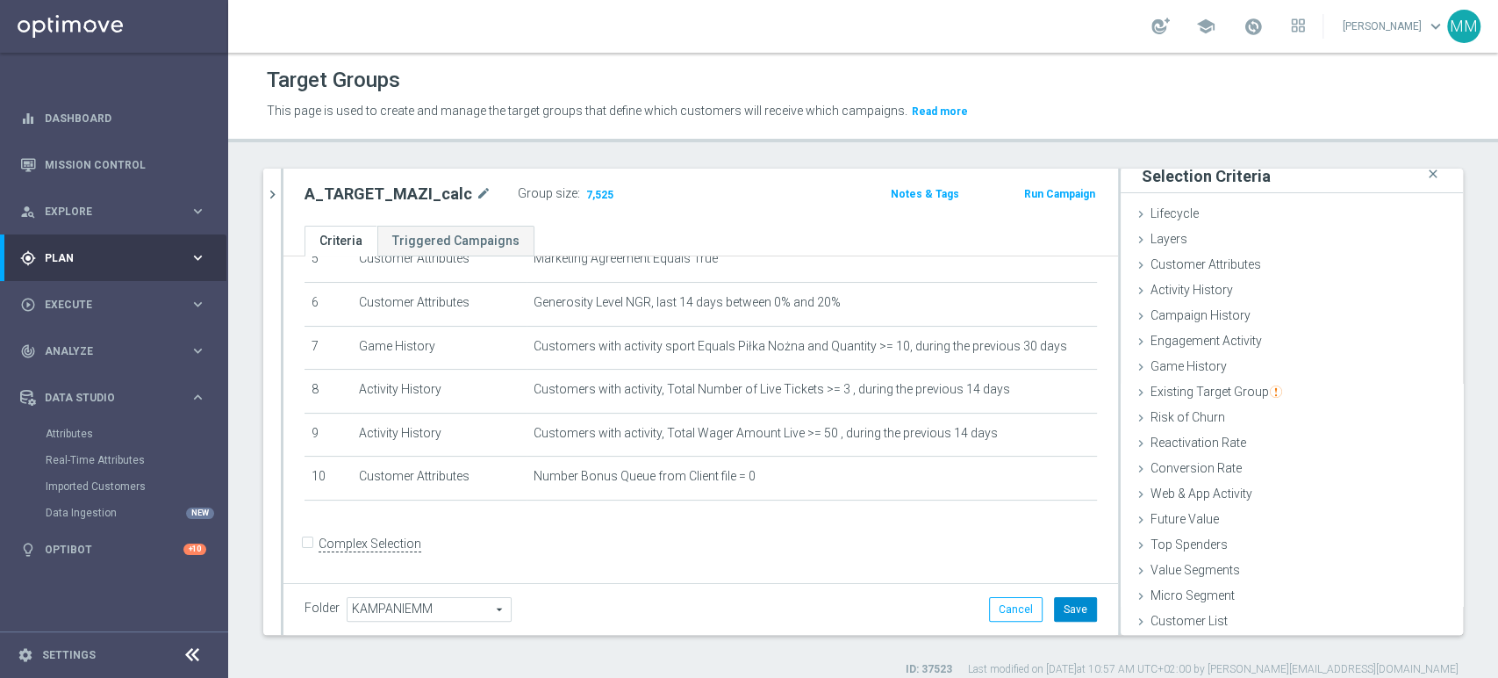
click at [1068, 614] on button "Save" at bounding box center [1075, 609] width 43 height 25
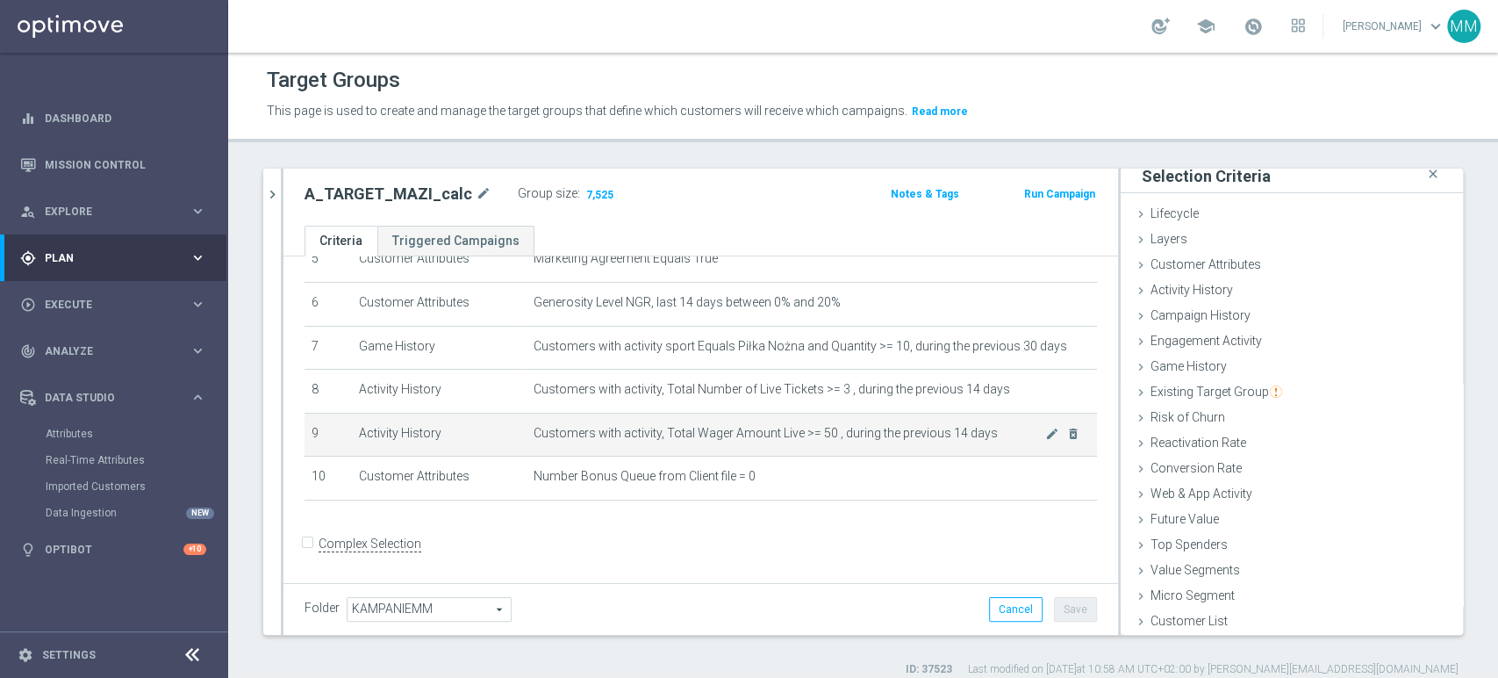
click at [644, 443] on td "Customers with activity, Total Wager Amount Live >= 50 , during the previous 14…" at bounding box center [812, 435] width 571 height 44
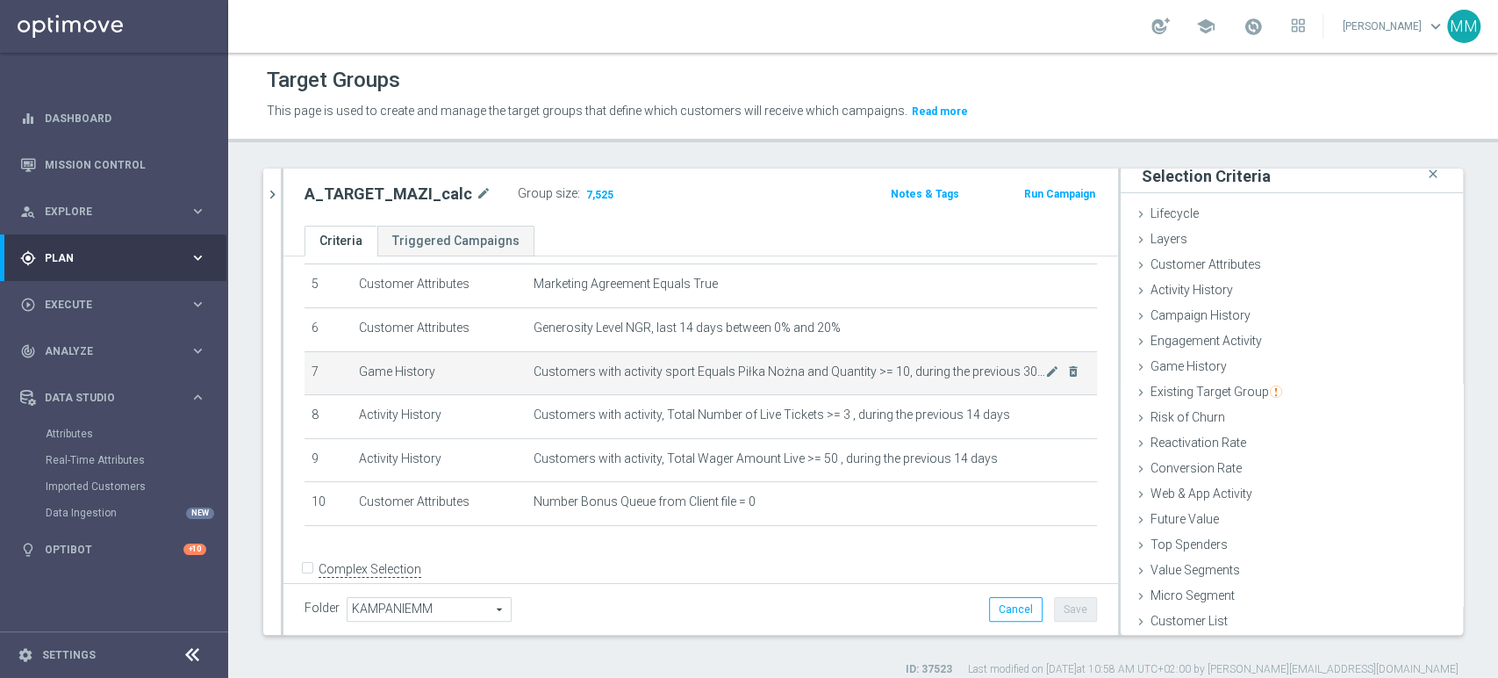
scroll to position [254, 0]
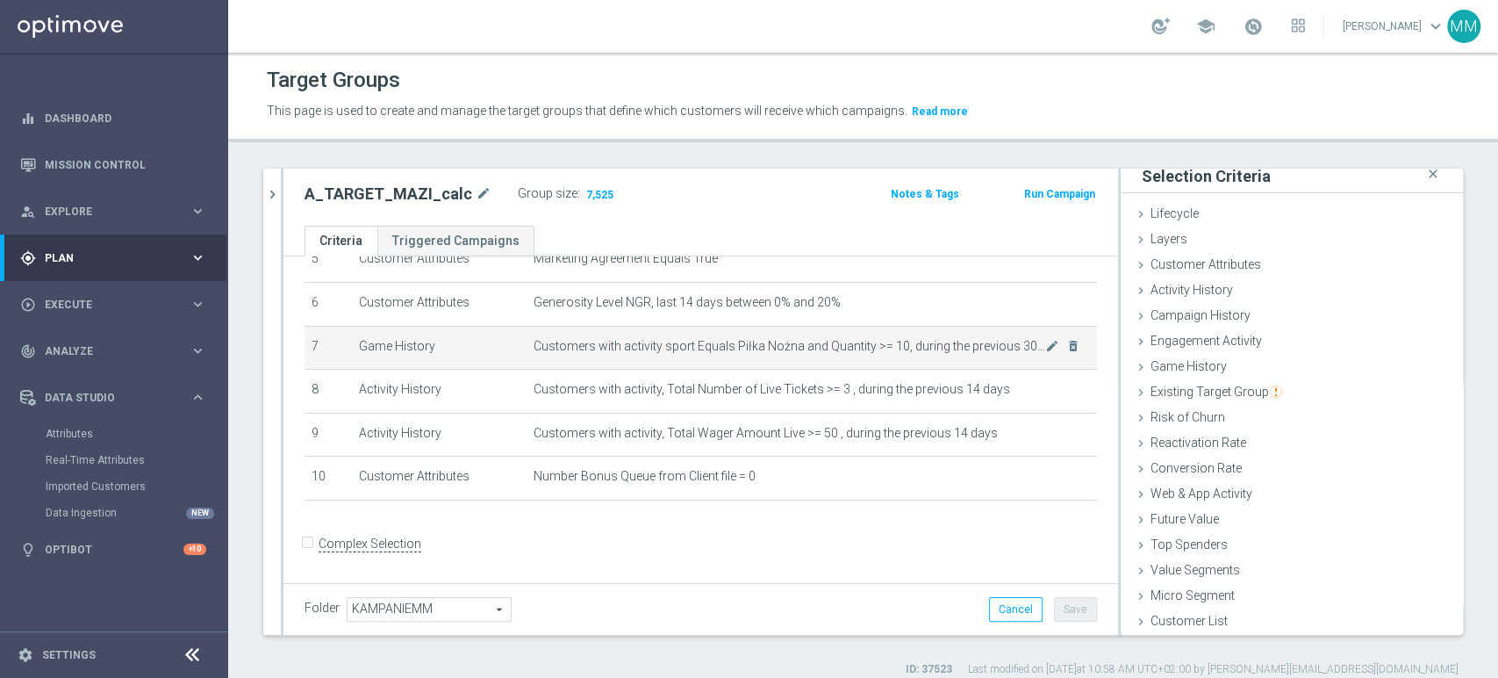
click at [850, 343] on span "Customers with activity sport Equals Piłka Nożna and Quantity >= 10, during the…" at bounding box center [790, 346] width 512 height 15
click at [747, 344] on span "Customers with activity sport Equals Piłka Nożna and Quantity >= 10, during the…" at bounding box center [790, 346] width 512 height 15
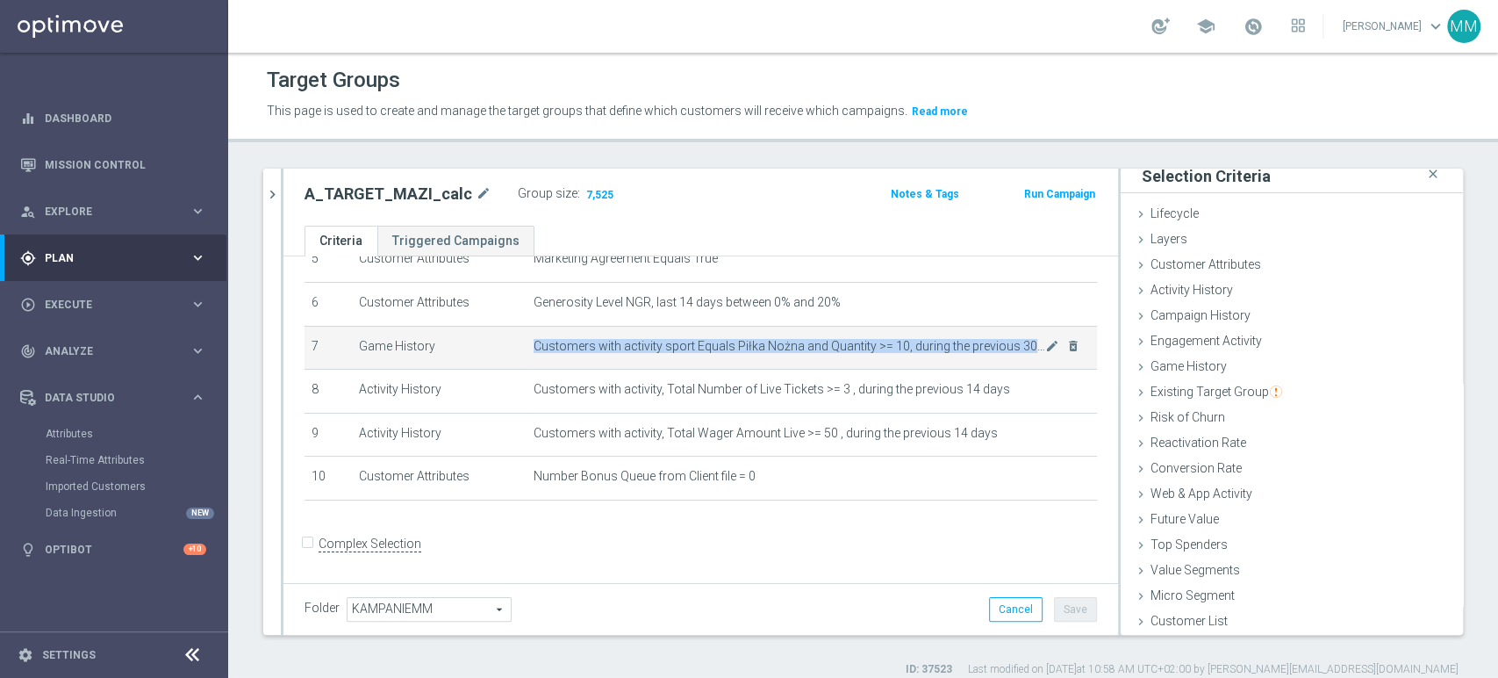
click at [747, 344] on span "Customers with activity sport Equals Piłka Nożna and Quantity >= 10, during the…" at bounding box center [790, 346] width 512 height 15
click at [620, 364] on td "Customers with activity sport Equals Piłka Nożna and Quantity >= 10, during the…" at bounding box center [812, 348] width 571 height 44
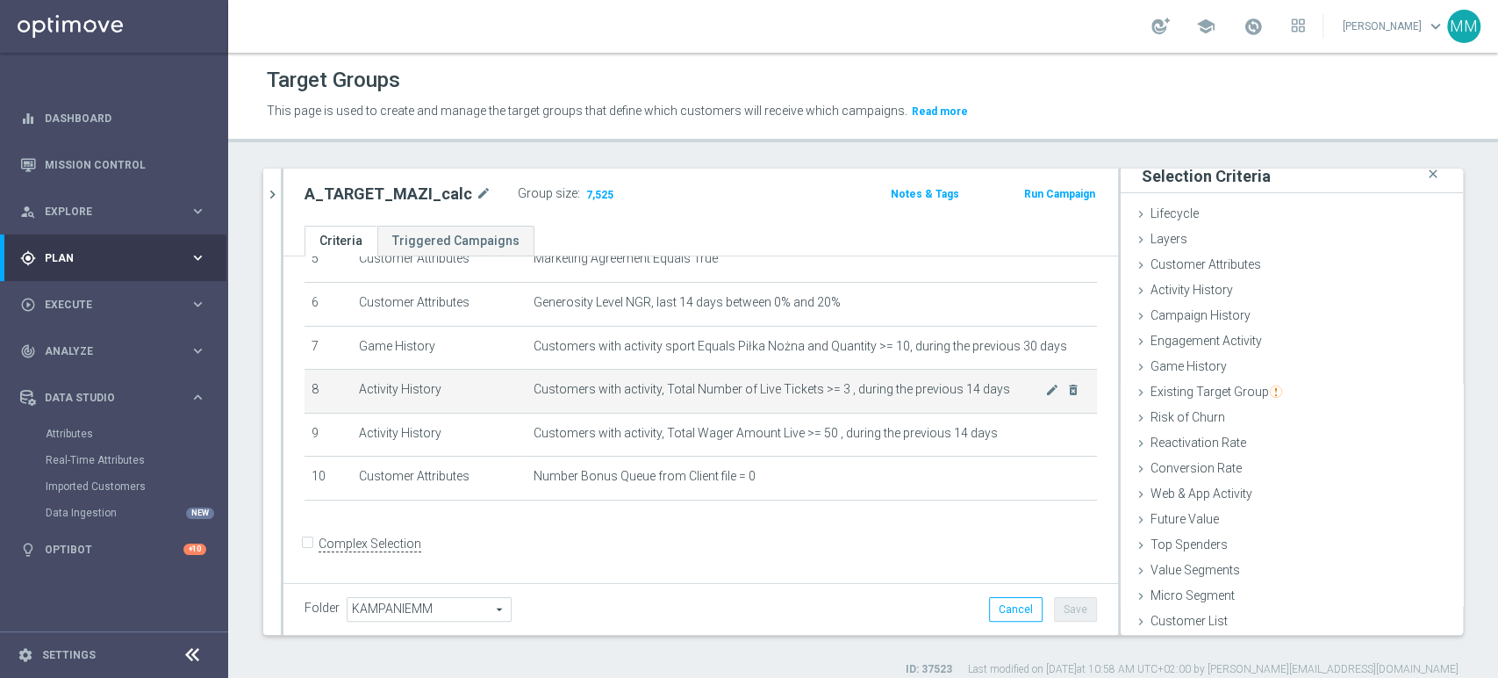
click at [696, 406] on td "Customers with activity, Total Number of Live Tickets >= 3 , during the previou…" at bounding box center [812, 392] width 571 height 44
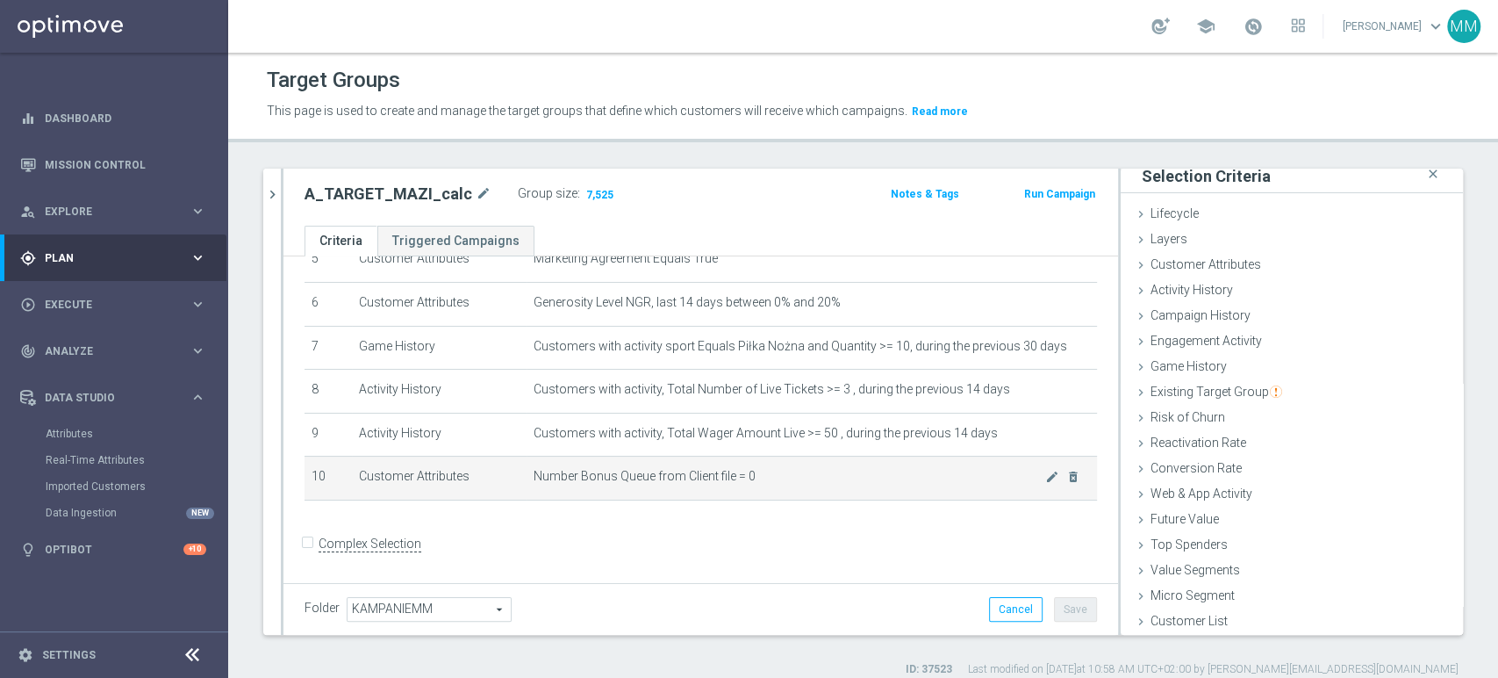
click at [723, 481] on span "Number Bonus Queue from Client file = 0" at bounding box center [790, 476] width 512 height 15
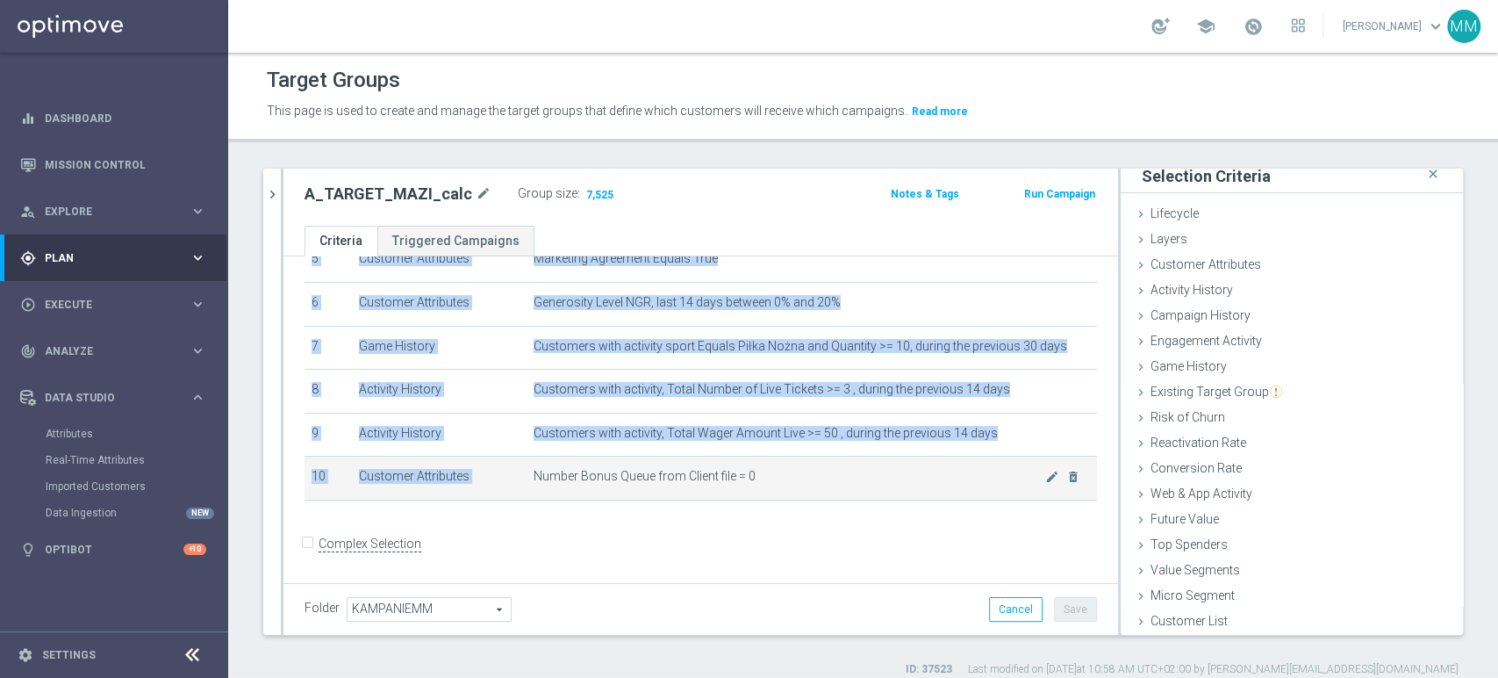
click at [723, 481] on span "Number Bonus Queue from Client file = 0" at bounding box center [790, 476] width 512 height 15
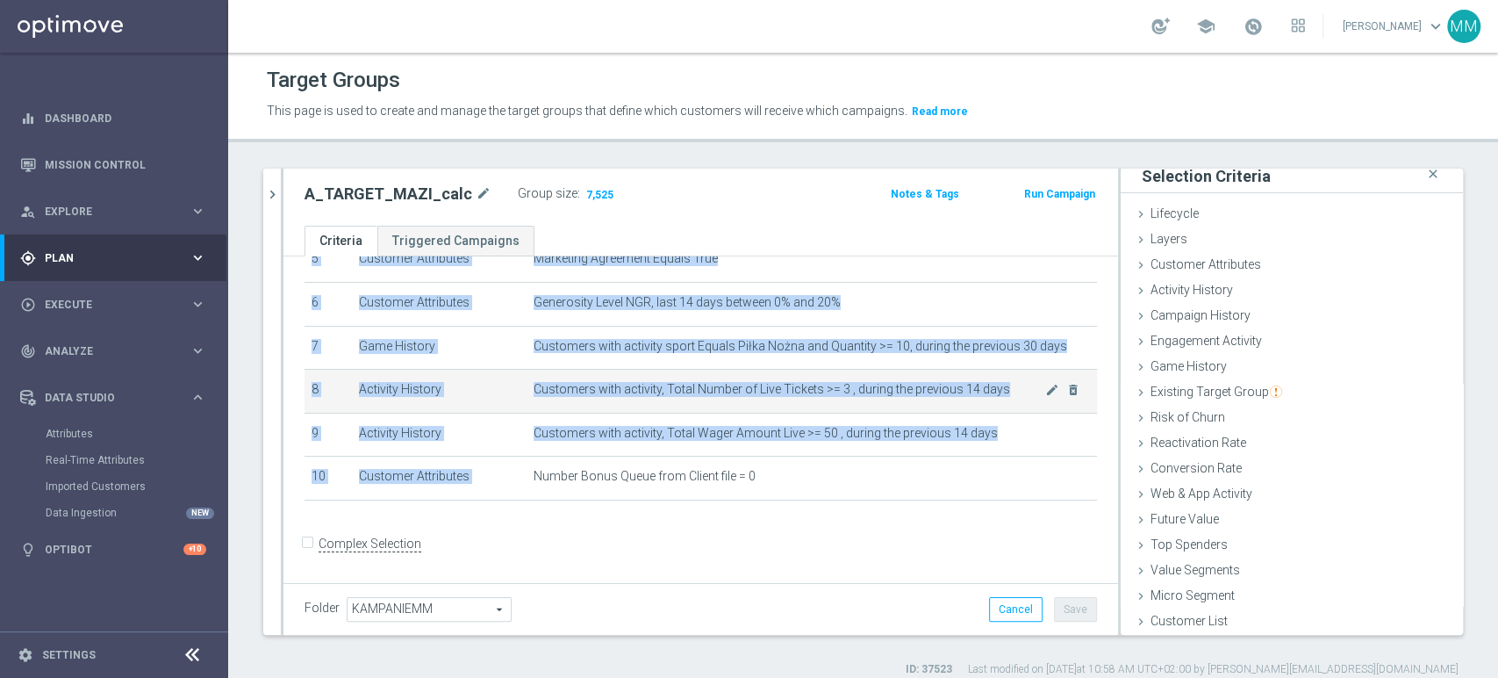
click at [723, 394] on span "Customers with activity, Total Number of Live Tickets >= 3 , during the previou…" at bounding box center [790, 389] width 512 height 15
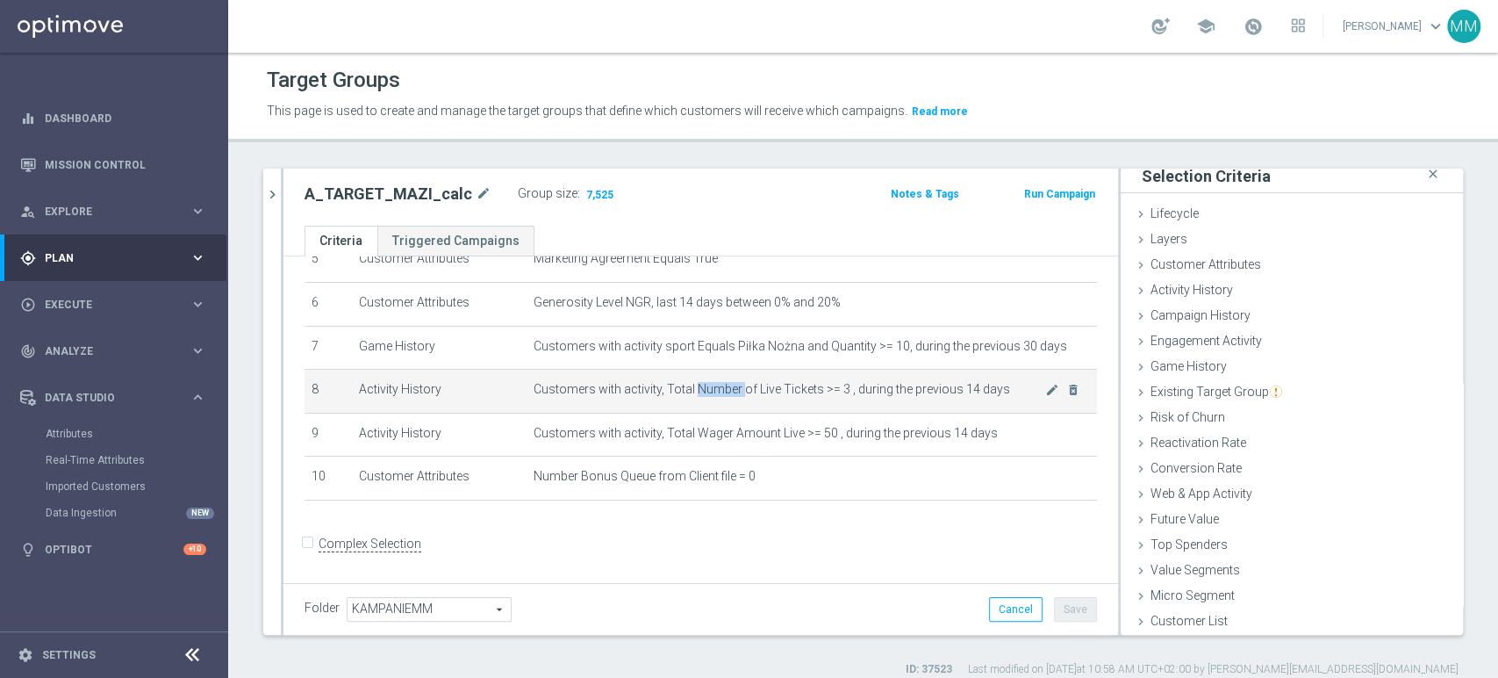
click at [723, 394] on span "Customers with activity, Total Number of Live Tickets >= 3 , during the previou…" at bounding box center [790, 389] width 512 height 15
click at [663, 391] on span "Customers with activity, Total Number of Live Tickets >= 3 , during the previou…" at bounding box center [790, 389] width 512 height 15
drag, startPoint x: 663, startPoint y: 391, endPoint x: 829, endPoint y: 391, distance: 166.8
click at [829, 391] on span "Customers with activity, Total Number of Live Tickets >= 3 , during the previou…" at bounding box center [790, 389] width 512 height 15
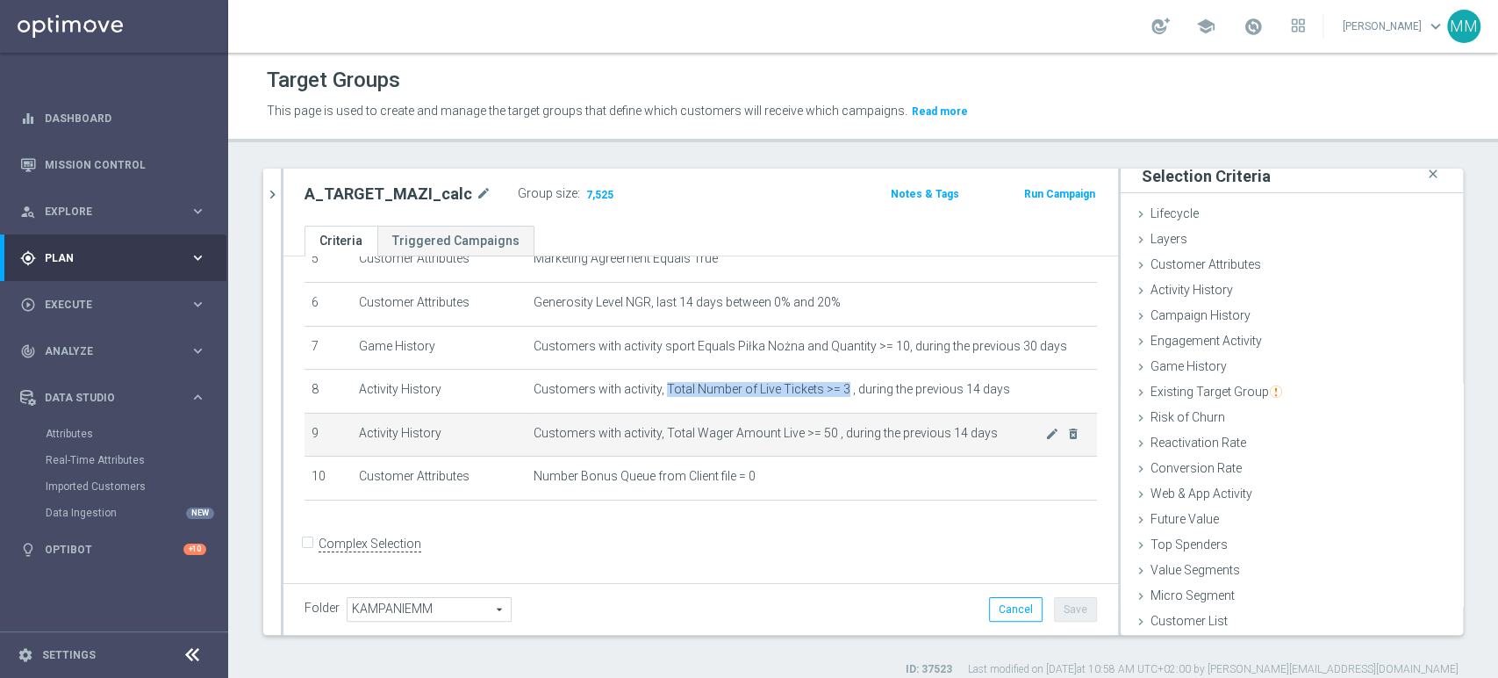
copy span "Total Number of Live Tickets >= 3"
click at [695, 434] on span "Customers with activity, Total Wager Amount Live >= 50 , during the previous 14…" at bounding box center [790, 433] width 512 height 15
drag, startPoint x: 695, startPoint y: 434, endPoint x: 817, endPoint y: 437, distance: 122.1
click at [817, 437] on span "Customers with activity, Total Wager Amount Live >= 50 , during the previous 14…" at bounding box center [790, 433] width 512 height 15
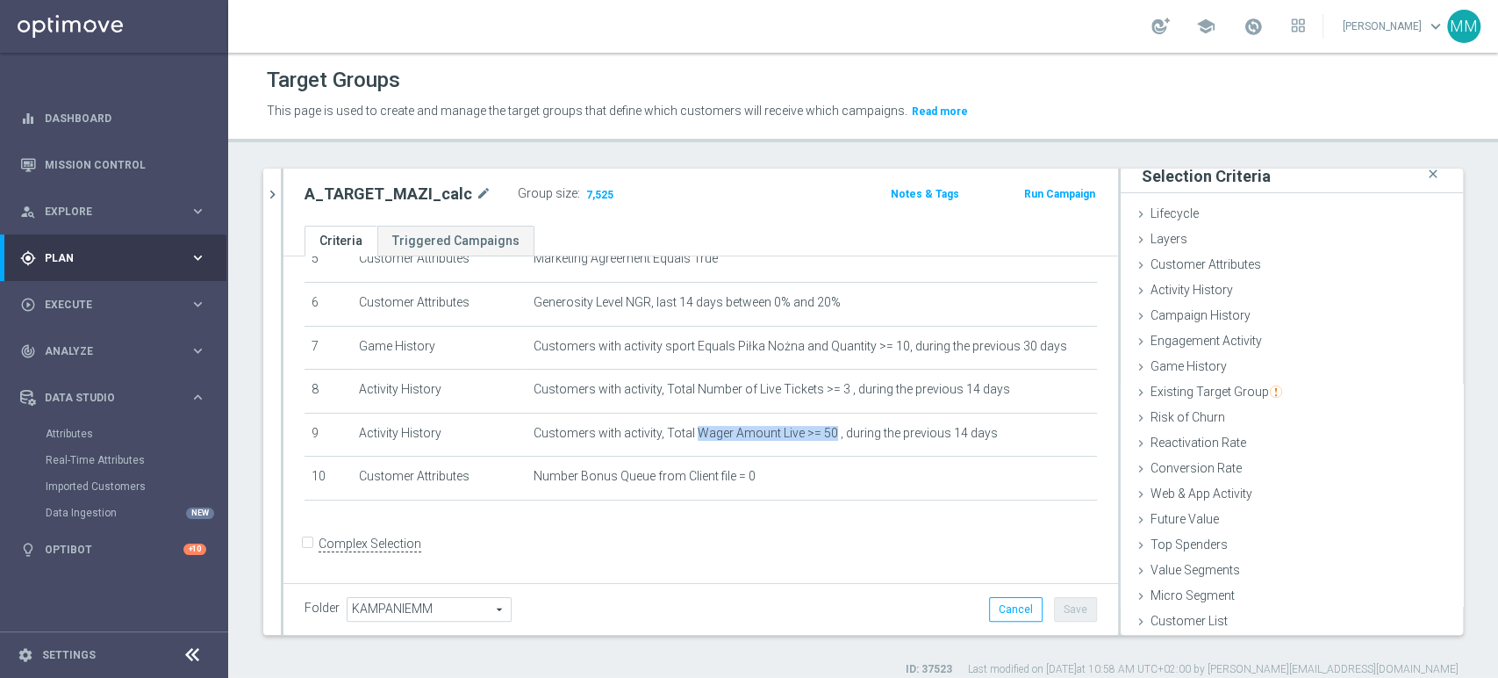
copy span "Wager Amount Live >= 50"
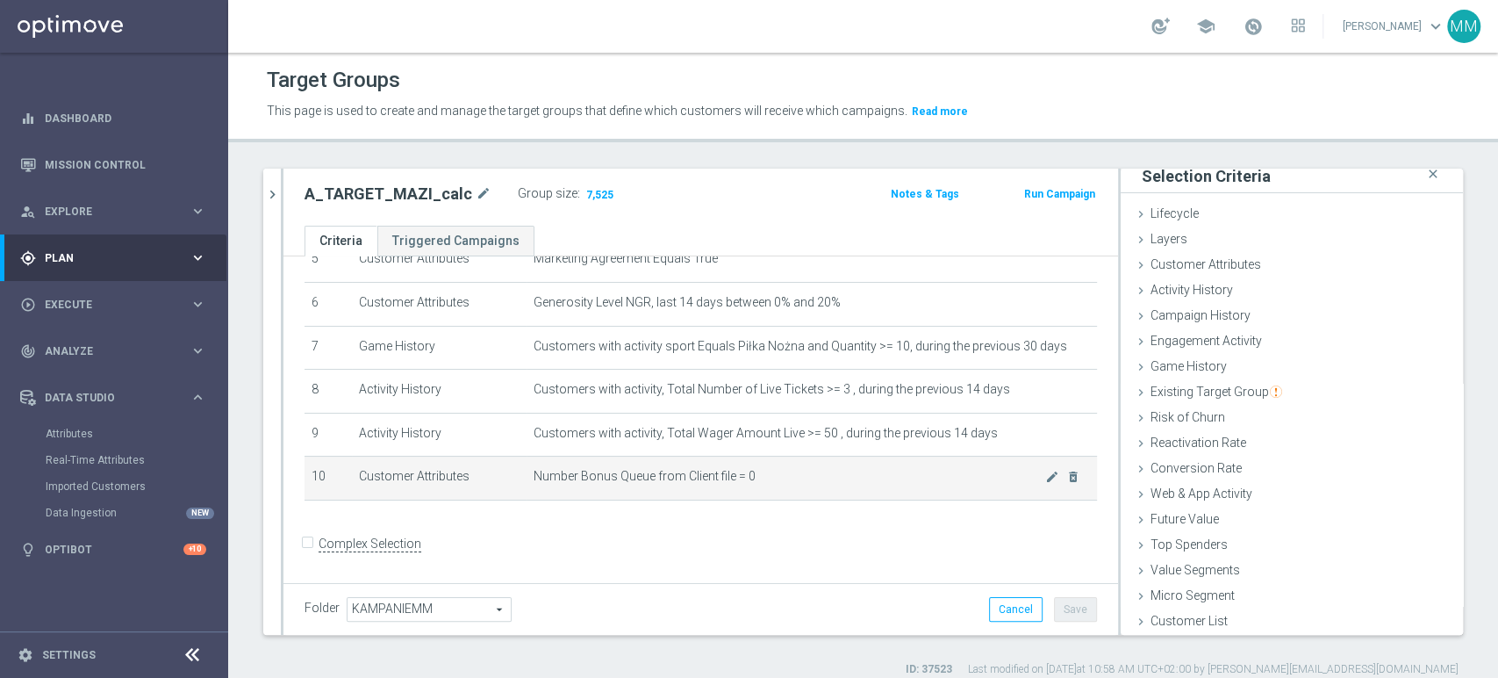
click at [568, 470] on td "Number Bonus Queue from Client file = 0 mode_edit delete_forever" at bounding box center [812, 478] width 571 height 44
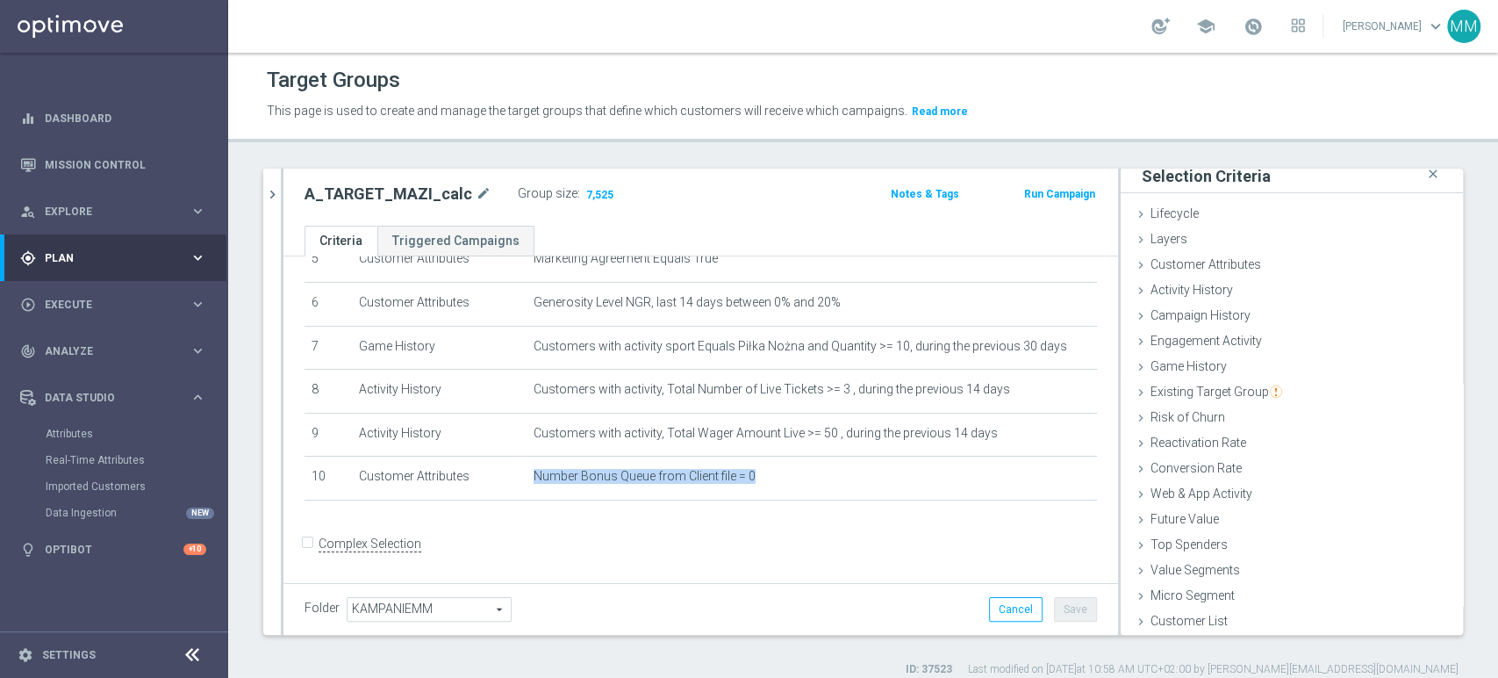
copy div "Number Bonus Queue from Client file = 0 mode_edit delete_forever"
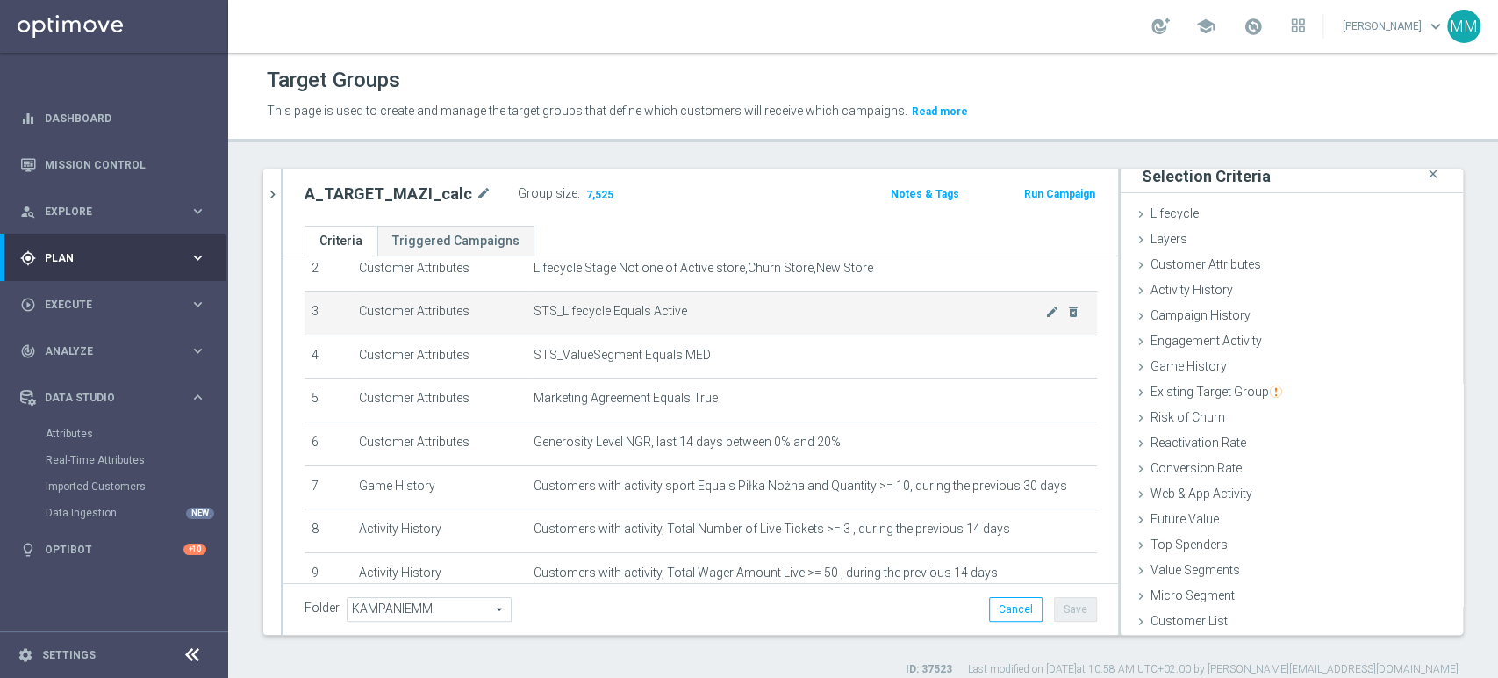
scroll to position [0, 0]
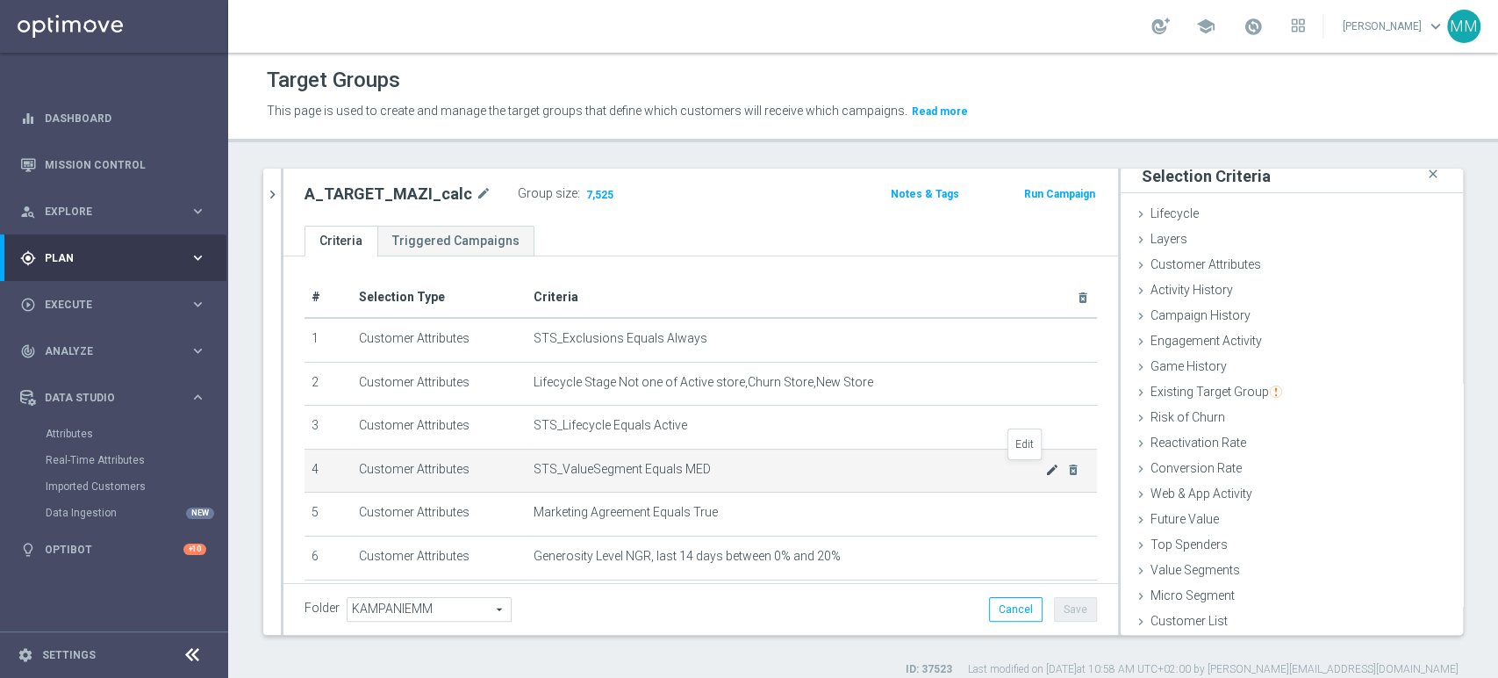
click at [1045, 470] on icon "mode_edit" at bounding box center [1052, 470] width 14 height 14
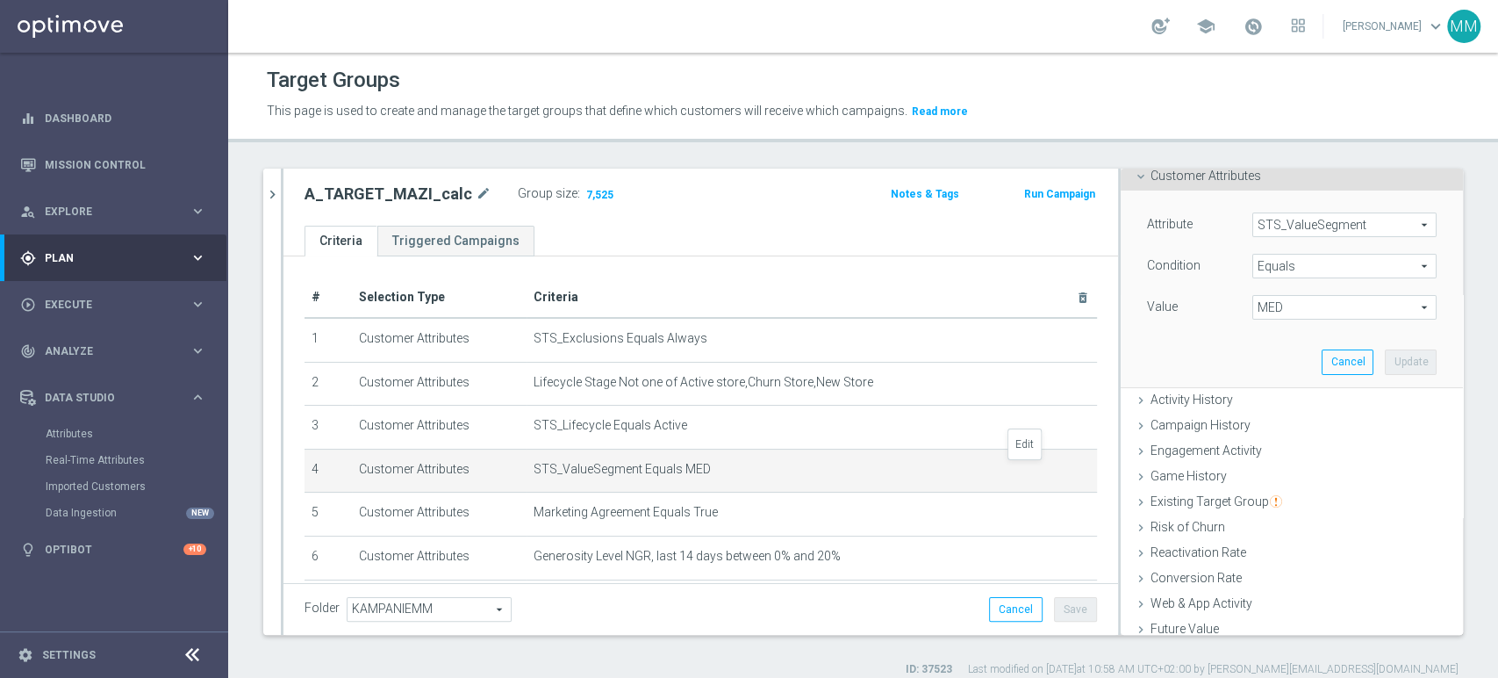
scroll to position [97, 0]
click at [1309, 307] on span "MED" at bounding box center [1344, 307] width 183 height 23
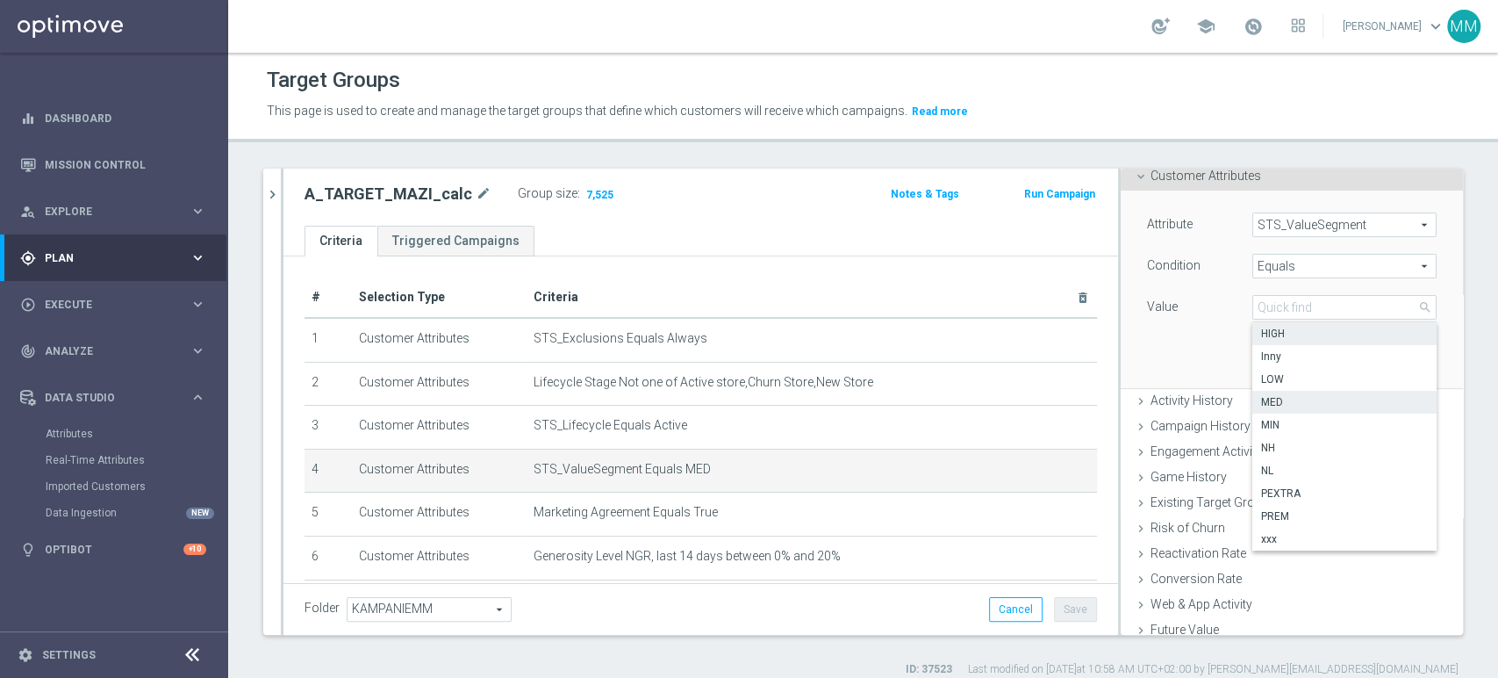
click at [1283, 333] on span "HIGH" at bounding box center [1344, 334] width 167 height 14
type input "HIGH"
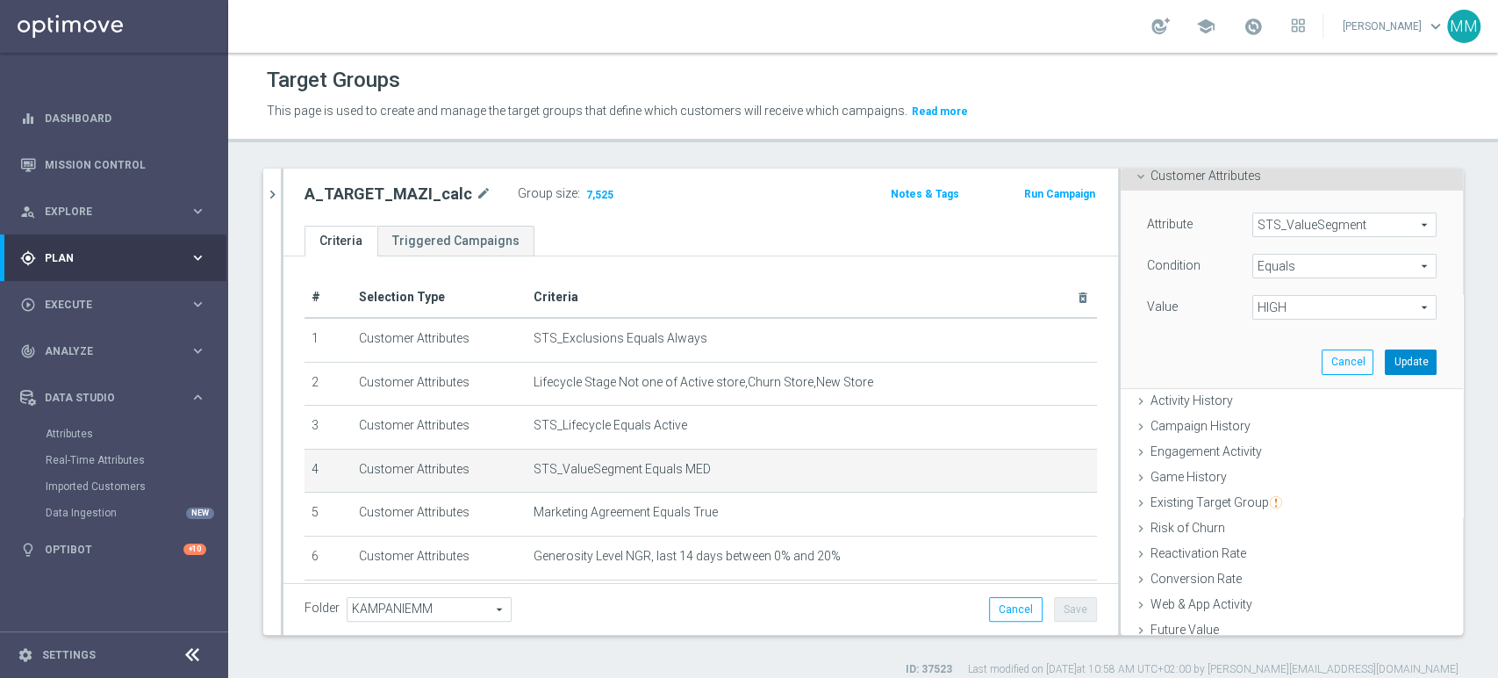
click at [1385, 355] on button "Update" at bounding box center [1411, 361] width 52 height 25
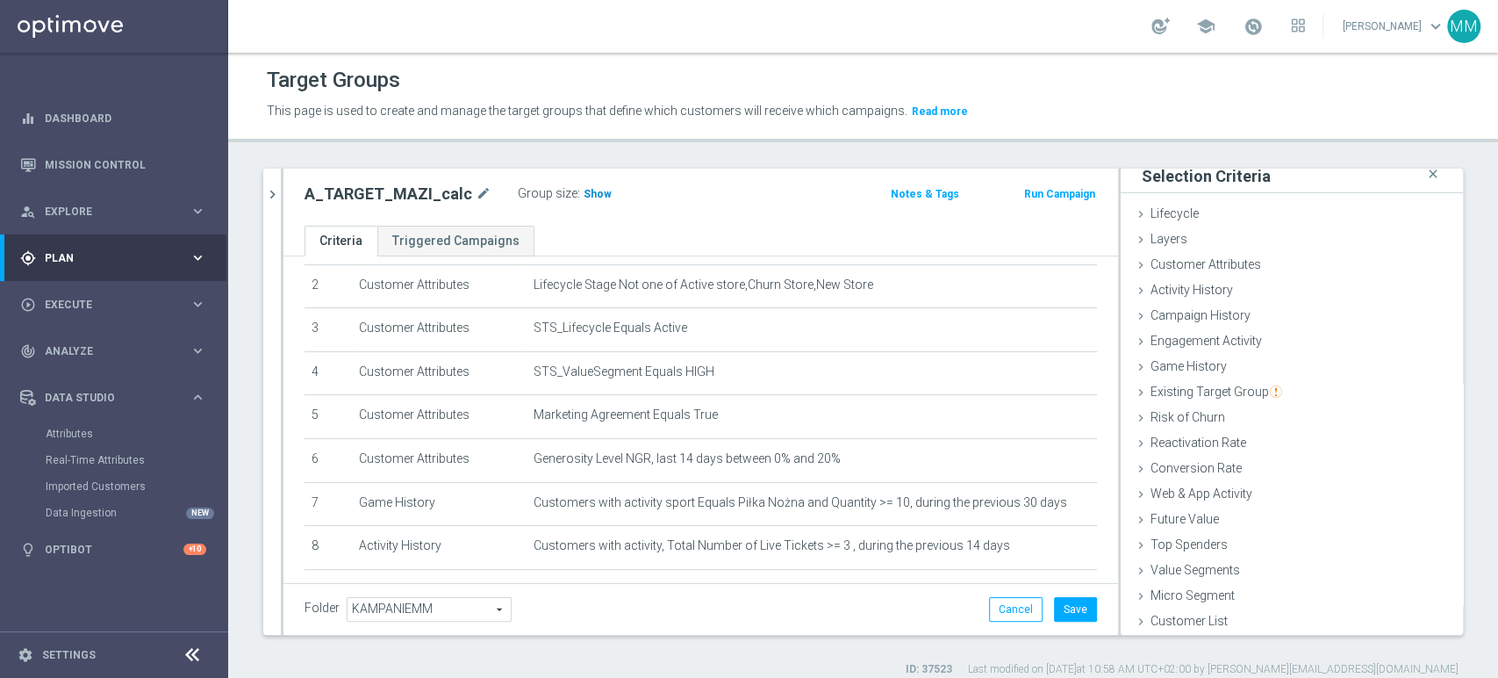
click at [586, 198] on span "Show" at bounding box center [598, 194] width 28 height 12
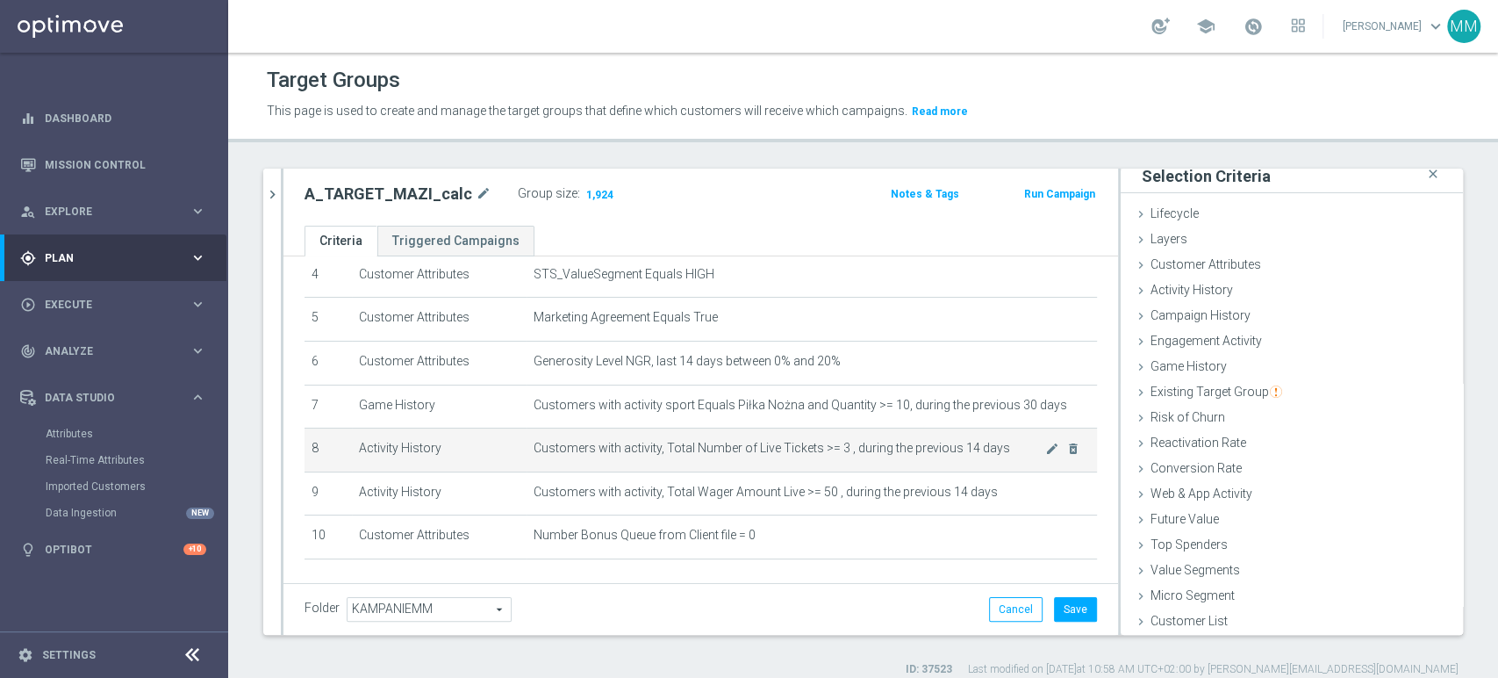
scroll to position [254, 0]
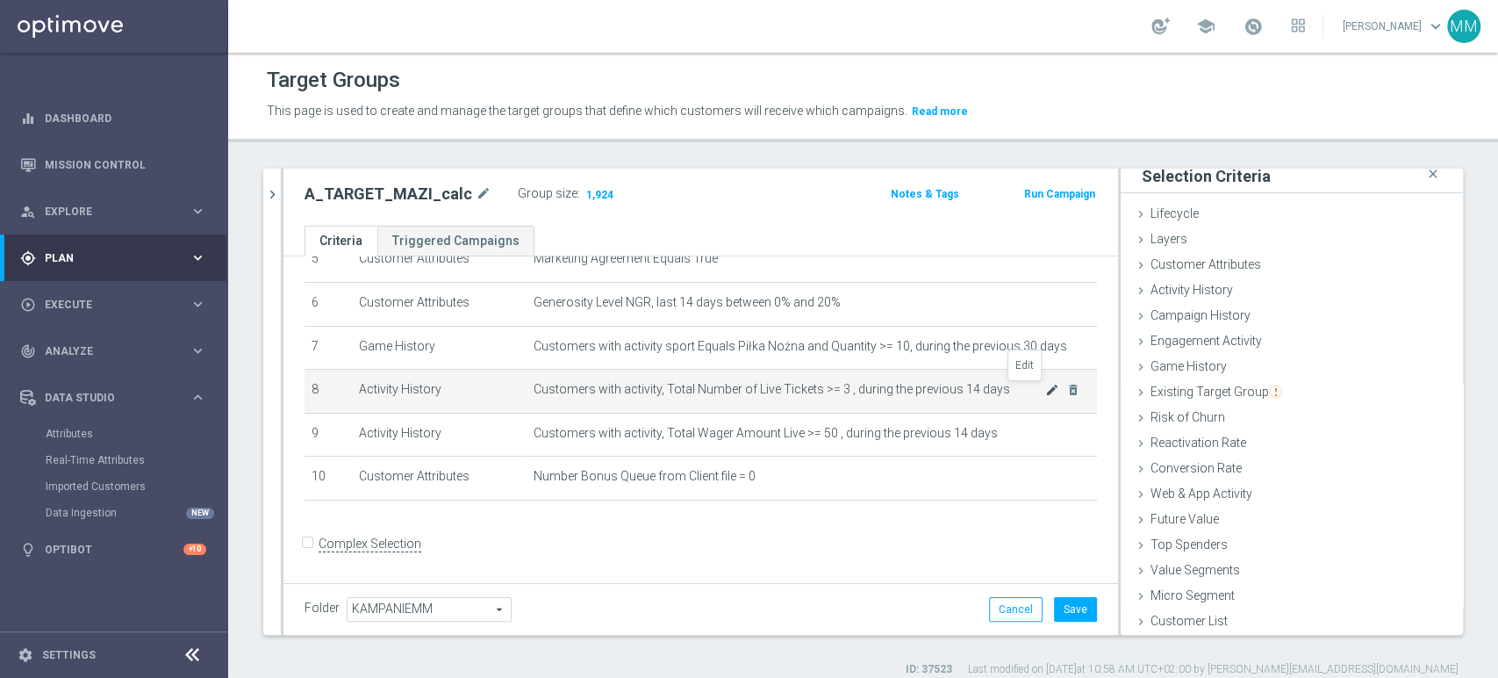
click at [1045, 392] on icon "mode_edit" at bounding box center [1052, 390] width 14 height 14
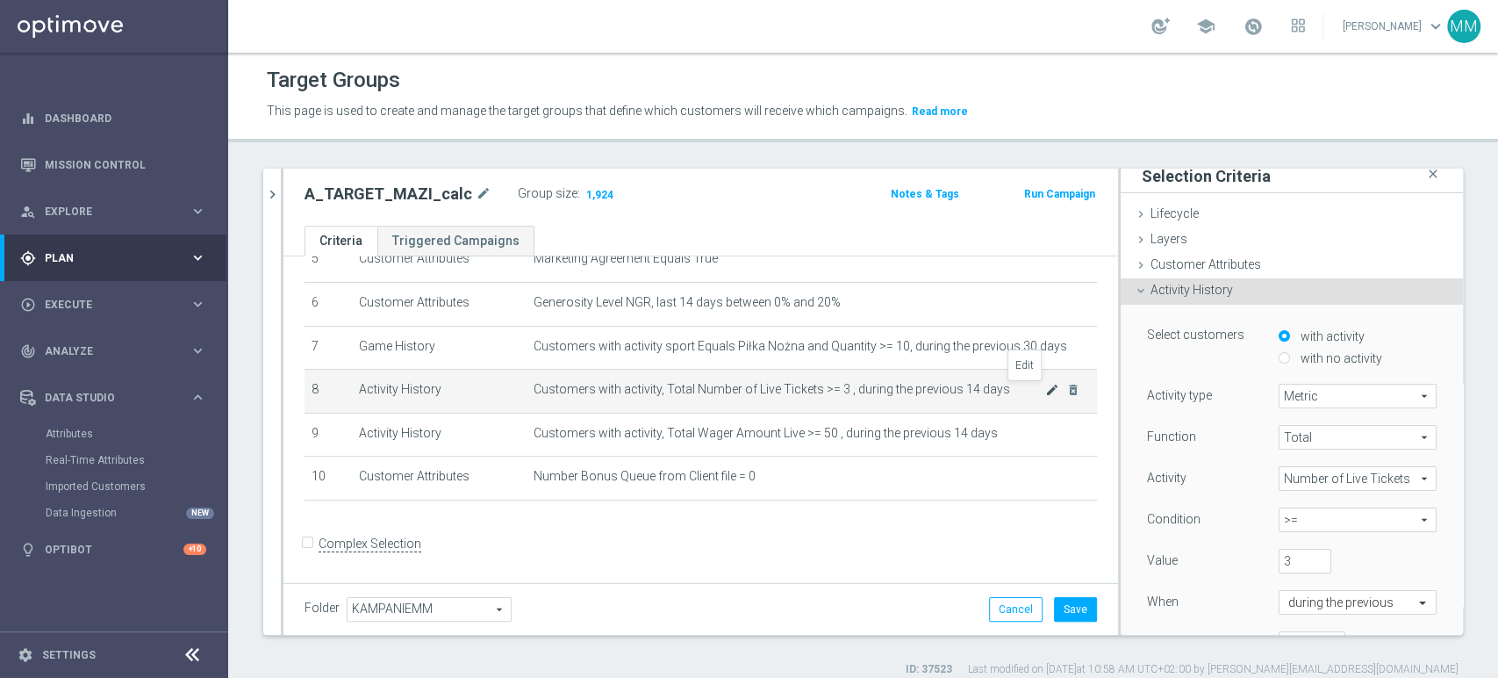
scroll to position [97, 0]
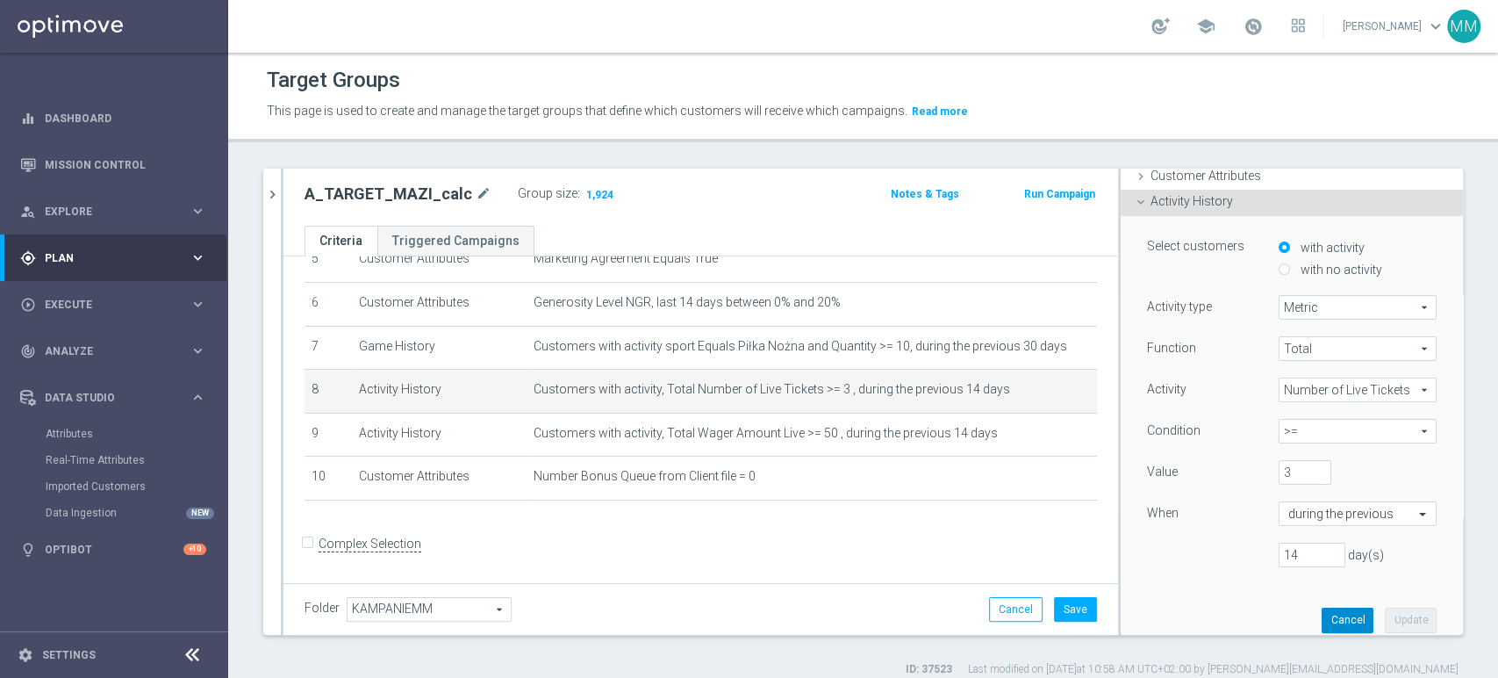
click at [1334, 612] on button "Cancel" at bounding box center [1348, 619] width 52 height 25
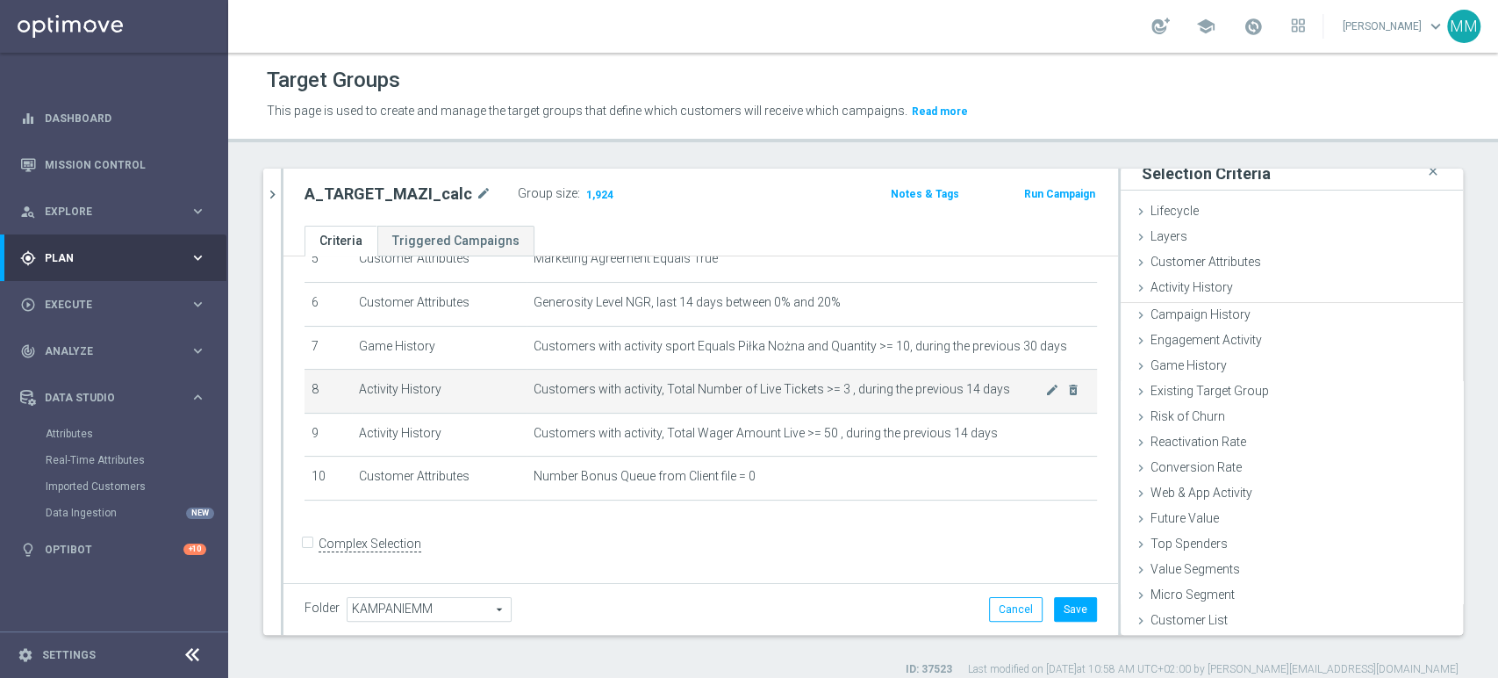
scroll to position [9, 0]
click at [1045, 391] on icon "mode_edit" at bounding box center [1052, 390] width 14 height 14
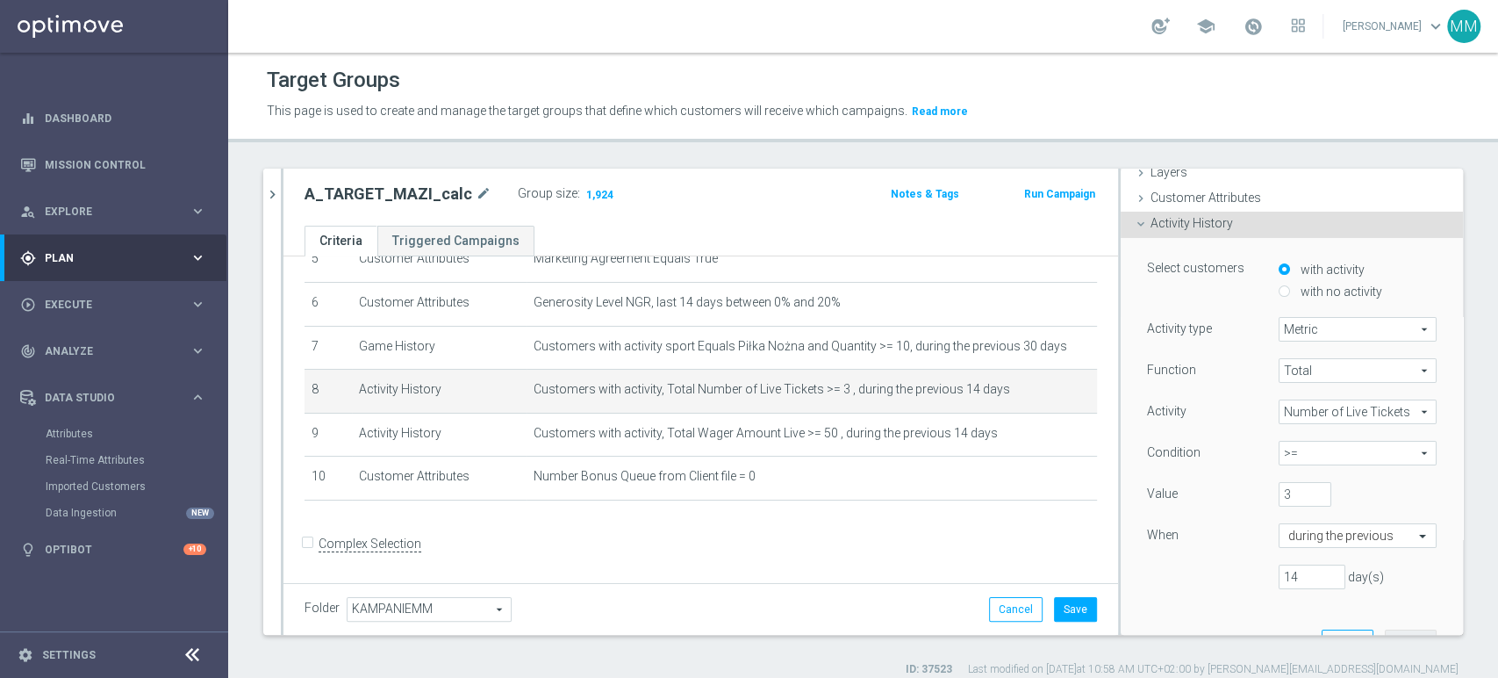
scroll to position [106, 0]
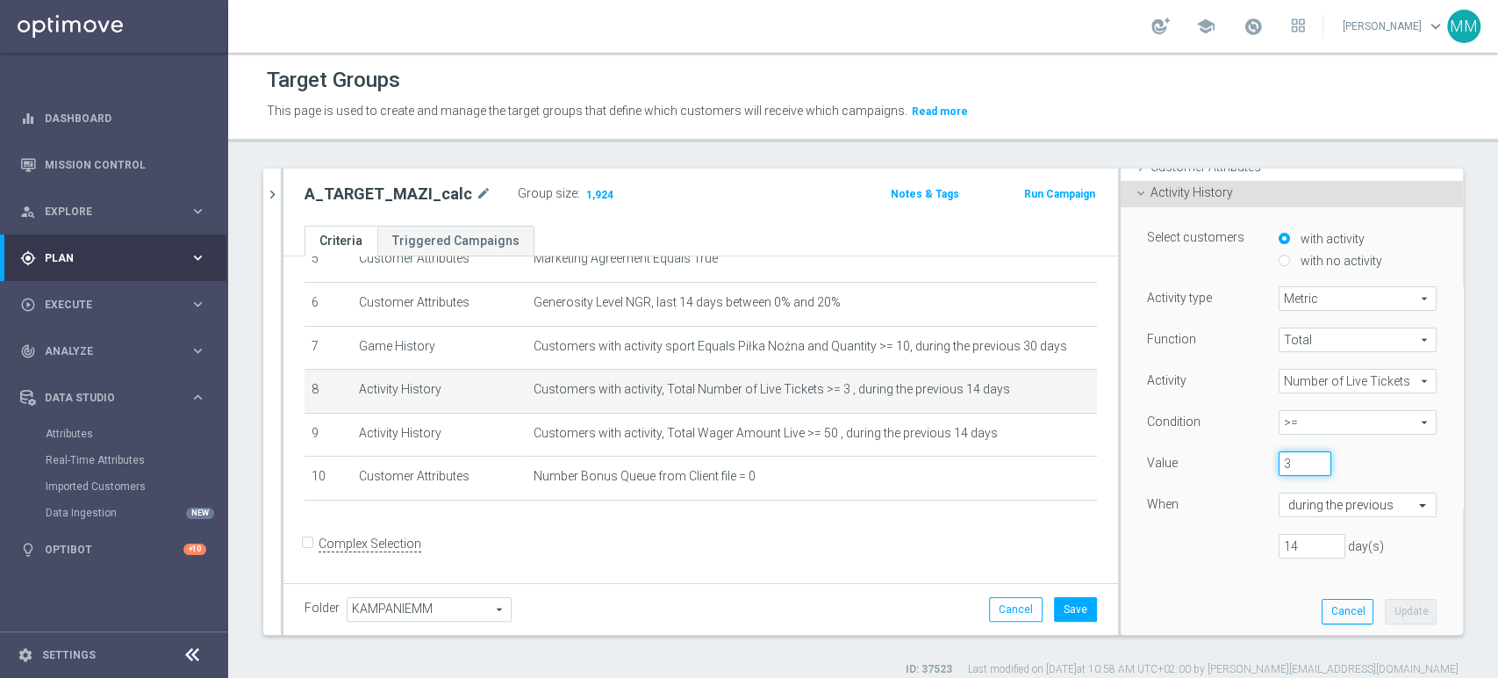
click at [1279, 469] on input "3" at bounding box center [1305, 463] width 53 height 25
type input "5"
click at [1390, 606] on button "Update" at bounding box center [1411, 611] width 52 height 25
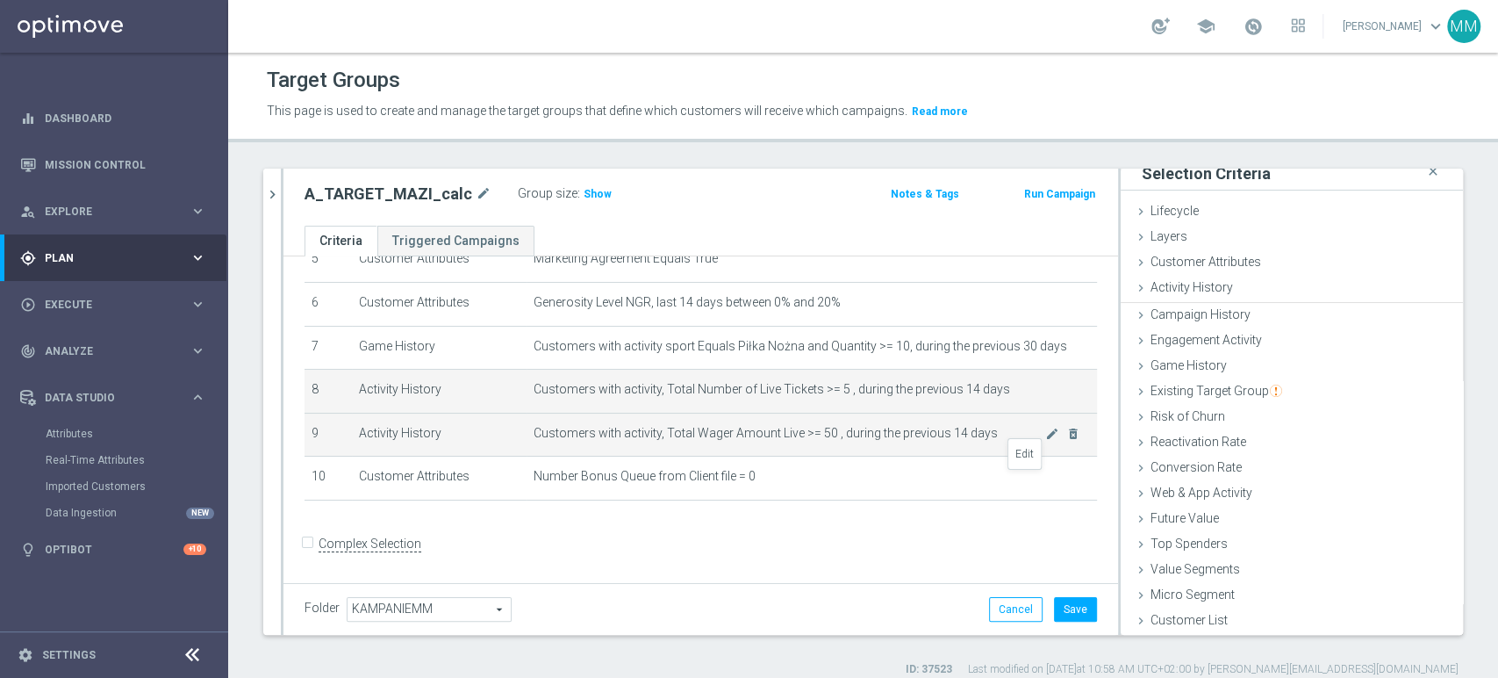
scroll to position [9, 0]
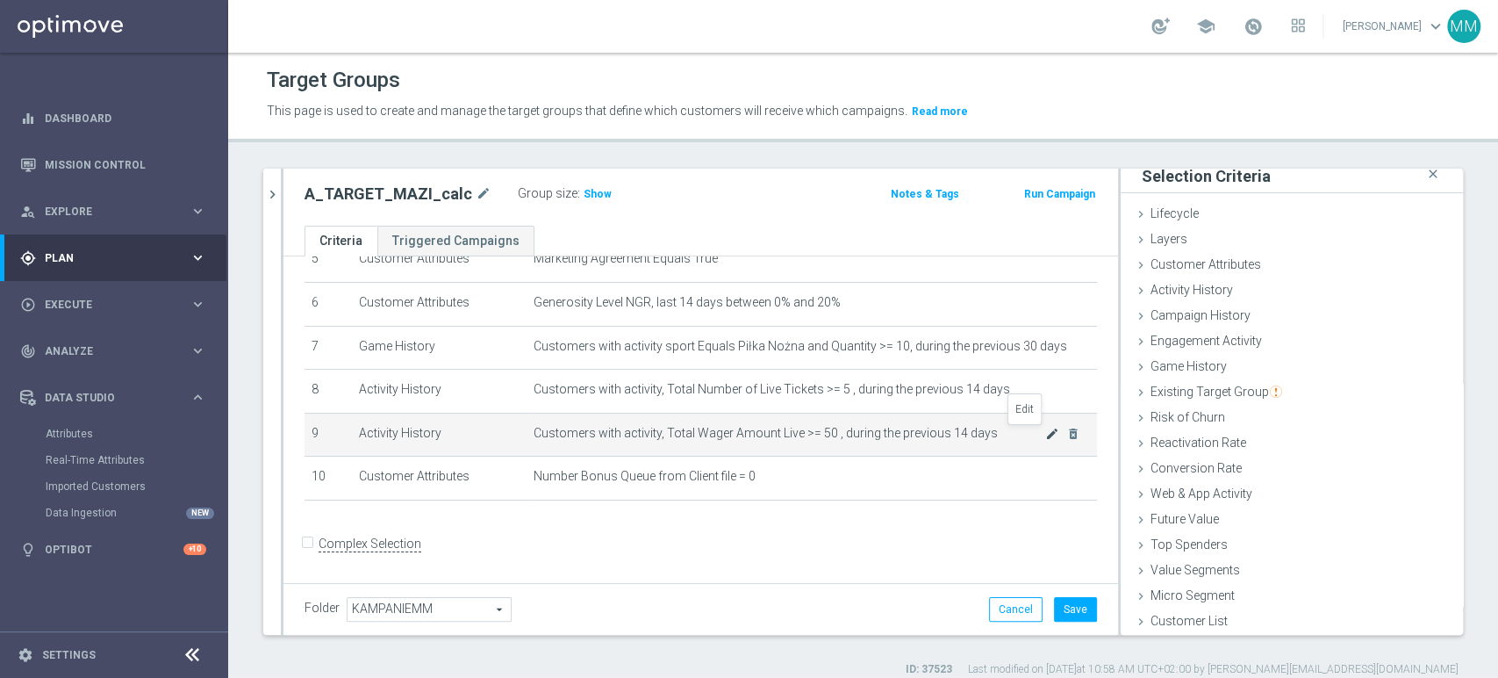
click at [1045, 433] on icon "mode_edit" at bounding box center [1052, 434] width 14 height 14
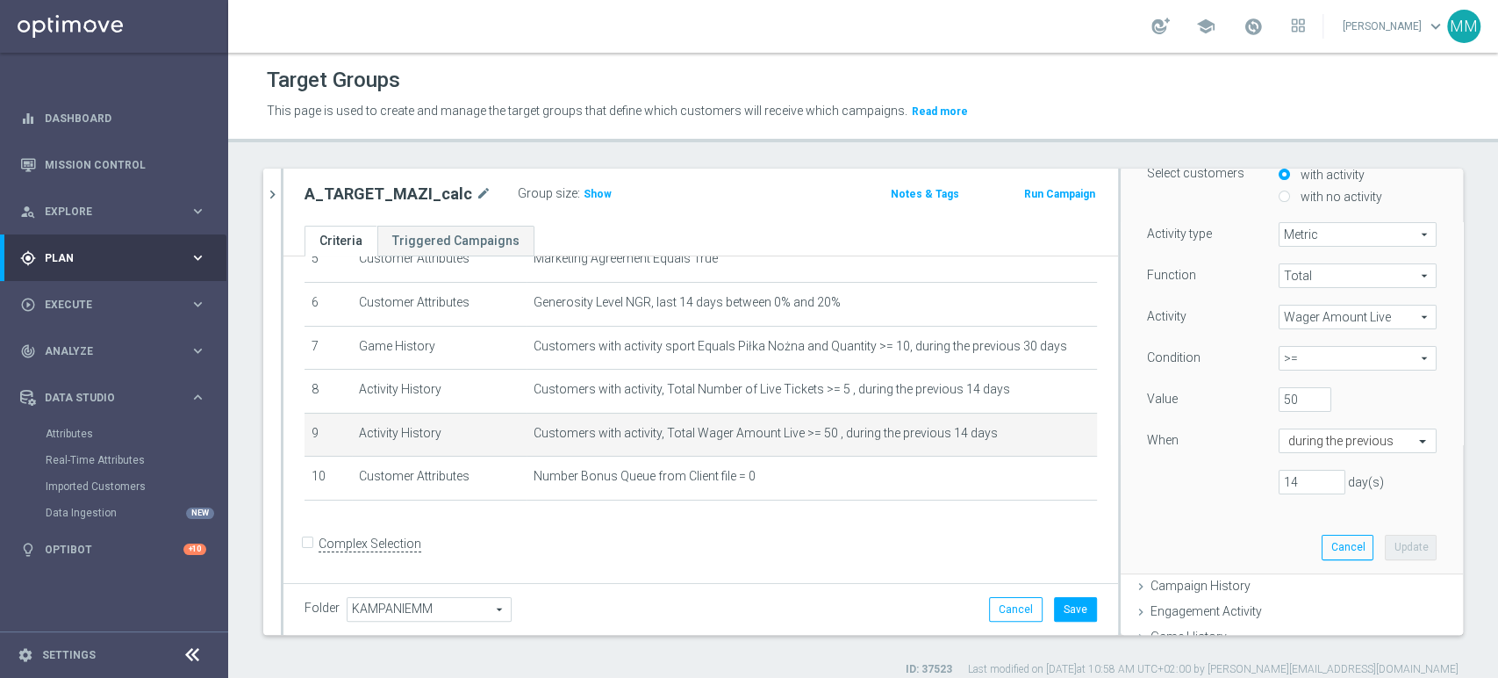
scroll to position [204, 0]
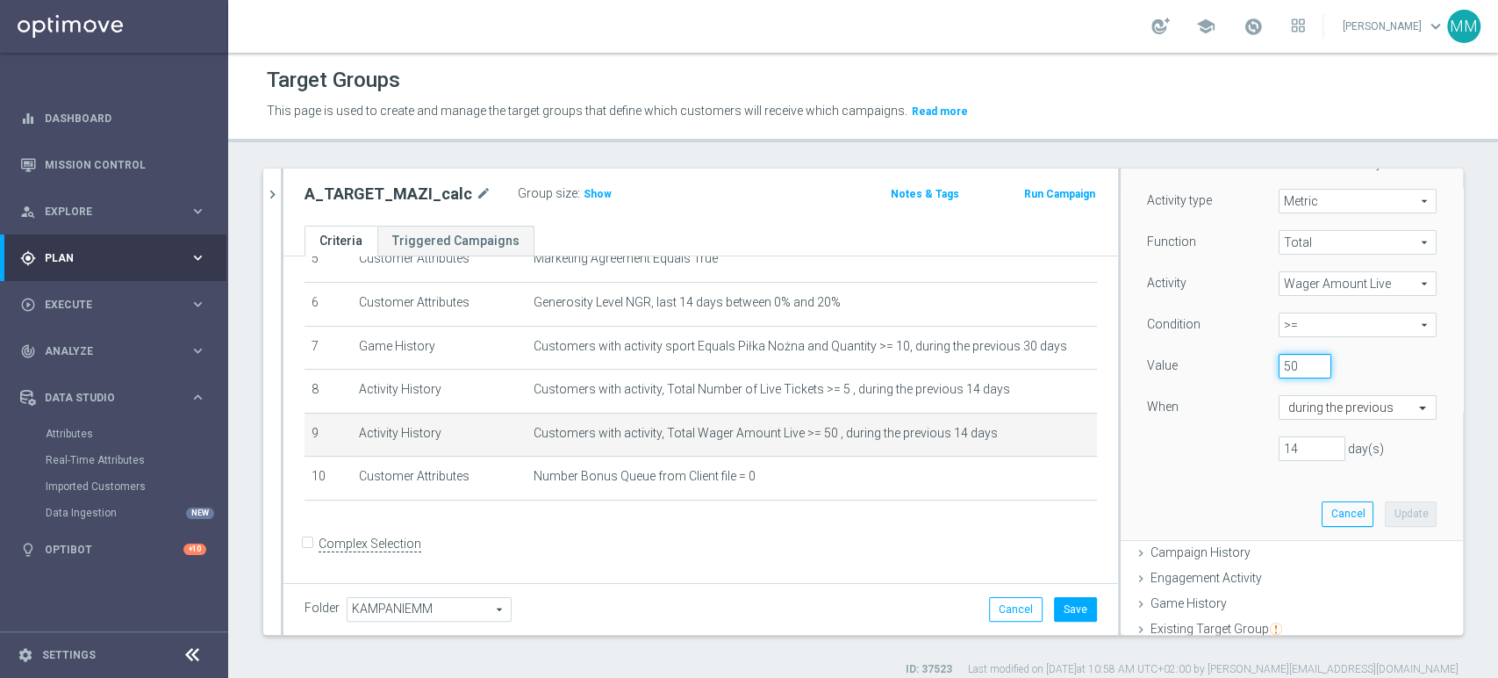
click at [1279, 356] on input "50" at bounding box center [1305, 366] width 53 height 25
type input "300"
click at [1389, 510] on button "Update" at bounding box center [1411, 513] width 52 height 25
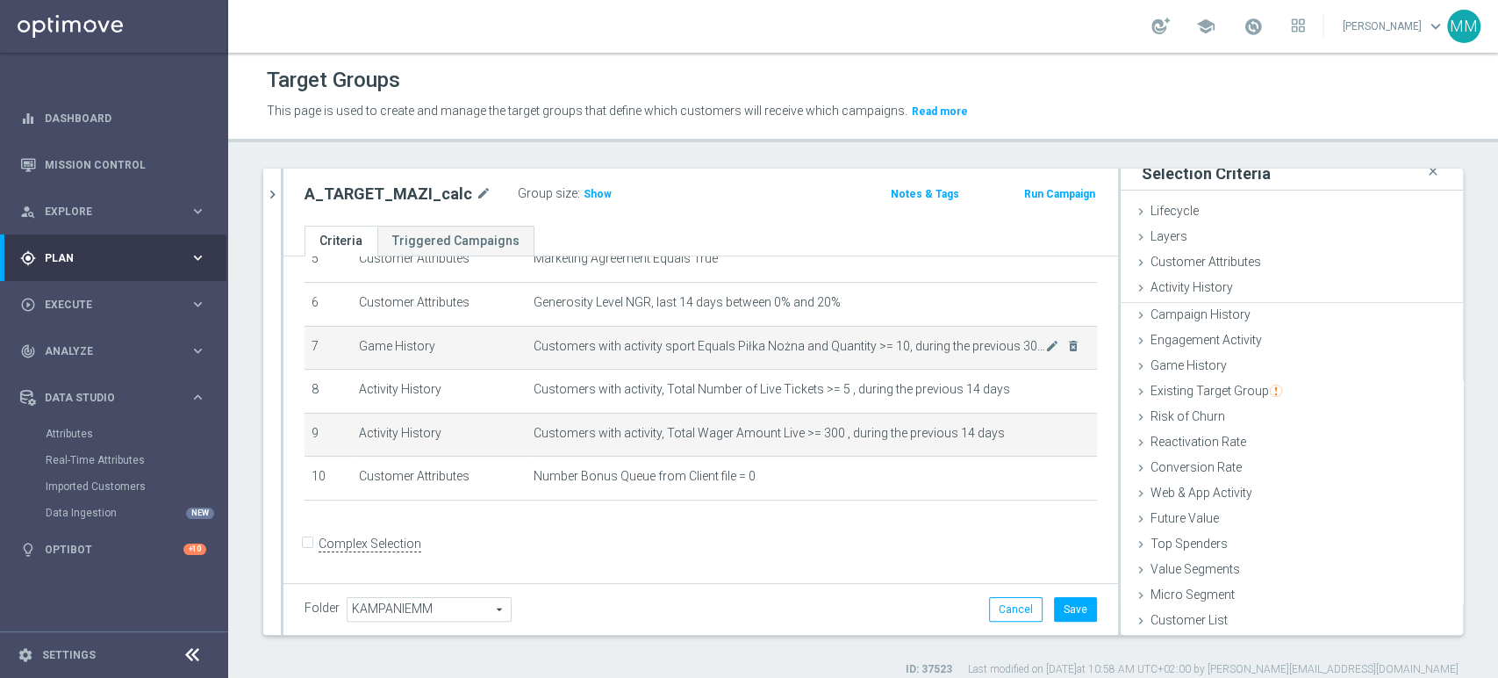
scroll to position [9, 0]
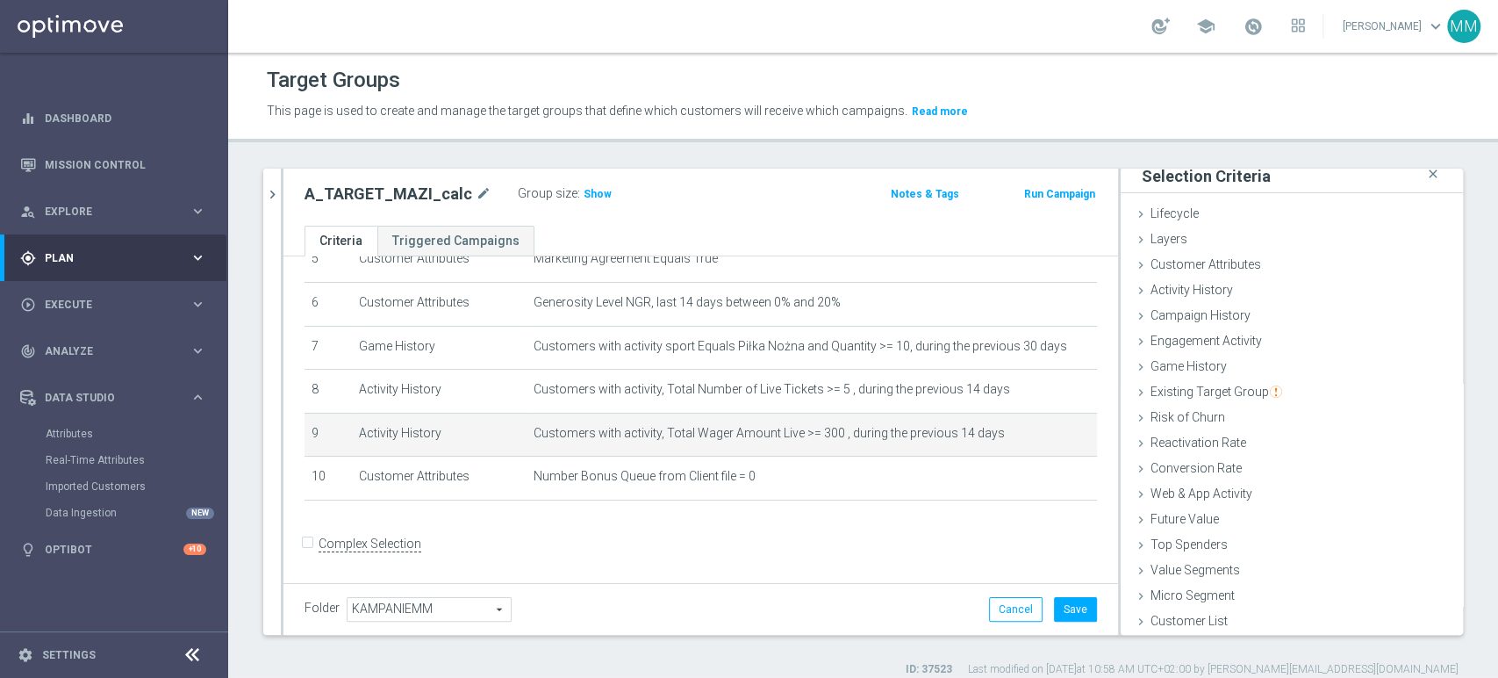
click at [600, 195] on div "Group size : Show" at bounding box center [606, 192] width 176 height 21
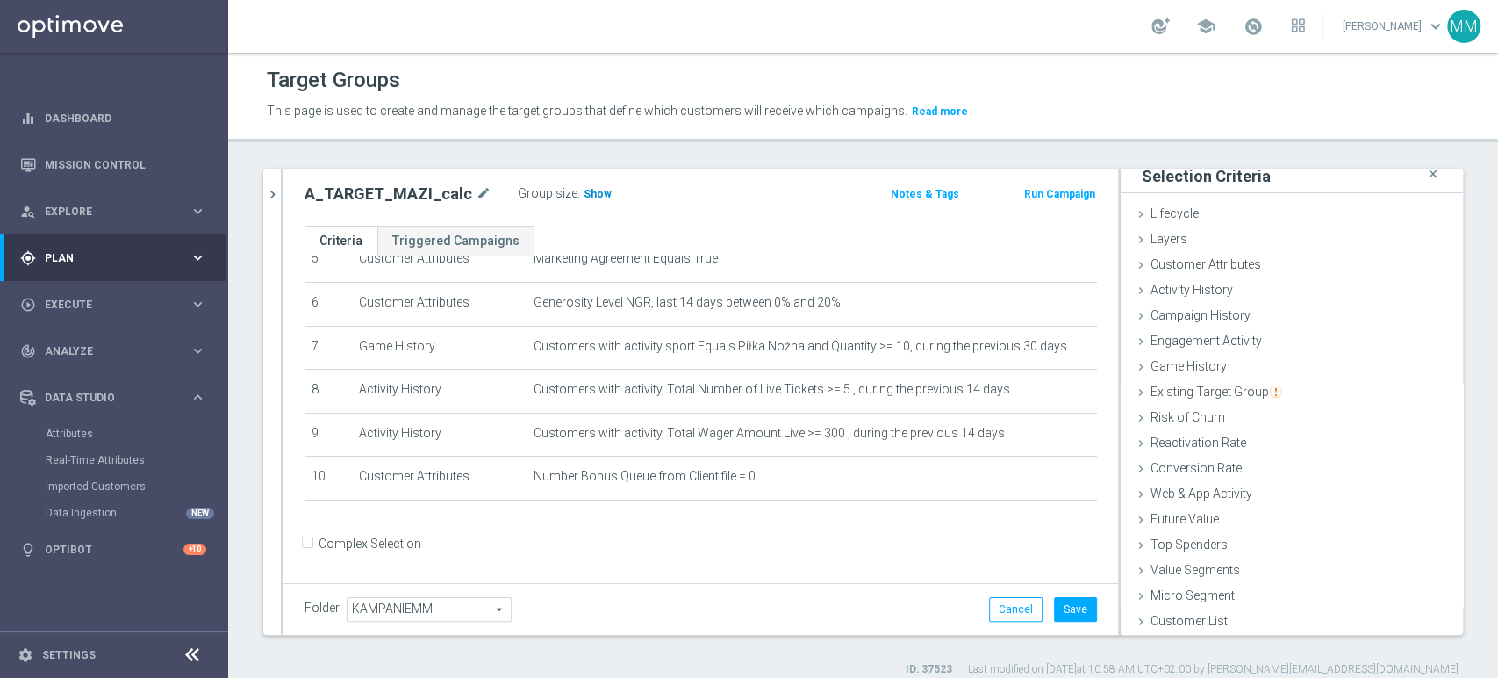
click at [590, 191] on span "Show" at bounding box center [598, 194] width 28 height 12
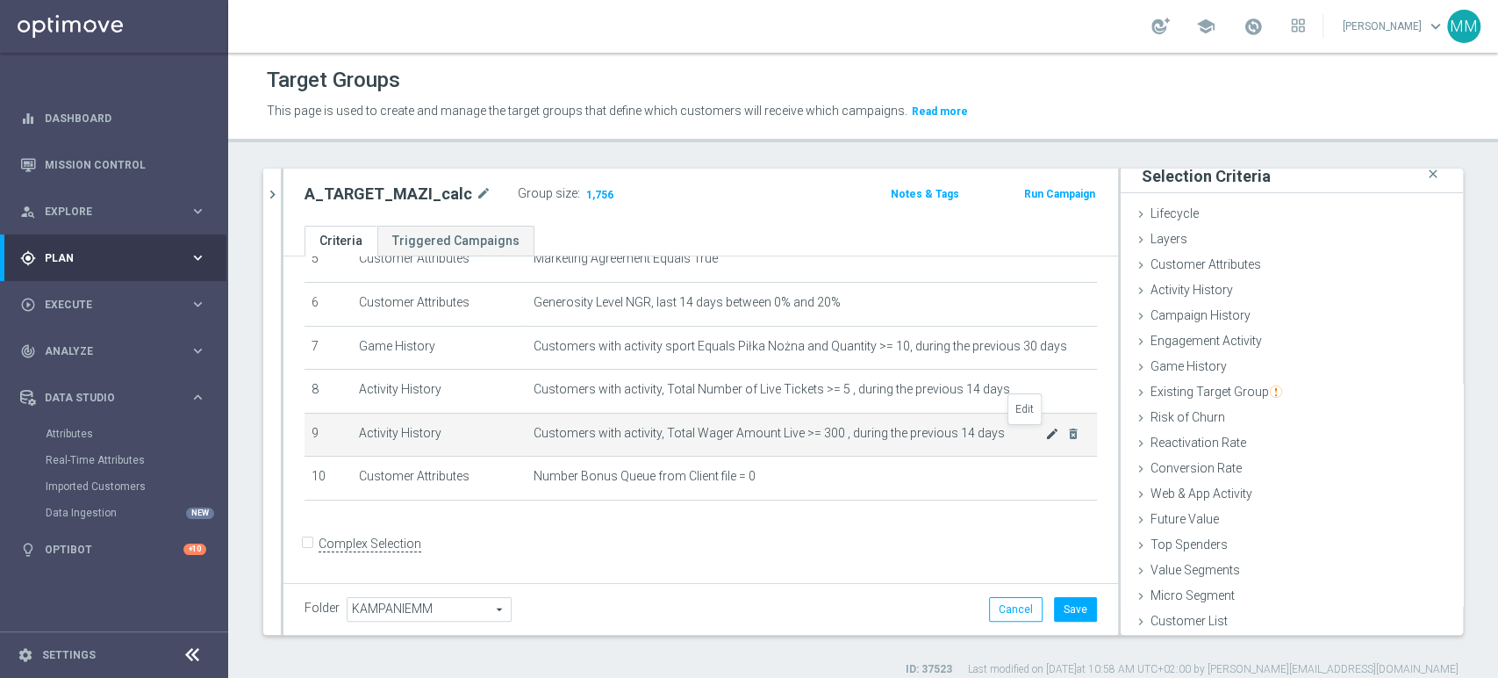
click at [1045, 439] on icon "mode_edit" at bounding box center [1052, 434] width 14 height 14
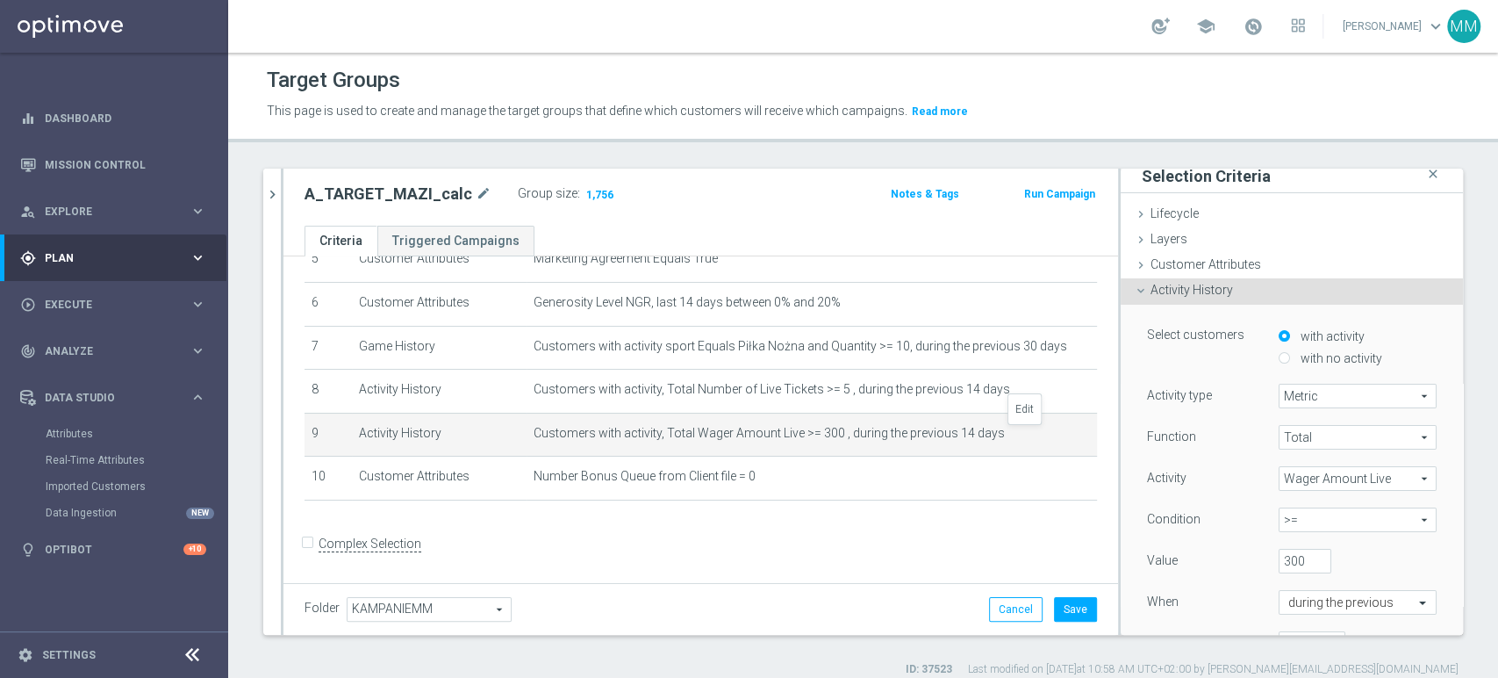
scroll to position [130, 0]
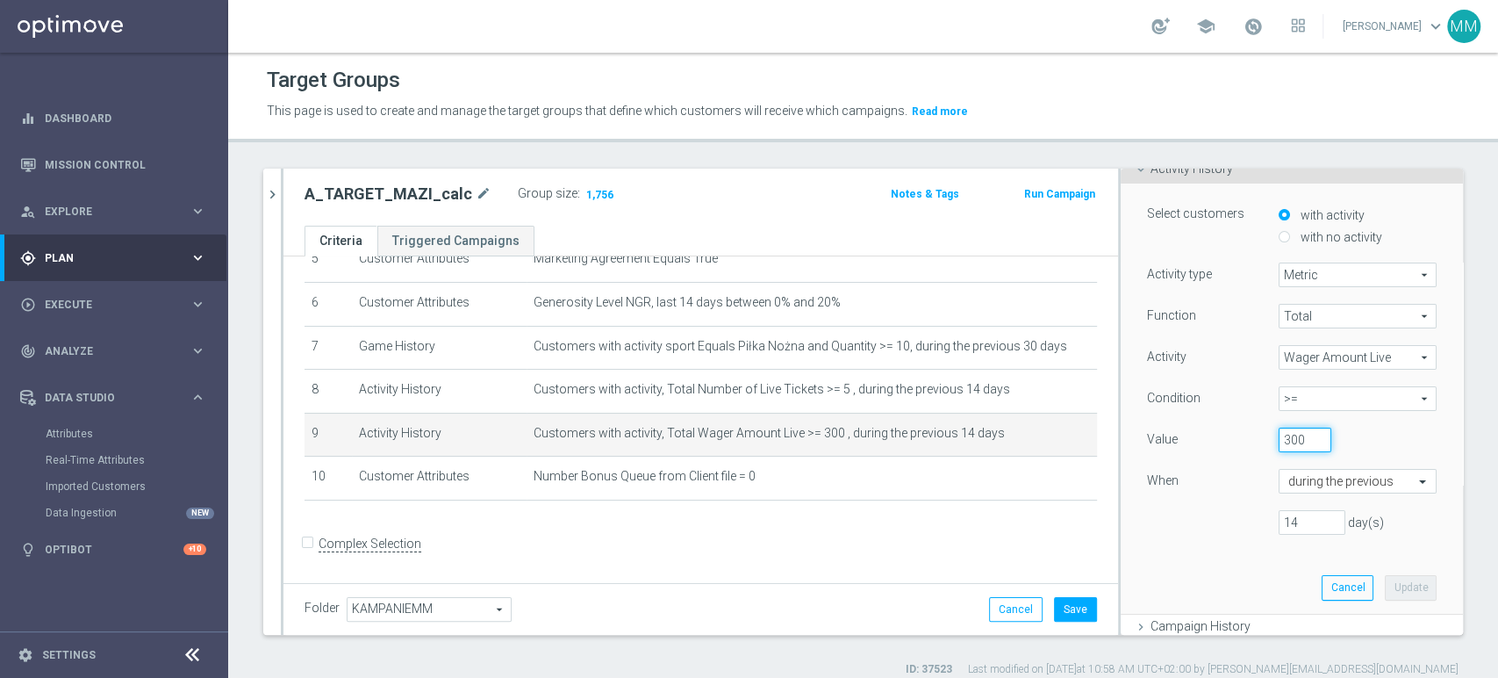
drag, startPoint x: 1269, startPoint y: 447, endPoint x: 1256, endPoint y: 446, distance: 13.2
click at [1266, 446] on div "300" at bounding box center [1305, 439] width 79 height 25
type input "500"
click at [1385, 583] on button "Update" at bounding box center [1411, 587] width 52 height 25
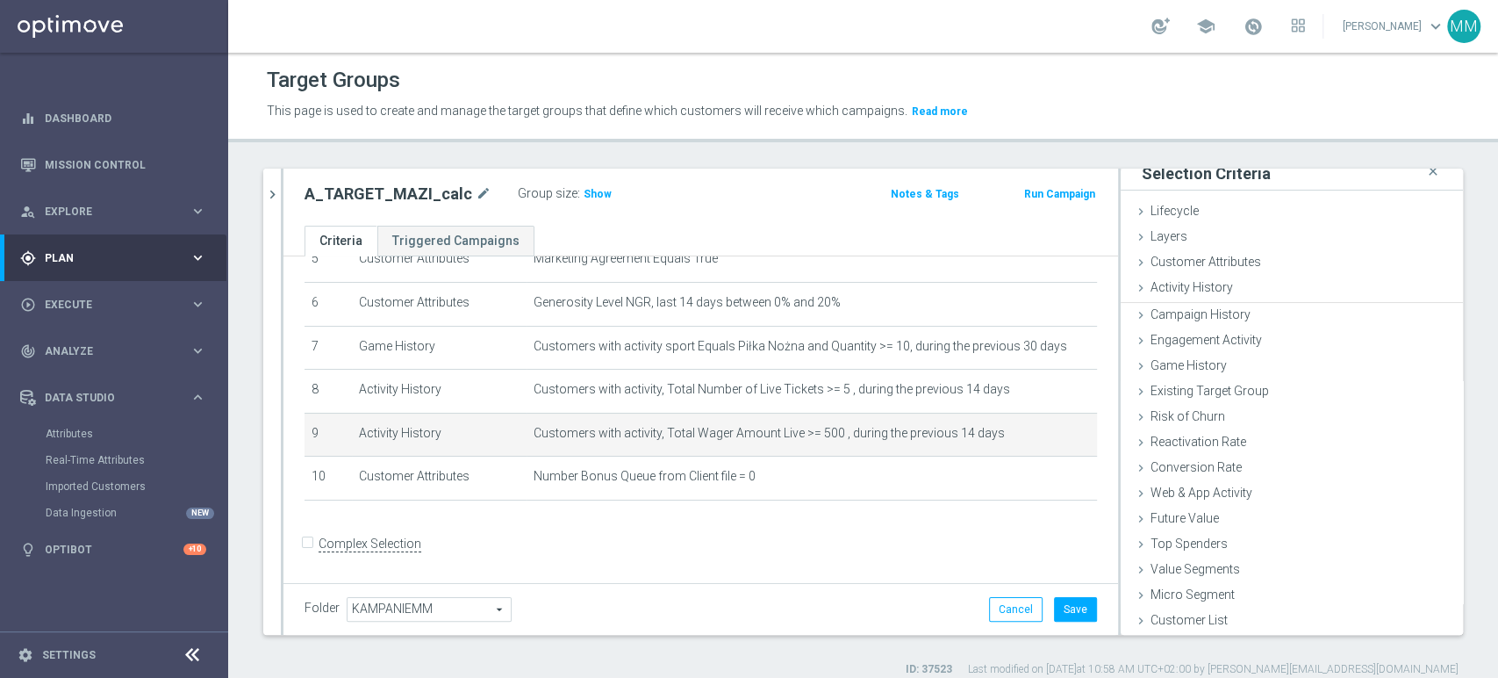
scroll to position [9, 0]
click at [592, 191] on span "Show" at bounding box center [598, 194] width 28 height 12
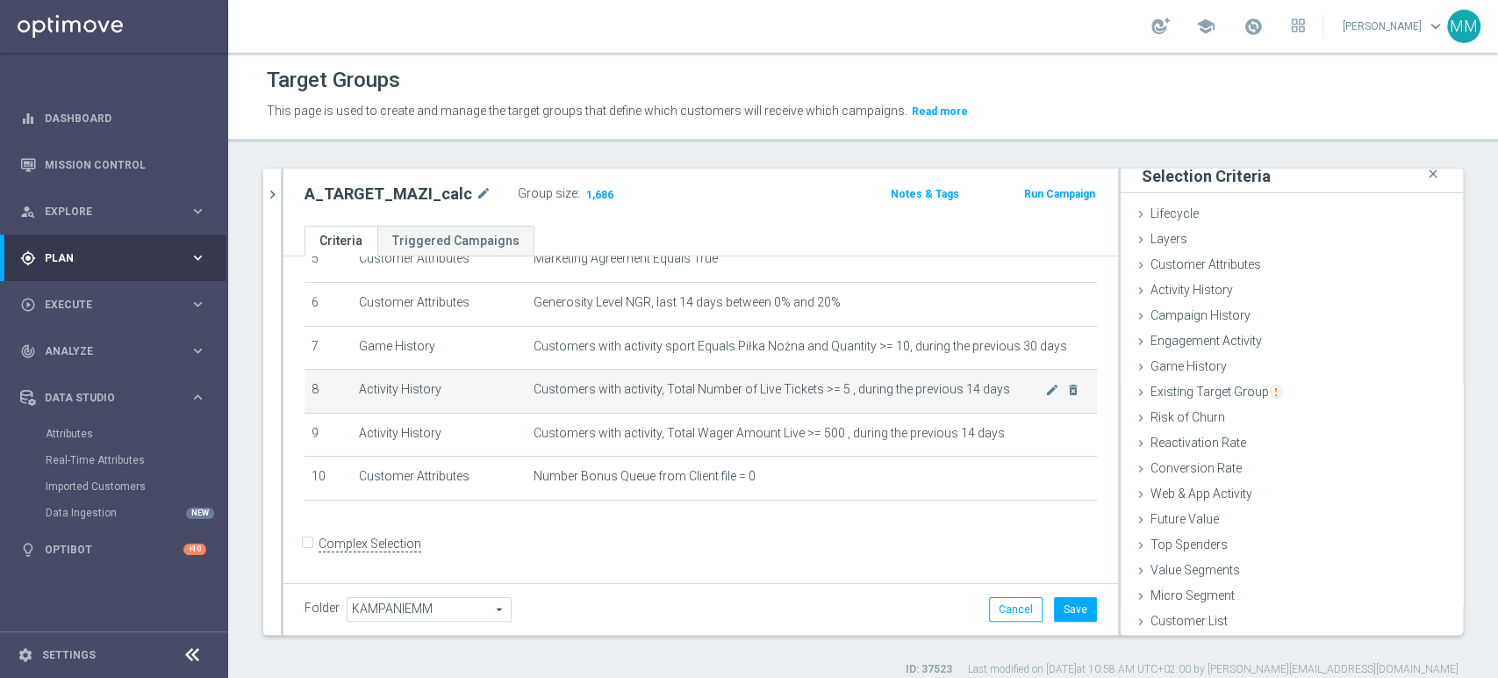
scroll to position [156, 0]
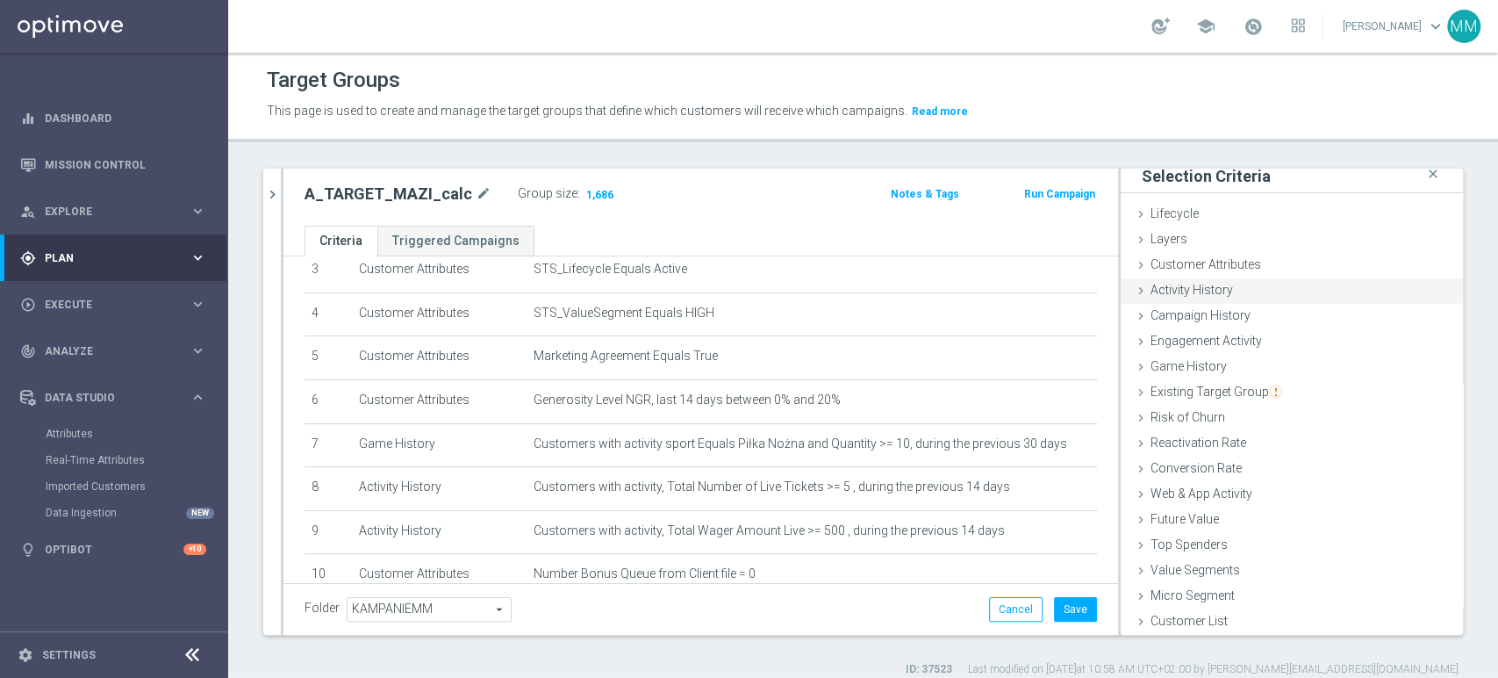
click at [1226, 290] on div "Activity History done selection updated" at bounding box center [1292, 291] width 342 height 26
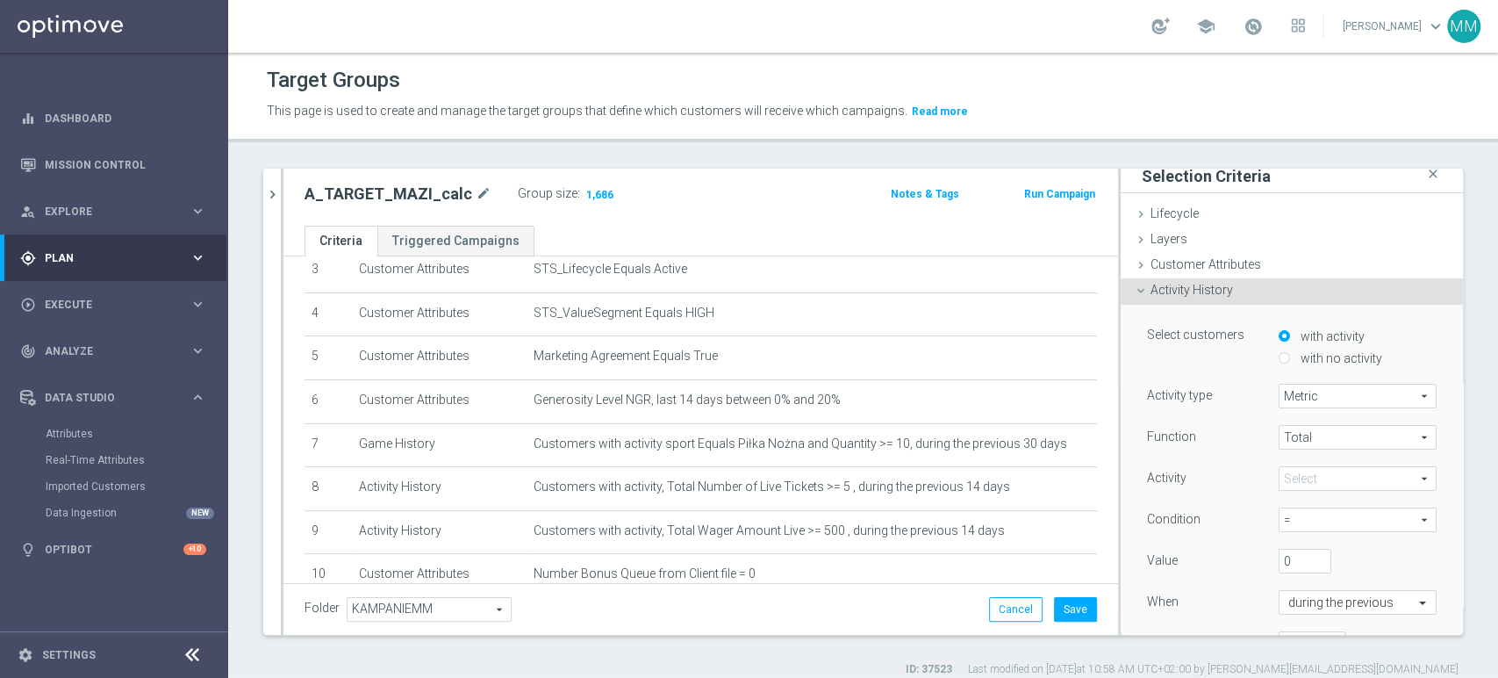
scroll to position [0, 0]
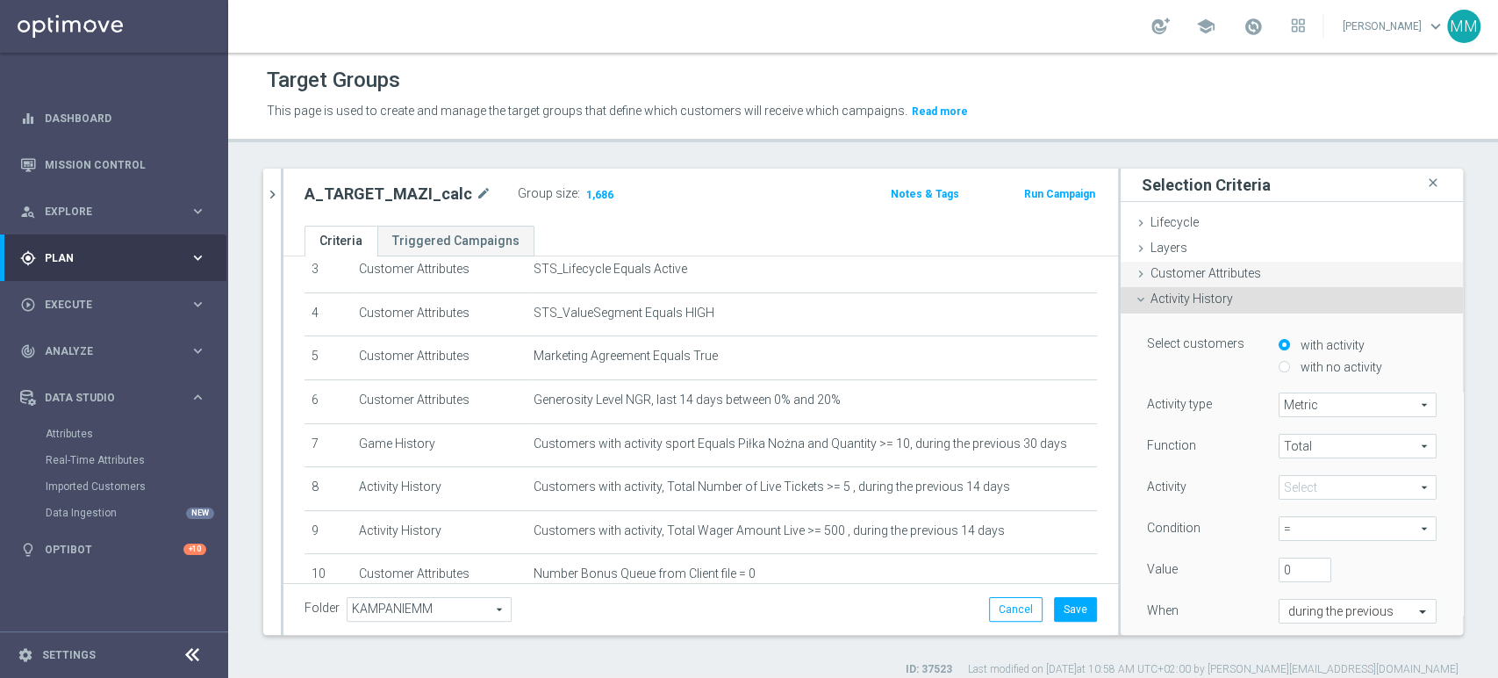
click at [1181, 276] on span "Customer Attributes" at bounding box center [1206, 273] width 111 height 14
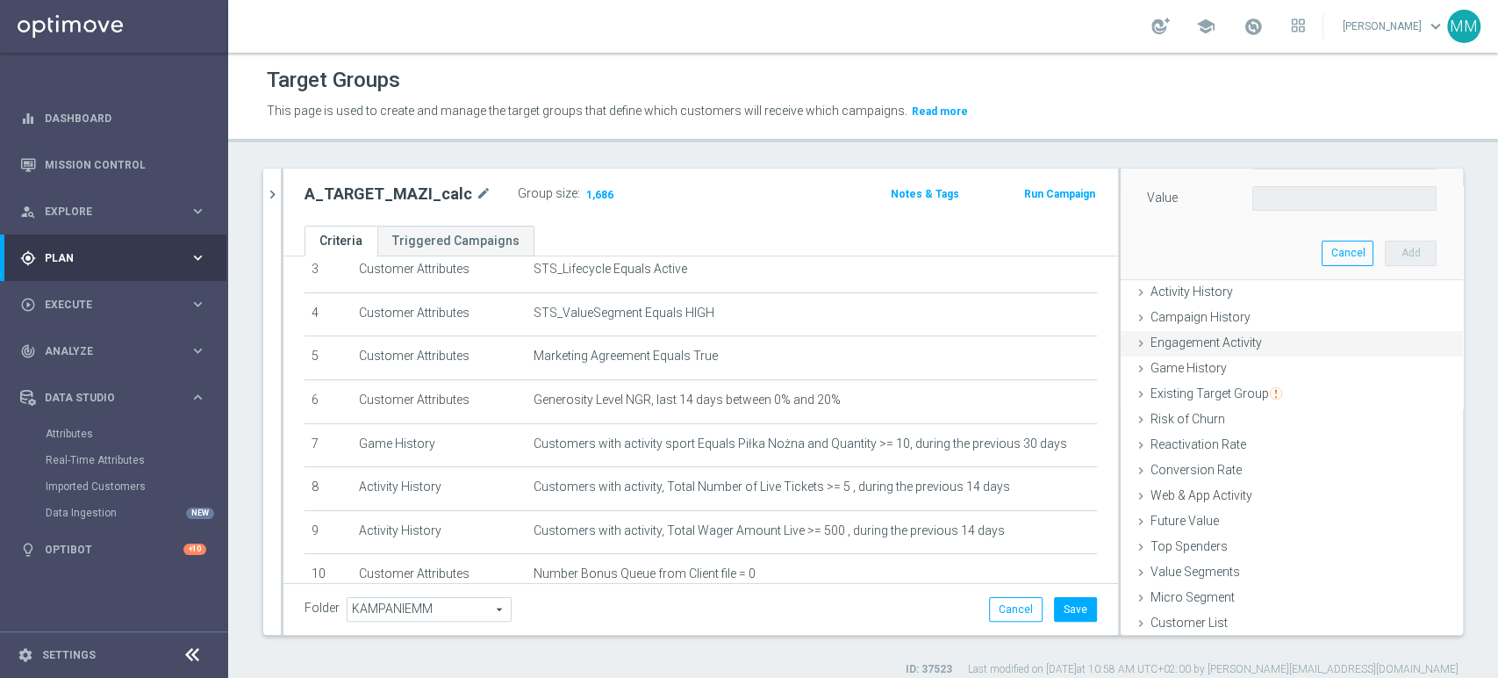
scroll to position [207, 0]
click at [1188, 291] on span "Activity History" at bounding box center [1192, 290] width 83 height 14
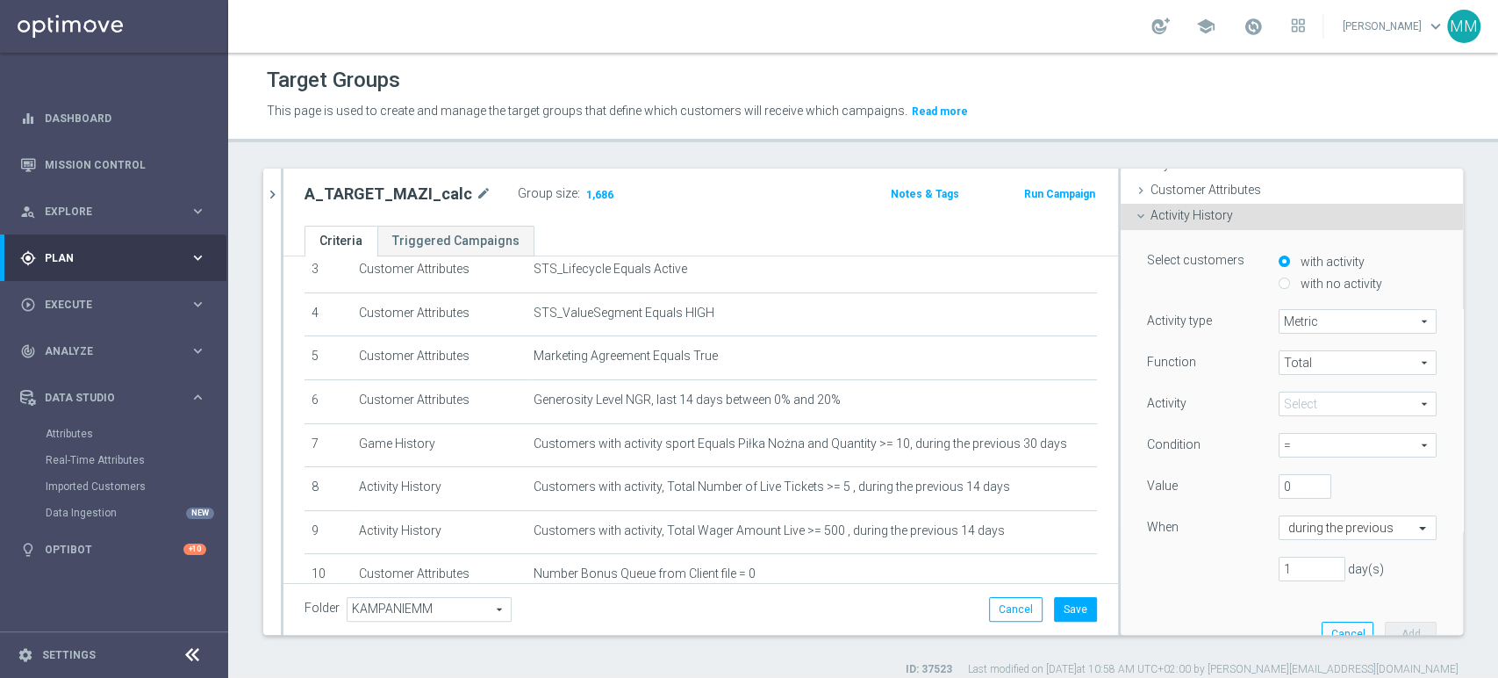
click at [1354, 394] on span at bounding box center [1358, 403] width 156 height 23
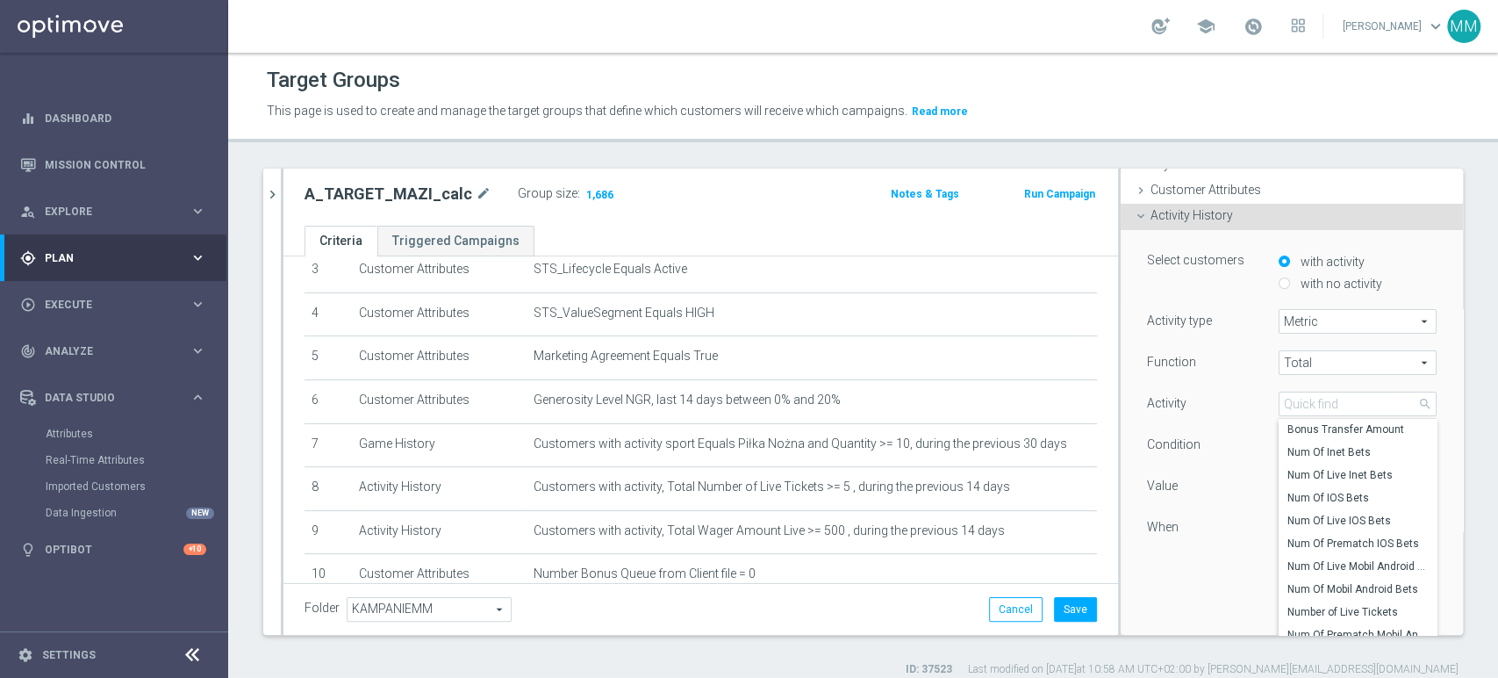
scroll to position [375, 0]
click at [1243, 475] on div "Value" at bounding box center [1200, 488] width 132 height 28
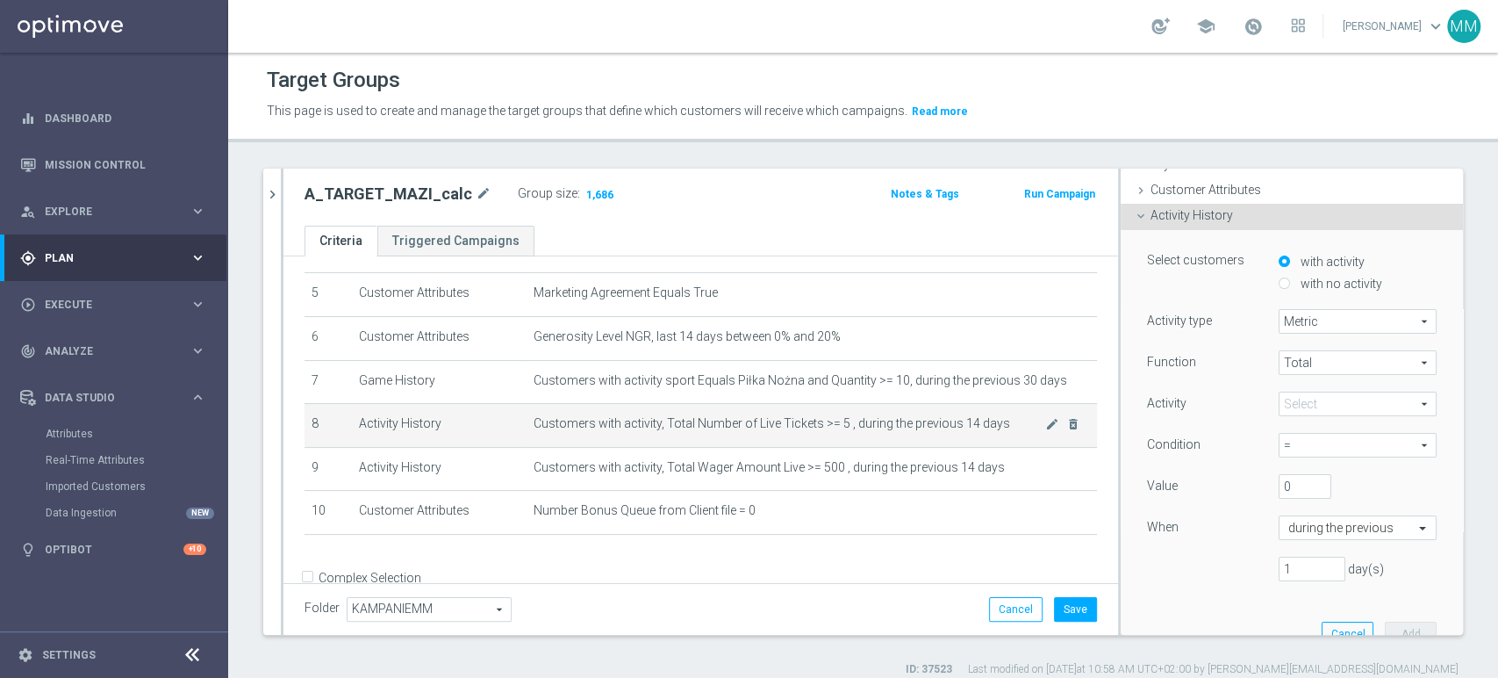
scroll to position [254, 0]
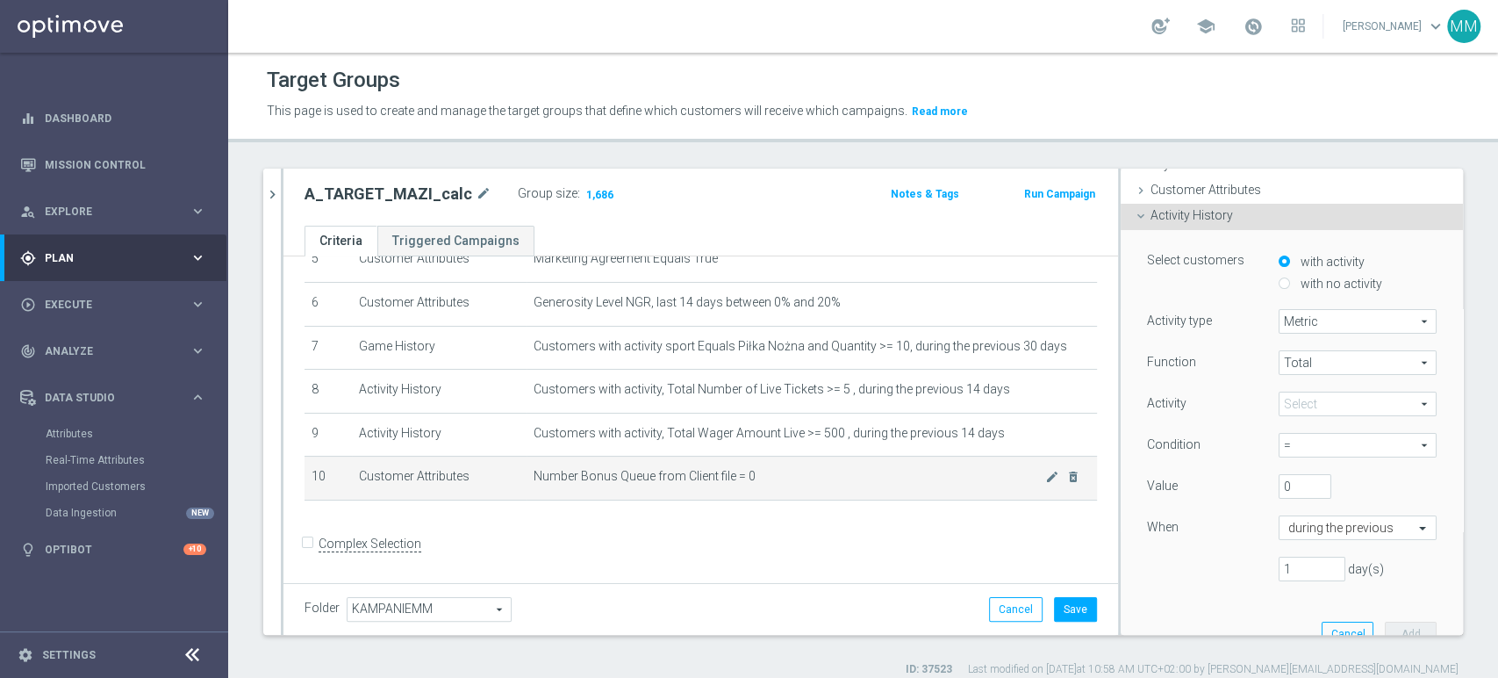
click at [741, 483] on span "Number Bonus Queue from Client file = 0" at bounding box center [790, 476] width 512 height 15
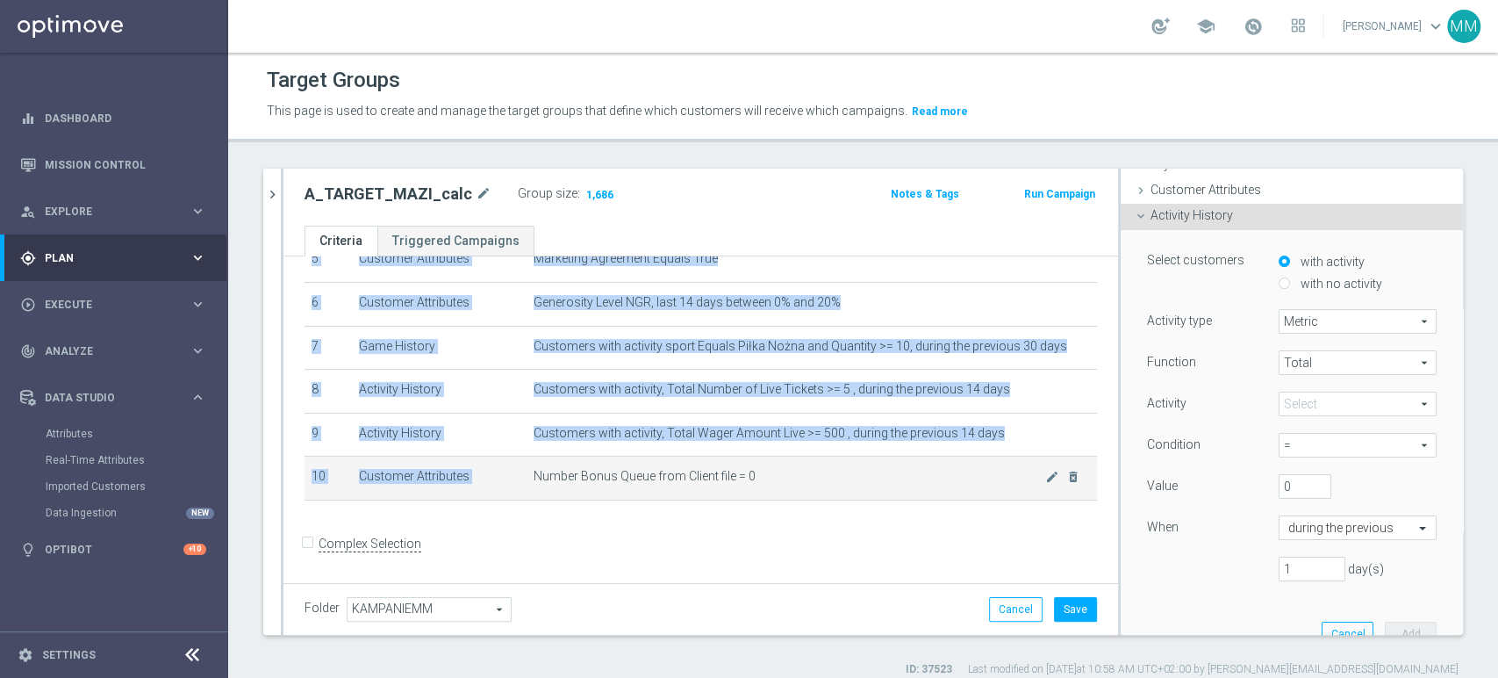
click at [741, 483] on span "Number Bonus Queue from Client file = 0" at bounding box center [790, 476] width 512 height 15
click at [802, 483] on span "Number Bonus Queue from Client file = 0" at bounding box center [790, 476] width 512 height 15
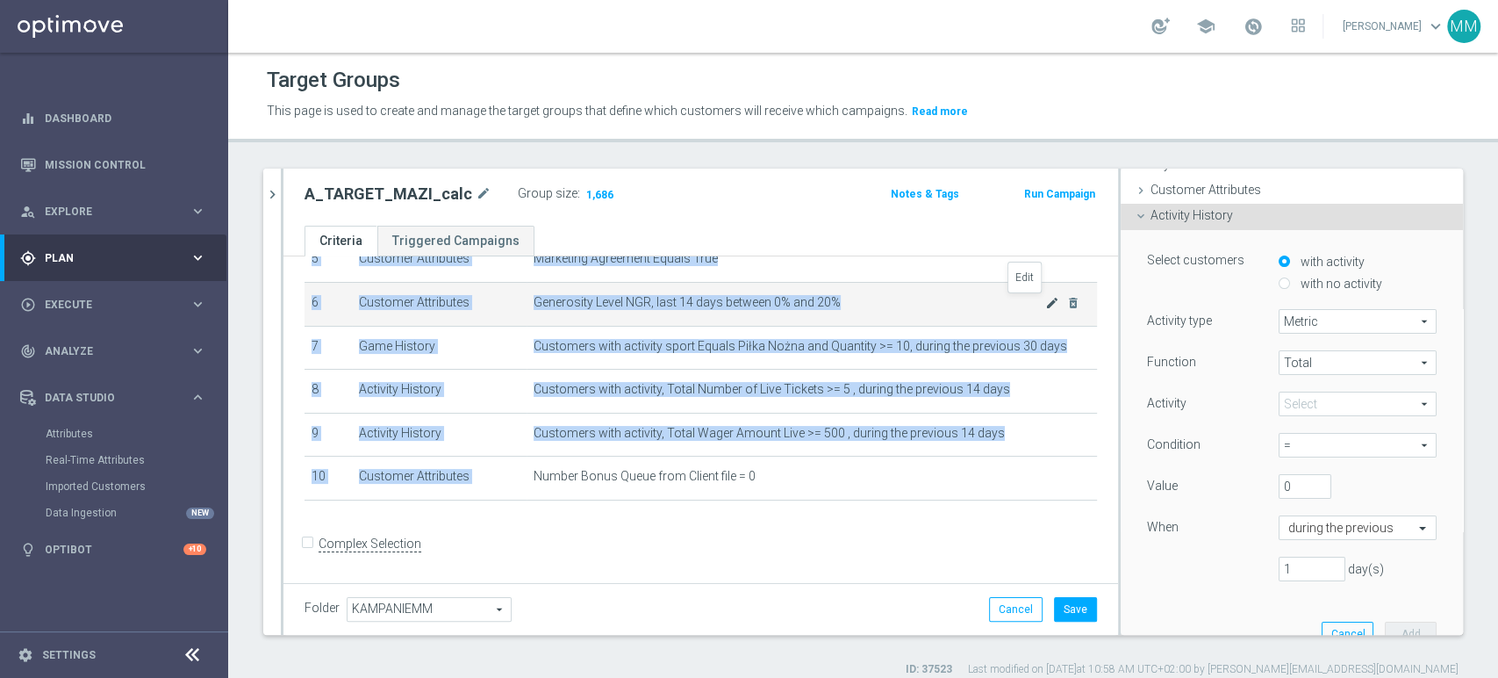
click at [1045, 306] on icon "mode_edit" at bounding box center [1052, 303] width 14 height 14
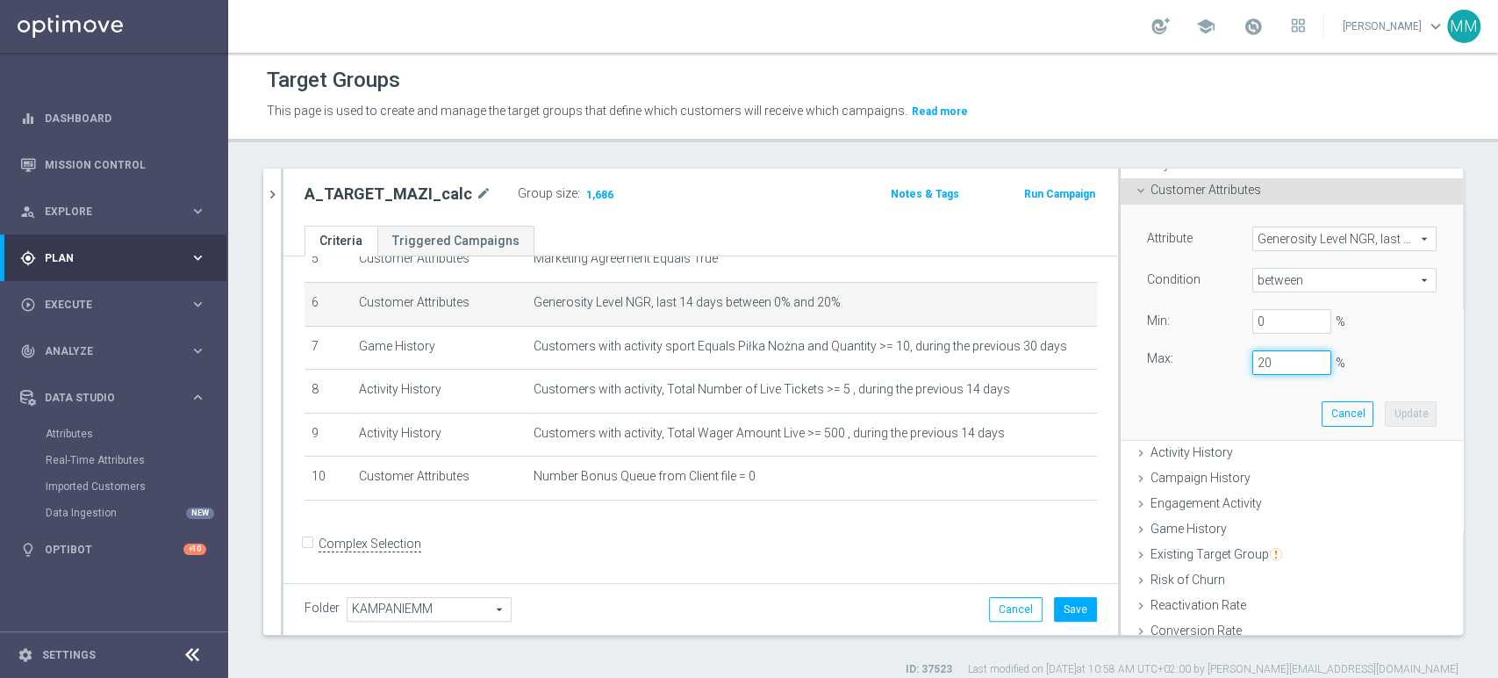
drag, startPoint x: 1248, startPoint y: 367, endPoint x: 1226, endPoint y: 364, distance: 22.1
click at [1239, 364] on div "20 %" at bounding box center [1291, 362] width 105 height 25
click at [1385, 413] on button "Update" at bounding box center [1411, 413] width 52 height 25
type input "0.15"
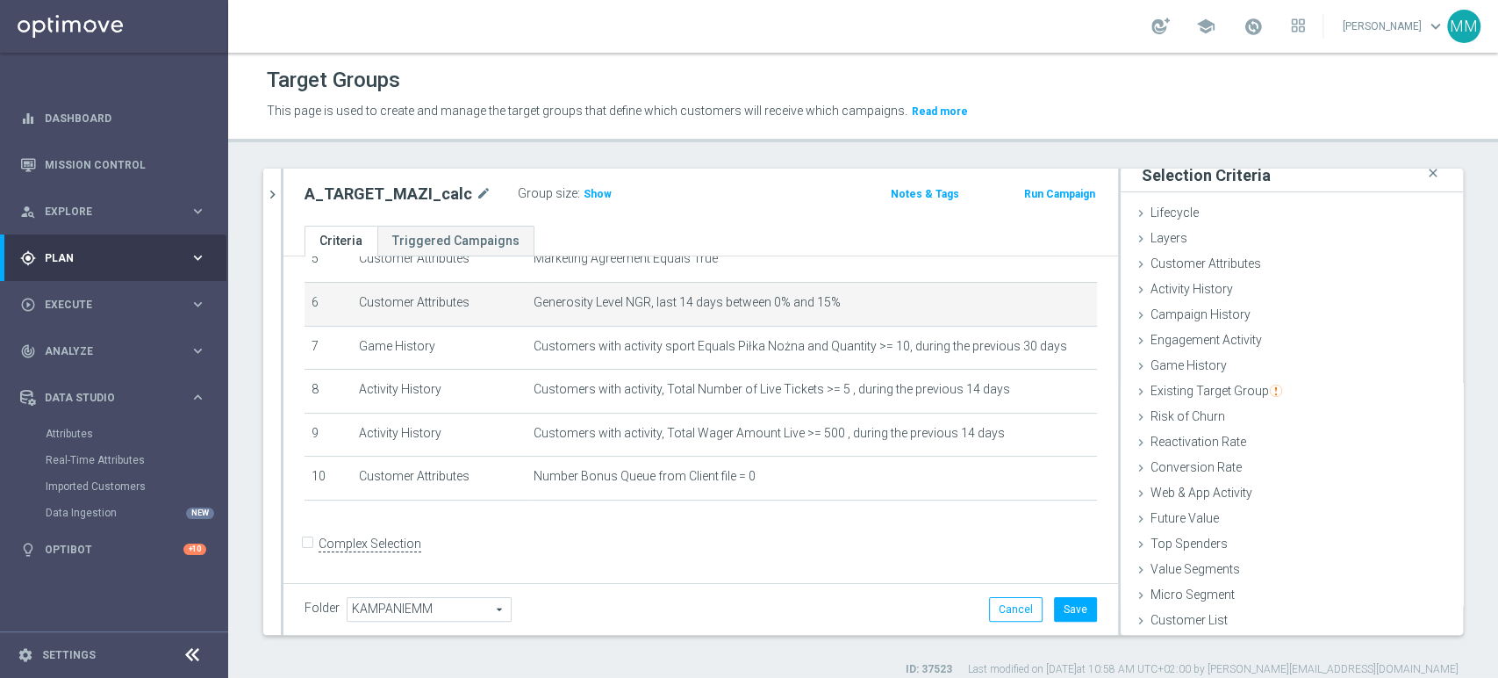
scroll to position [9, 0]
drag, startPoint x: 596, startPoint y: 195, endPoint x: 635, endPoint y: 258, distance: 74.1
click at [595, 193] on span "Show" at bounding box center [598, 194] width 28 height 12
click at [1045, 299] on icon "mode_edit" at bounding box center [1052, 303] width 14 height 14
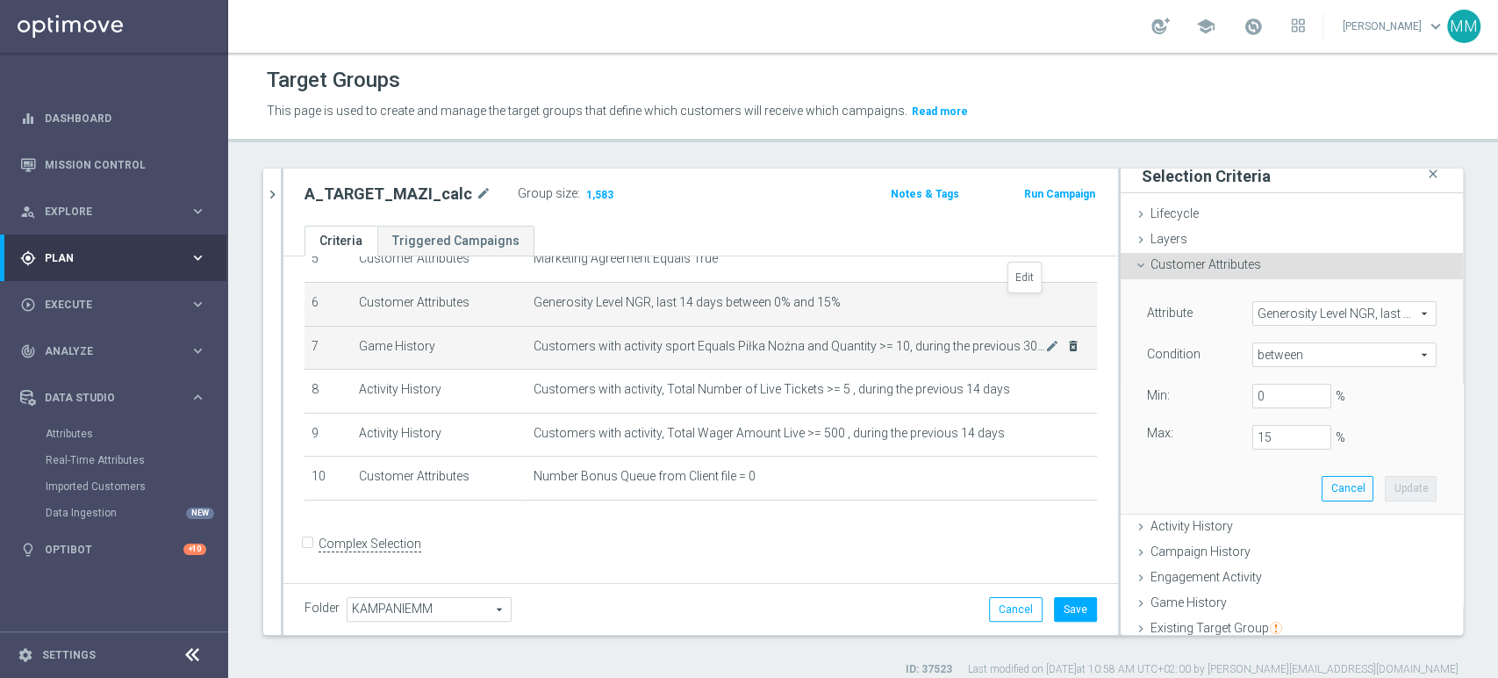
scroll to position [83, 0]
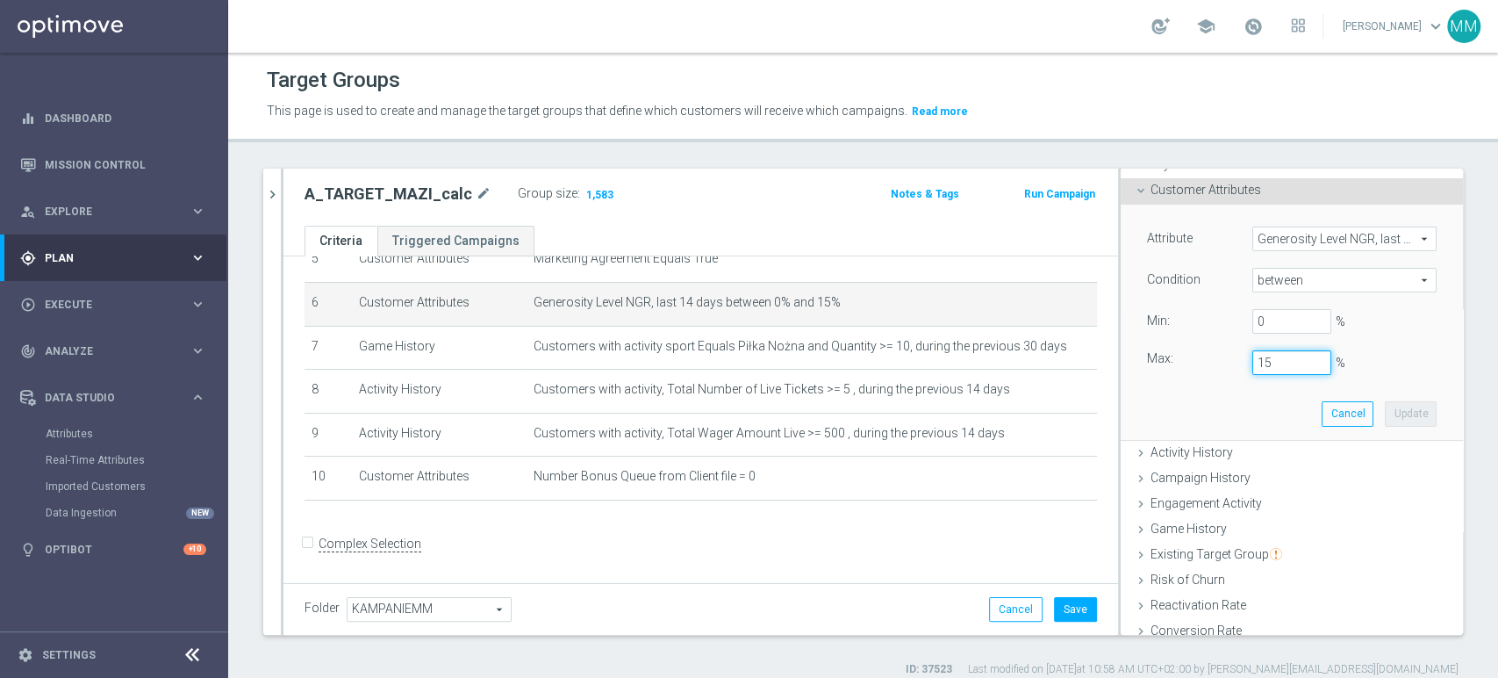
drag, startPoint x: 1256, startPoint y: 370, endPoint x: 1231, endPoint y: 365, distance: 25.8
click at [1239, 365] on div "15 %" at bounding box center [1291, 362] width 105 height 25
click at [1274, 363] on input "2" at bounding box center [1291, 362] width 79 height 25
click at [1385, 406] on button "Update" at bounding box center [1411, 413] width 52 height 25
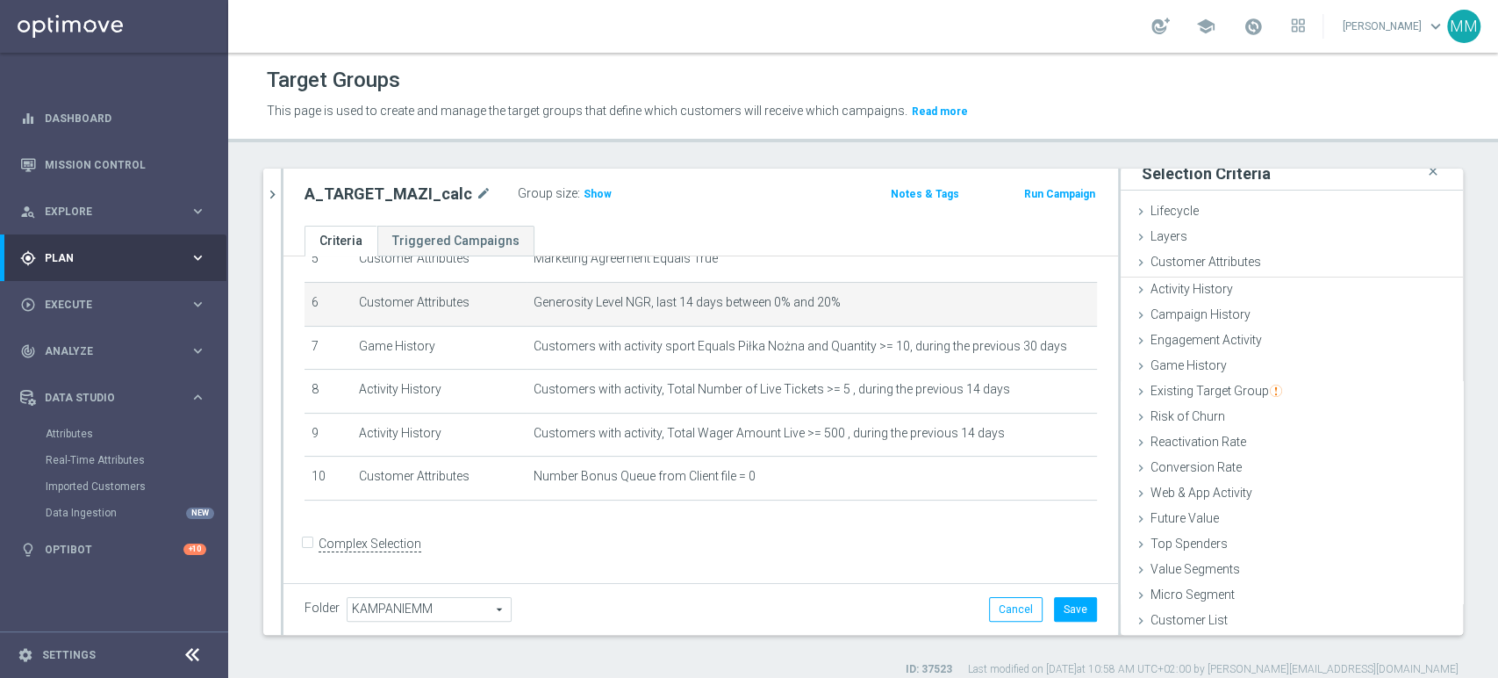
type input "0.2"
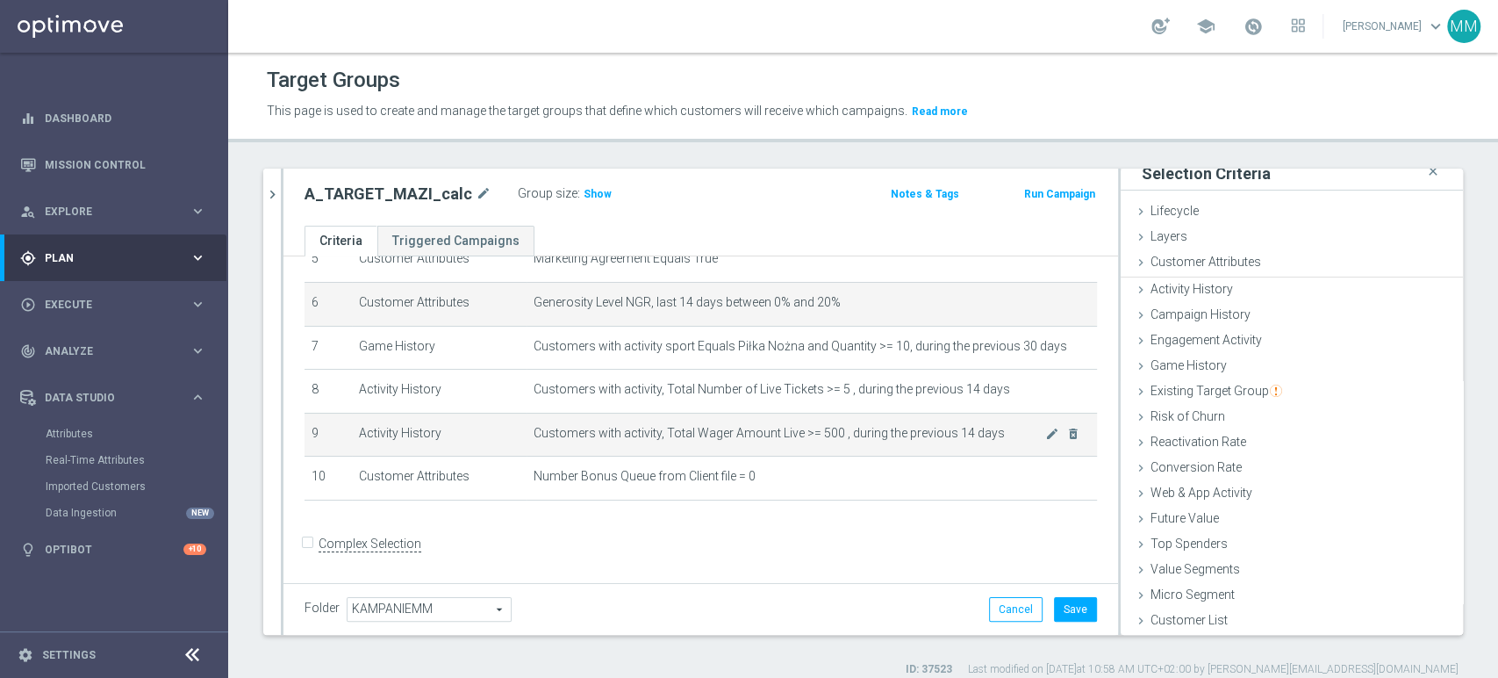
scroll to position [9, 0]
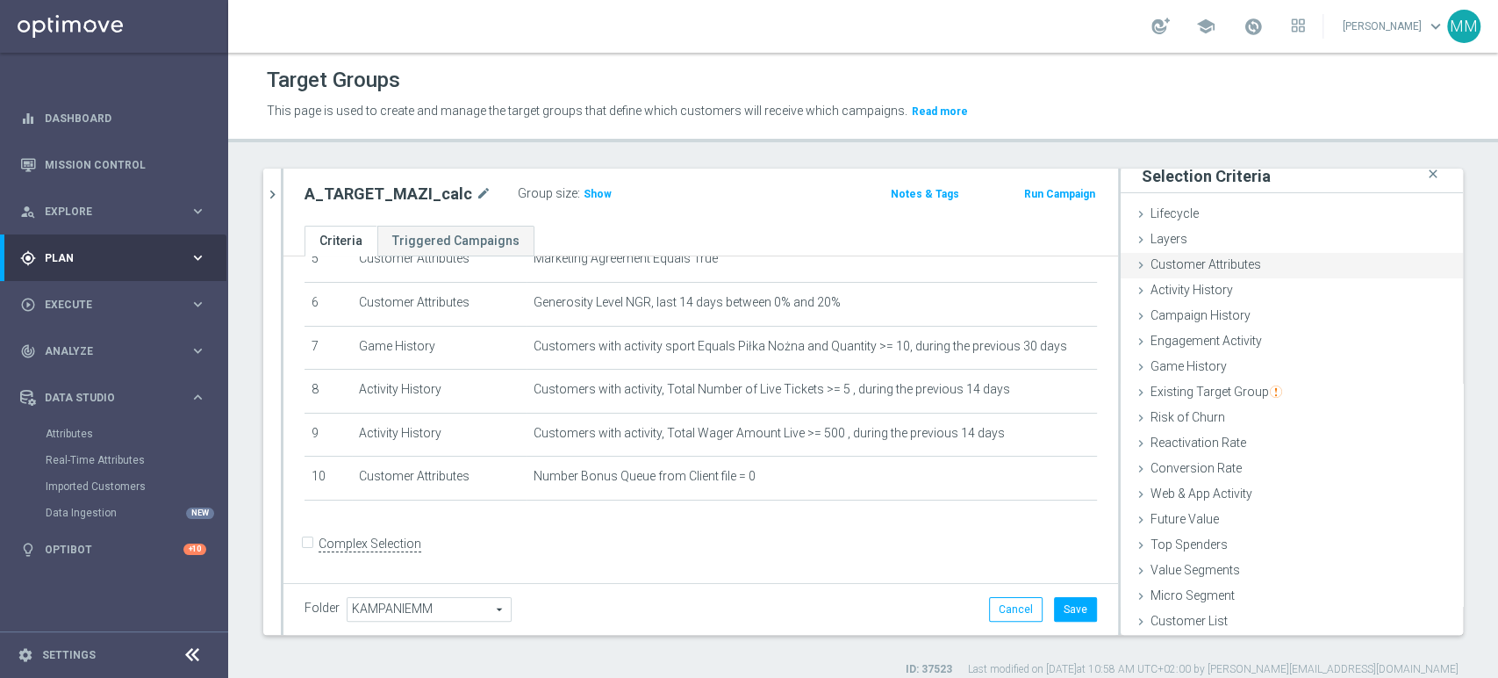
click at [1197, 267] on span "Customer Attributes" at bounding box center [1206, 264] width 111 height 14
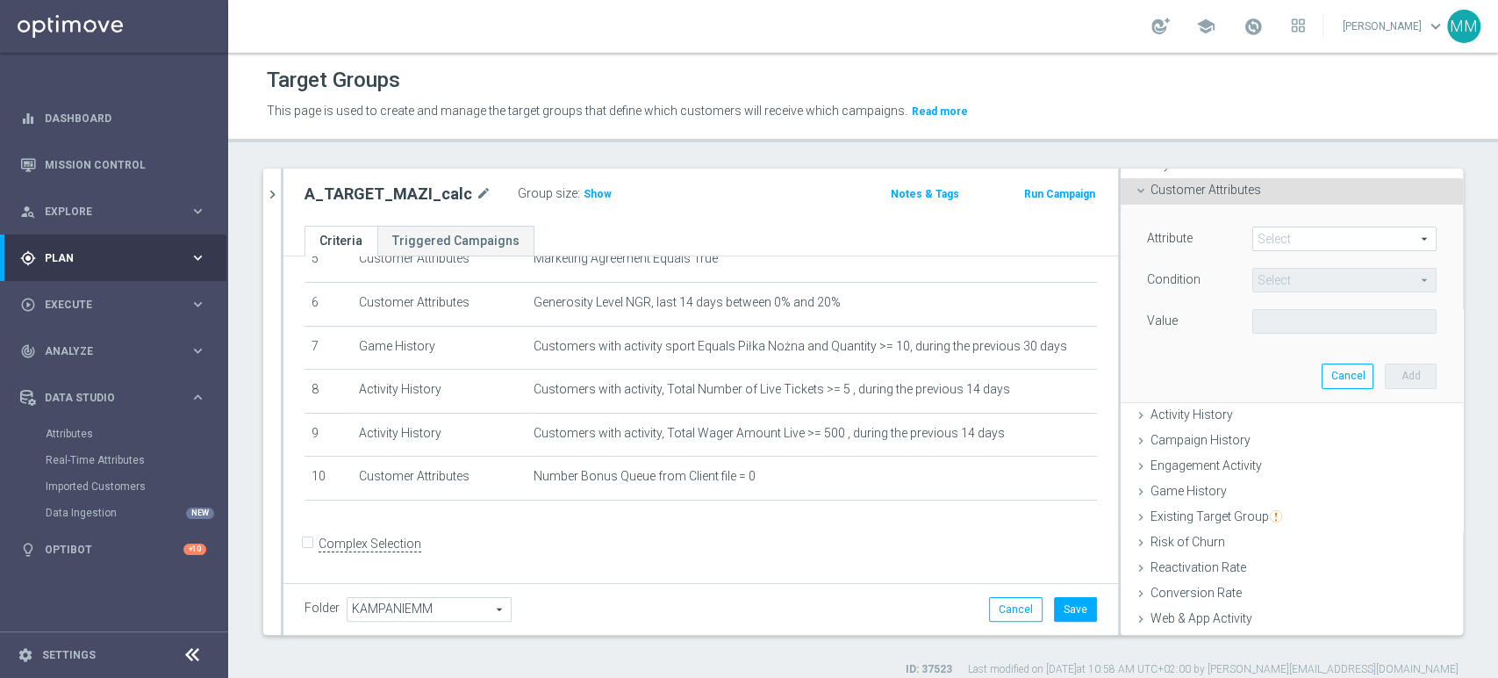
click at [1288, 242] on span at bounding box center [1344, 238] width 183 height 23
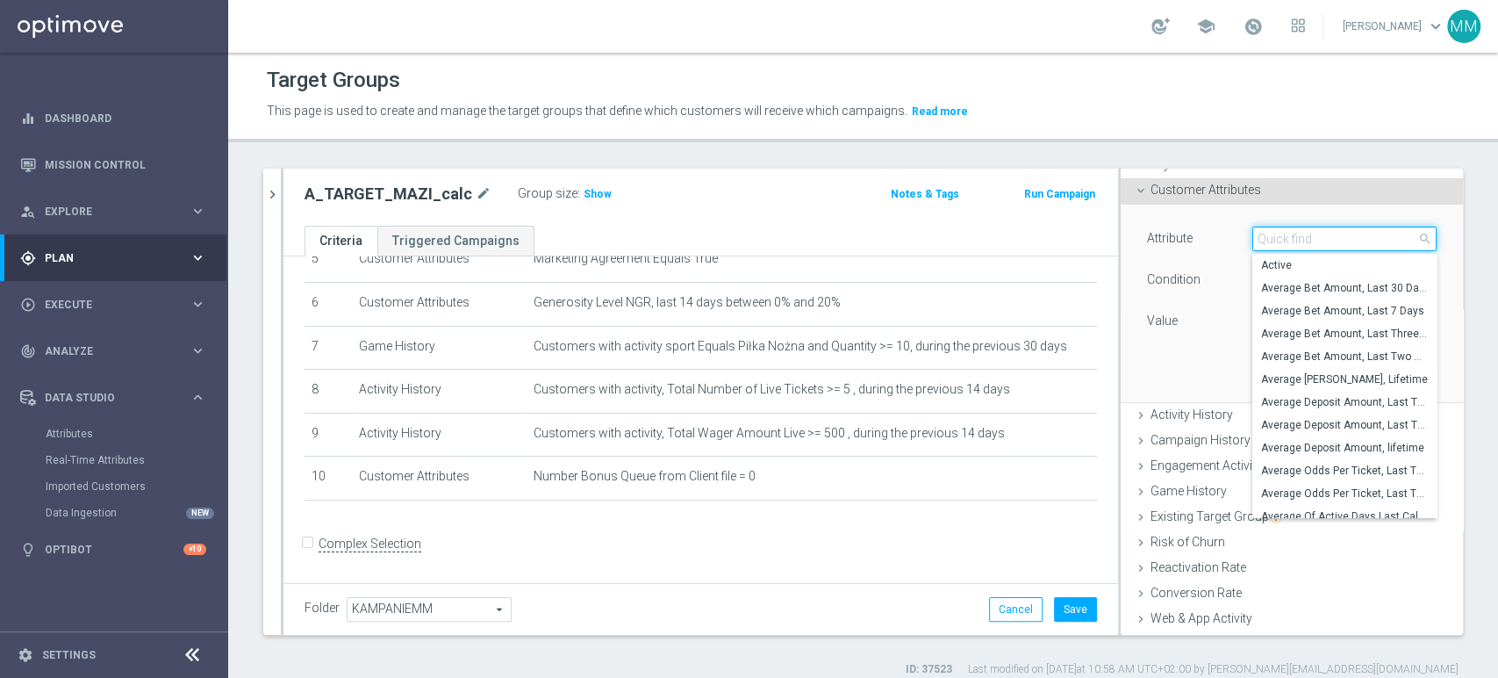
click at [1288, 238] on input "search" at bounding box center [1344, 238] width 184 height 25
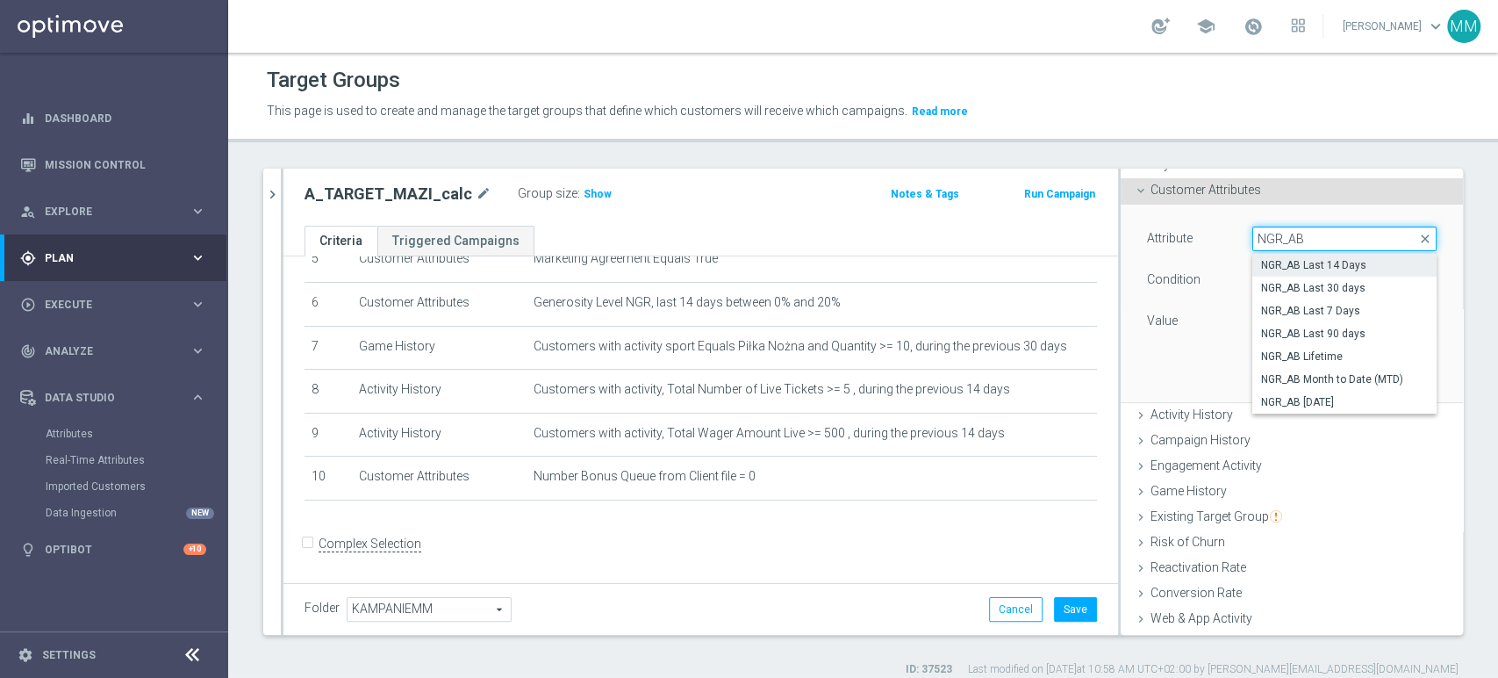
type input "NGR_AB"
click at [1321, 269] on span "NGR_AB Last 14 Days" at bounding box center [1344, 265] width 167 height 14
type input "NGR_AB Last 14 Days"
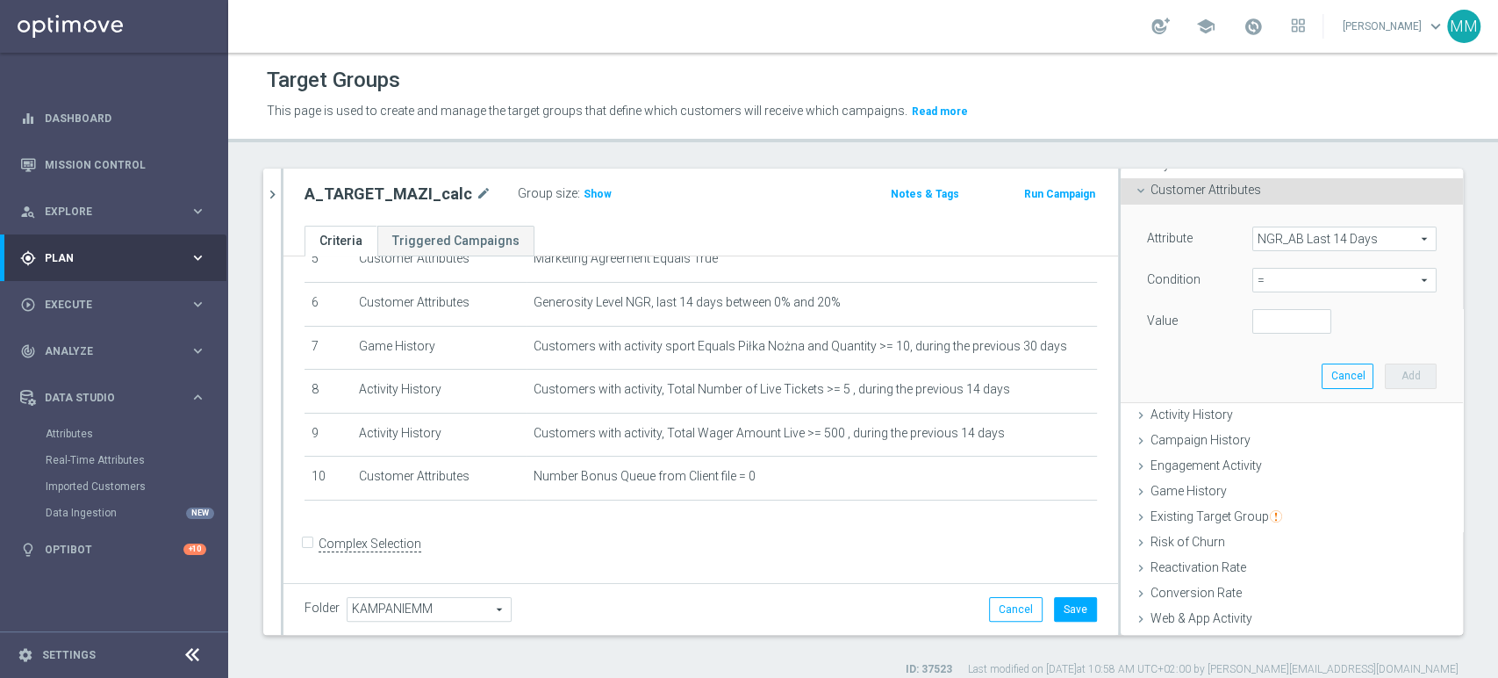
click at [1303, 279] on span "=" at bounding box center [1344, 280] width 183 height 23
click at [1272, 414] on span ">=" at bounding box center [1344, 420] width 167 height 14
type input ">="
click at [1255, 326] on input "number" at bounding box center [1291, 321] width 79 height 25
type input "500"
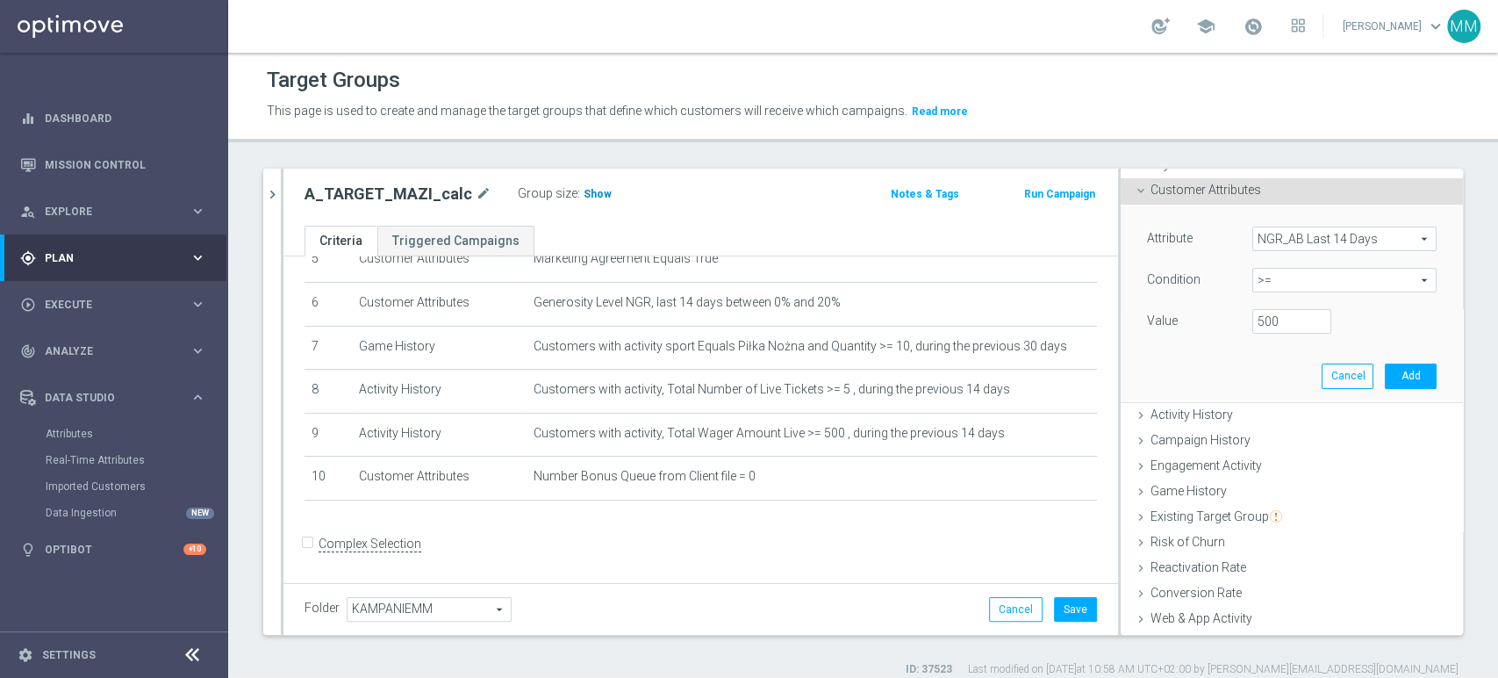
click at [594, 193] on span "Show" at bounding box center [598, 194] width 28 height 12
click at [1385, 364] on button "Add" at bounding box center [1411, 375] width 52 height 25
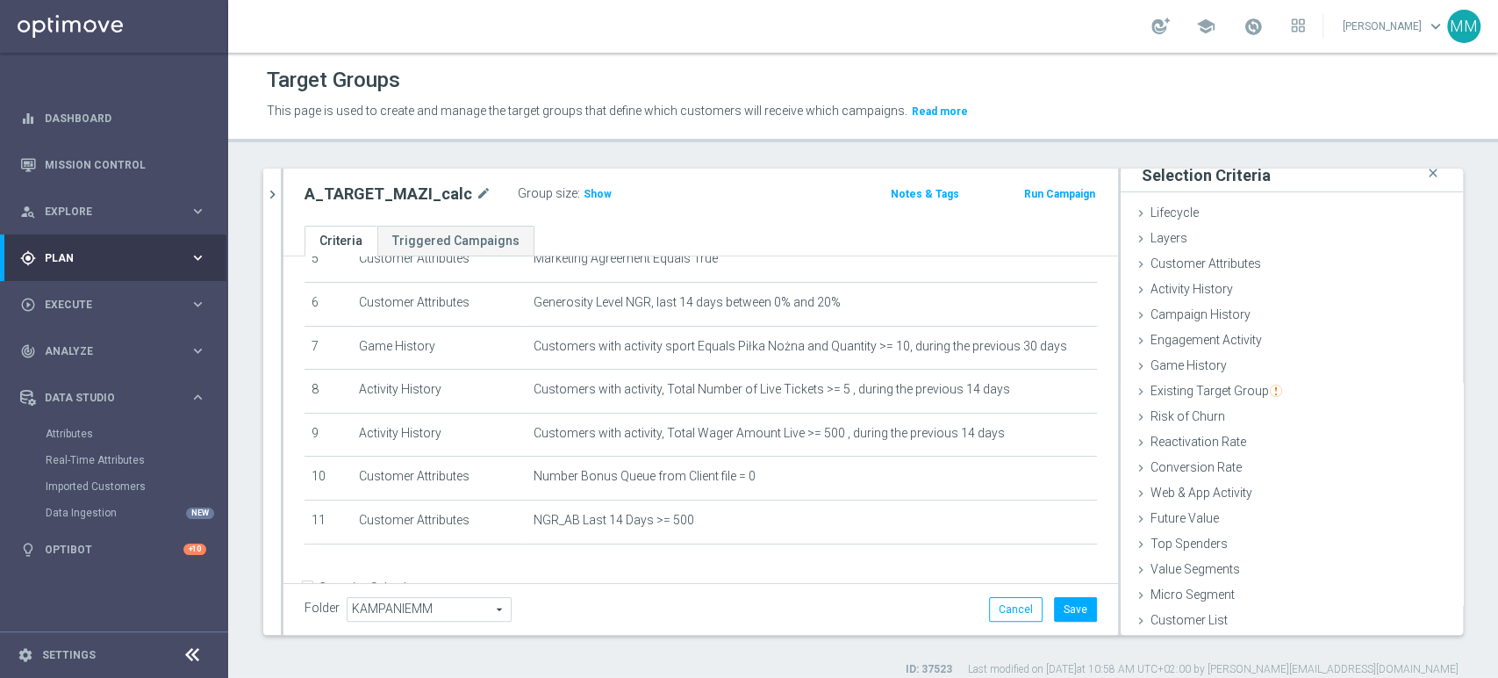
scroll to position [9, 0]
click at [595, 191] on span "Show" at bounding box center [598, 194] width 28 height 12
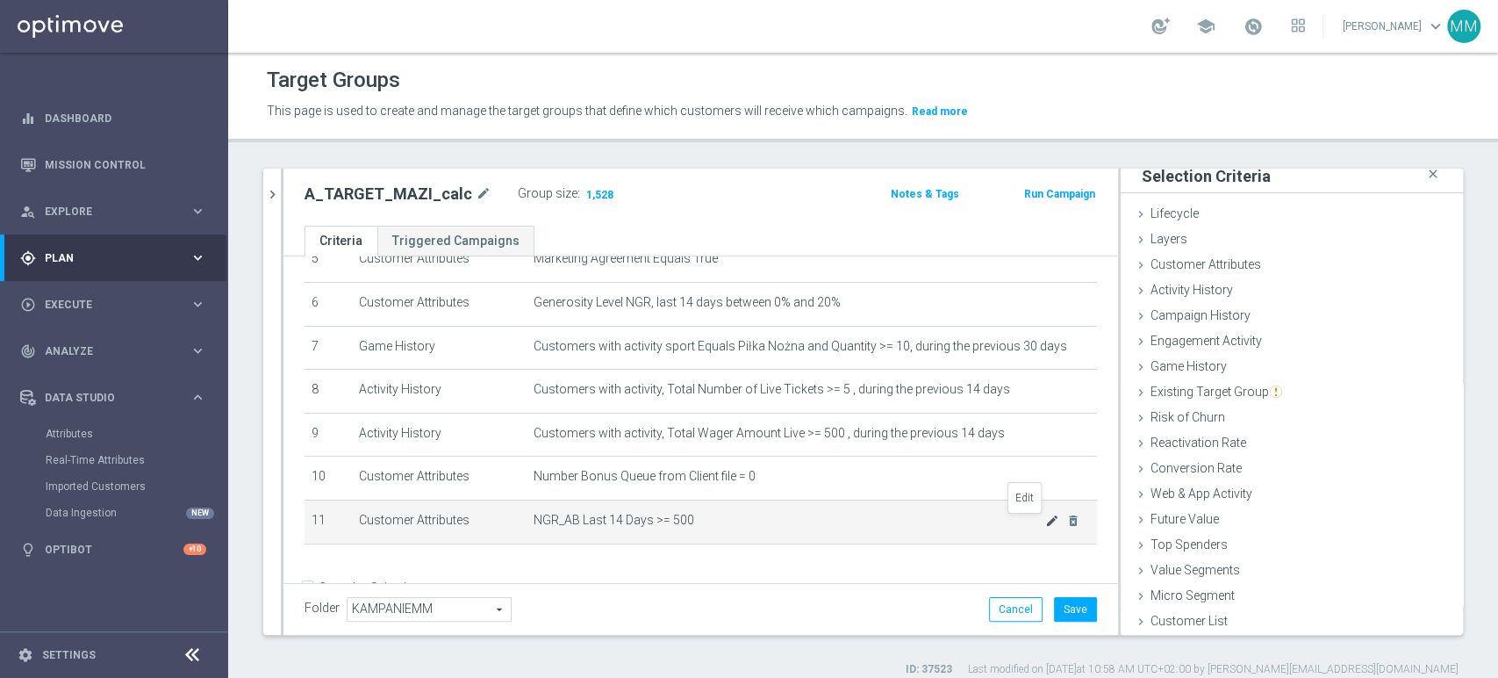
click at [1045, 519] on icon "mode_edit" at bounding box center [1052, 520] width 14 height 14
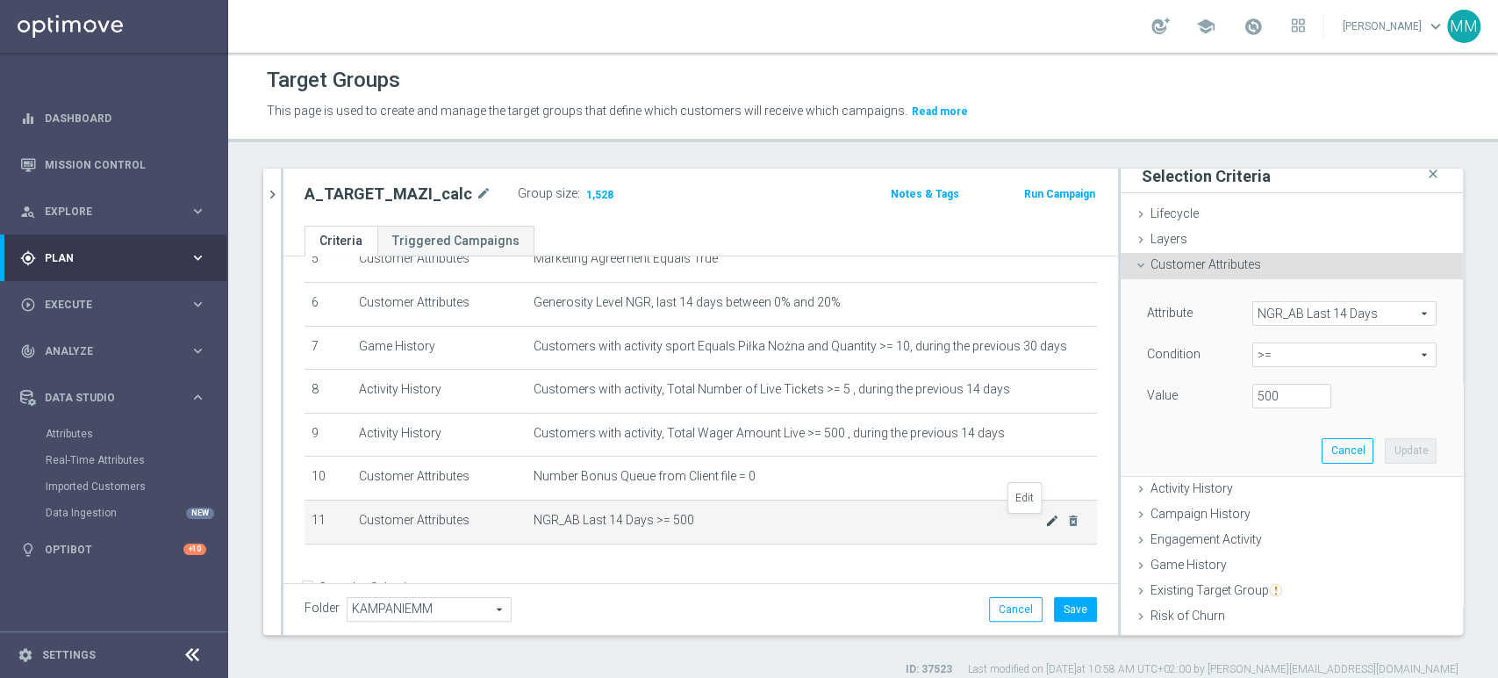
scroll to position [83, 0]
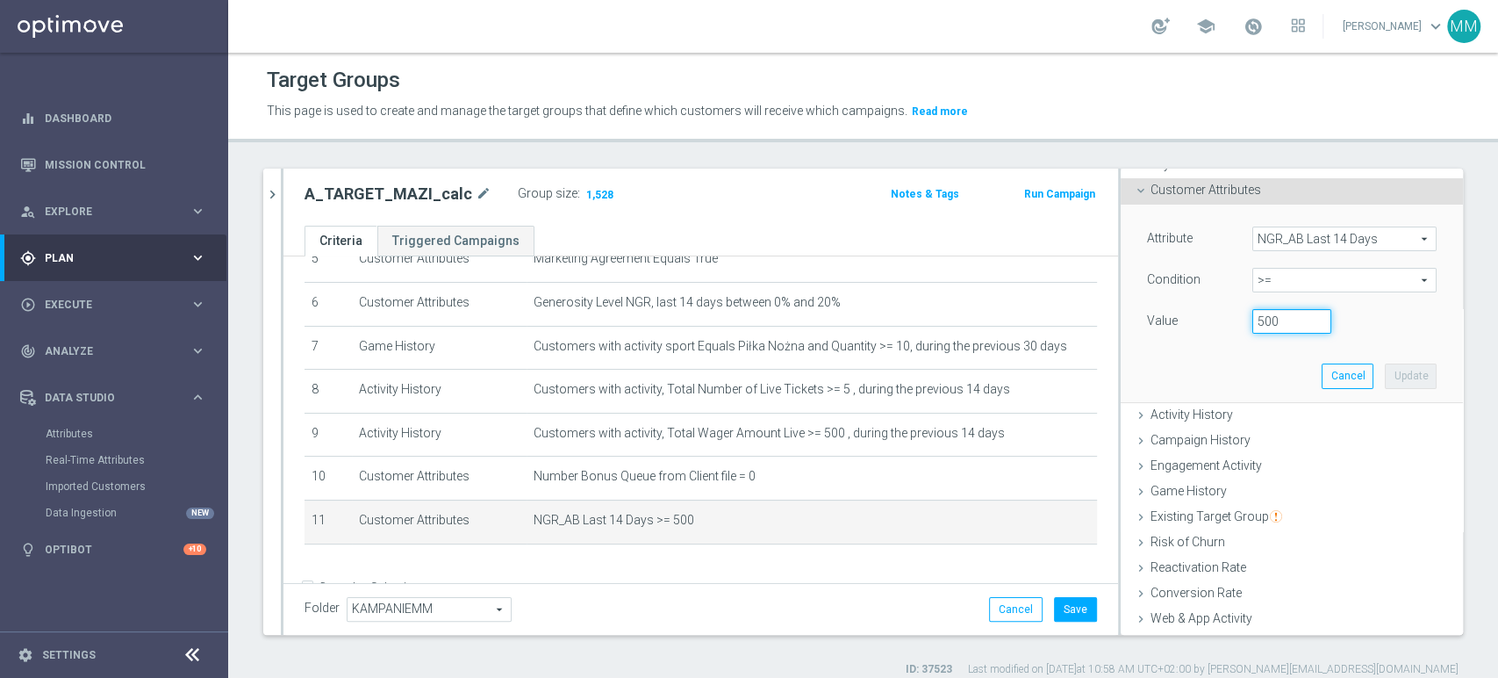
drag, startPoint x: 1267, startPoint y: 322, endPoint x: 1193, endPoint y: 319, distance: 73.8
click at [1193, 319] on div "Value 500" at bounding box center [1292, 323] width 316 height 28
type input "1000"
click at [1385, 380] on button "Update" at bounding box center [1411, 375] width 52 height 25
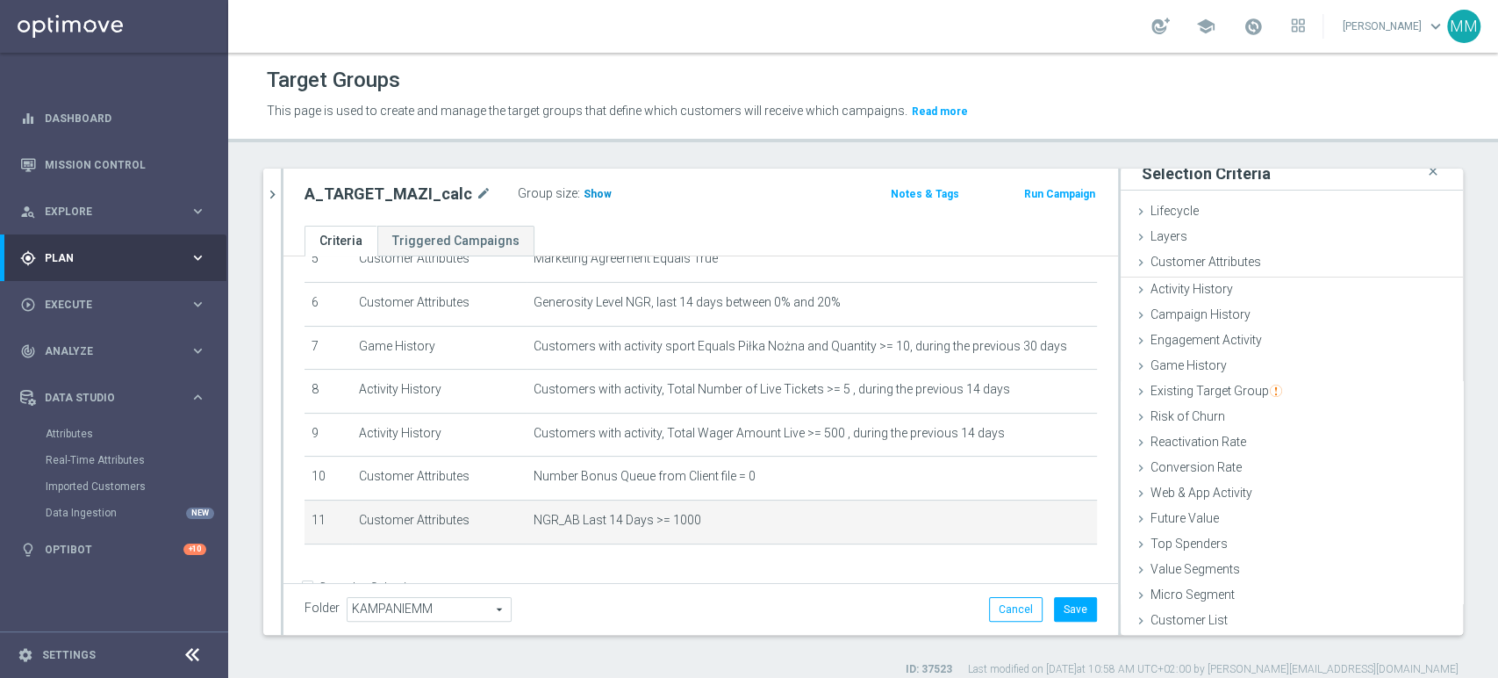
scroll to position [9, 0]
click at [584, 191] on span "Show" at bounding box center [598, 194] width 28 height 12
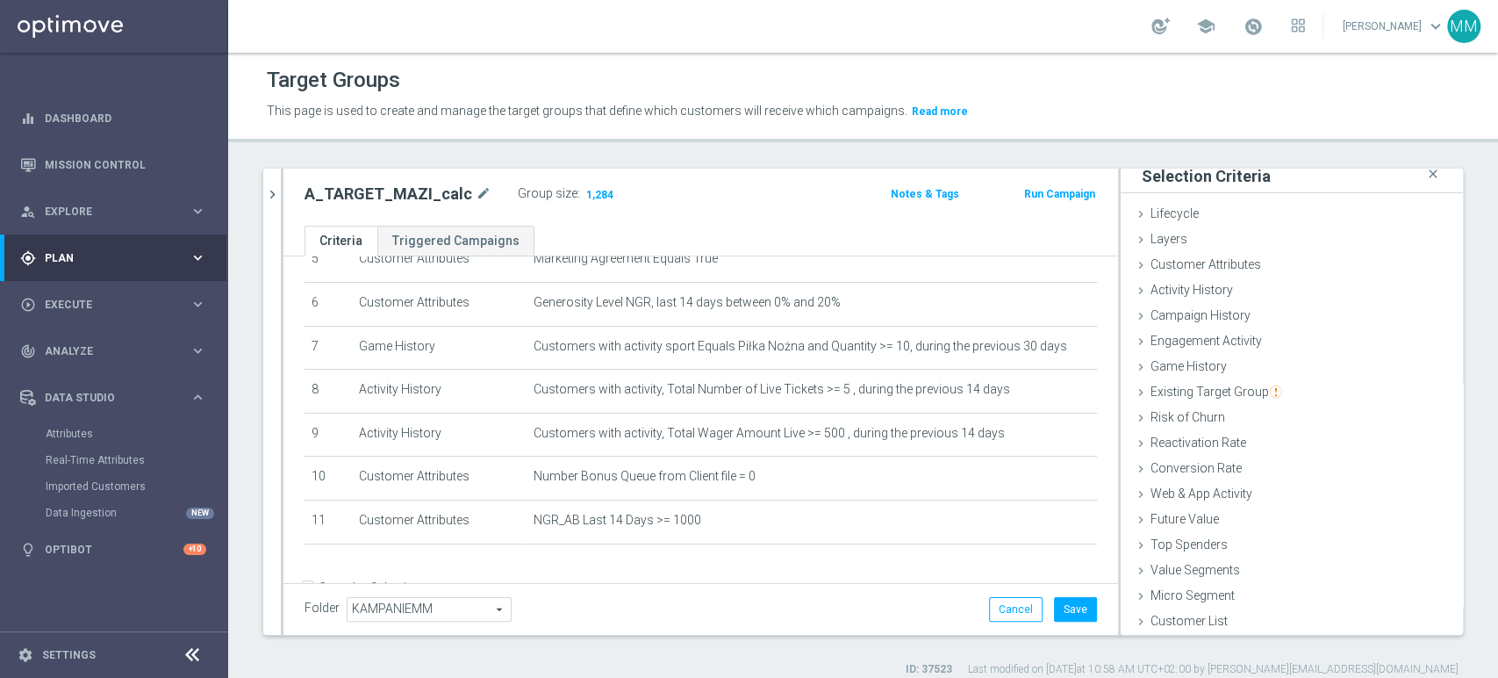
scroll to position [14, 0]
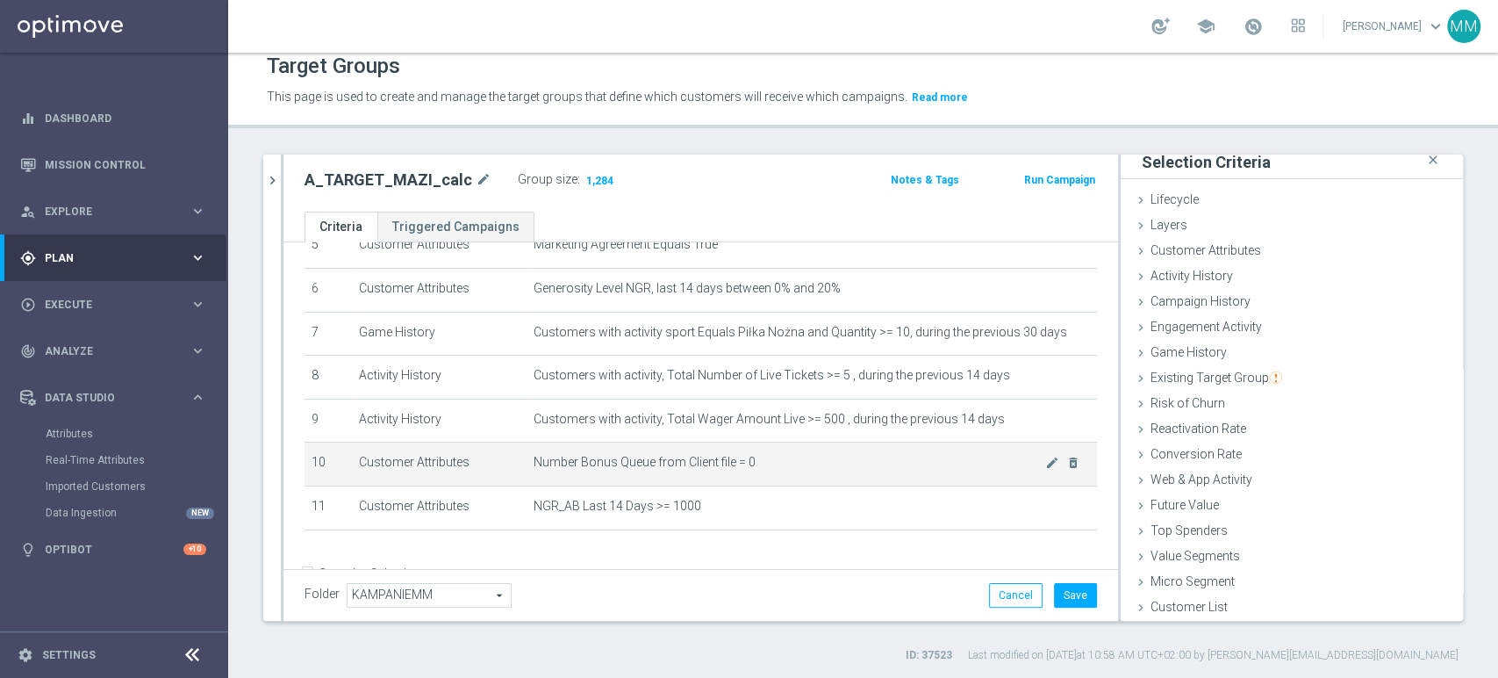
click at [707, 460] on span "Number Bonus Queue from Client file = 0" at bounding box center [790, 462] width 512 height 15
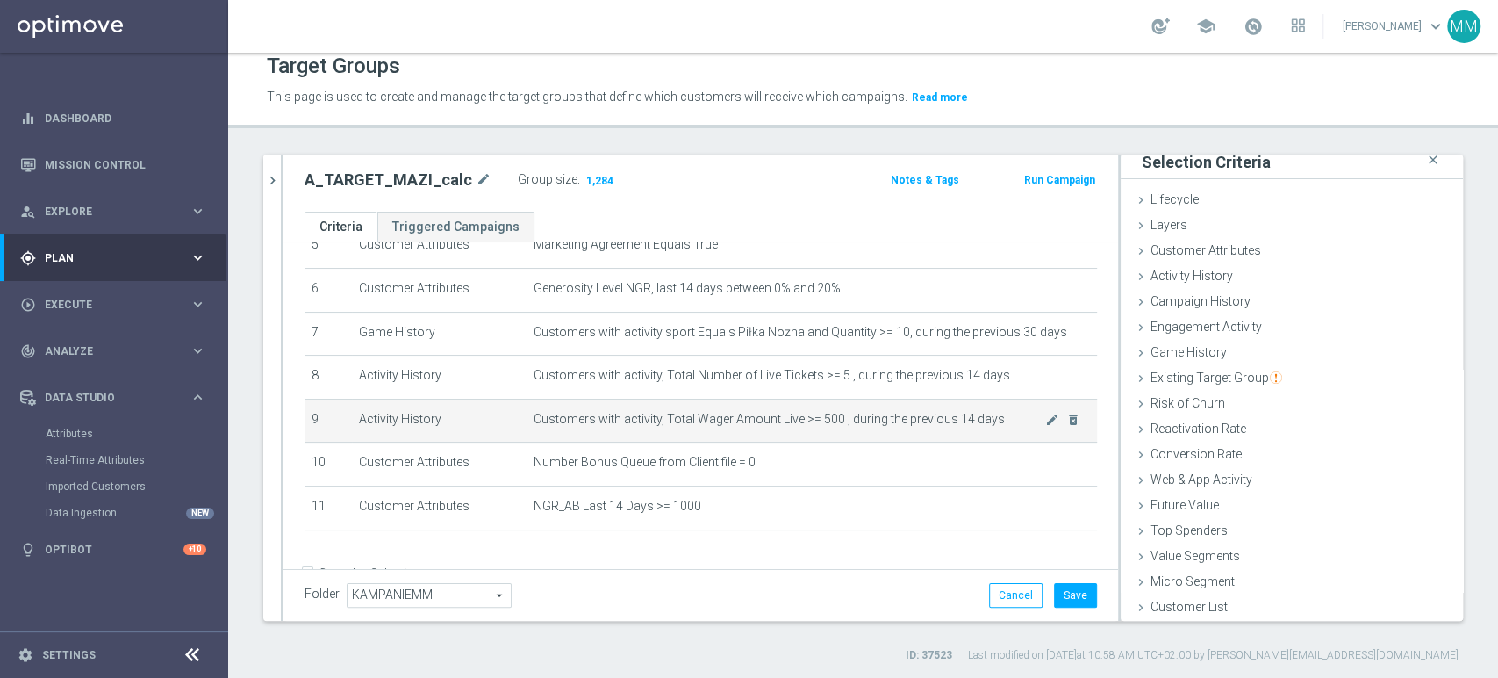
click at [721, 420] on span "Customers with activity, Total Wager Amount Live >= 500 , during the previous 1…" at bounding box center [790, 419] width 512 height 15
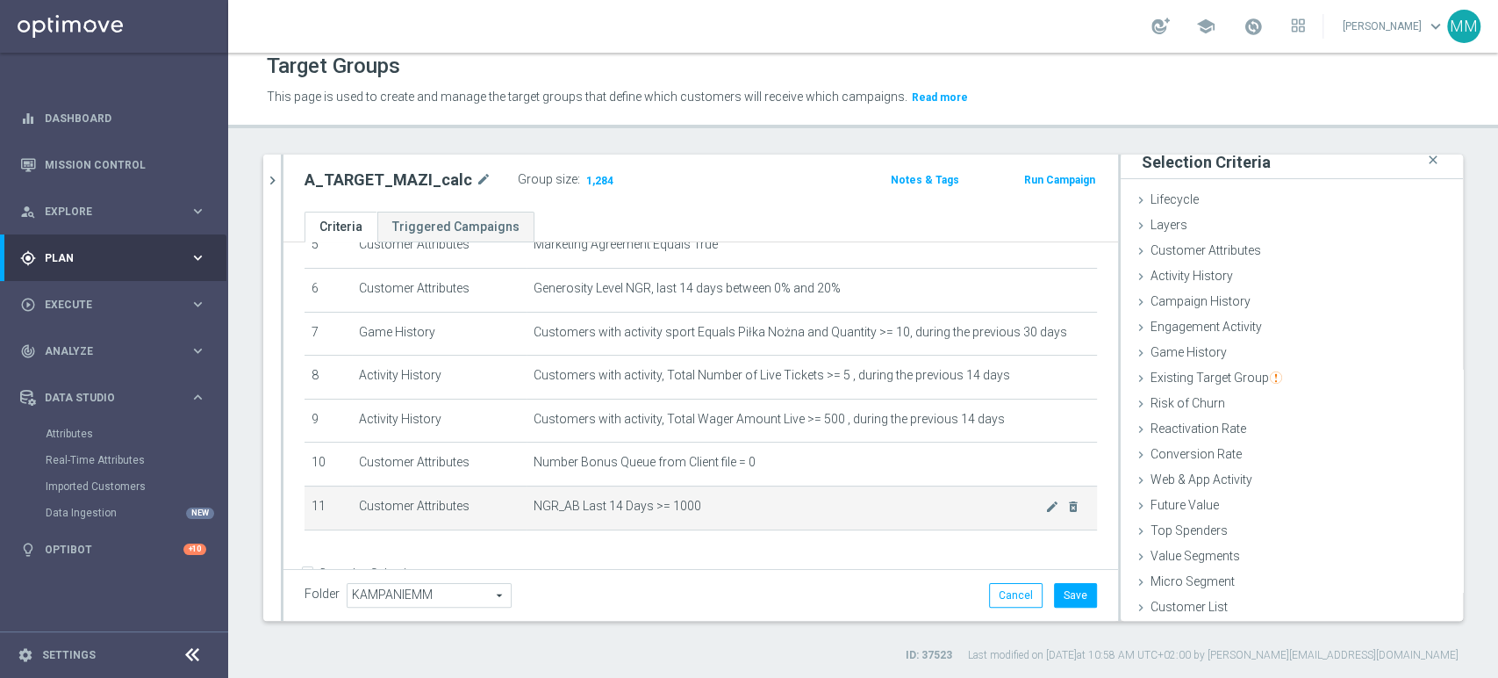
click at [663, 508] on span "NGR_AB Last 14 Days >= 1000" at bounding box center [790, 506] width 512 height 15
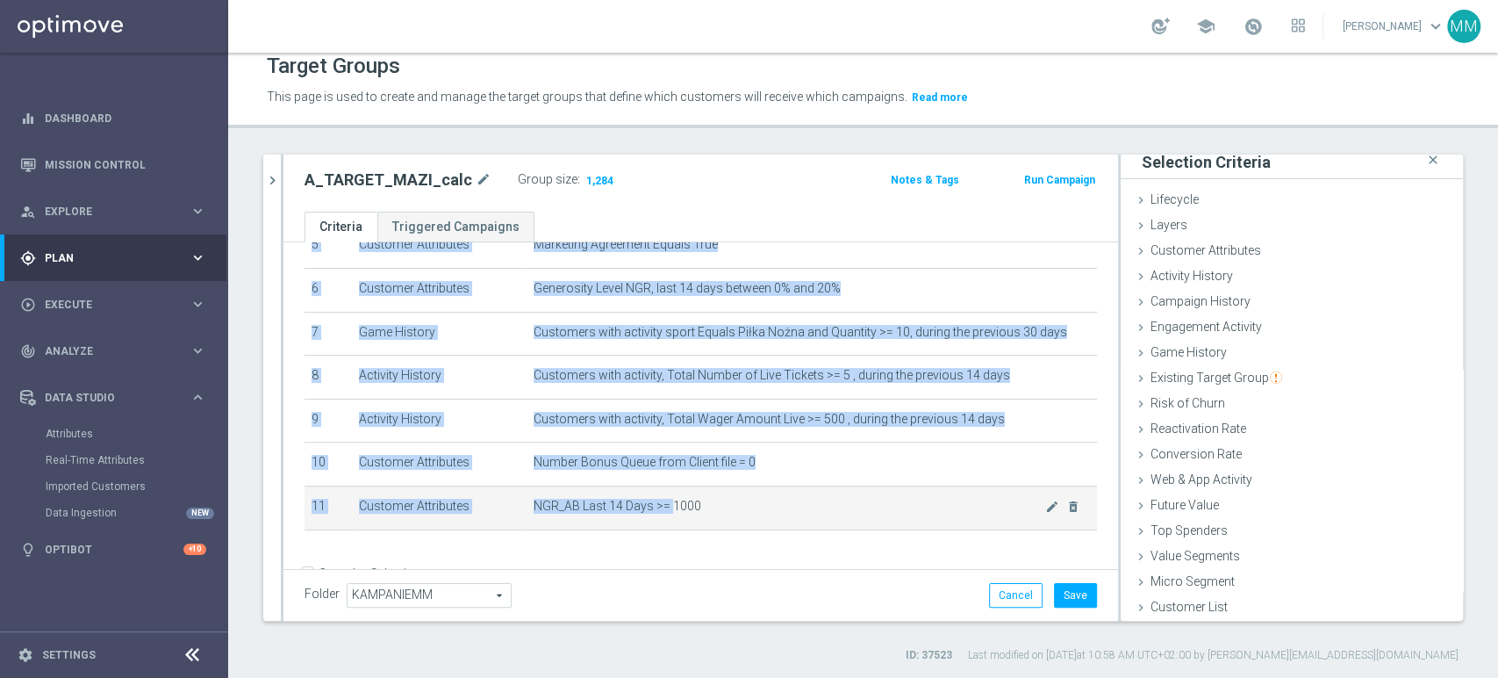
click at [663, 508] on span "NGR_AB Last 14 Days >= 1000" at bounding box center [790, 506] width 512 height 15
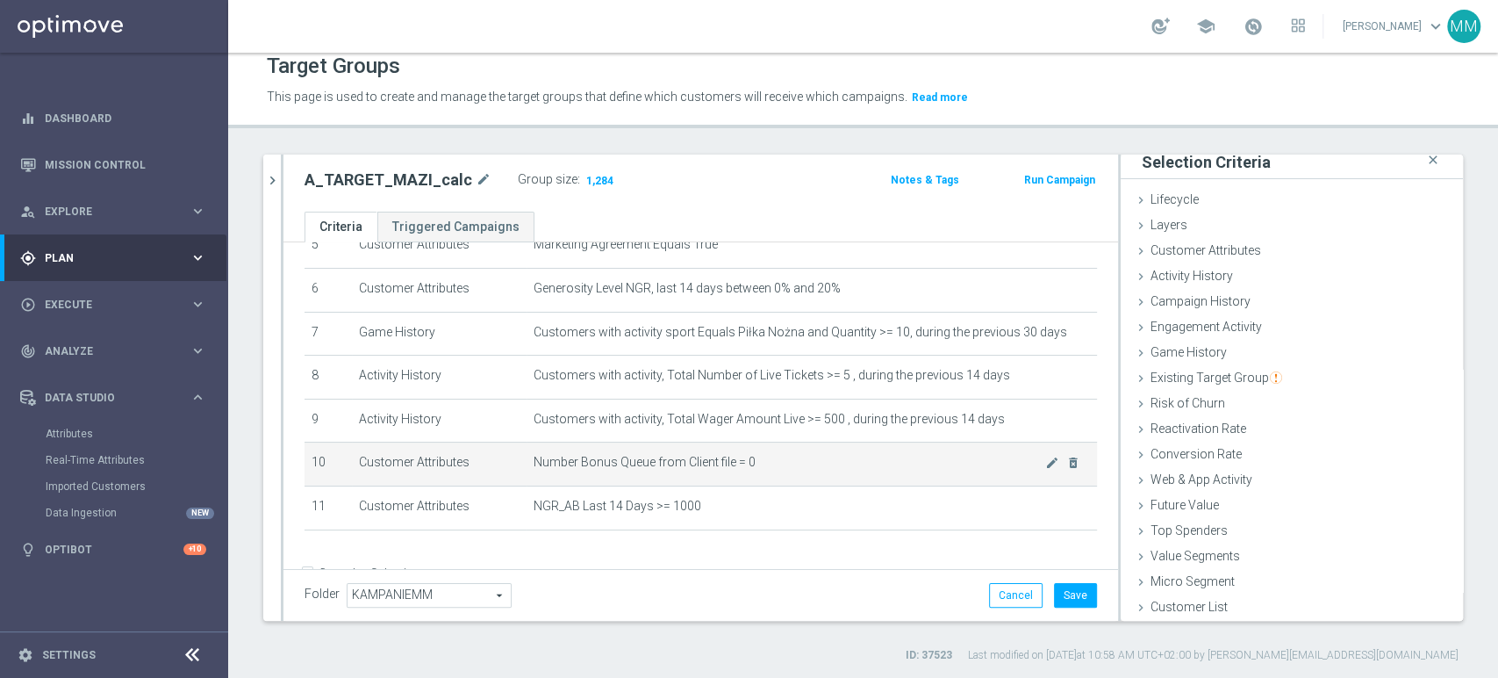
click at [668, 463] on span "Number Bonus Queue from Client file = 0" at bounding box center [790, 462] width 512 height 15
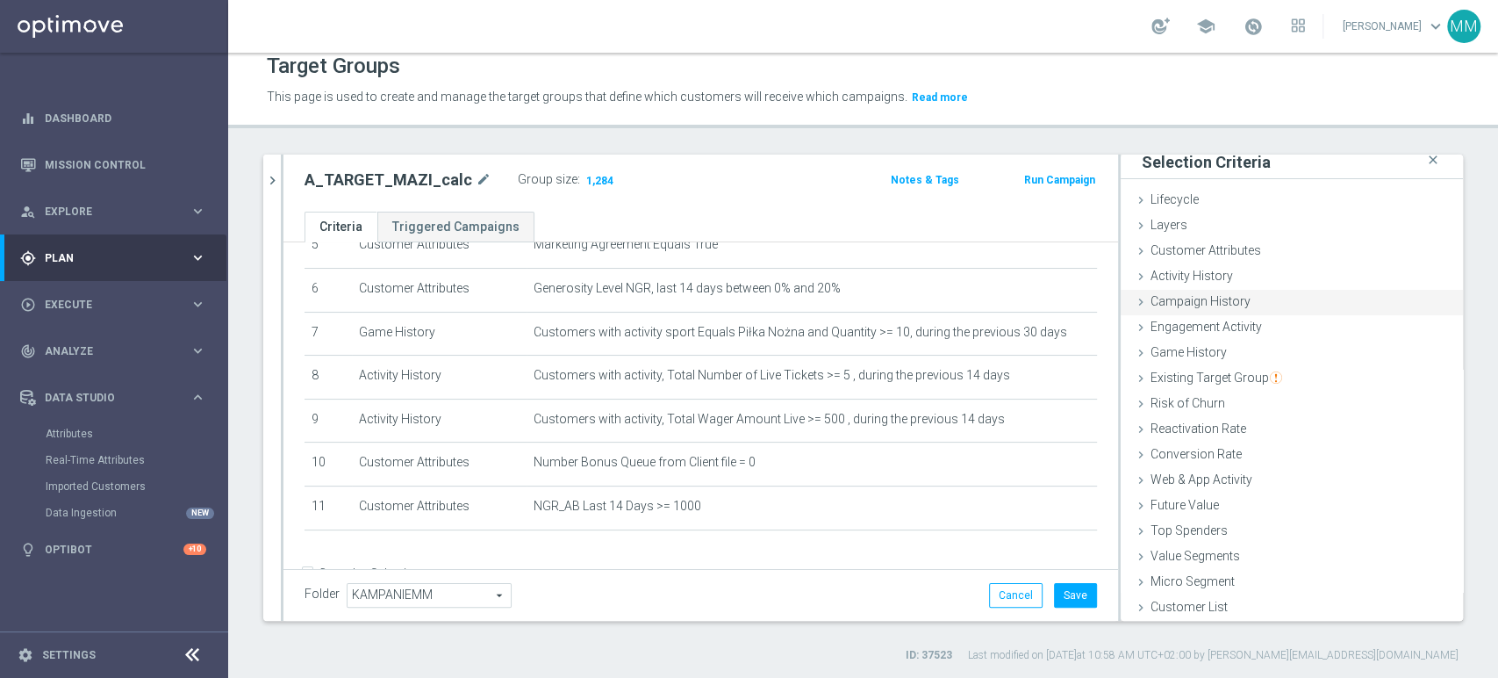
click at [1219, 294] on span "Campaign History" at bounding box center [1201, 301] width 100 height 14
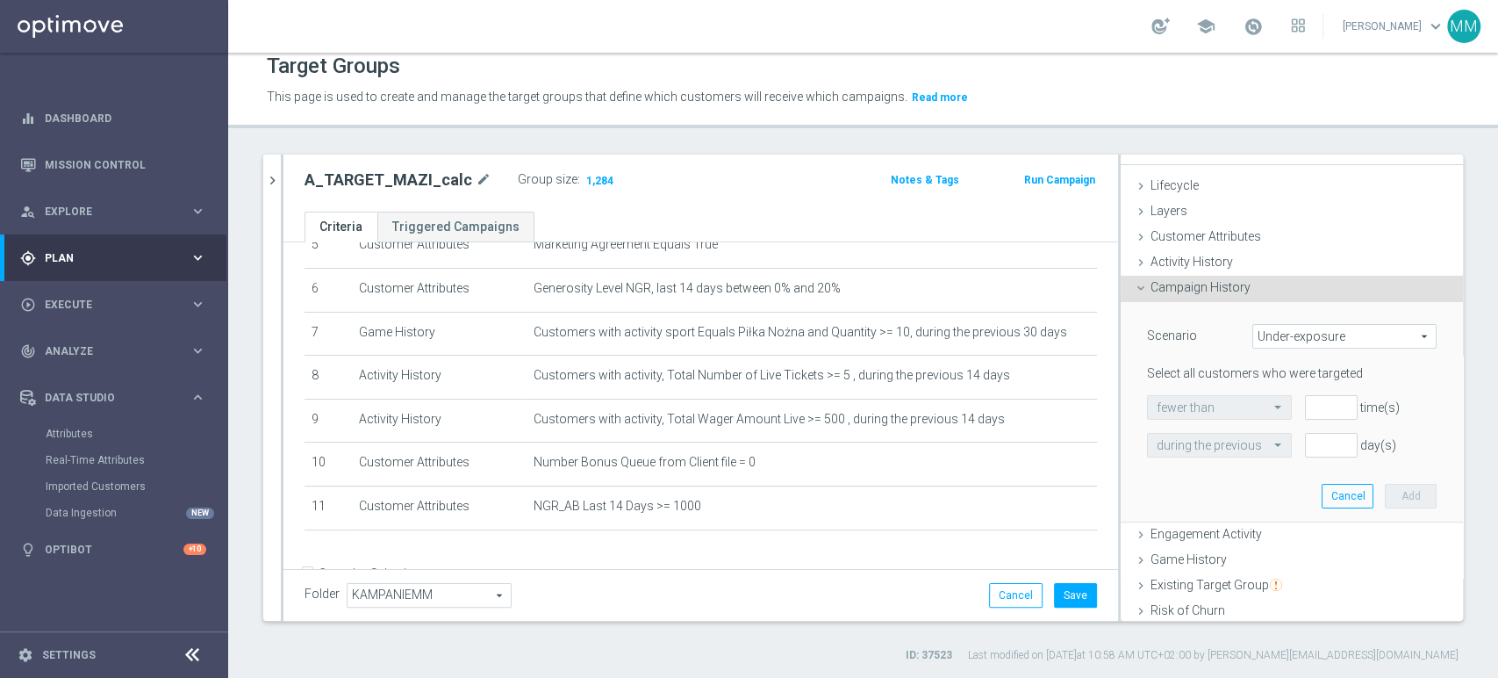
scroll to position [0, 0]
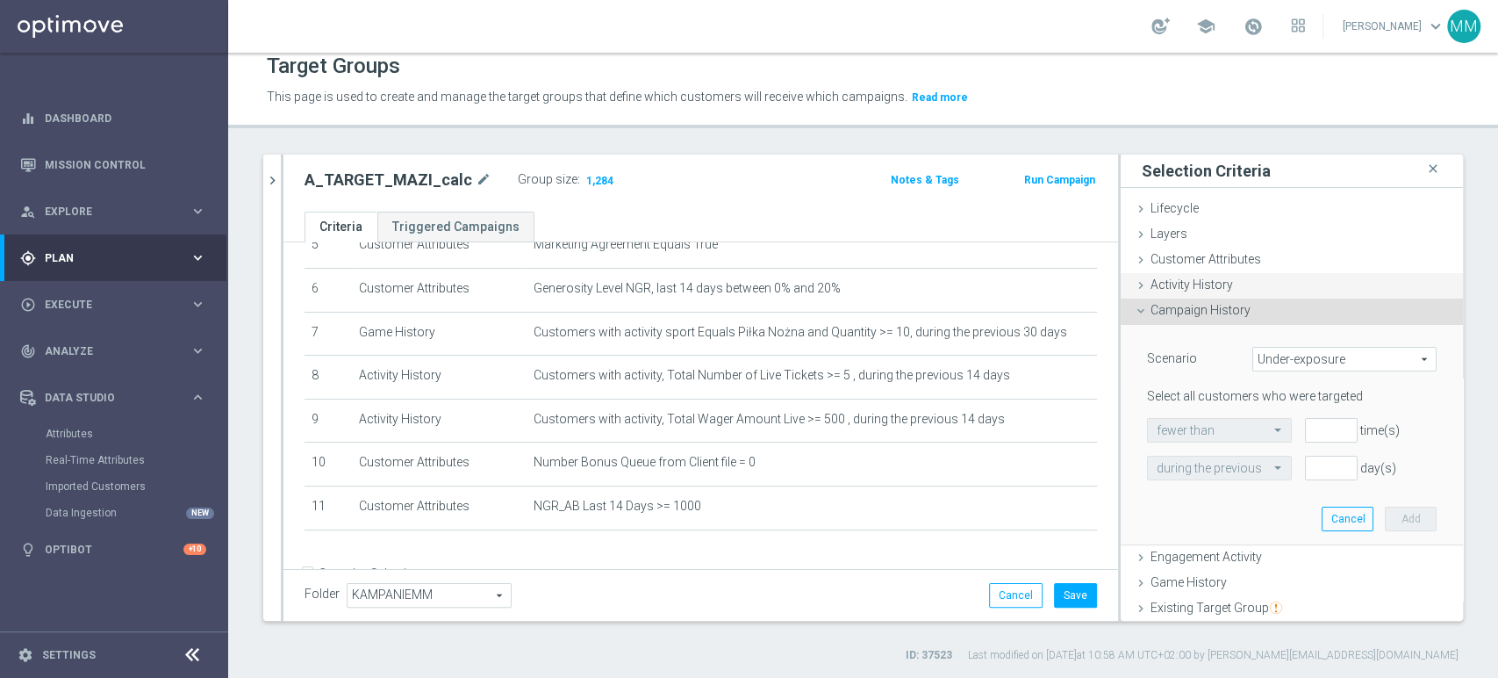
click at [1209, 285] on span "Activity History" at bounding box center [1192, 284] width 83 height 14
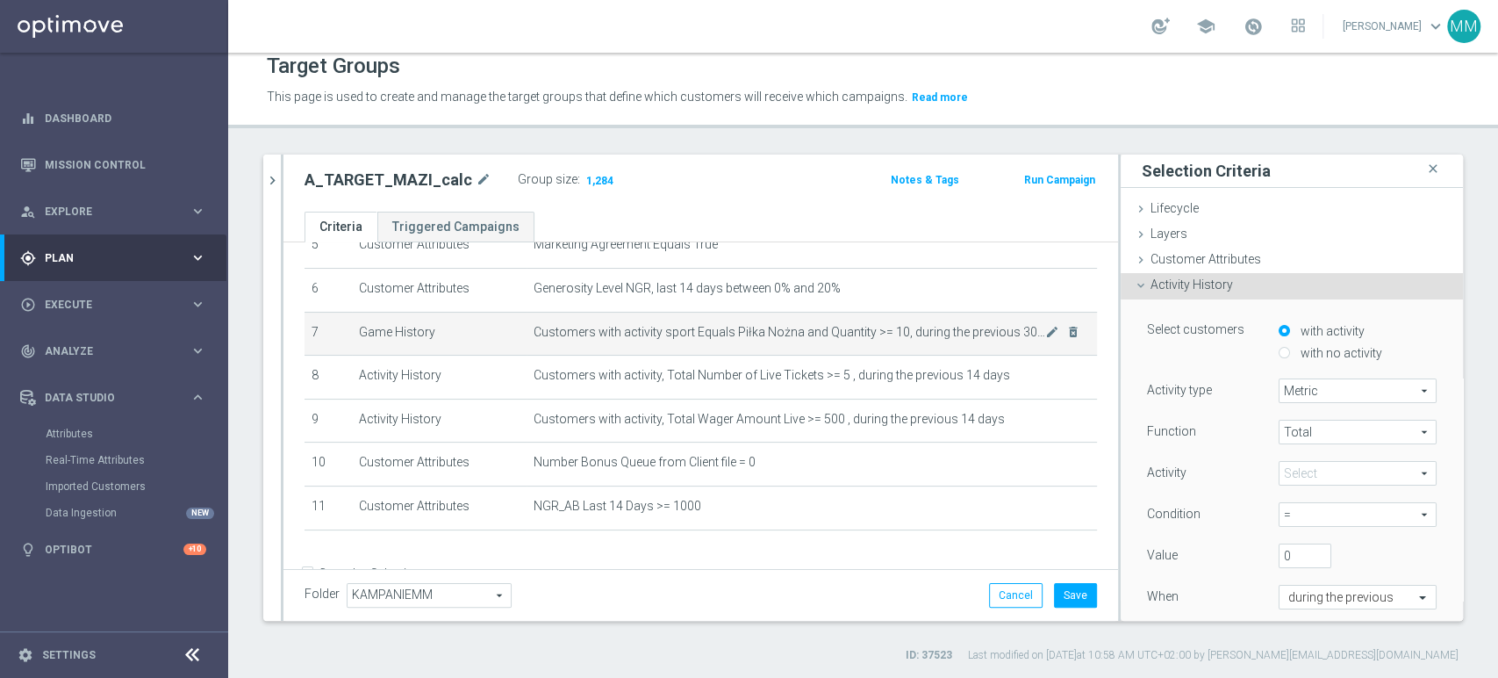
click at [700, 333] on span "Customers with activity sport Equals Piłka Nożna and Quantity >= 10, during the…" at bounding box center [790, 332] width 512 height 15
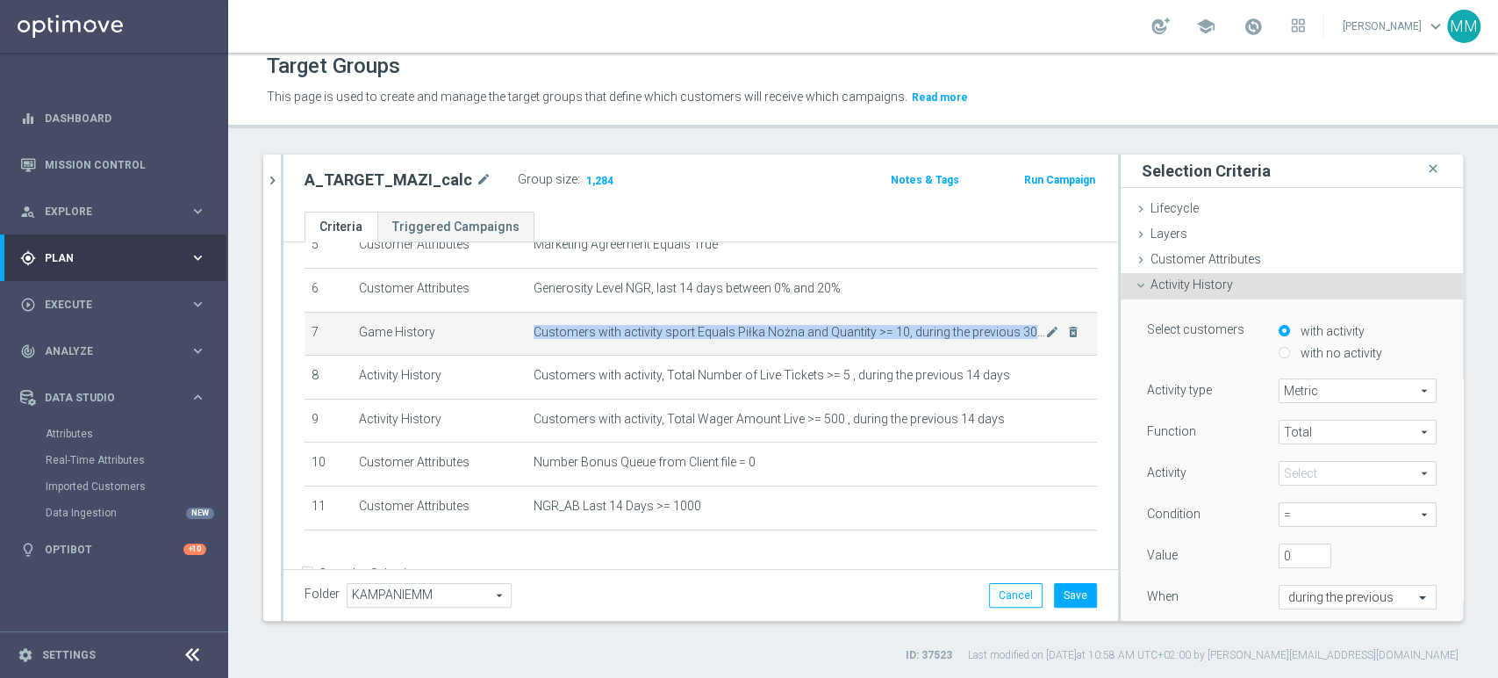
click at [700, 333] on span "Customers with activity sport Equals Piłka Nożna and Quantity >= 10, during the…" at bounding box center [790, 332] width 512 height 15
click at [699, 349] on td "Customers with activity sport Equals Piłka Nożna and Quantity >= 10, during the…" at bounding box center [812, 334] width 571 height 44
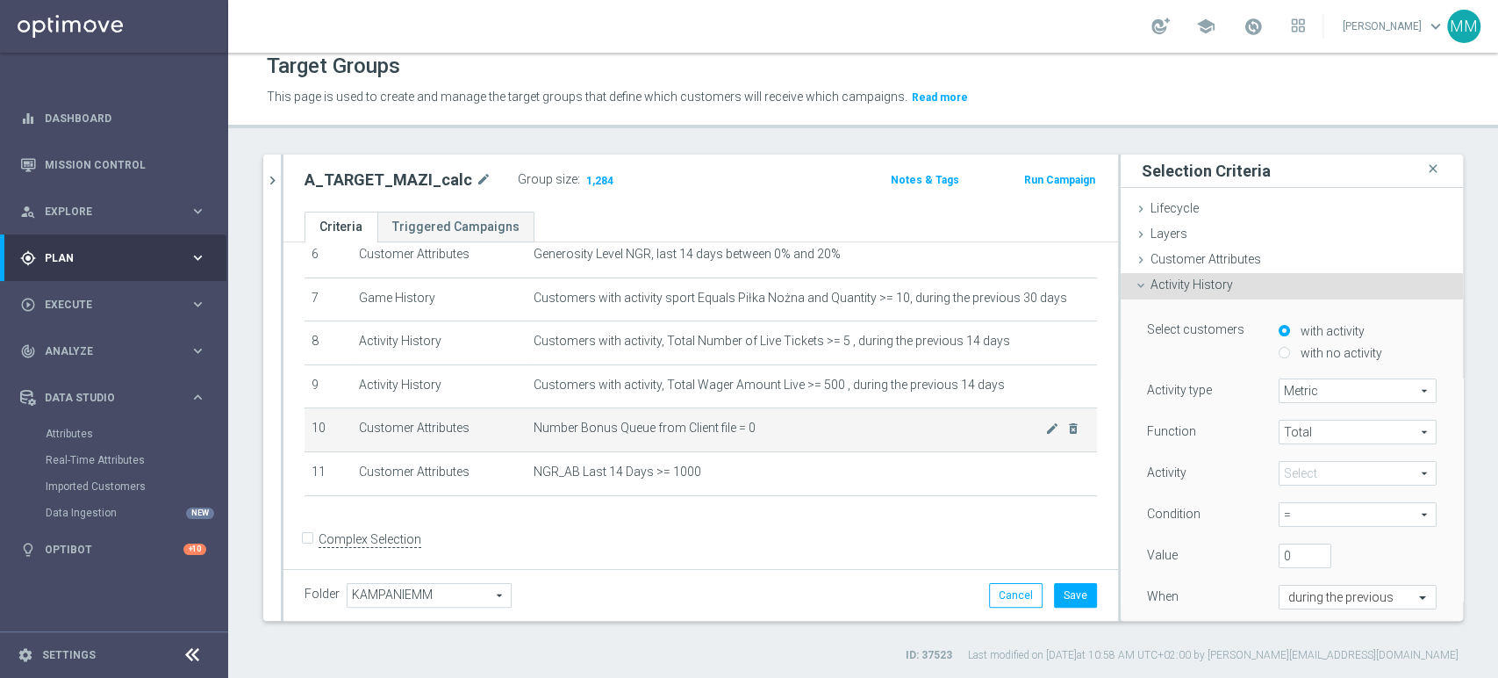
scroll to position [298, 0]
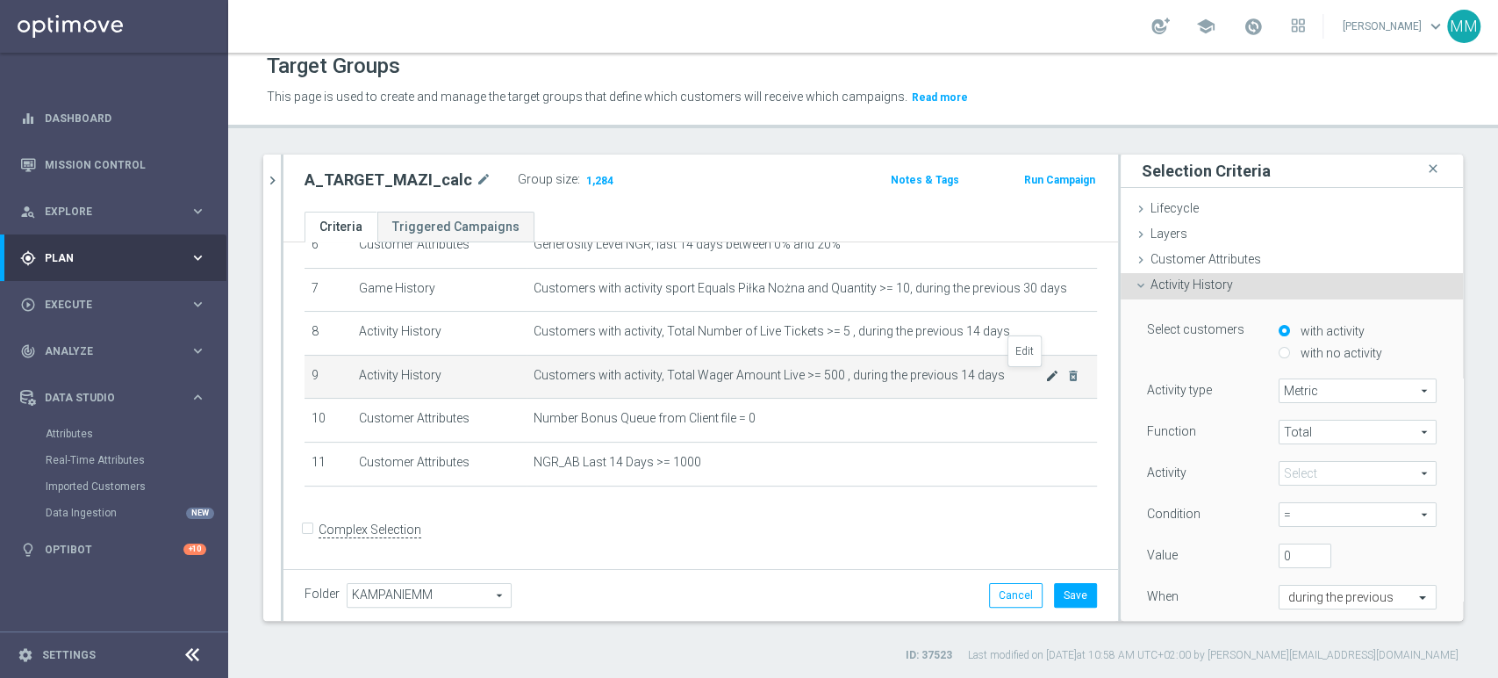
click at [1045, 376] on icon "mode_edit" at bounding box center [1052, 376] width 14 height 14
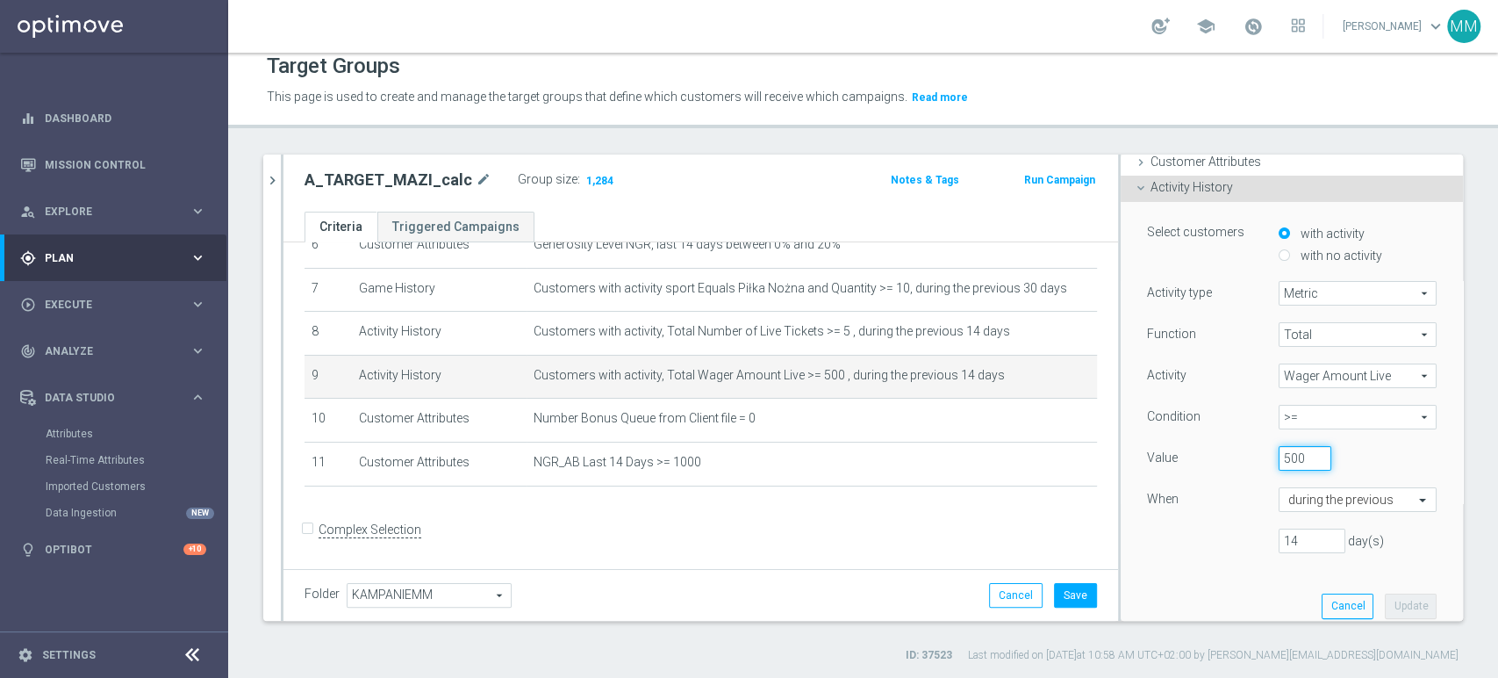
click at [1279, 462] on input "500" at bounding box center [1305, 458] width 53 height 25
type input "1000"
click at [1385, 602] on button "Update" at bounding box center [1411, 605] width 52 height 25
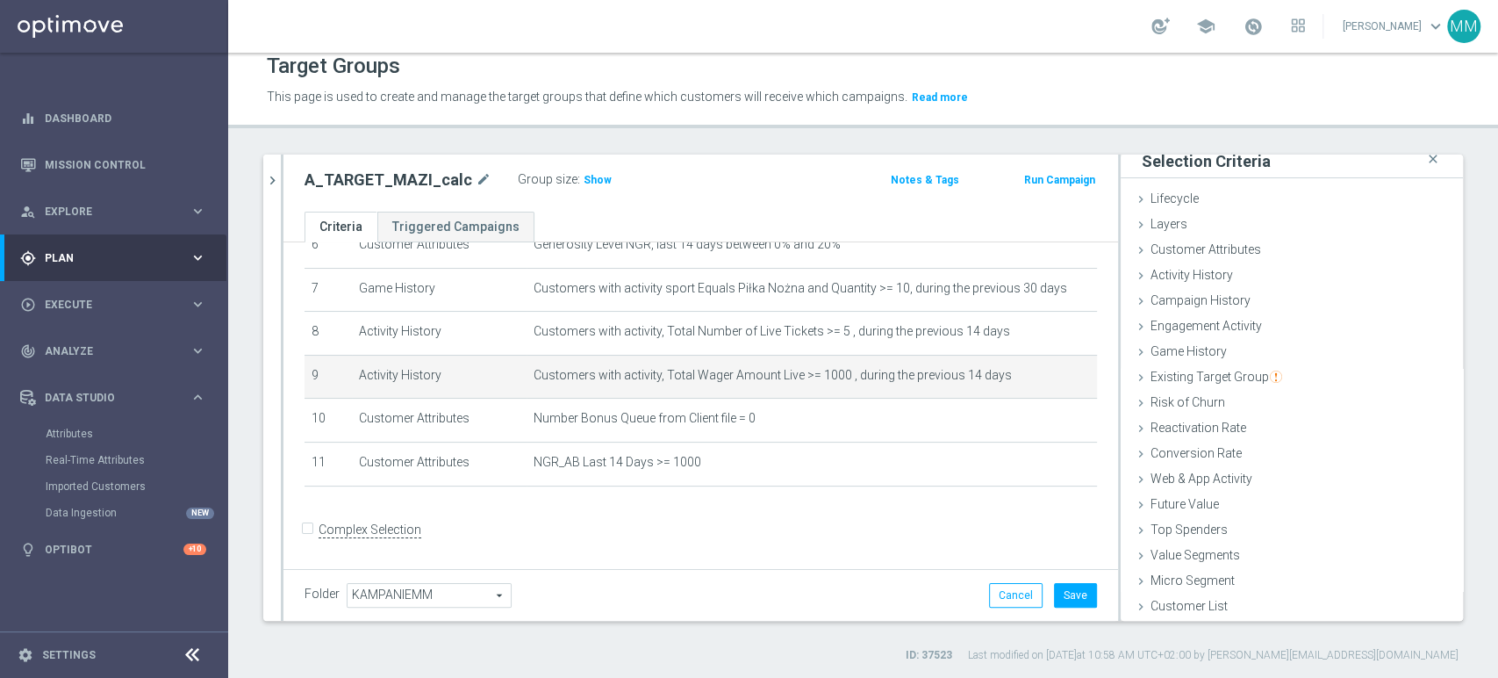
scroll to position [9, 0]
click at [591, 182] on span "Show" at bounding box center [598, 180] width 28 height 12
click at [1045, 377] on icon "mode_edit" at bounding box center [1052, 376] width 14 height 14
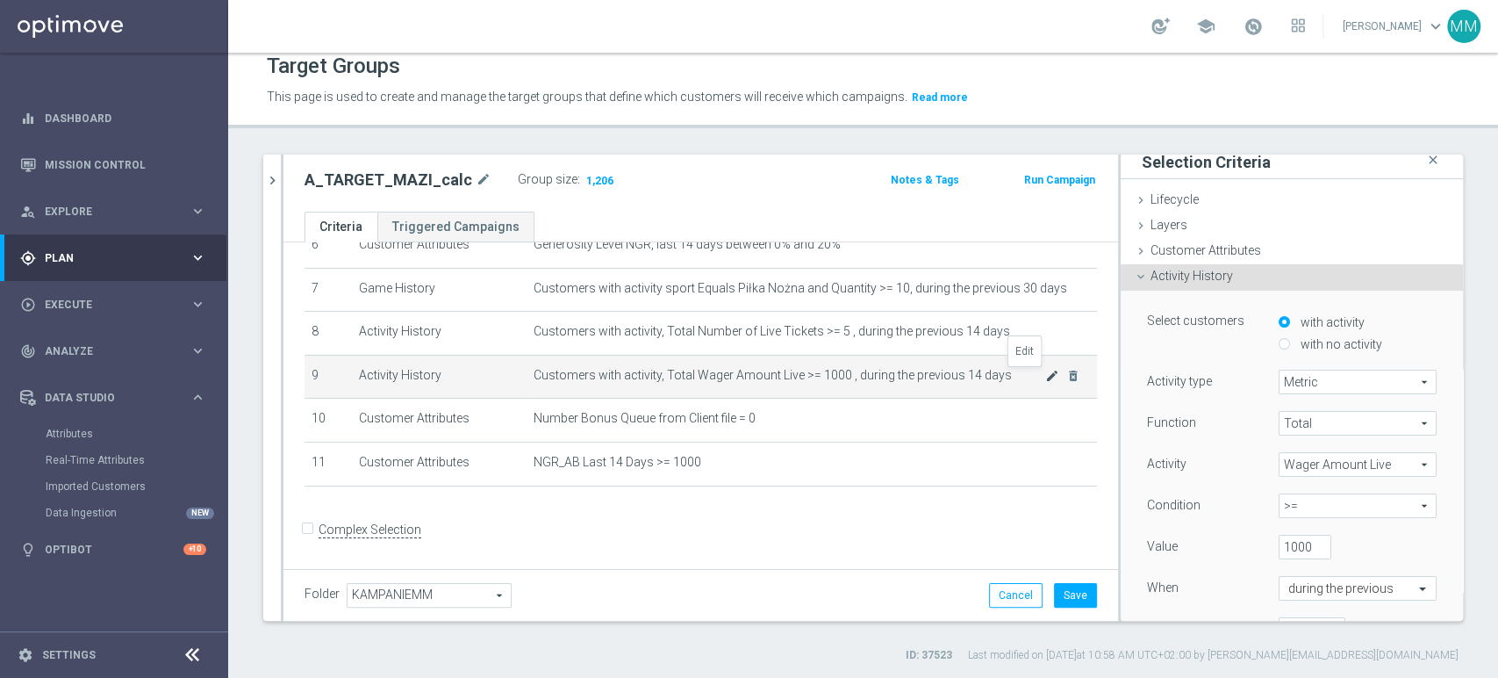
scroll to position [97, 0]
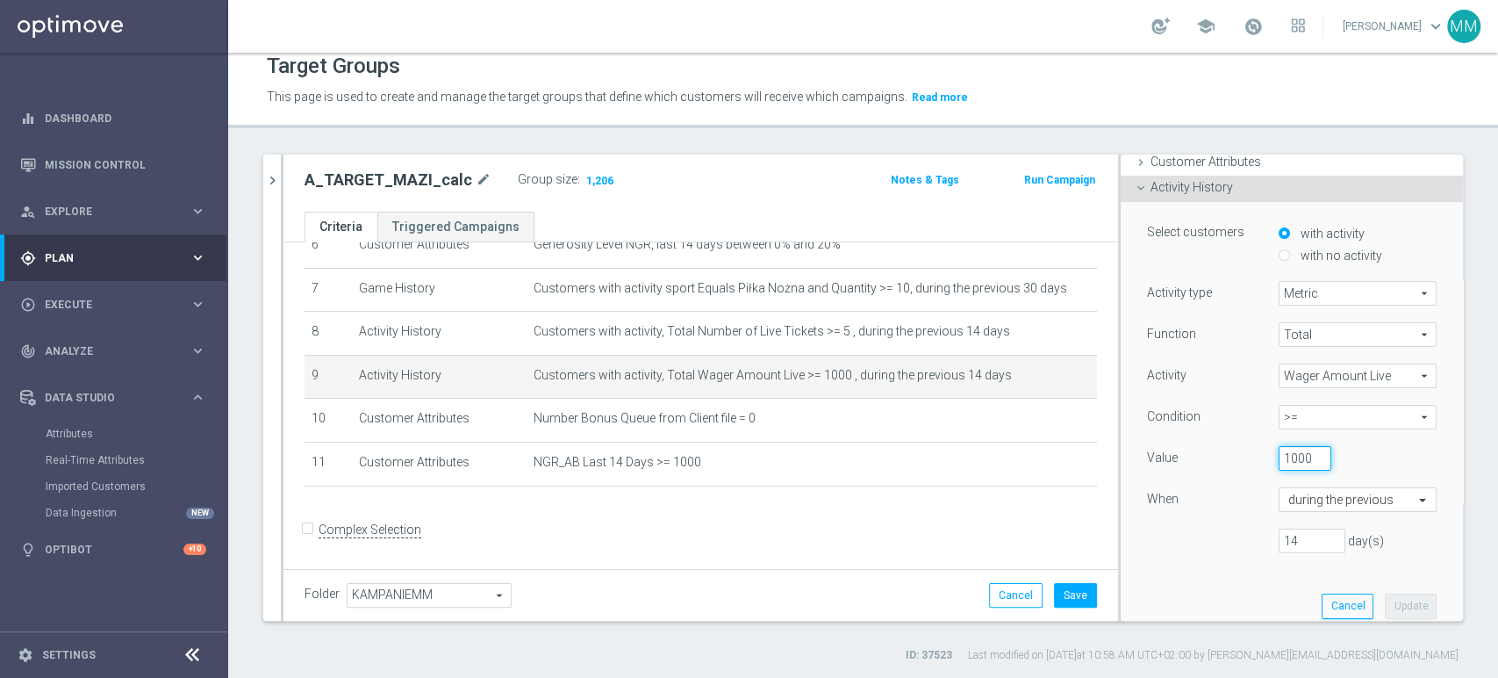
drag, startPoint x: 1264, startPoint y: 459, endPoint x: 1252, endPoint y: 466, distance: 13.4
click at [1266, 458] on div "1000" at bounding box center [1305, 458] width 79 height 25
type input "5000"
click at [1385, 598] on button "Update" at bounding box center [1411, 605] width 52 height 25
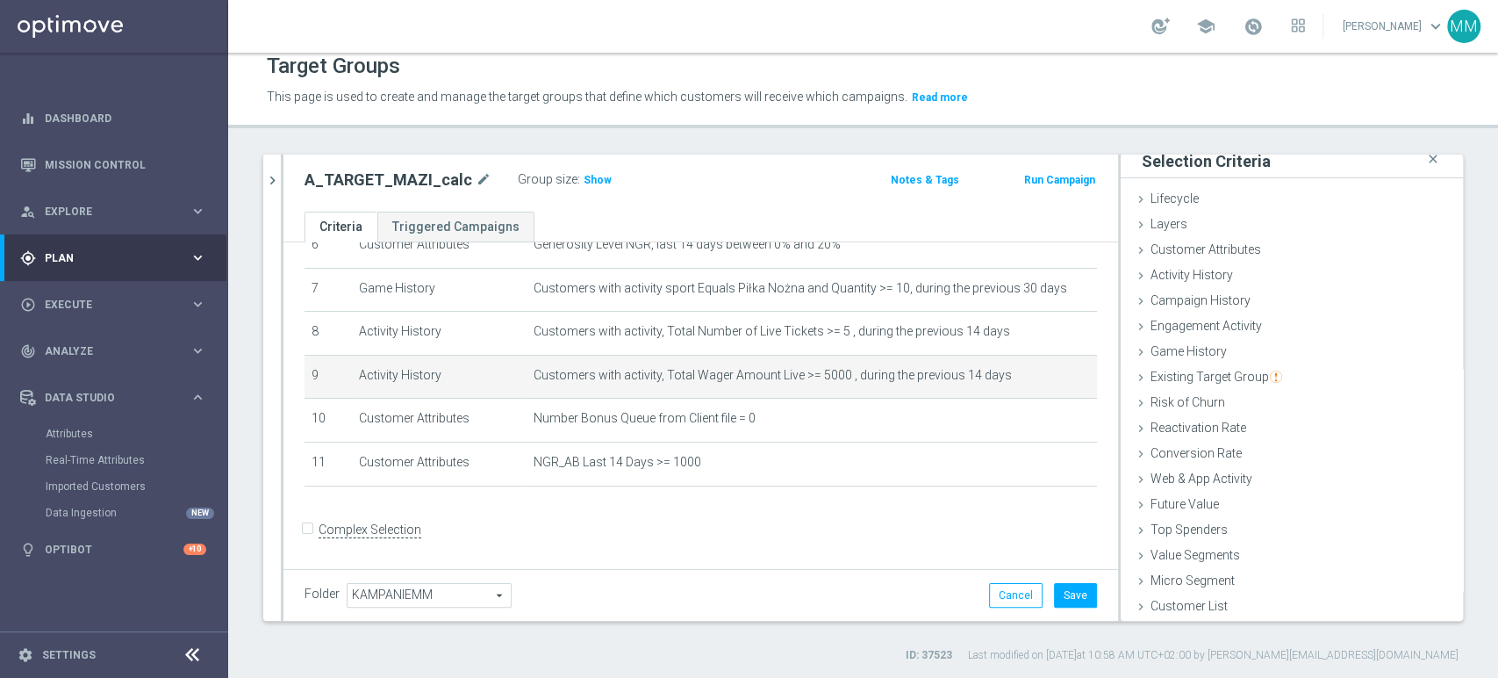
scroll to position [9, 0]
click at [1071, 590] on button "Save" at bounding box center [1075, 595] width 43 height 25
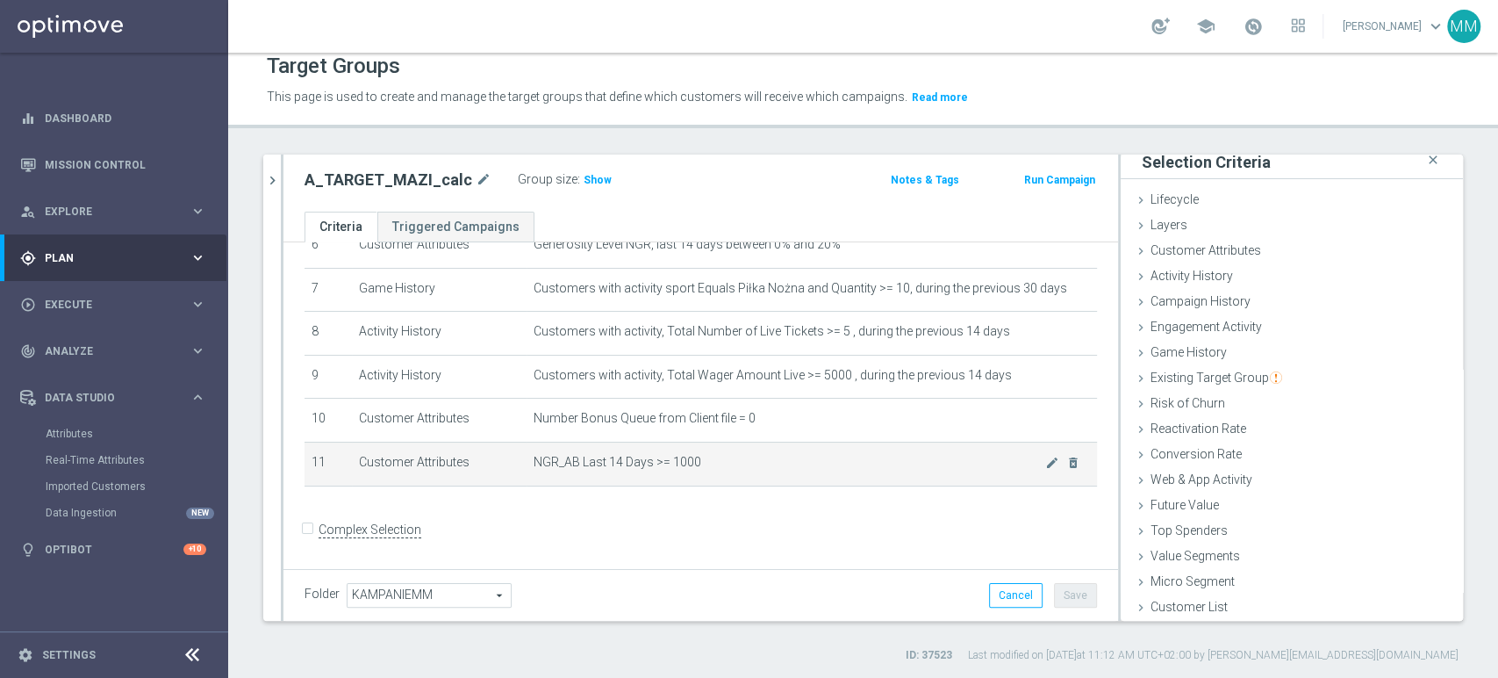
click at [582, 470] on span "NGR_AB Last 14 Days >= 1000" at bounding box center [790, 462] width 512 height 15
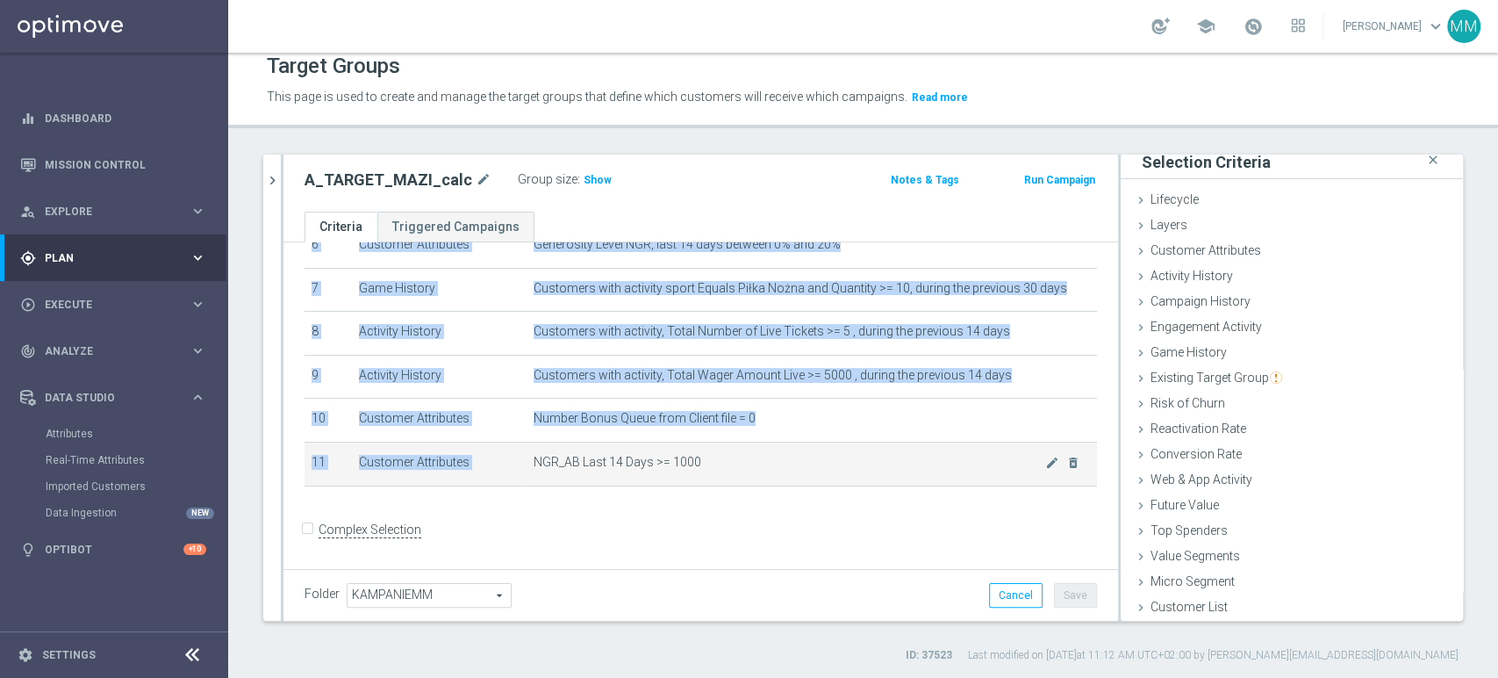
click at [582, 470] on span "NGR_AB Last 14 Days >= 1000" at bounding box center [790, 462] width 512 height 15
copy table "# Selection Type Criteria delete_forever 1 Customer Attributes STS_Exclusions E…"
click at [585, 180] on span "Show" at bounding box center [598, 180] width 28 height 12
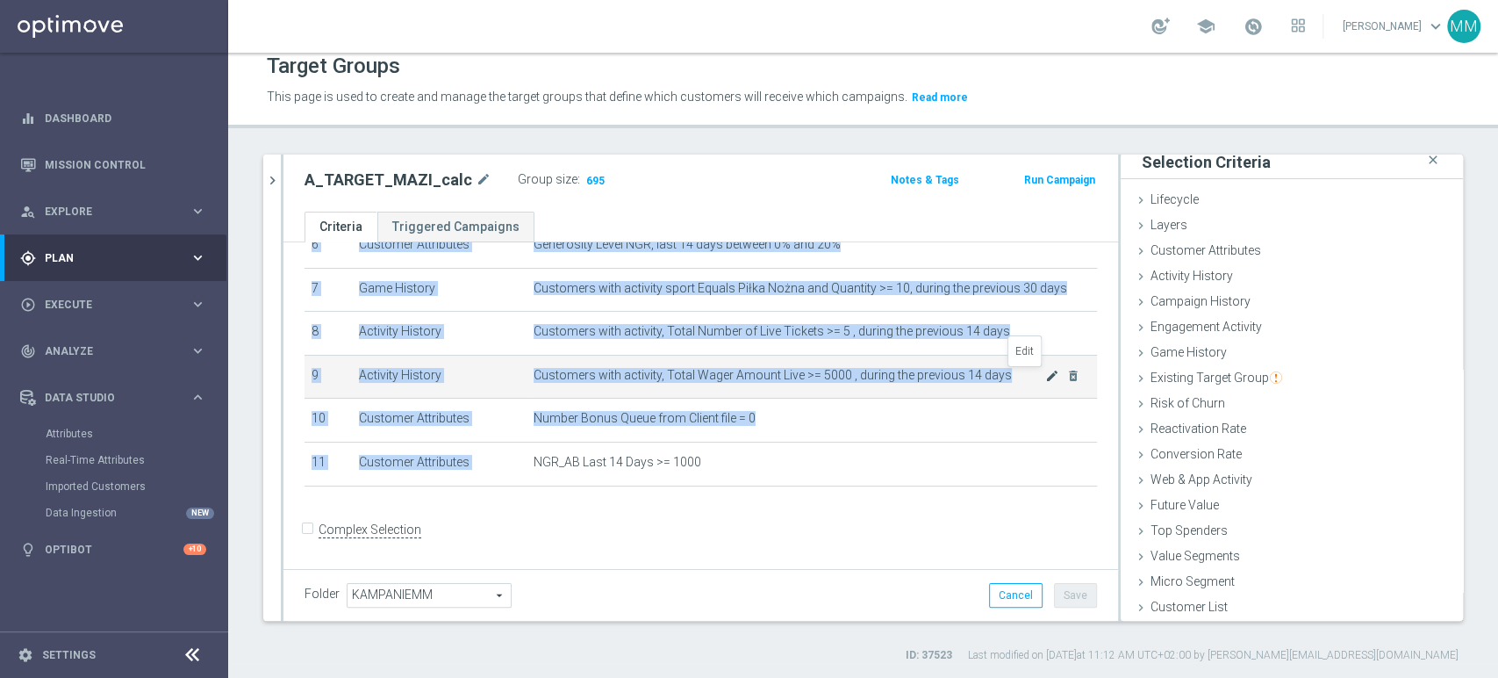
click at [1045, 374] on icon "mode_edit" at bounding box center [1052, 376] width 14 height 14
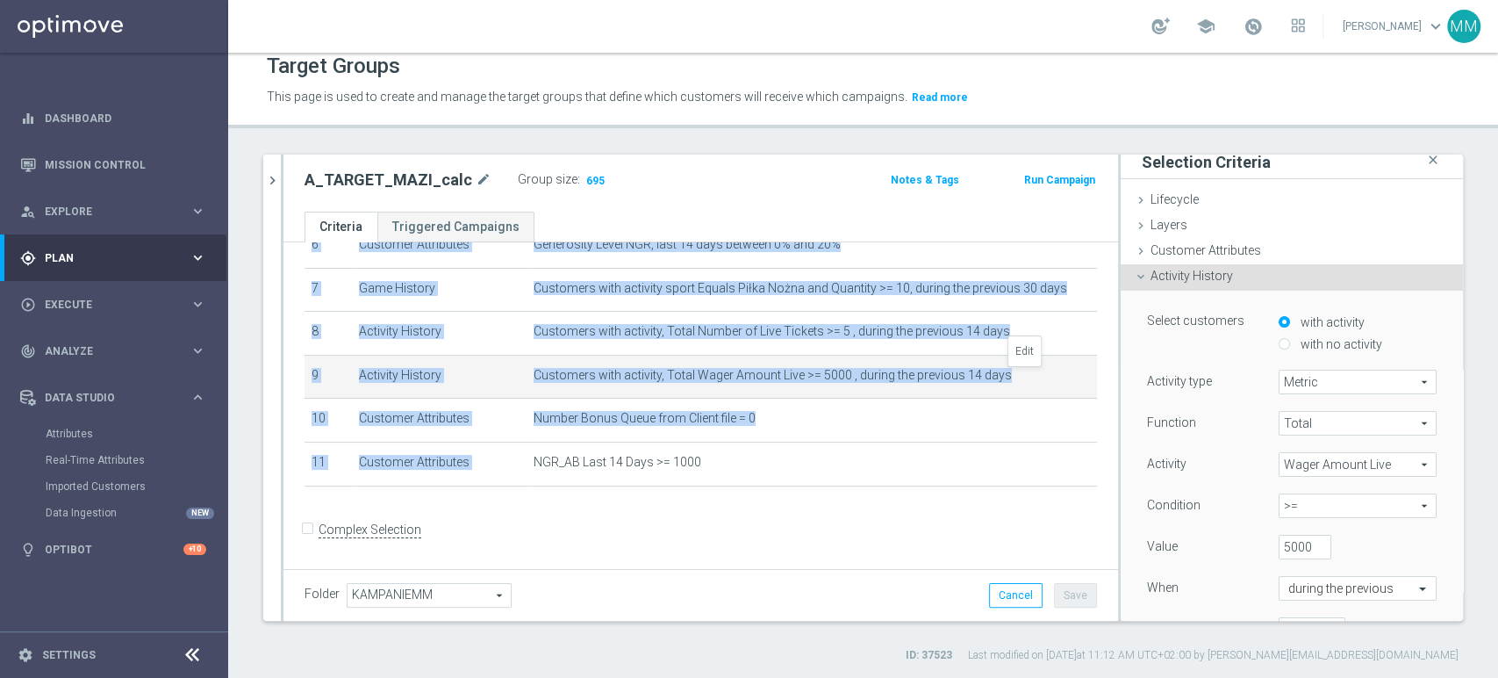
scroll to position [97, 0]
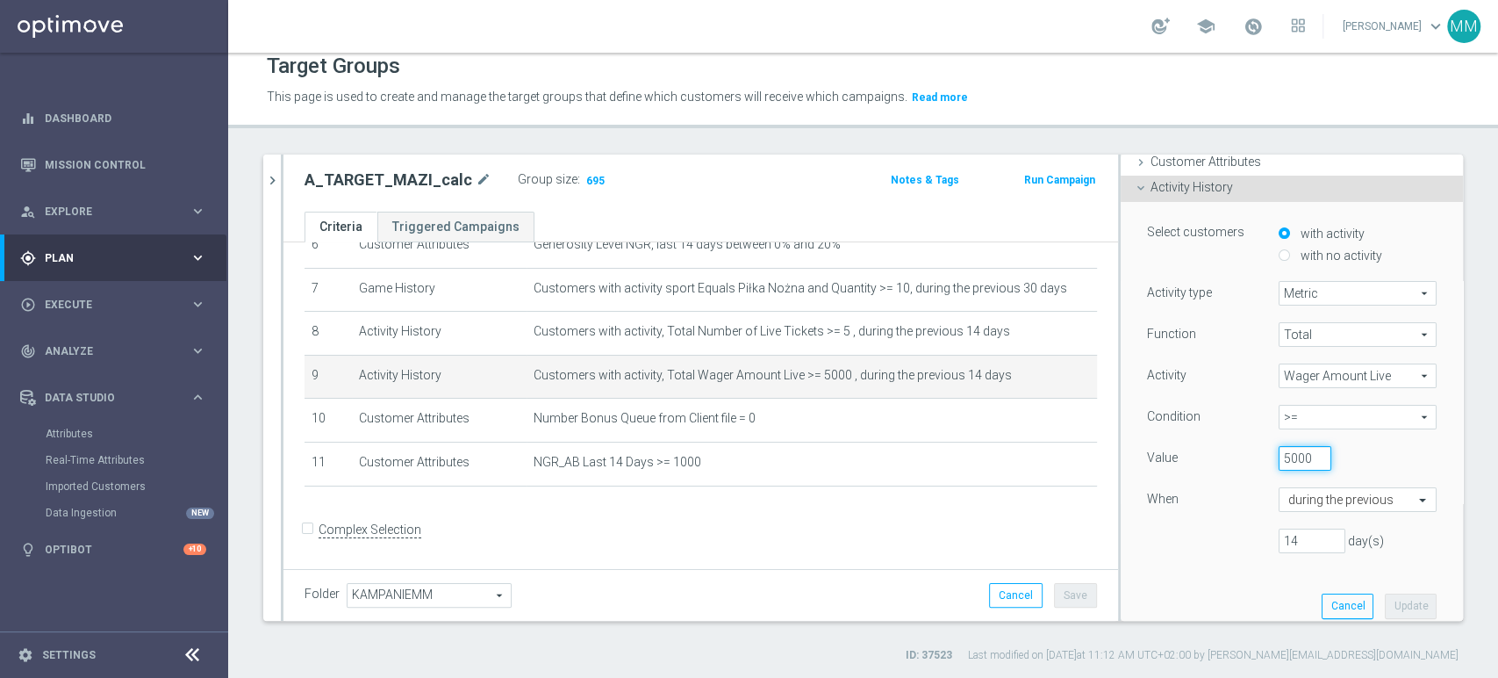
click at [1285, 451] on input "5000" at bounding box center [1305, 458] width 53 height 25
type input "500"
click at [1385, 602] on button "Update" at bounding box center [1411, 605] width 52 height 25
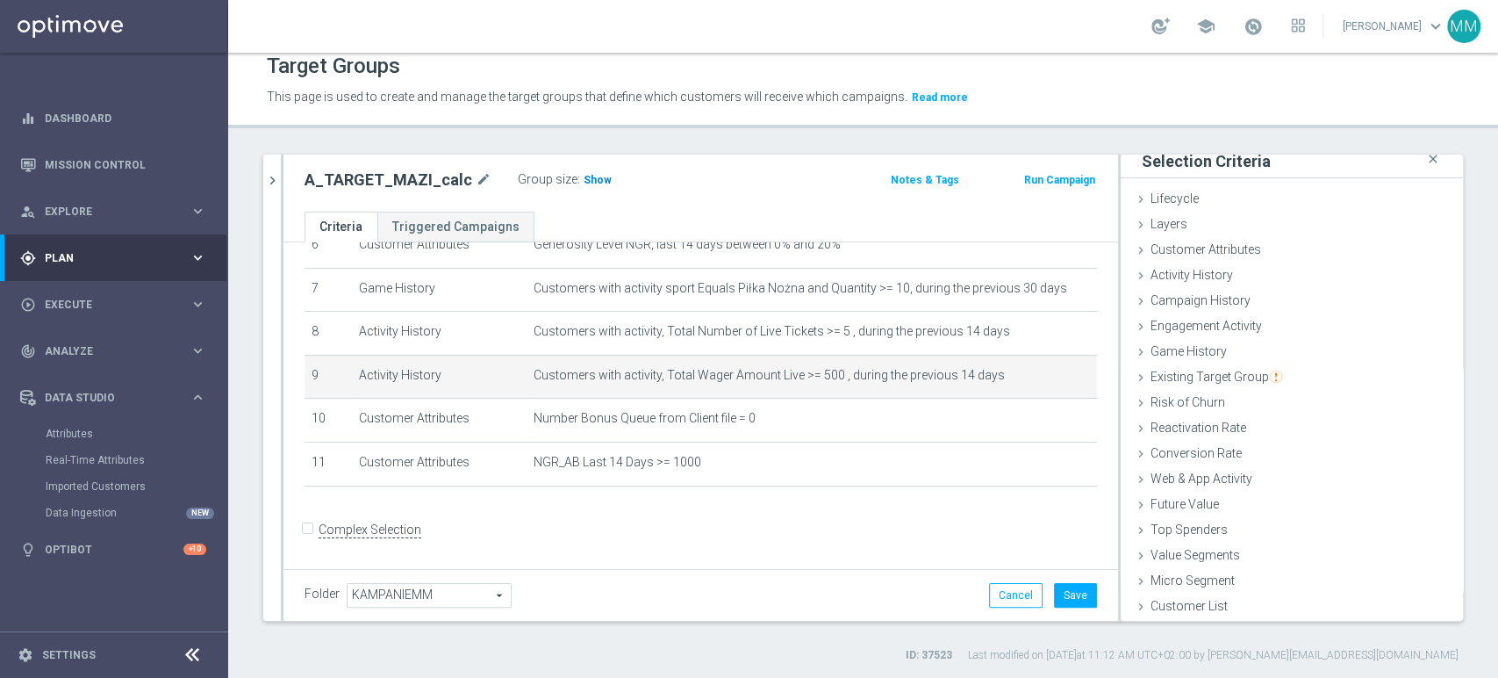
scroll to position [9, 0]
click at [584, 176] on span "Show" at bounding box center [598, 180] width 28 height 12
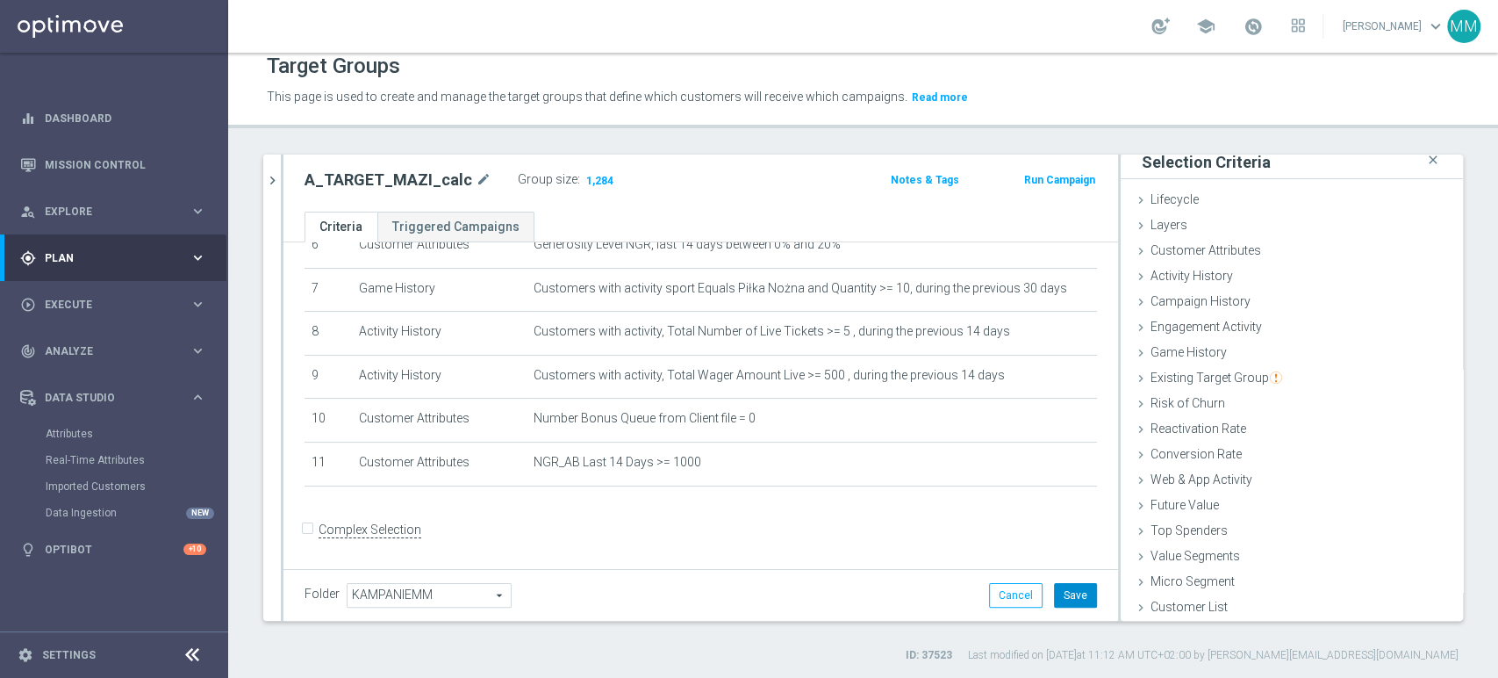
click at [1072, 588] on button "Save" at bounding box center [1075, 595] width 43 height 25
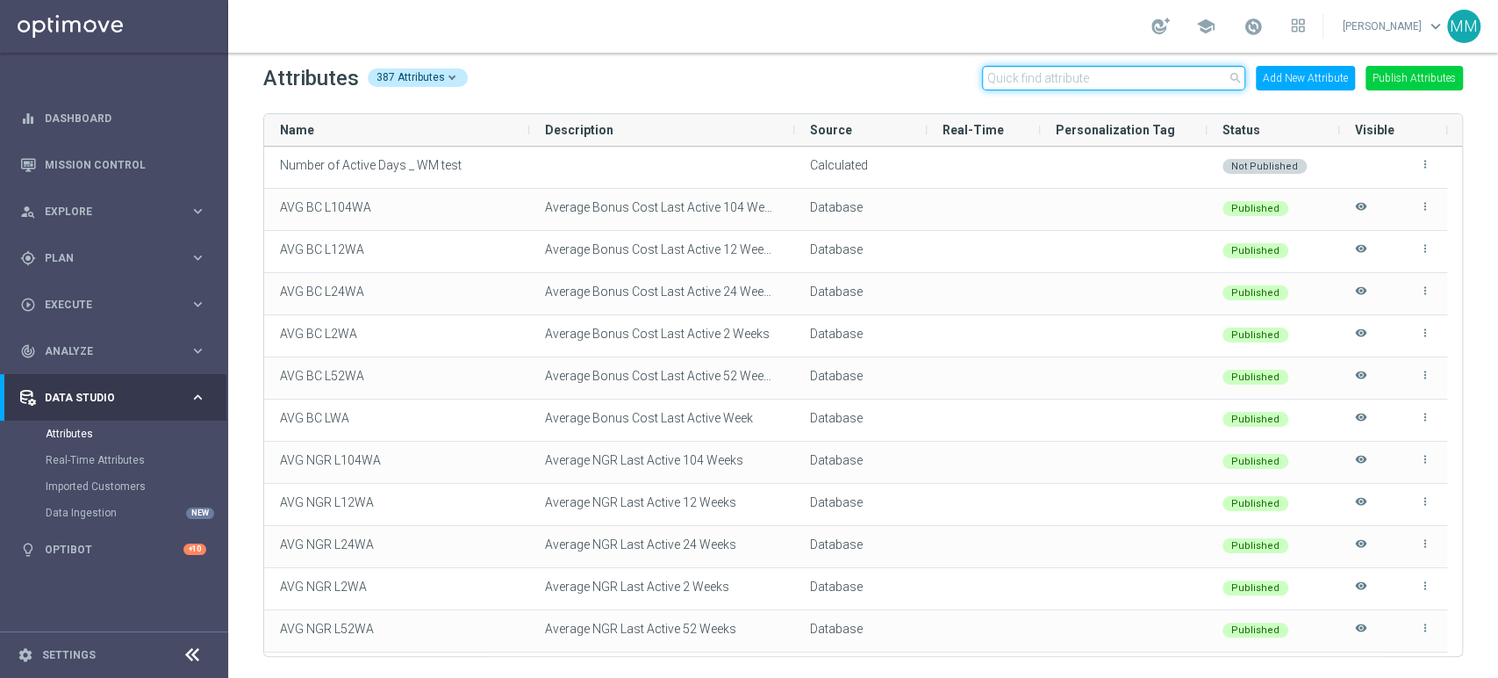
click at [1014, 79] on input "text" at bounding box center [1113, 78] width 263 height 25
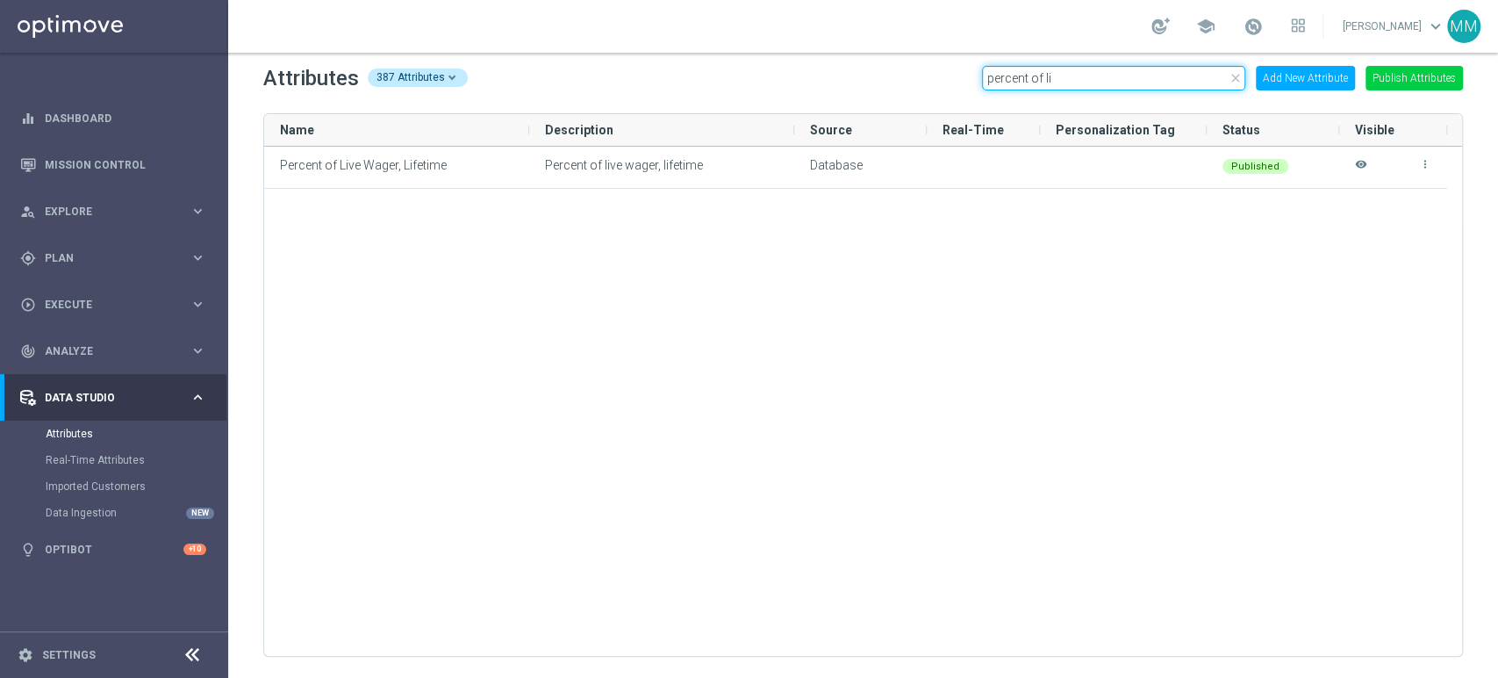
type input "percent of"
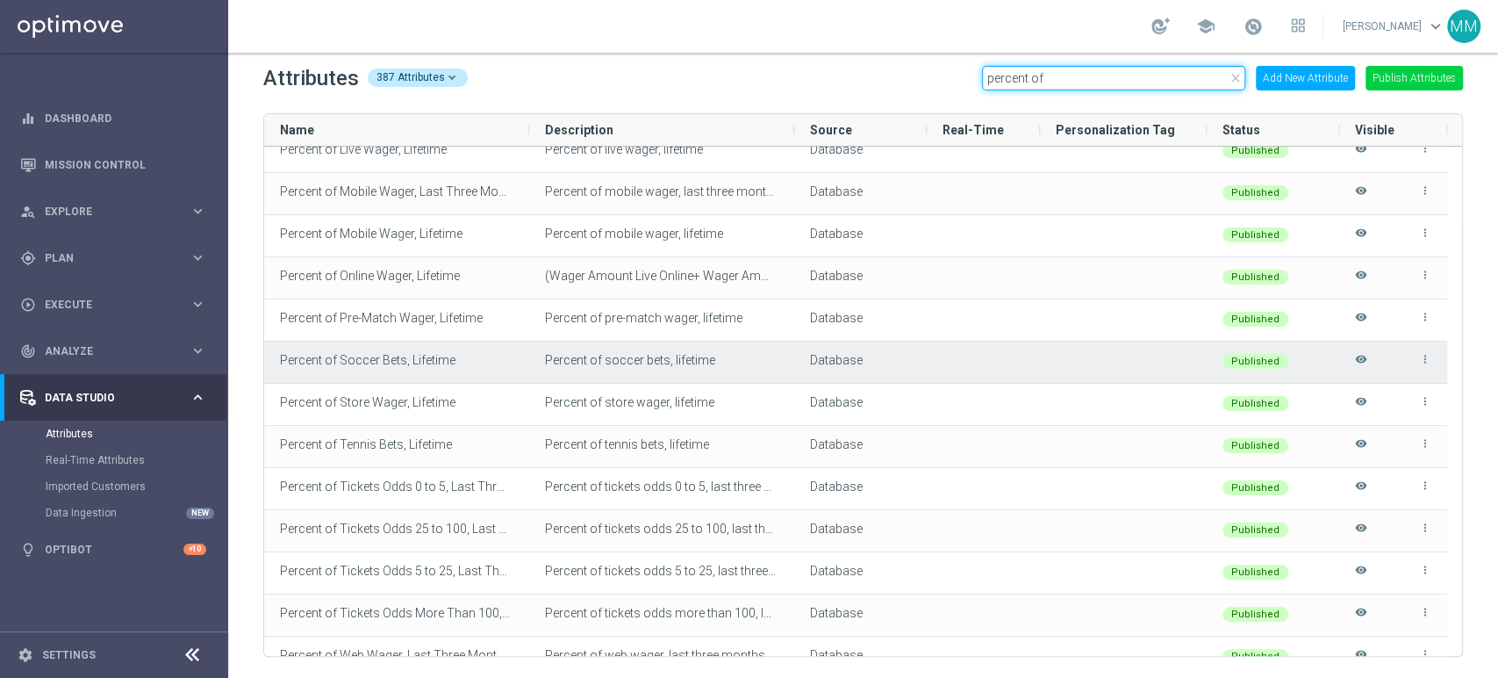
scroll to position [754, 0]
